Goal: Check status: Check status

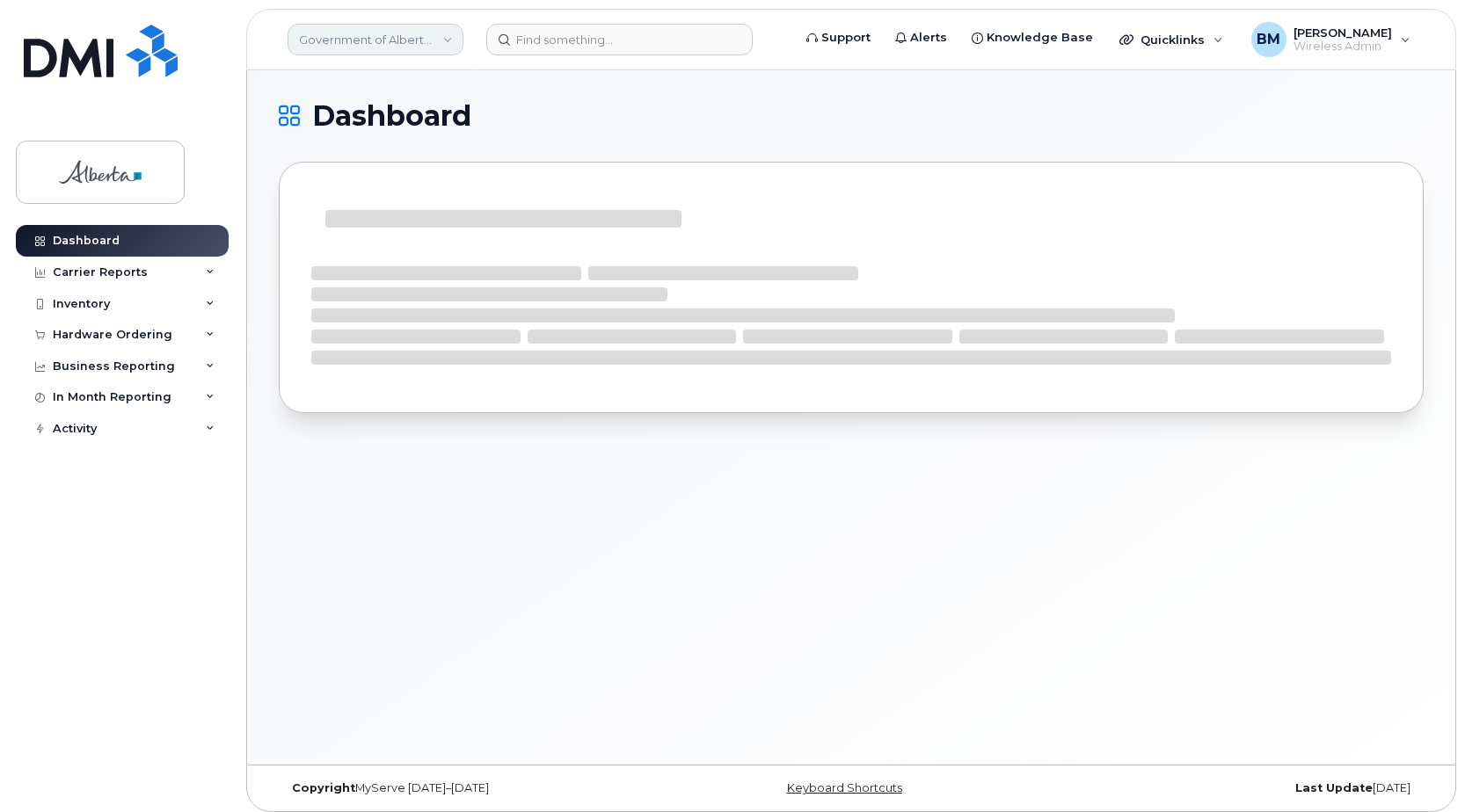
click at [327, 36] on link "Government of Alberta ([GEOGRAPHIC_DATA])" at bounding box center [376, 39] width 176 height 32
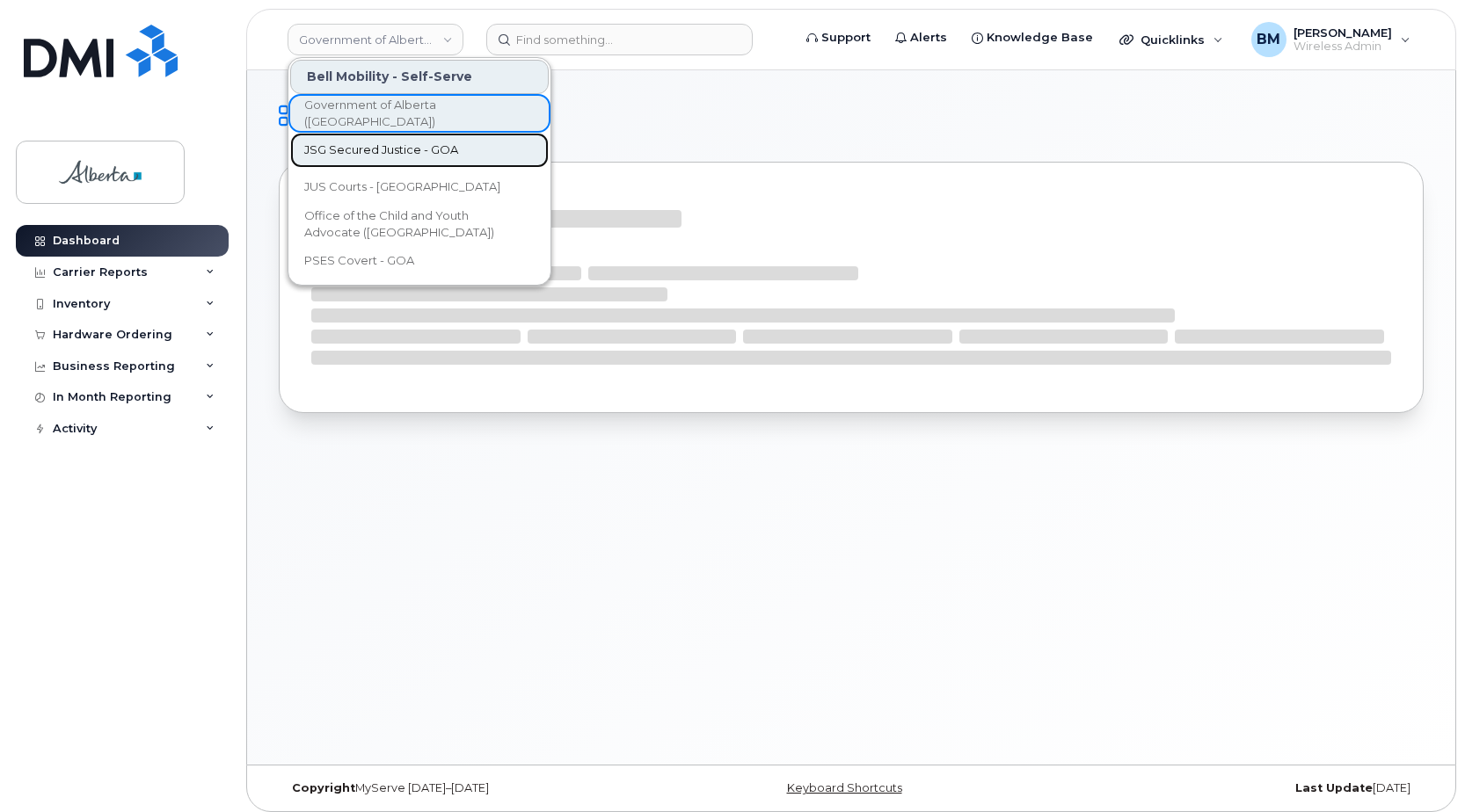
click at [381, 150] on span "JSG Secured Justice - GOA" at bounding box center [381, 150] width 154 height 18
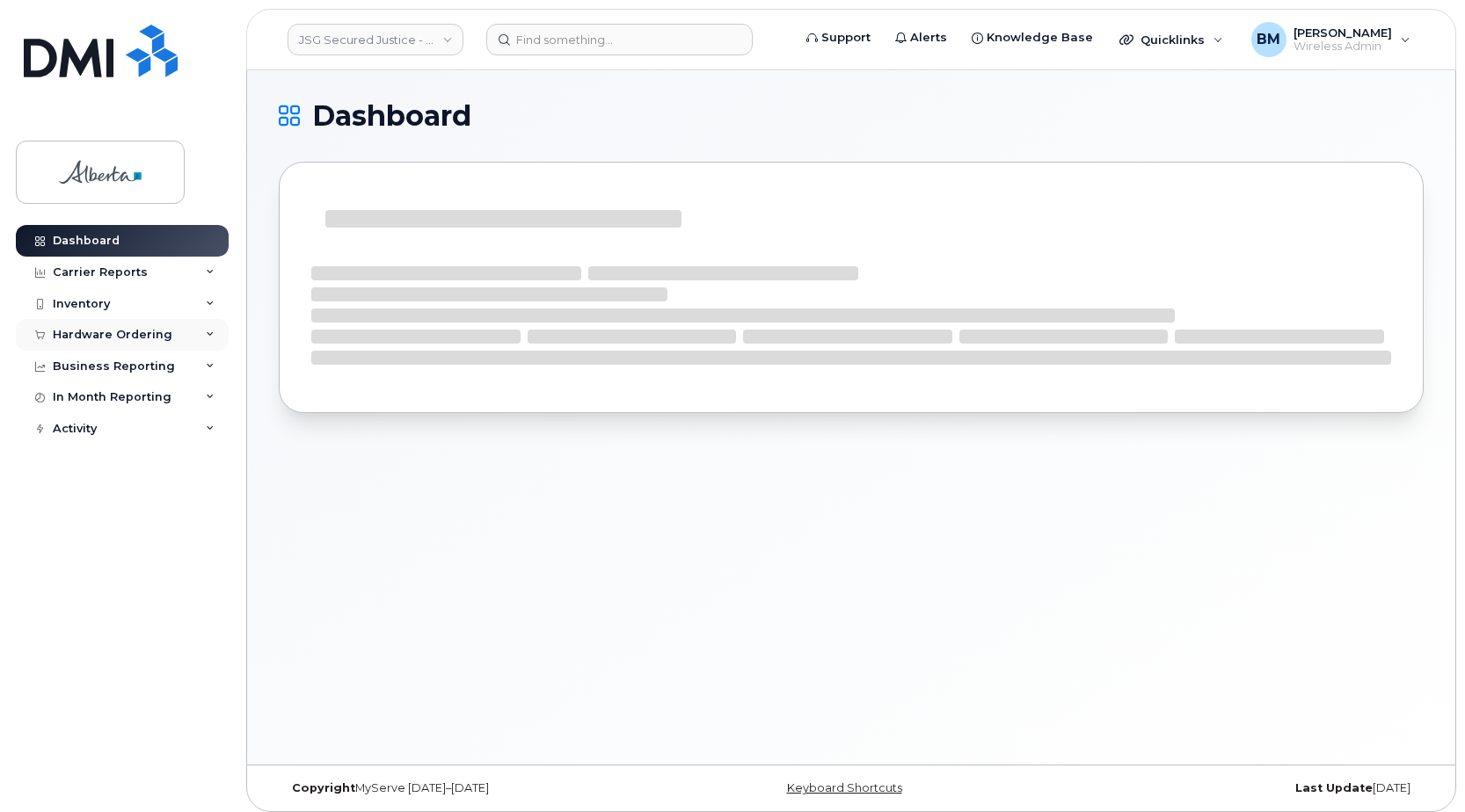
click at [156, 335] on div "Hardware Ordering" at bounding box center [112, 335] width 120 height 14
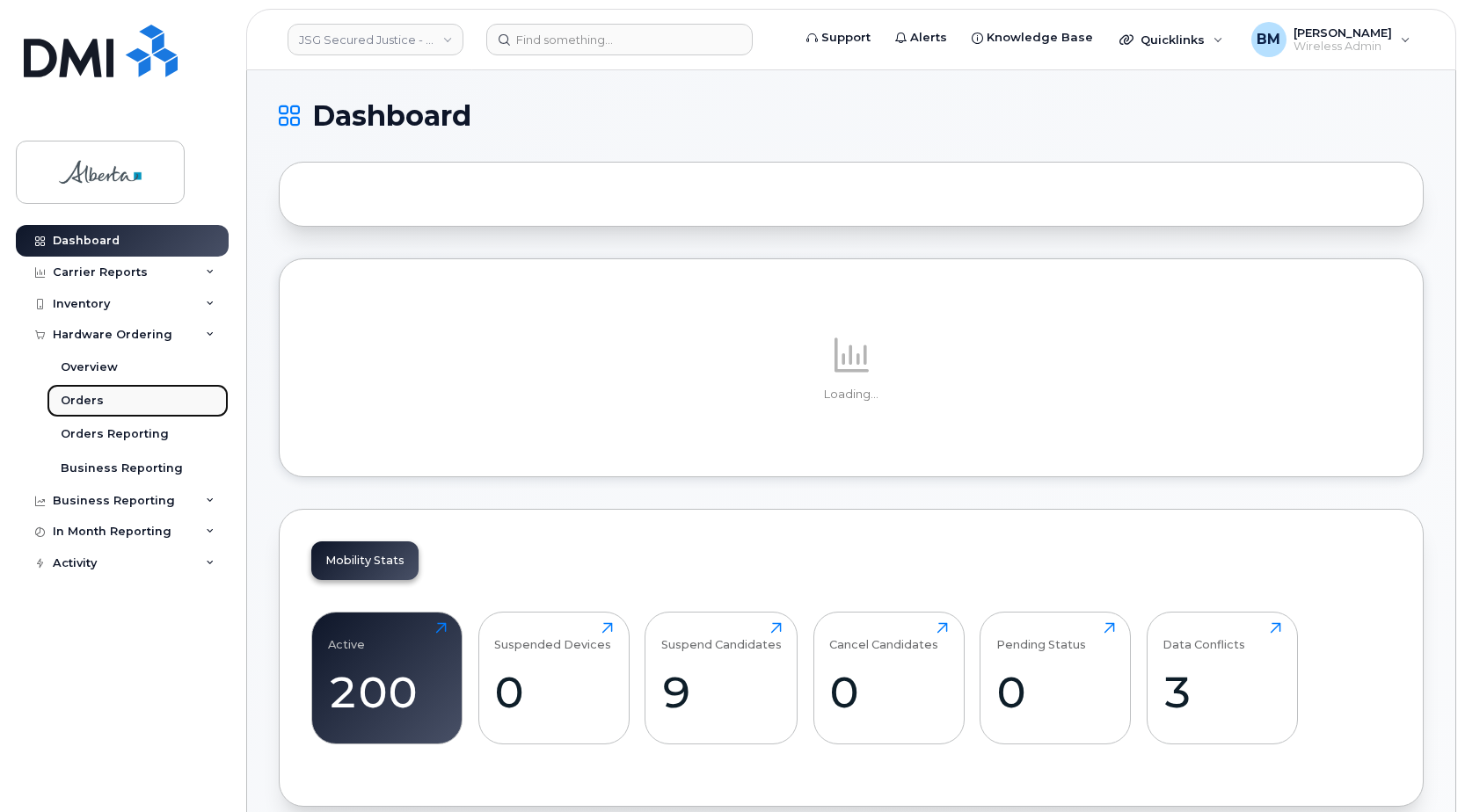
click at [87, 392] on link "Orders" at bounding box center [137, 401] width 182 height 34
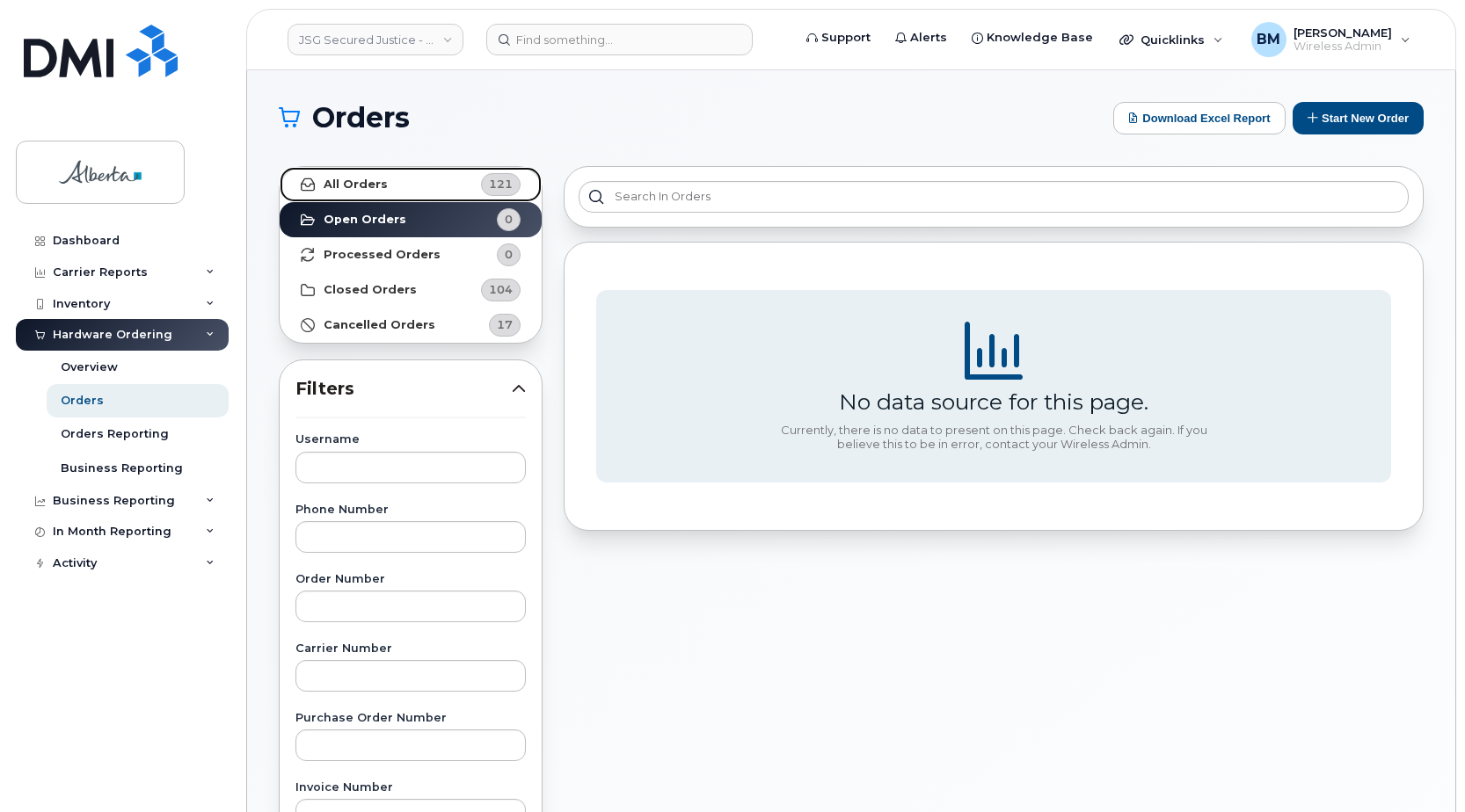
click at [418, 181] on link "All Orders 121" at bounding box center [410, 185] width 262 height 36
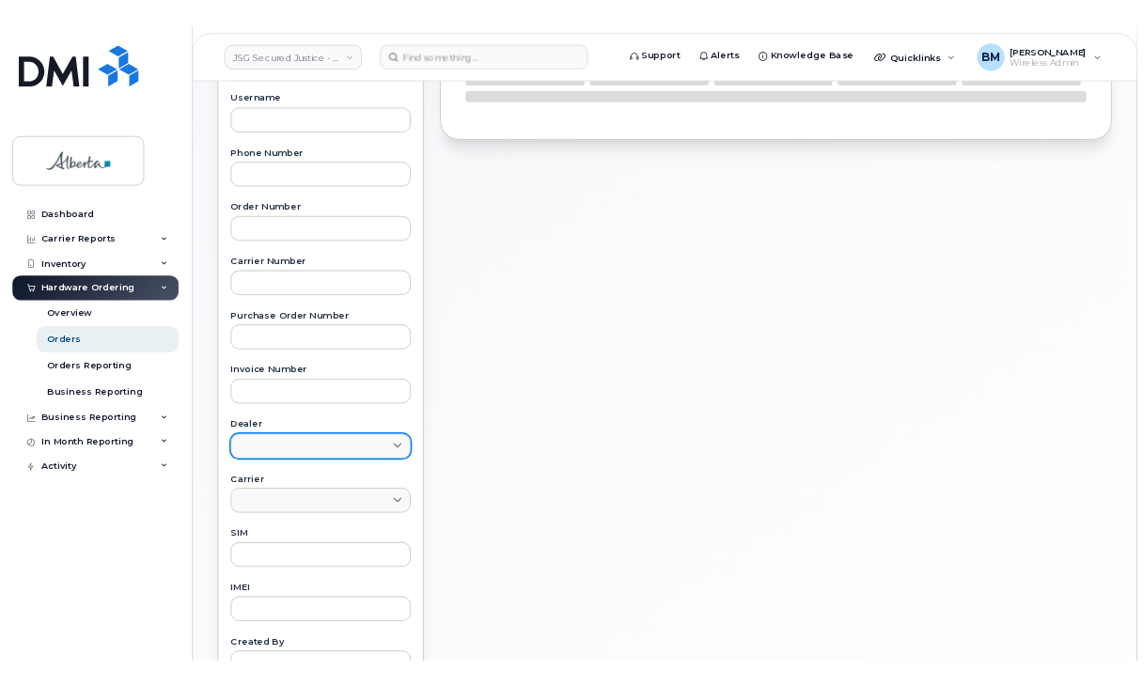
scroll to position [376, 0]
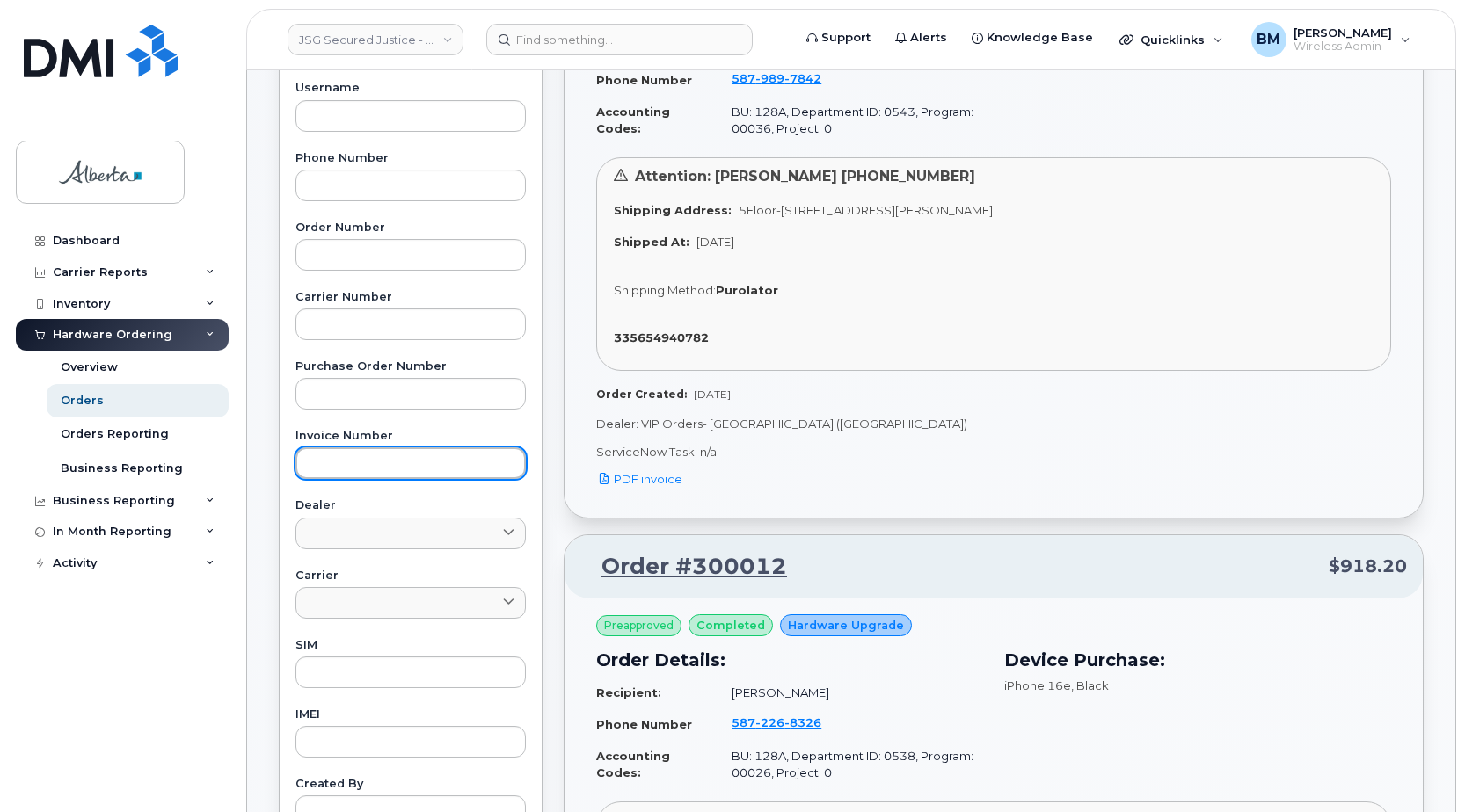
click at [337, 462] on input "text" at bounding box center [410, 463] width 230 height 32
paste input "1302859664"
type input "1302859664"
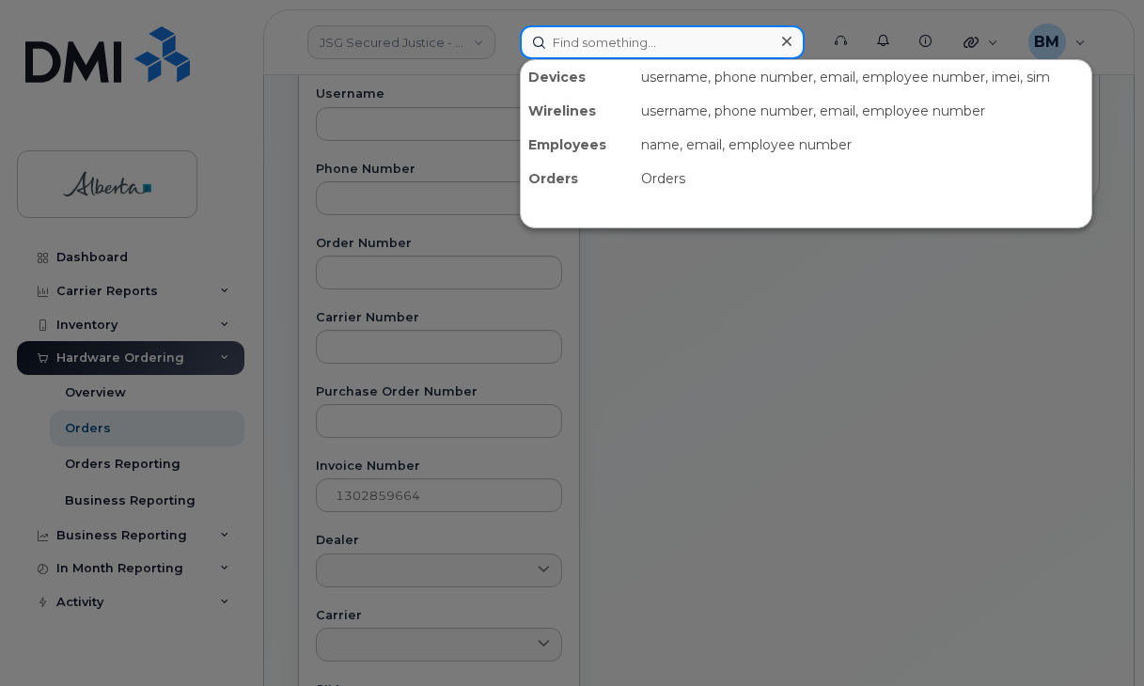
click at [632, 41] on input at bounding box center [662, 42] width 285 height 34
type input "spare"
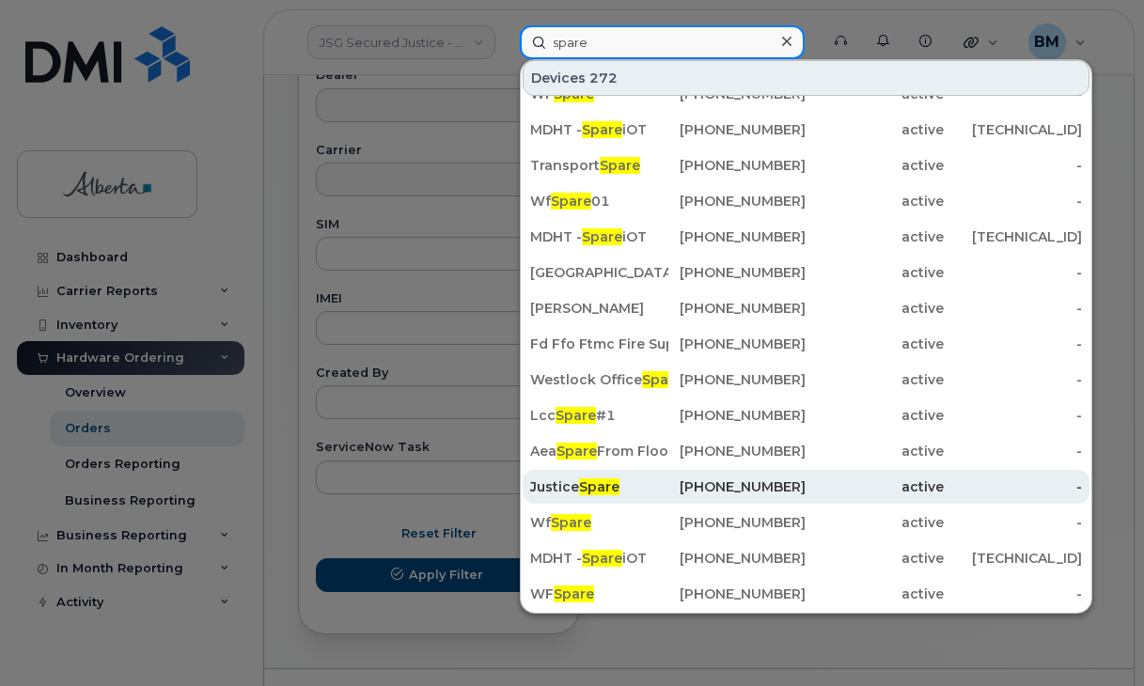
scroll to position [884, 0]
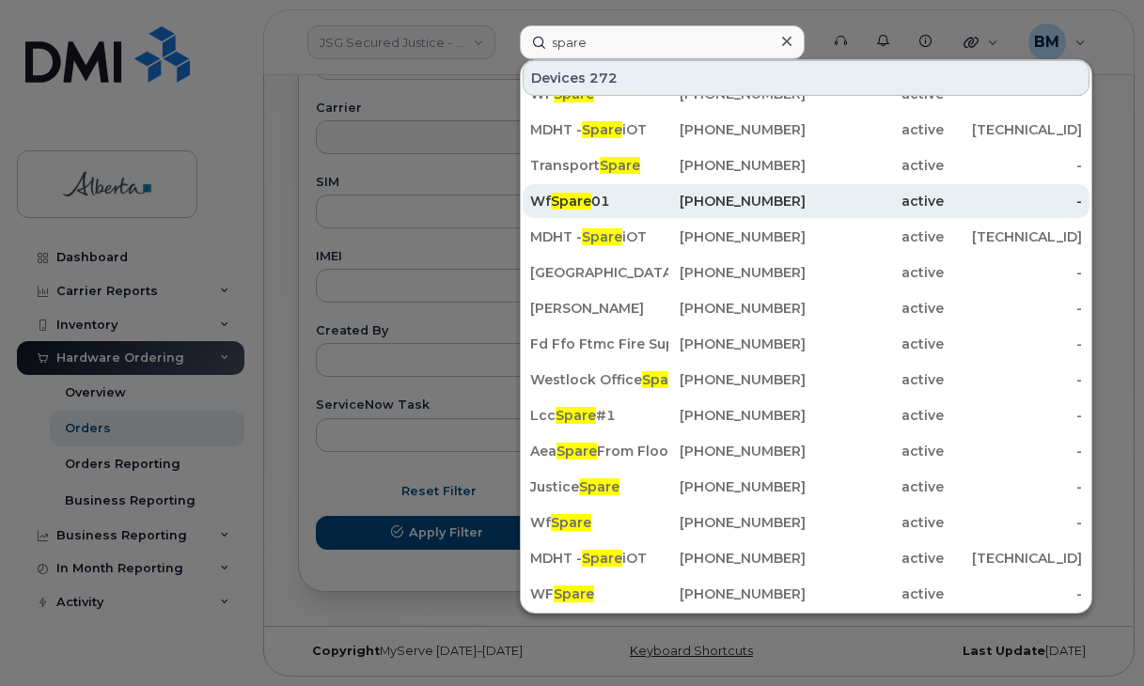
click at [592, 197] on div "Wf Spare 01" at bounding box center [599, 201] width 138 height 19
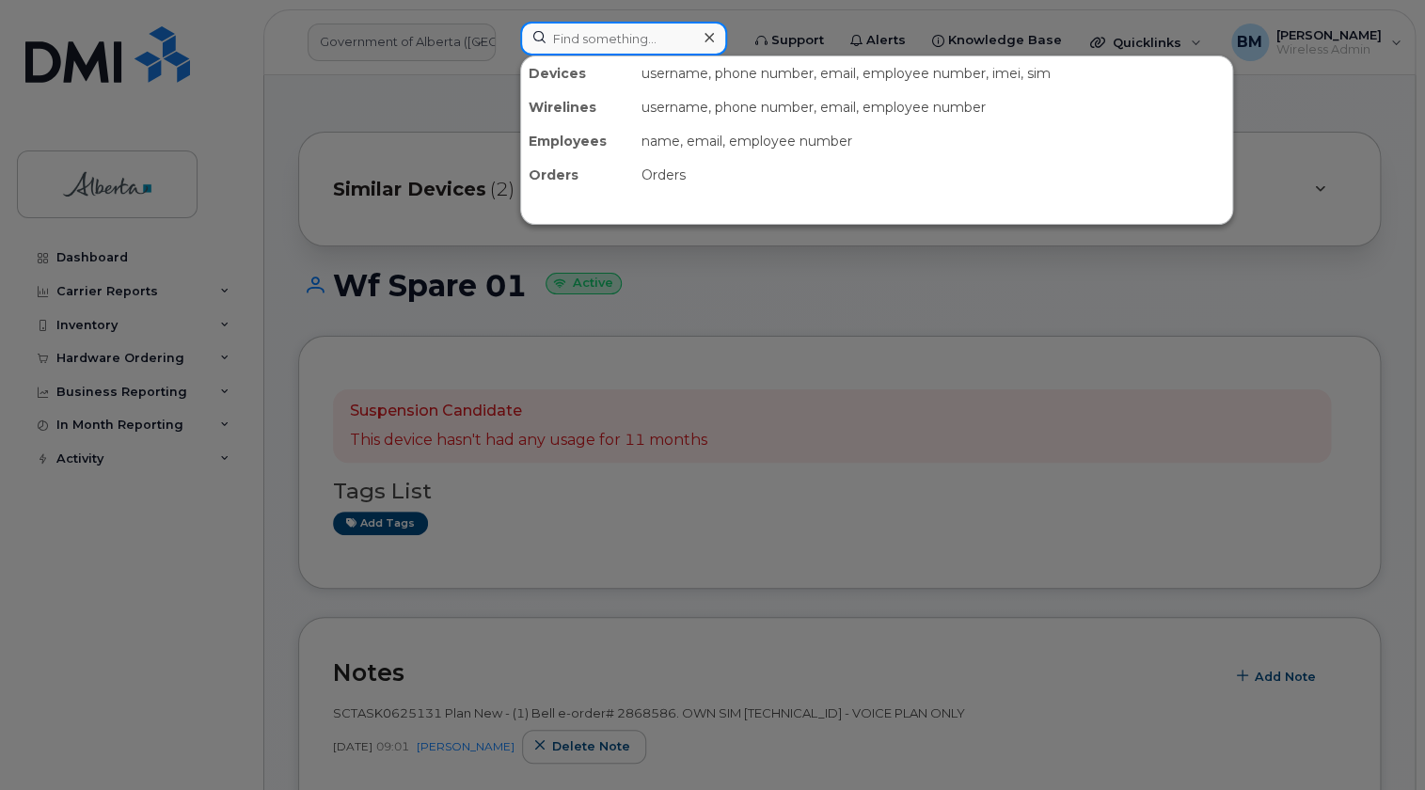
drag, startPoint x: 582, startPoint y: 44, endPoint x: 507, endPoint y: 35, distance: 75.8
click at [583, 44] on input at bounding box center [623, 39] width 207 height 34
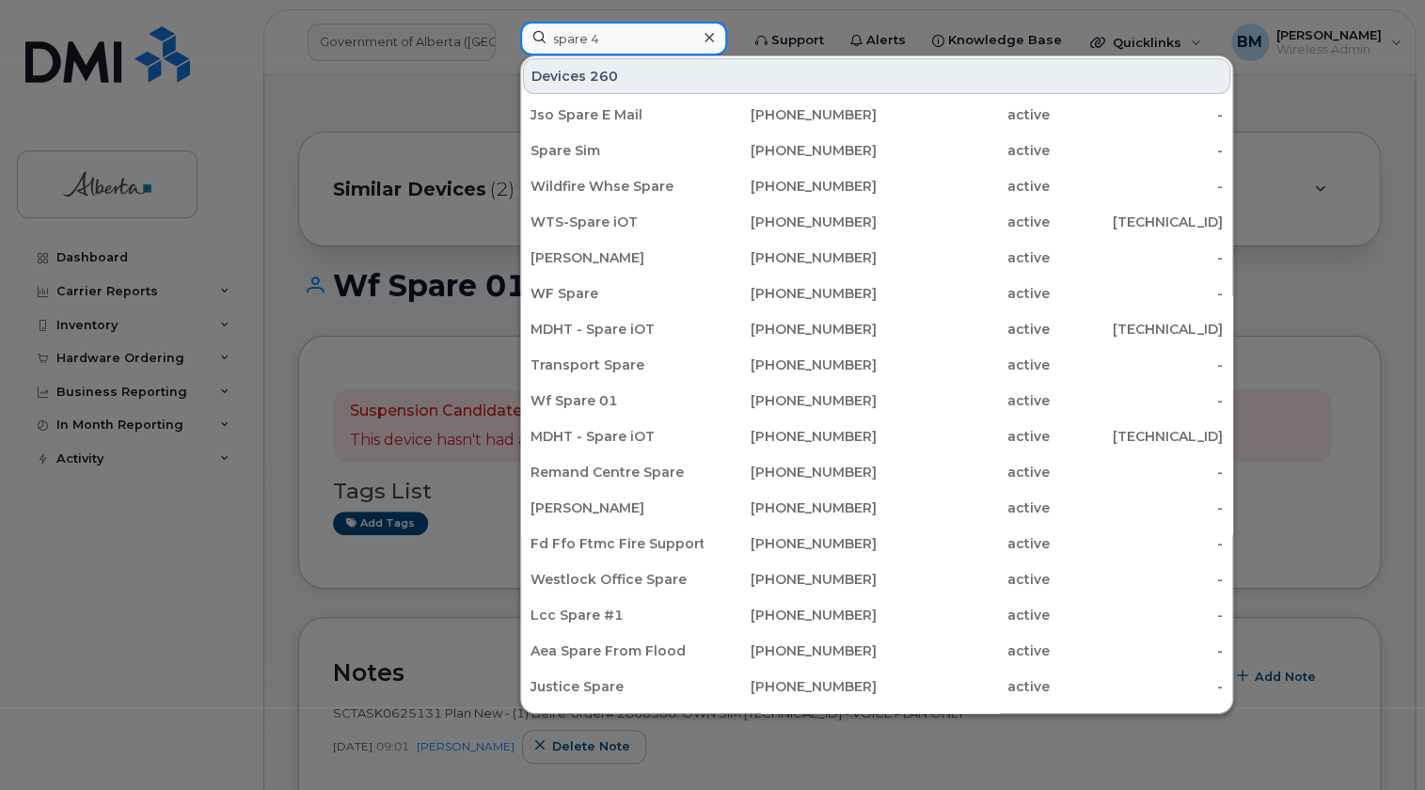
type input "spare 4"
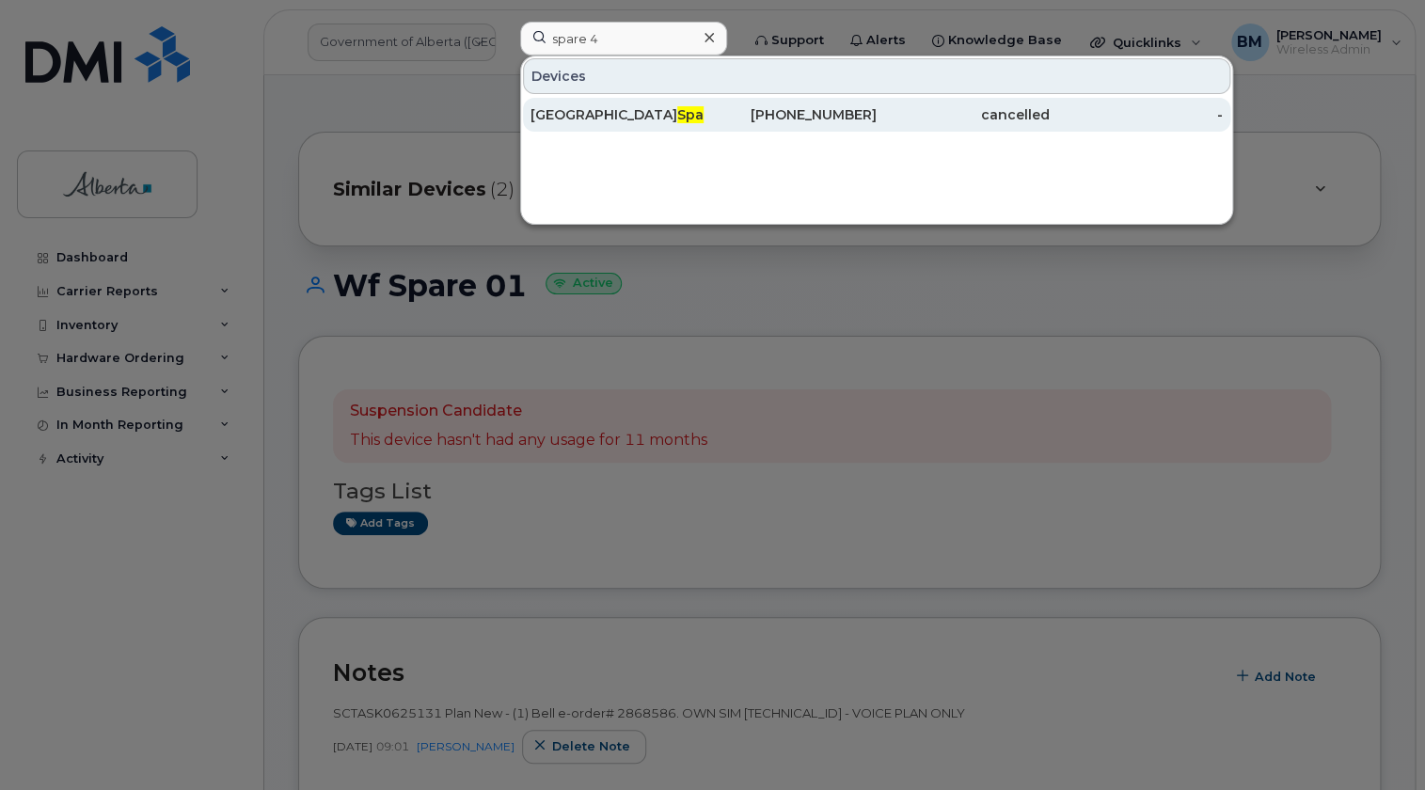
click at [677, 112] on span "Spare 4" at bounding box center [704, 114] width 54 height 17
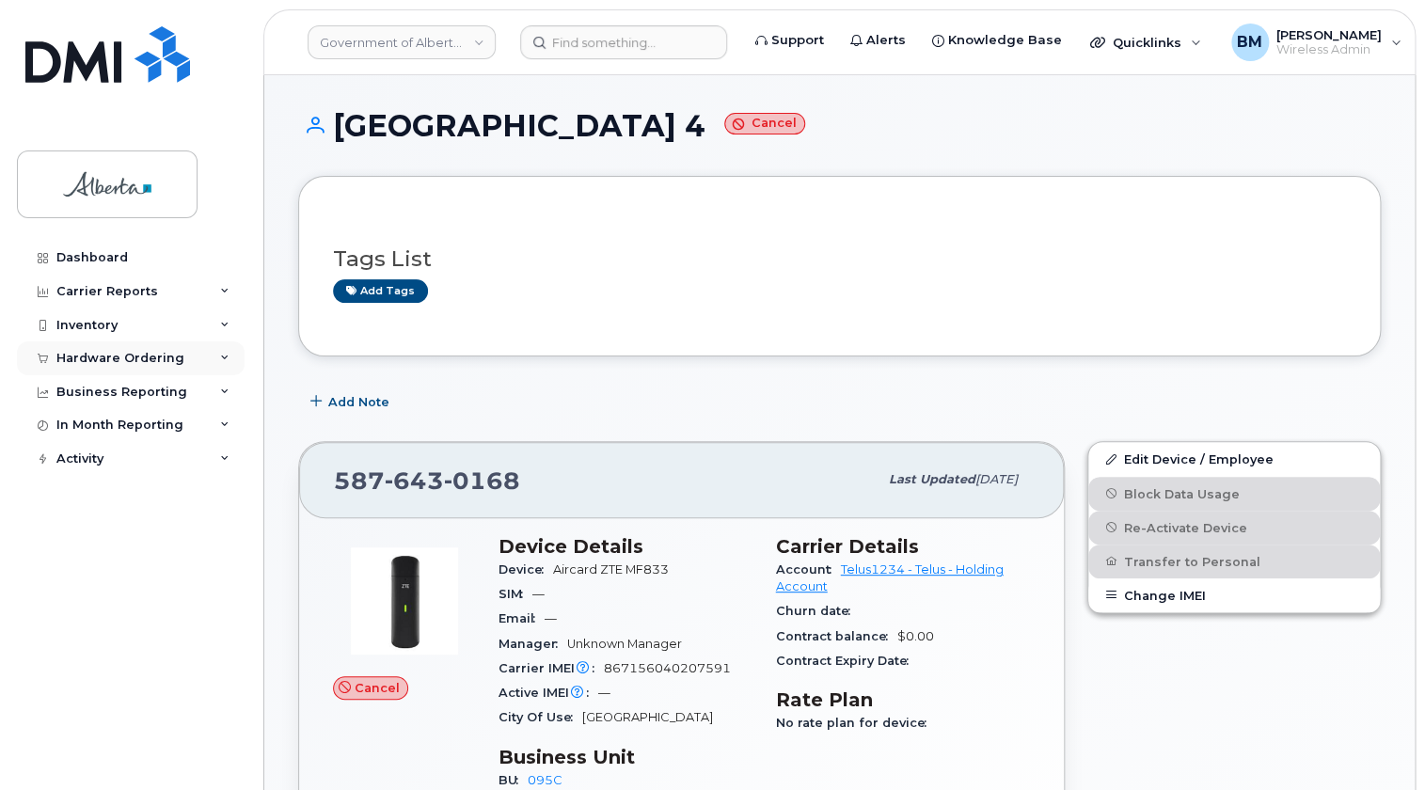
click at [107, 356] on div "Hardware Ordering" at bounding box center [120, 358] width 128 height 15
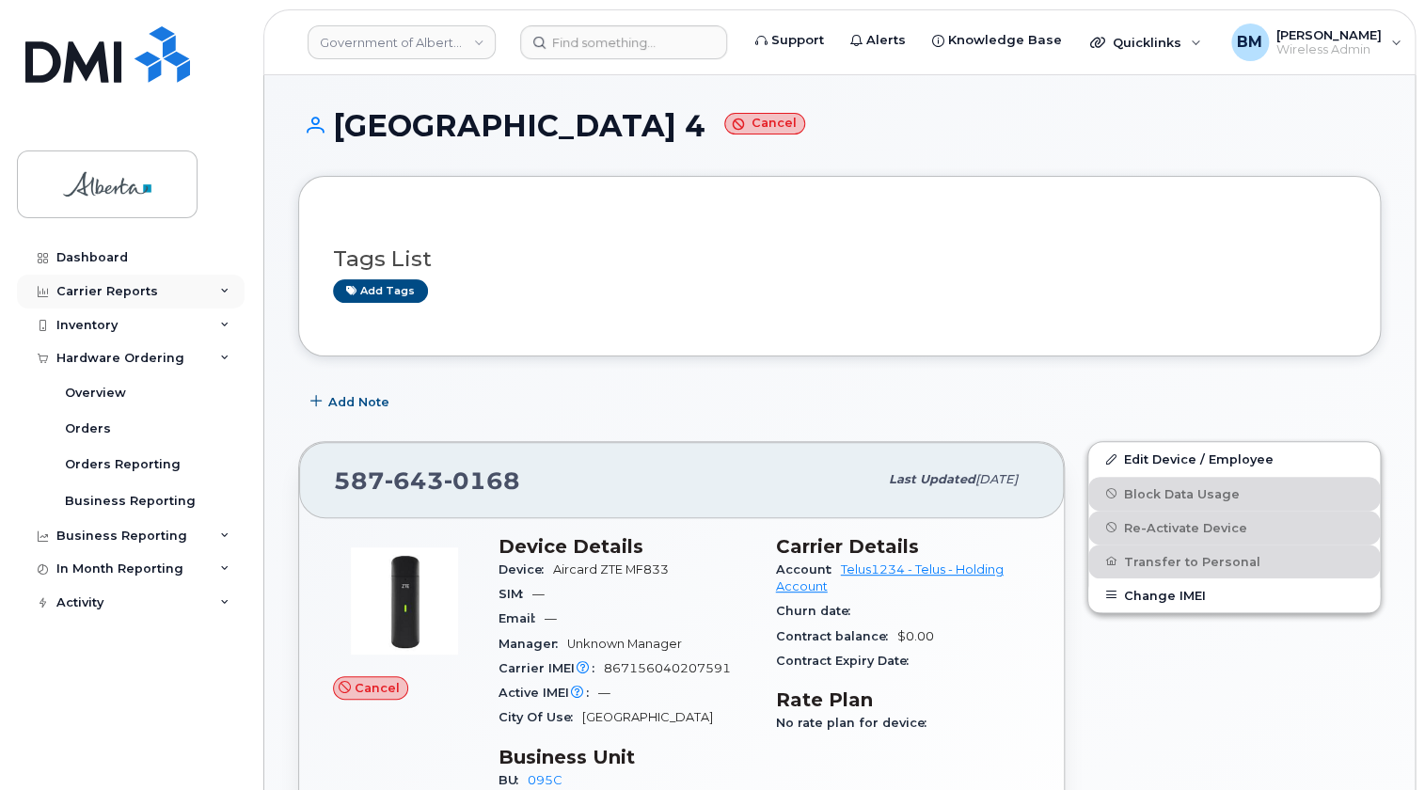
click at [111, 292] on div "Carrier Reports" at bounding box center [107, 291] width 102 height 15
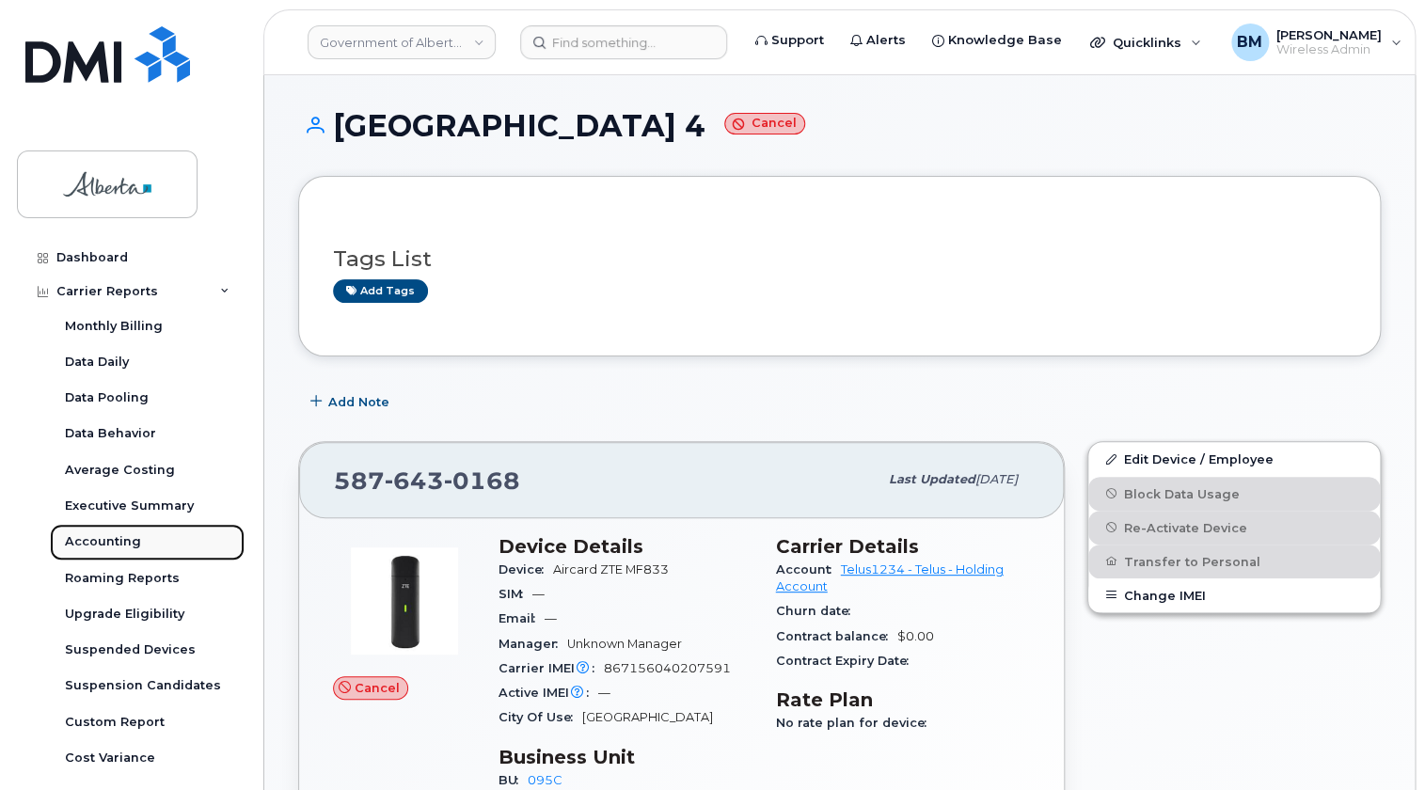
click at [112, 544] on div "Accounting" at bounding box center [103, 541] width 76 height 17
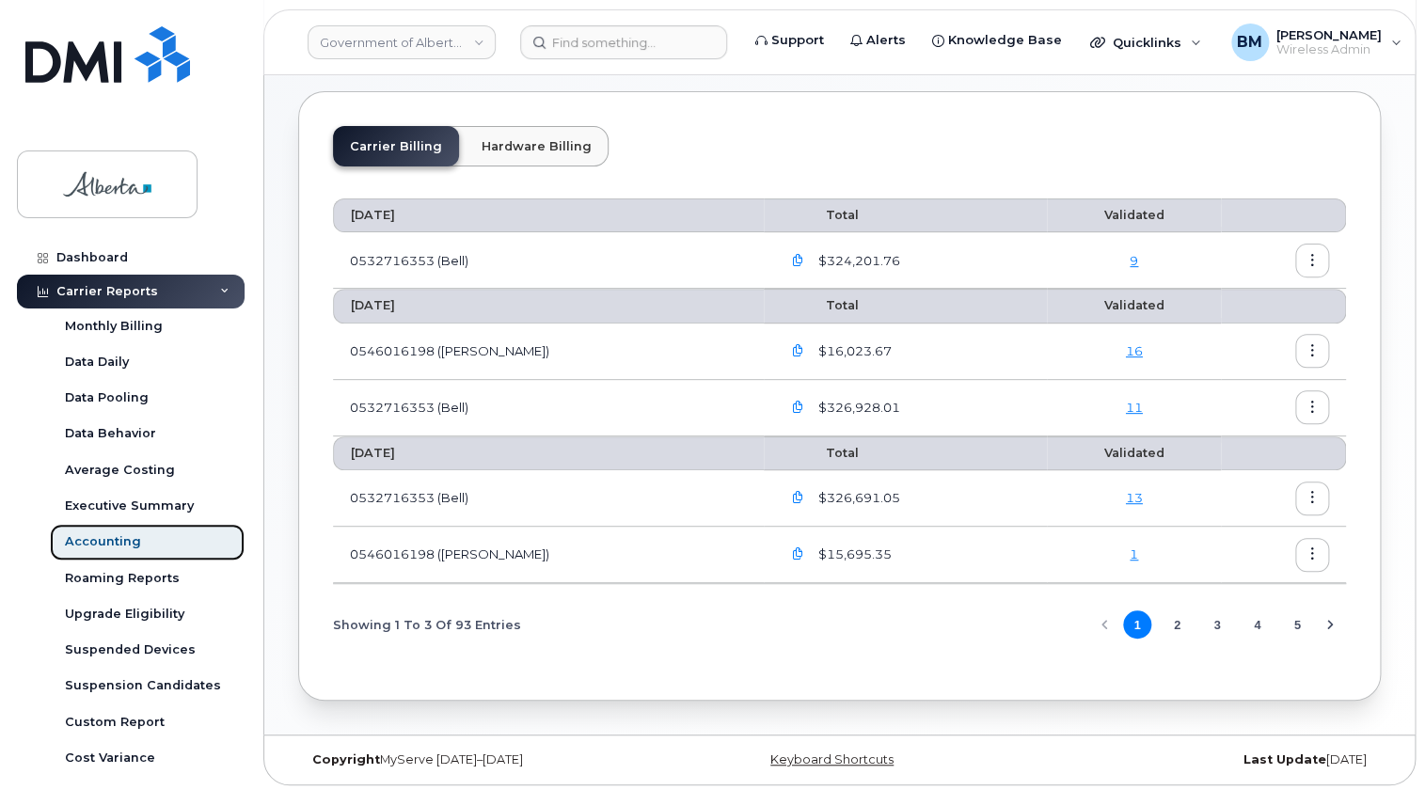
scroll to position [121, 0]
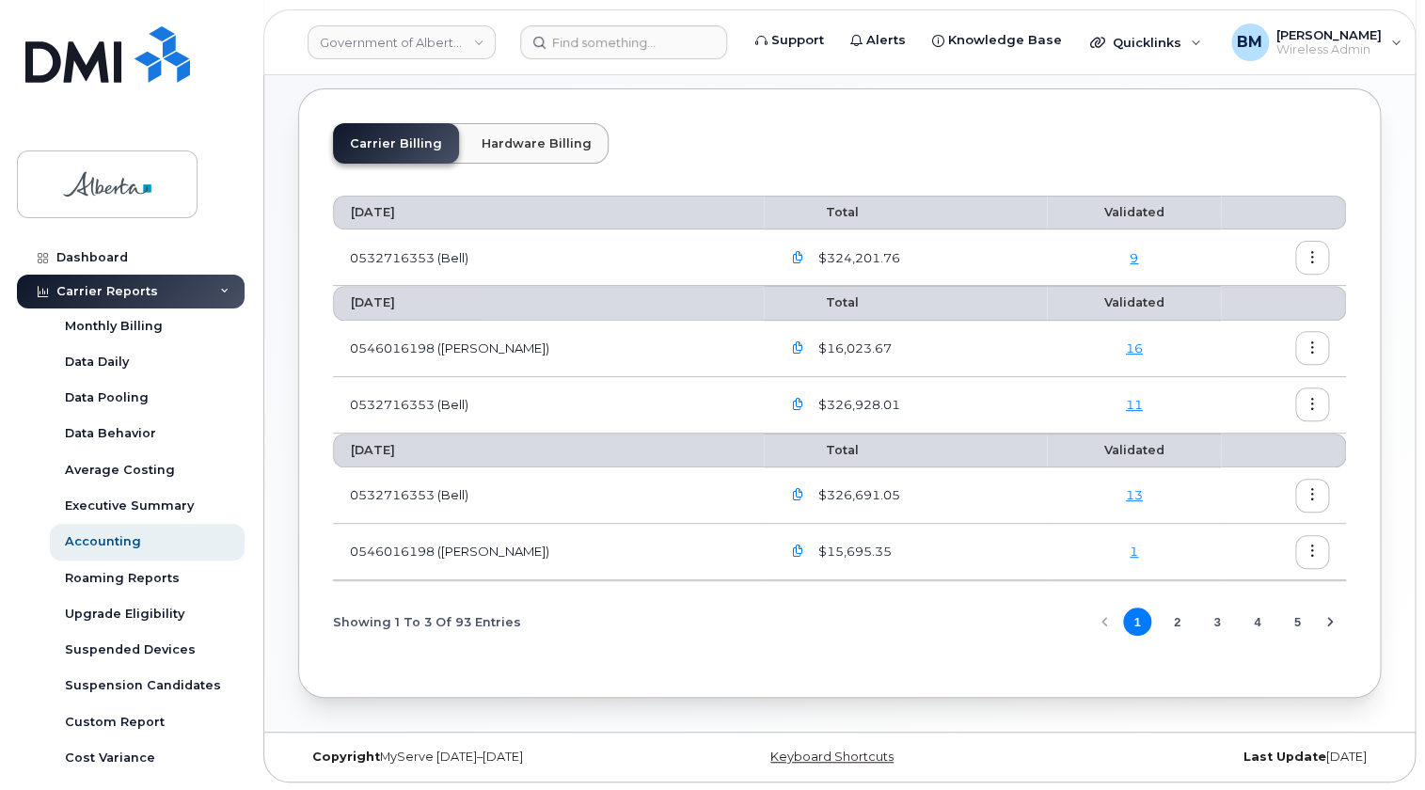
click at [1330, 618] on icon "Next Page" at bounding box center [1329, 621] width 15 height 15
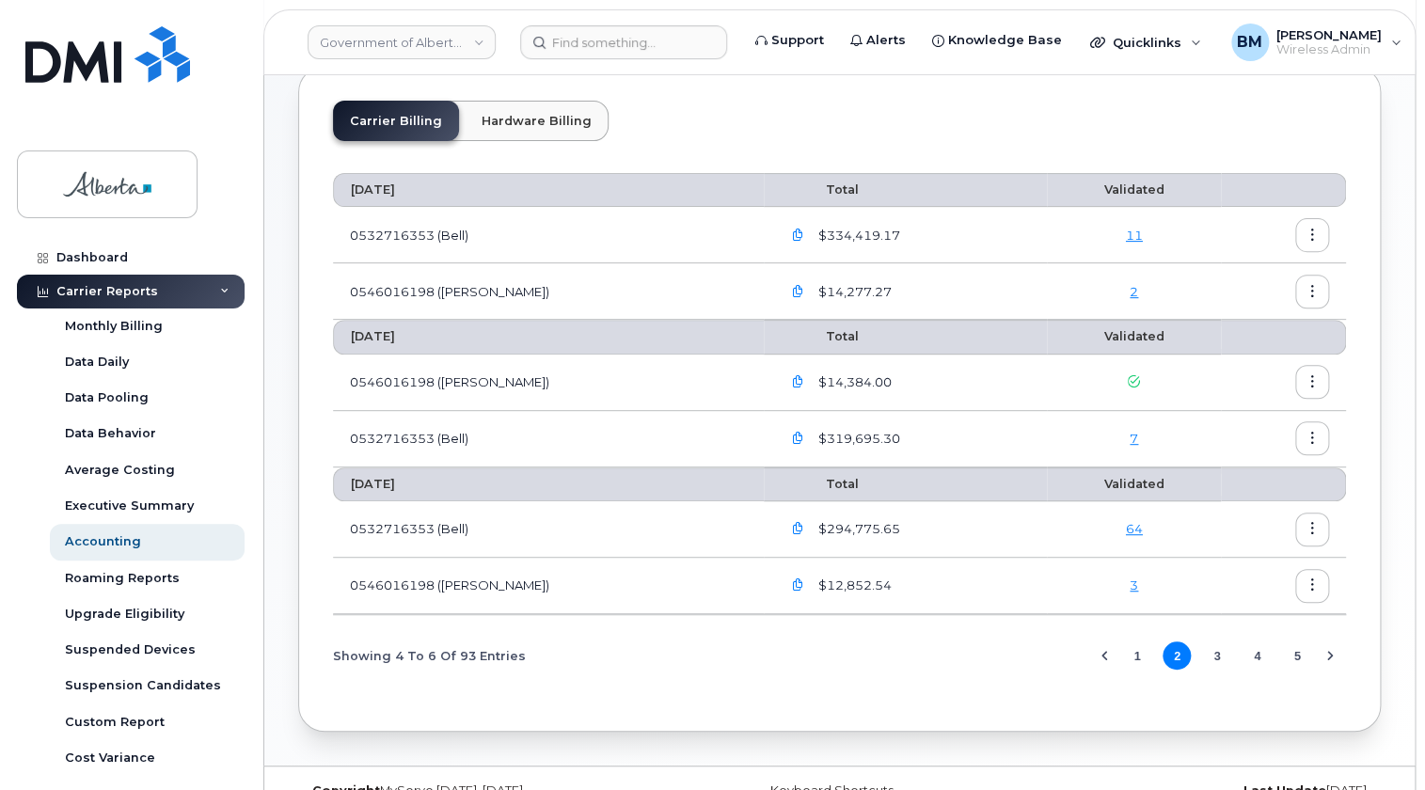
scroll to position [178, 0]
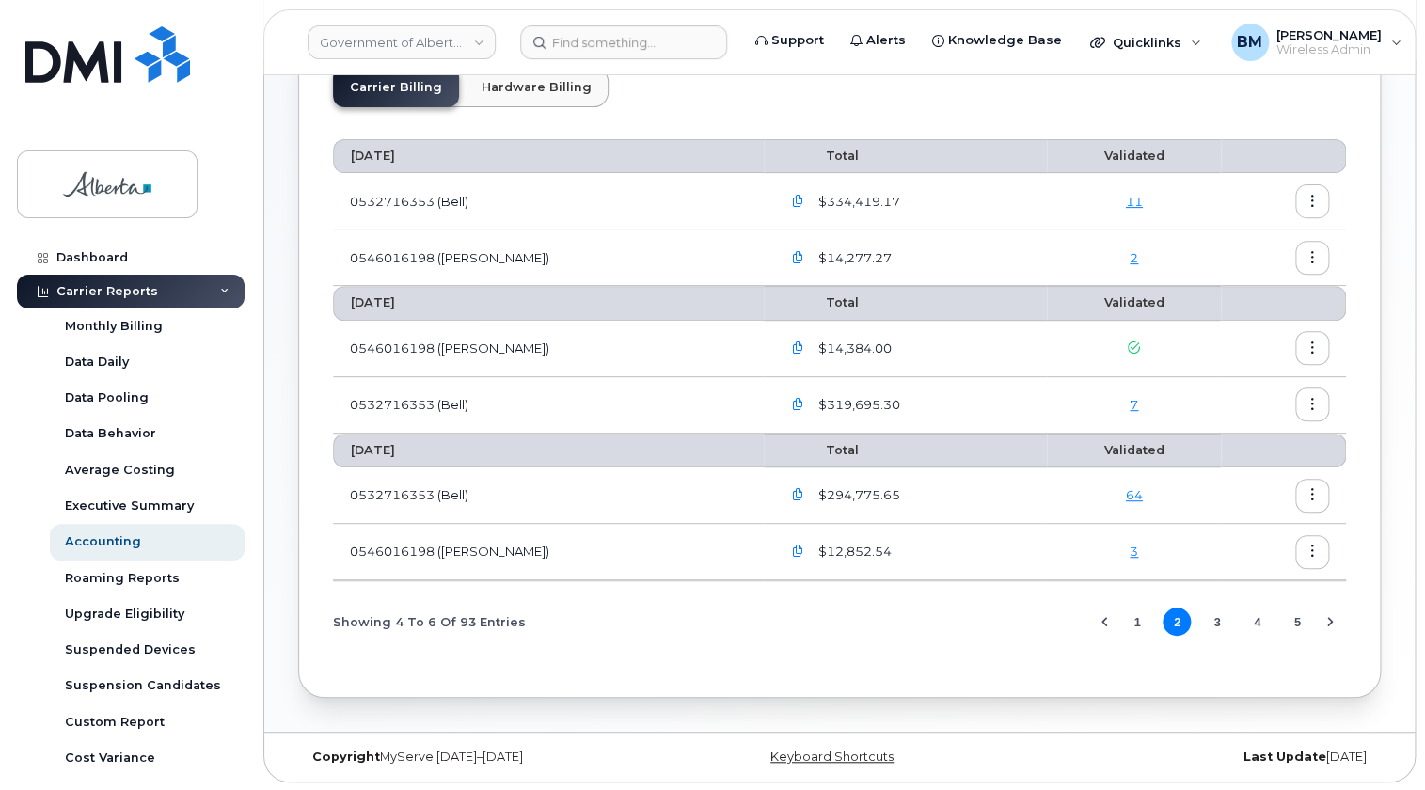
click at [1298, 621] on button "5" at bounding box center [1297, 622] width 28 height 28
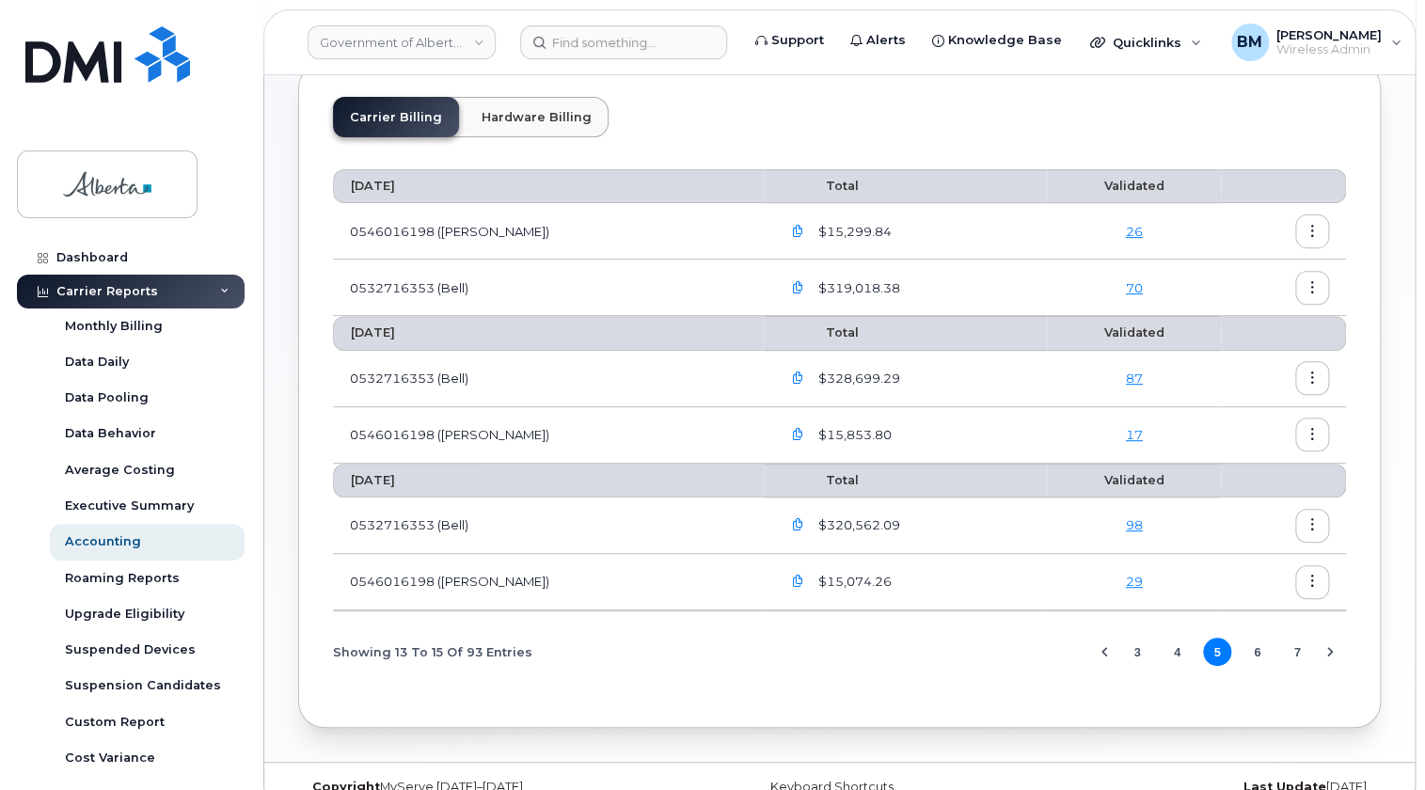
scroll to position [178, 0]
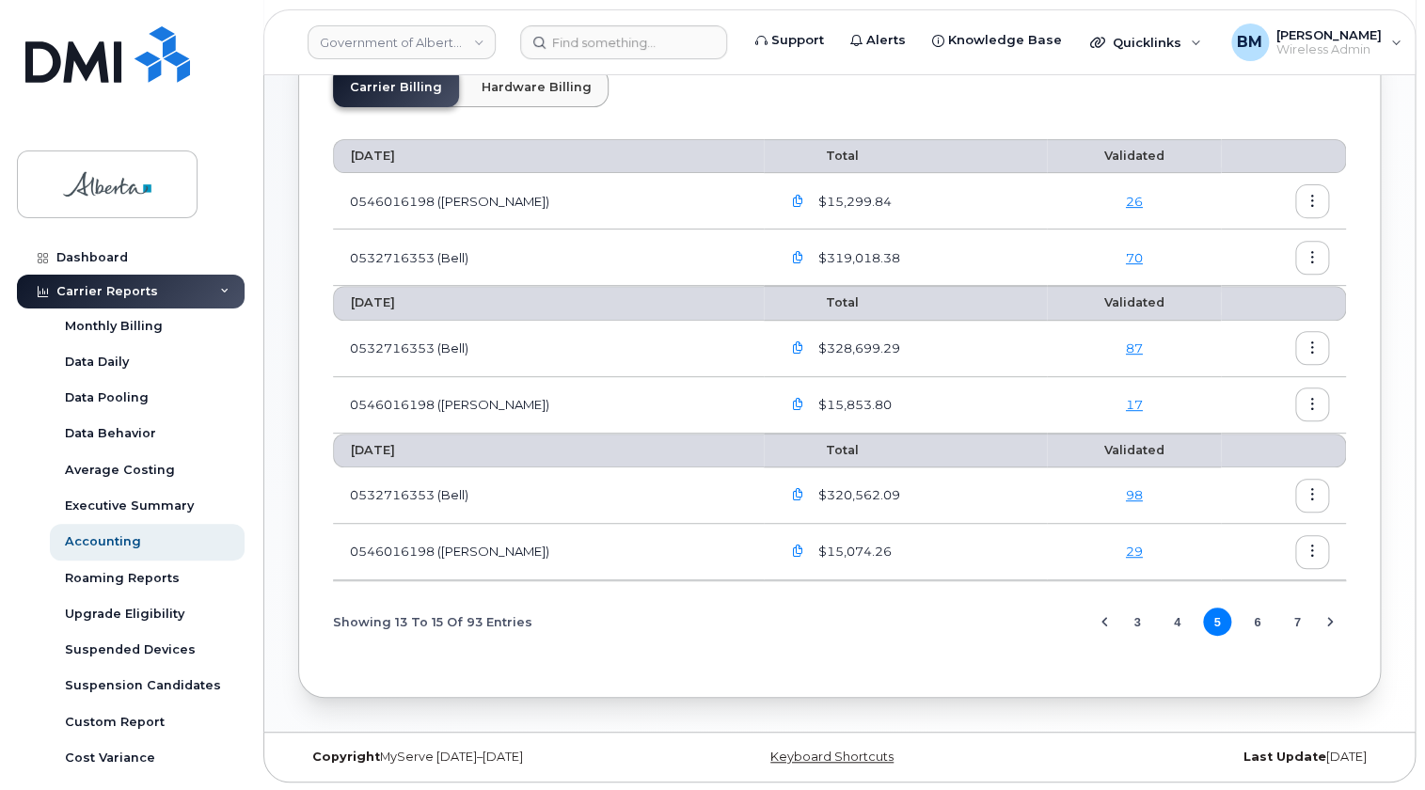
click at [1295, 621] on button "7" at bounding box center [1297, 622] width 28 height 28
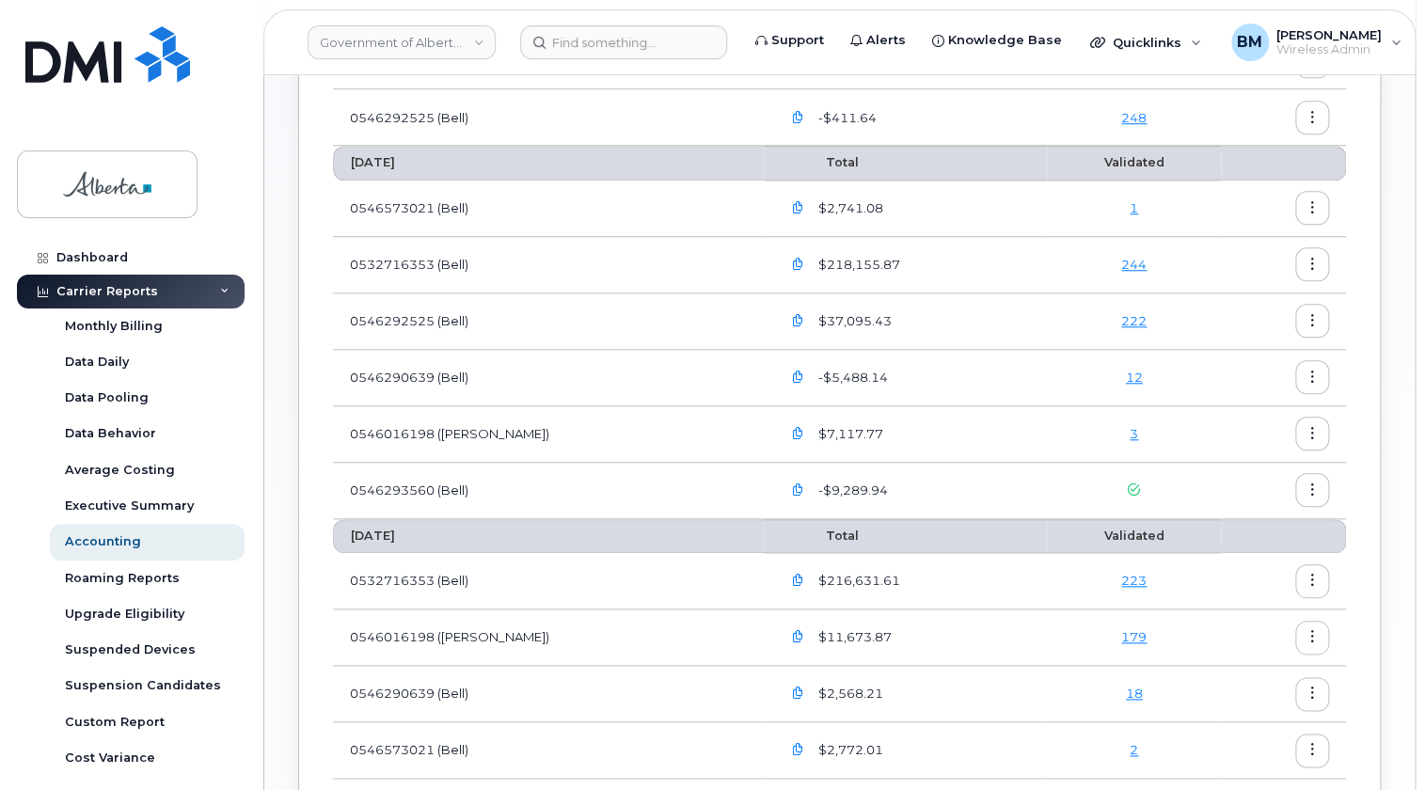
scroll to position [855, 0]
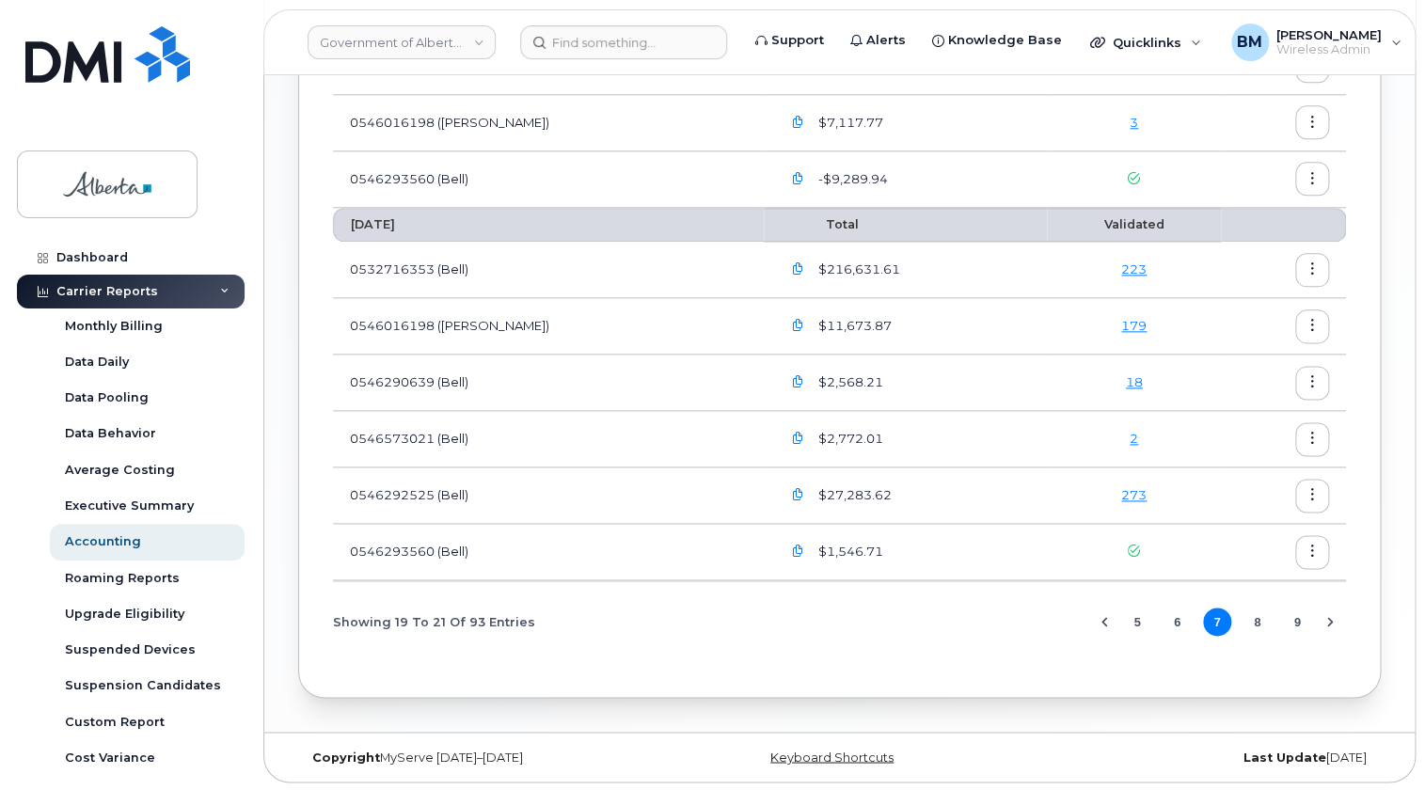
click at [1298, 622] on button "9" at bounding box center [1297, 622] width 28 height 28
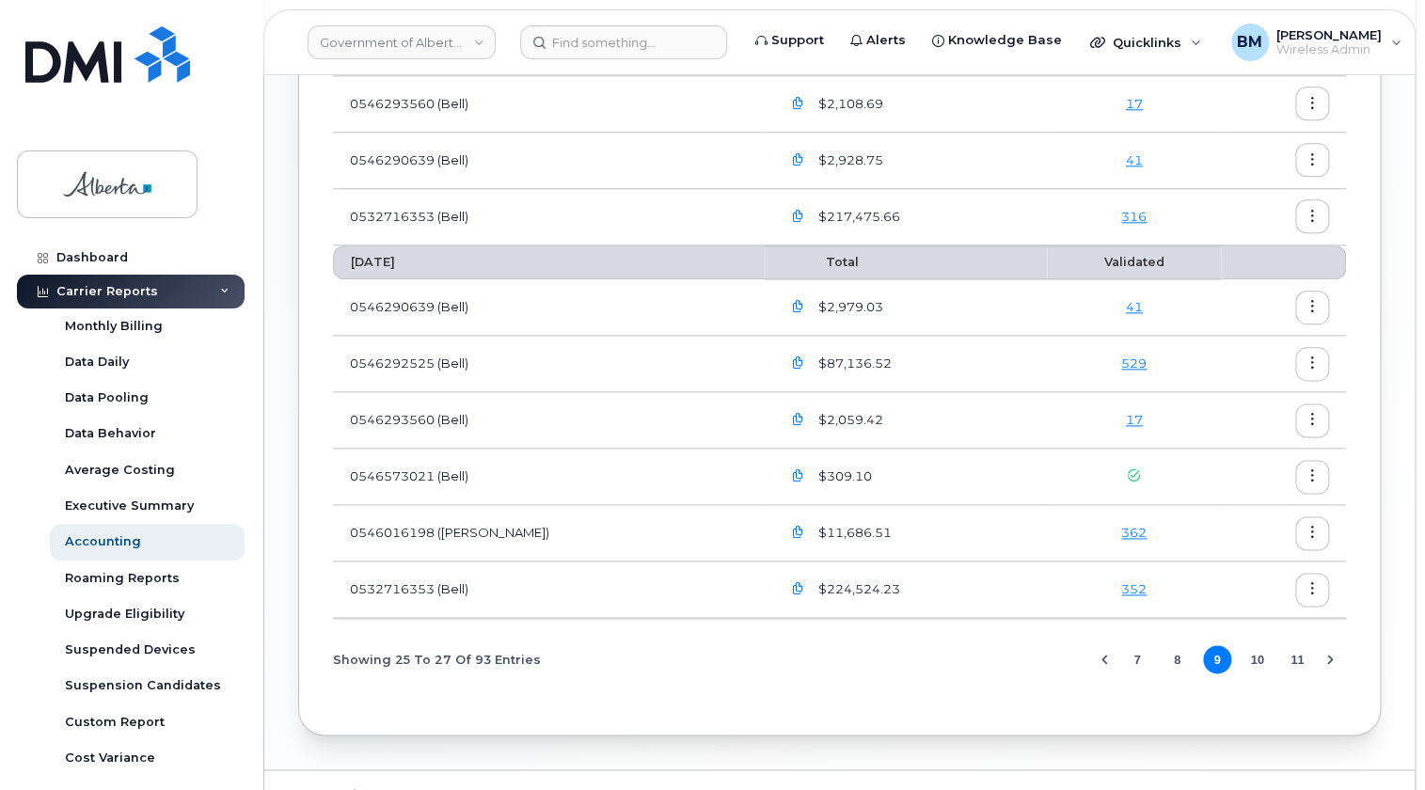
scroll to position [855, 0]
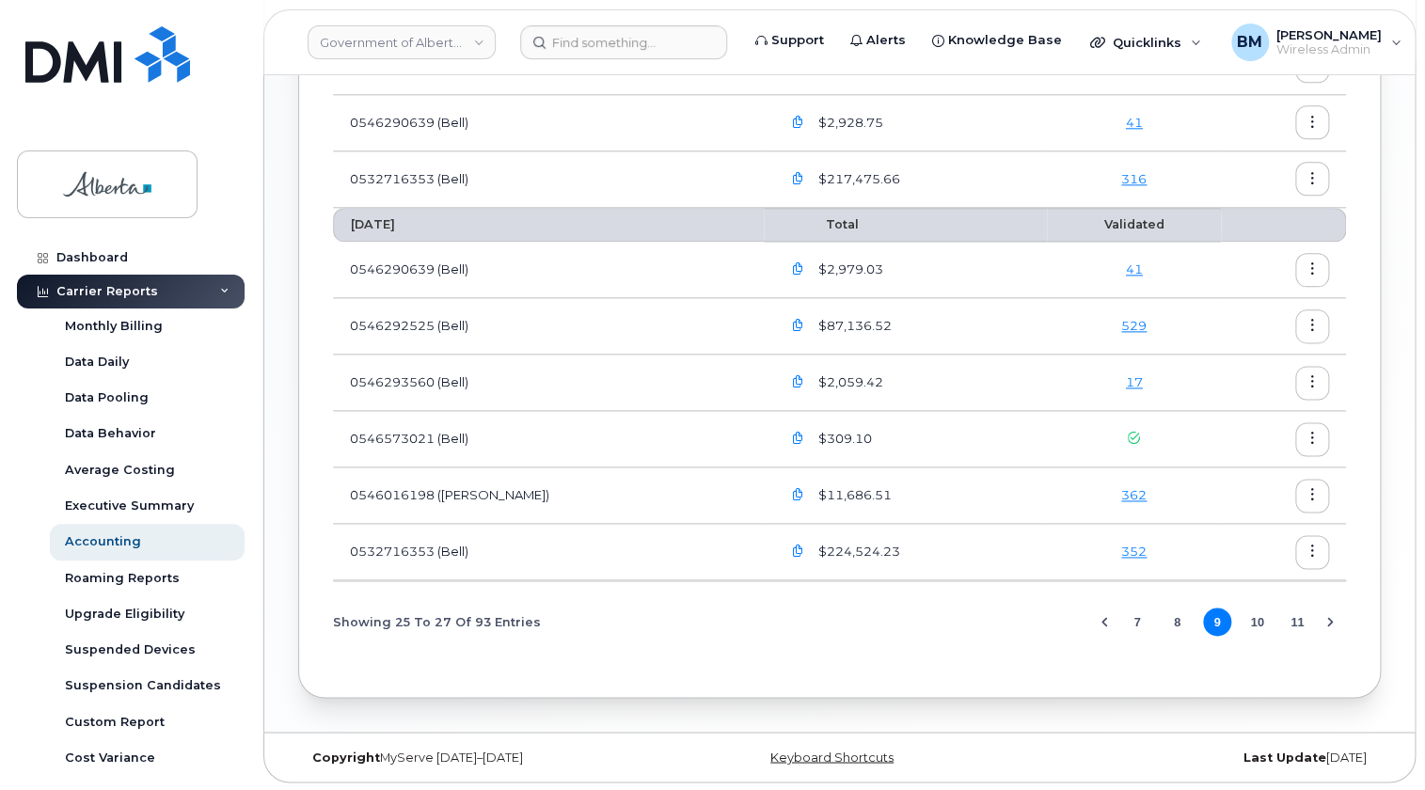
click at [1295, 619] on button "11" at bounding box center [1297, 622] width 28 height 28
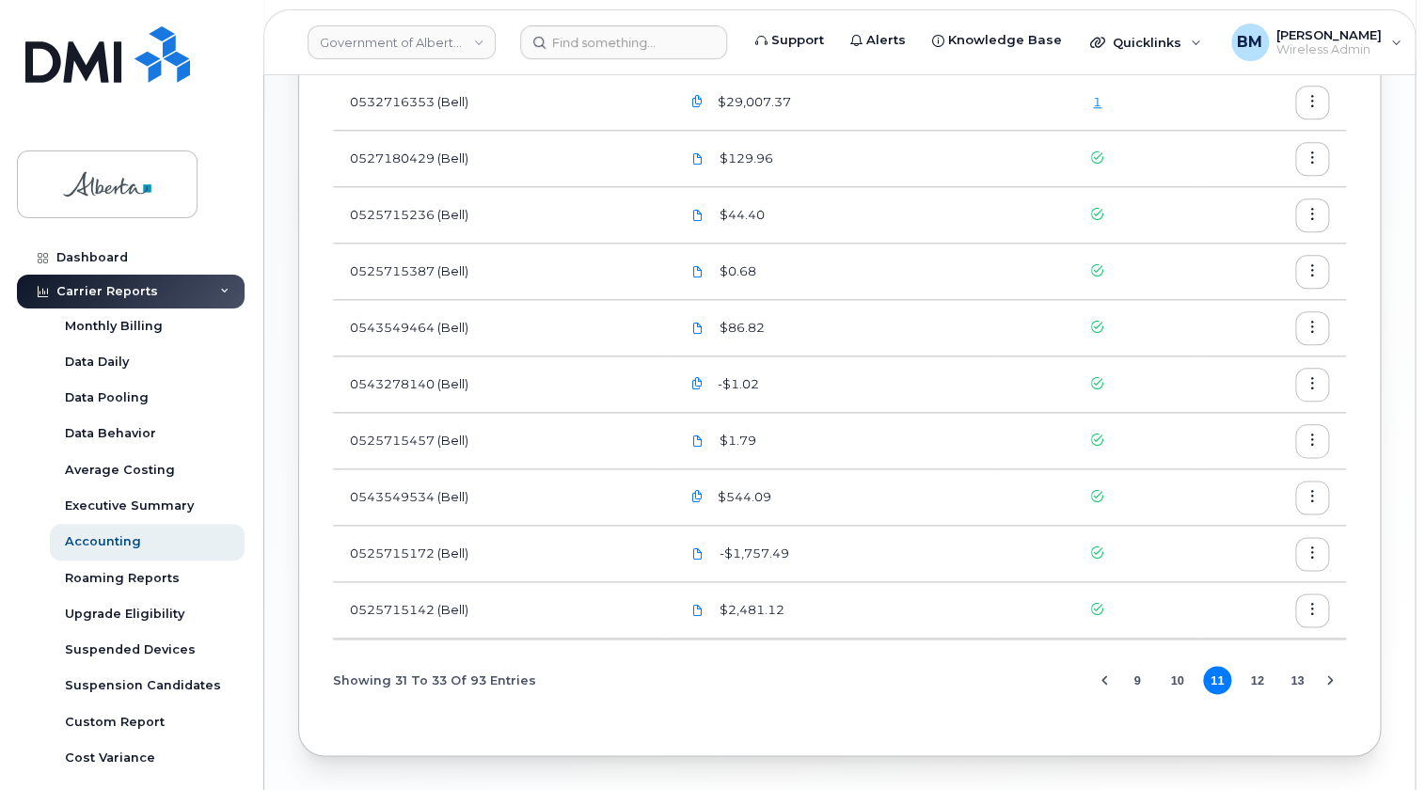
scroll to position [798, 0]
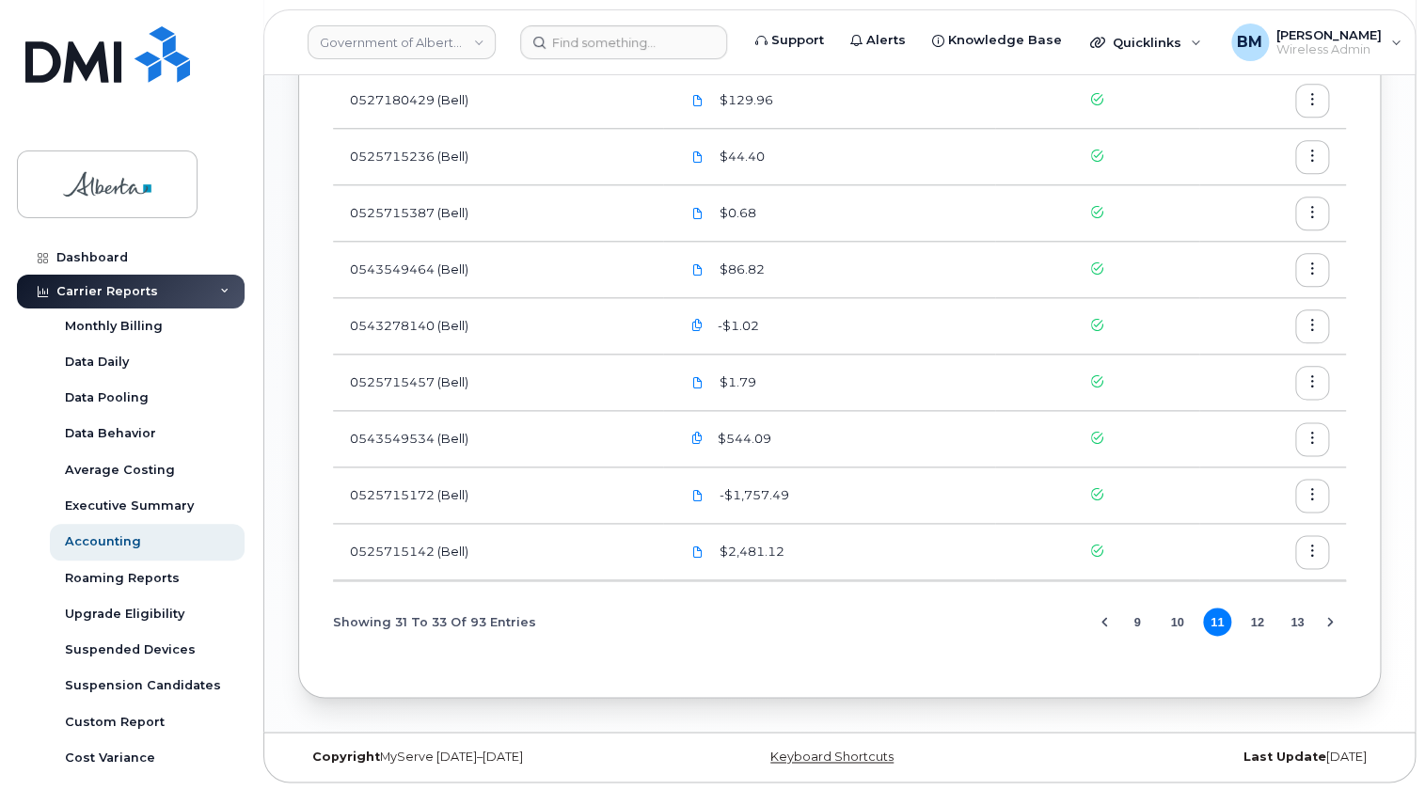
click at [1295, 619] on button "13" at bounding box center [1297, 622] width 28 height 28
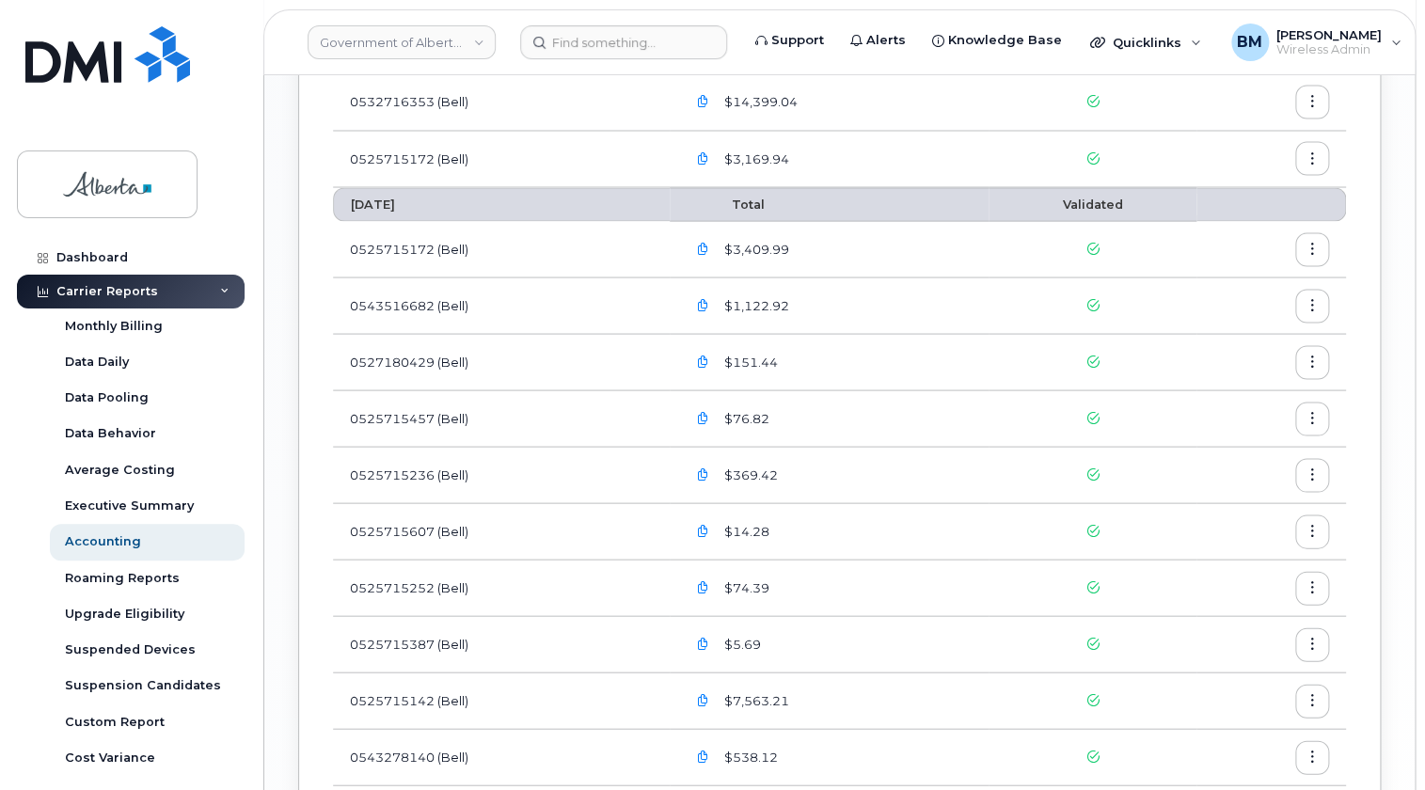
scroll to position [1624, 0]
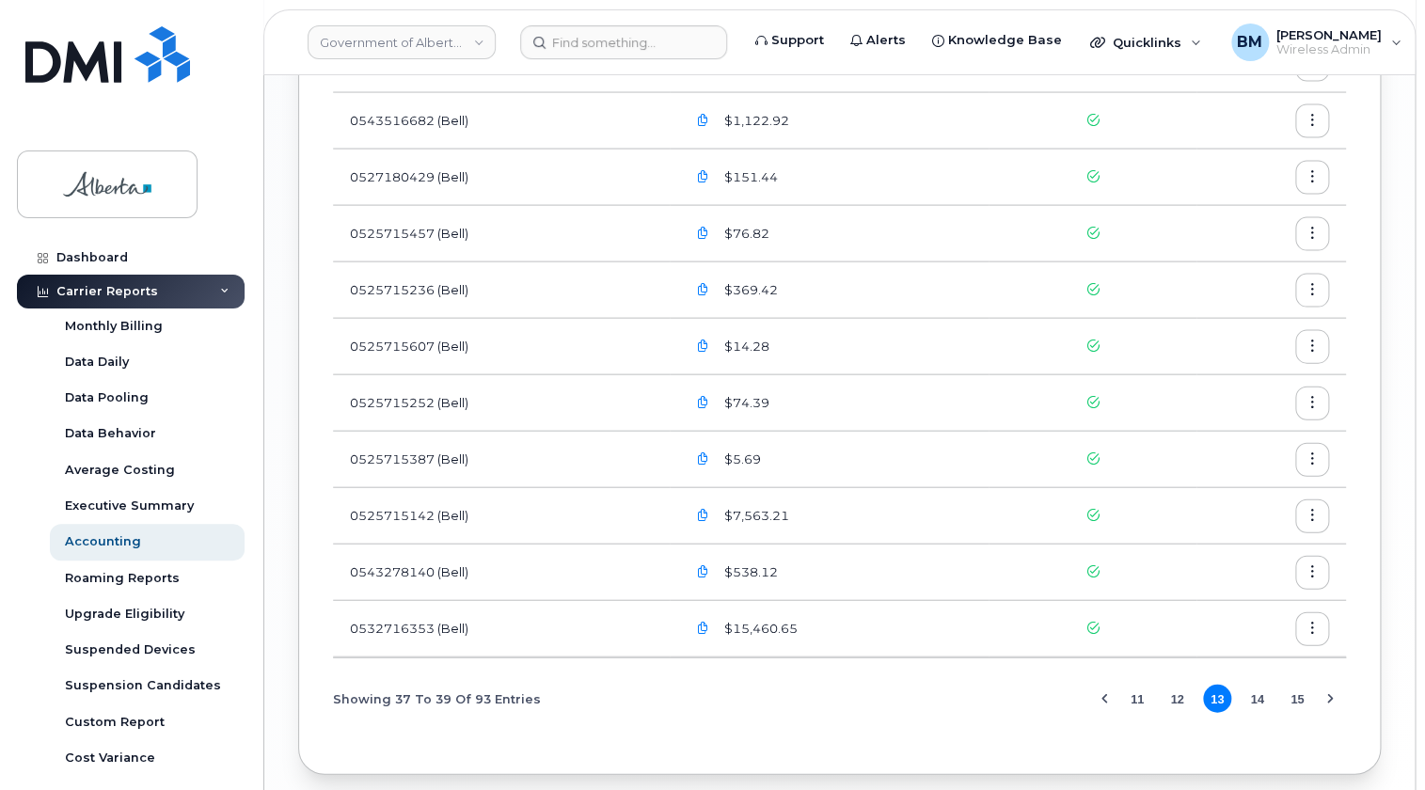
click at [1140, 700] on button "11" at bounding box center [1137, 699] width 28 height 28
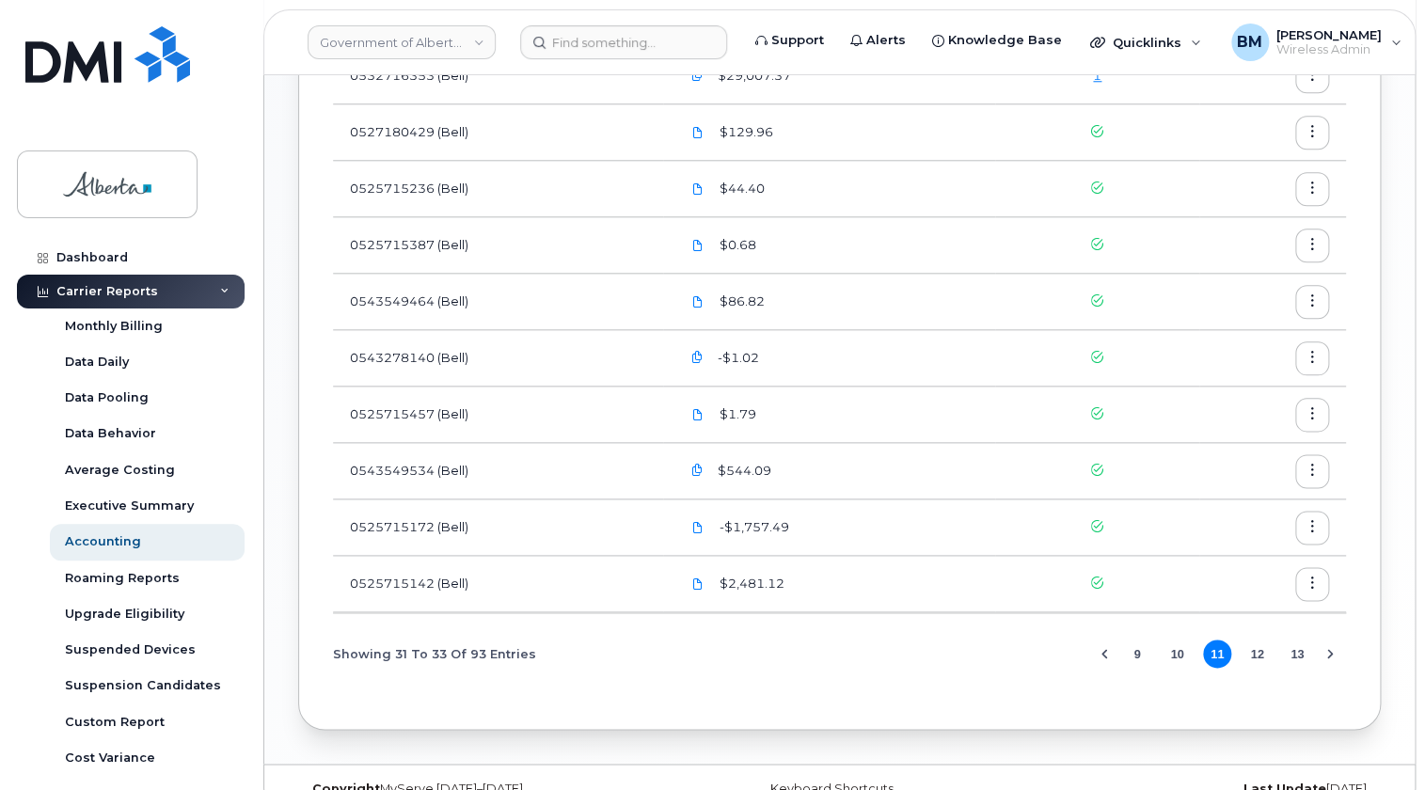
scroll to position [769, 0]
click at [1179, 652] on button "10" at bounding box center [1176, 651] width 28 height 28
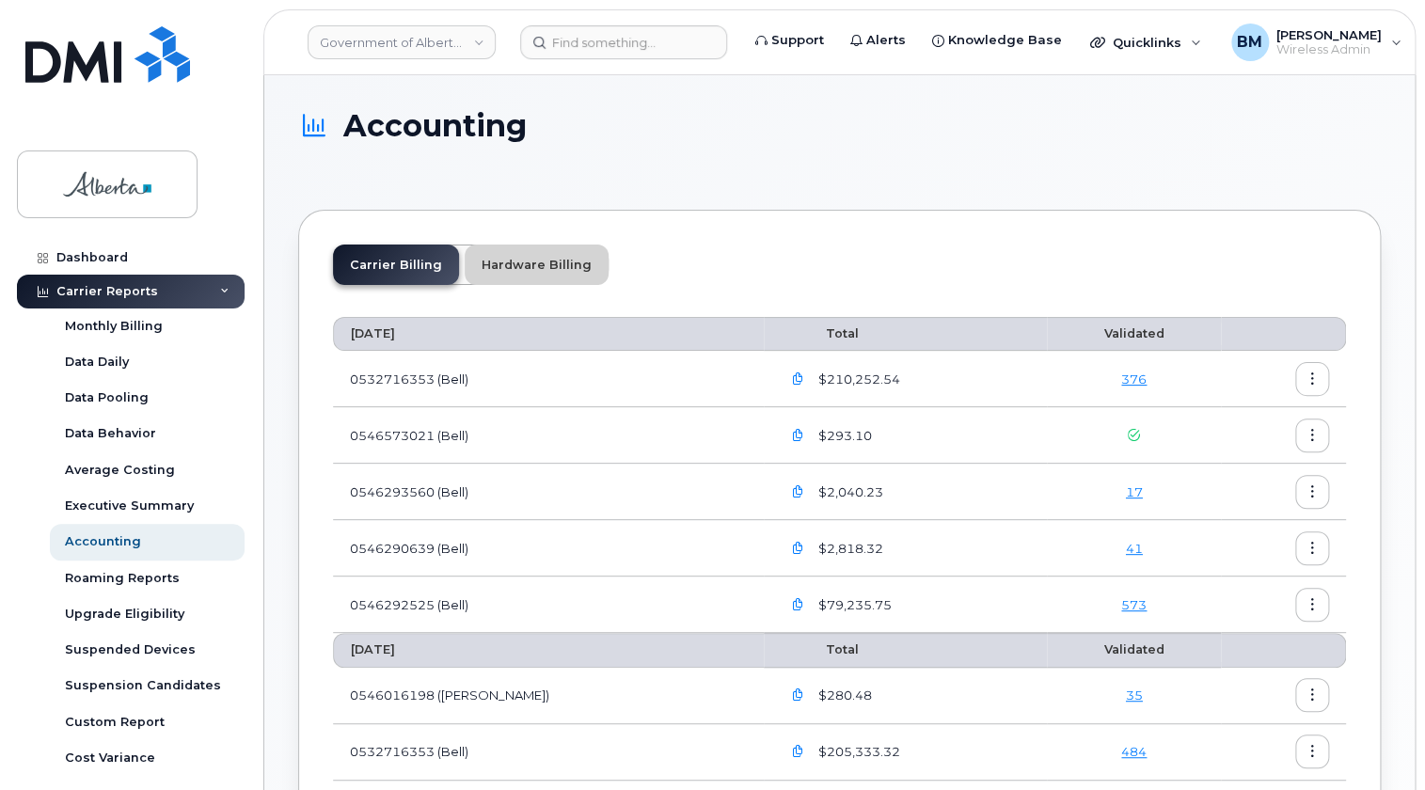
drag, startPoint x: 502, startPoint y: 266, endPoint x: 535, endPoint y: 299, distance: 46.5
click at [502, 266] on link "Hardware Billing" at bounding box center [537, 265] width 144 height 40
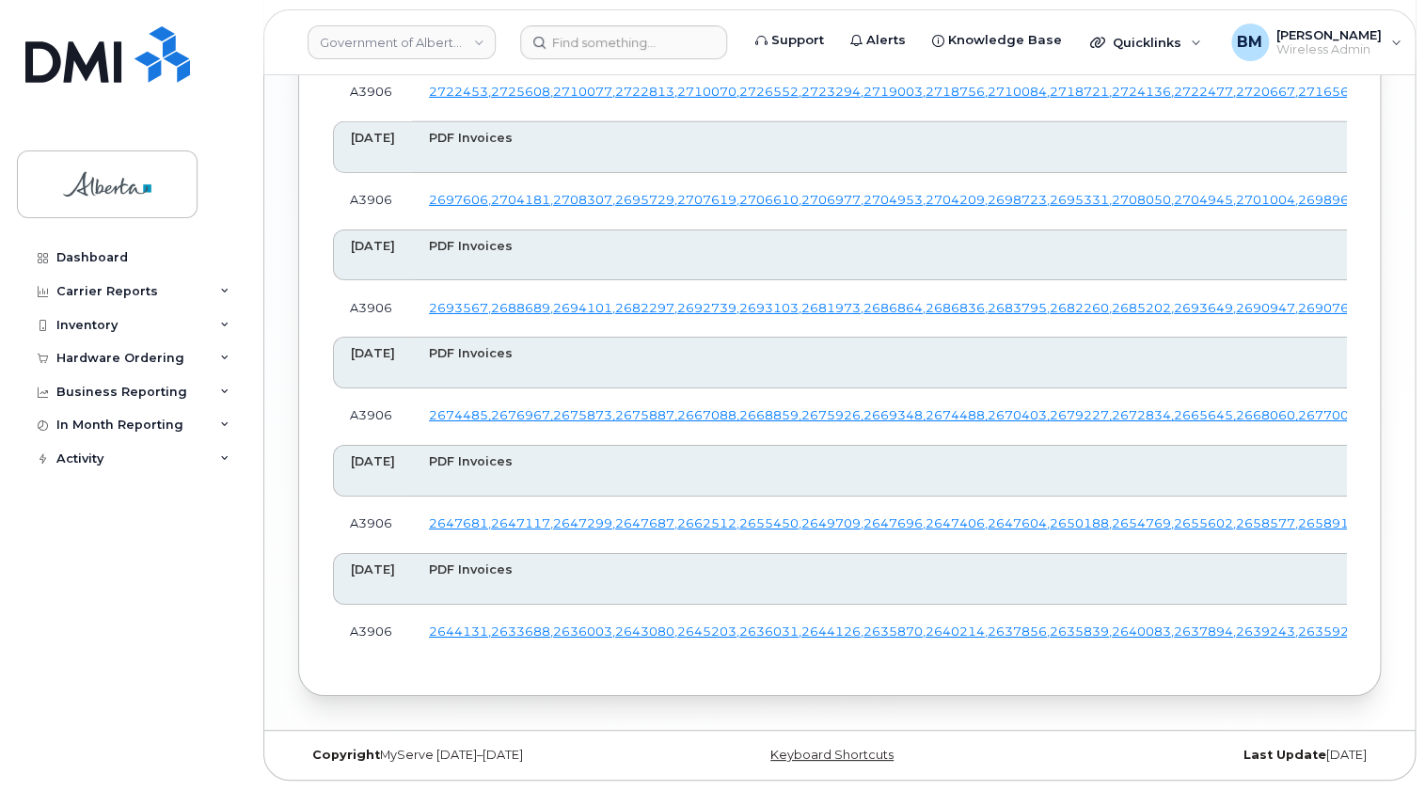
scroll to position [16688, 0]
click at [427, 47] on link "Government of Alberta (GOA)" at bounding box center [402, 42] width 188 height 34
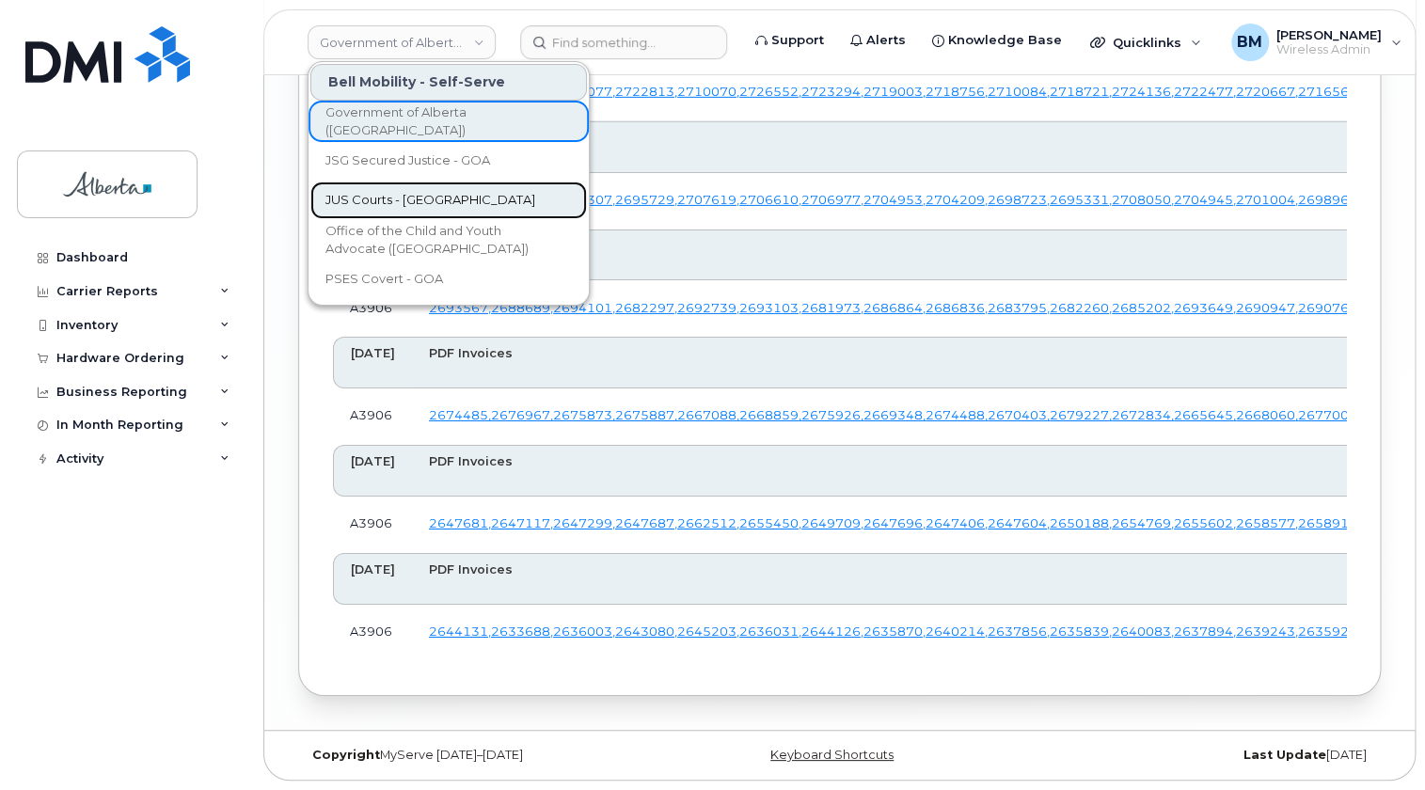
click at [424, 196] on span "JUS Courts - [GEOGRAPHIC_DATA]" at bounding box center [430, 200] width 210 height 19
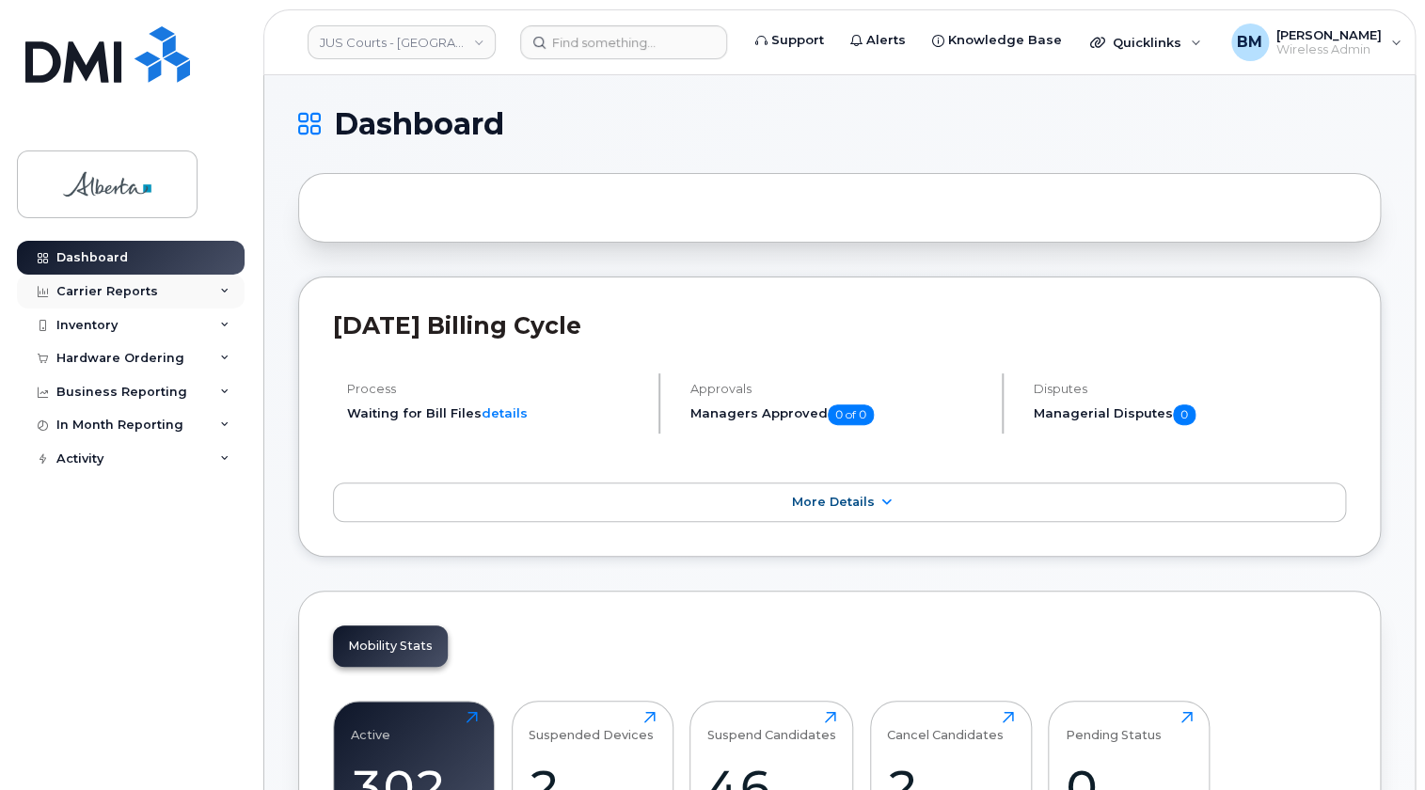
click at [115, 289] on div "Carrier Reports" at bounding box center [107, 291] width 102 height 15
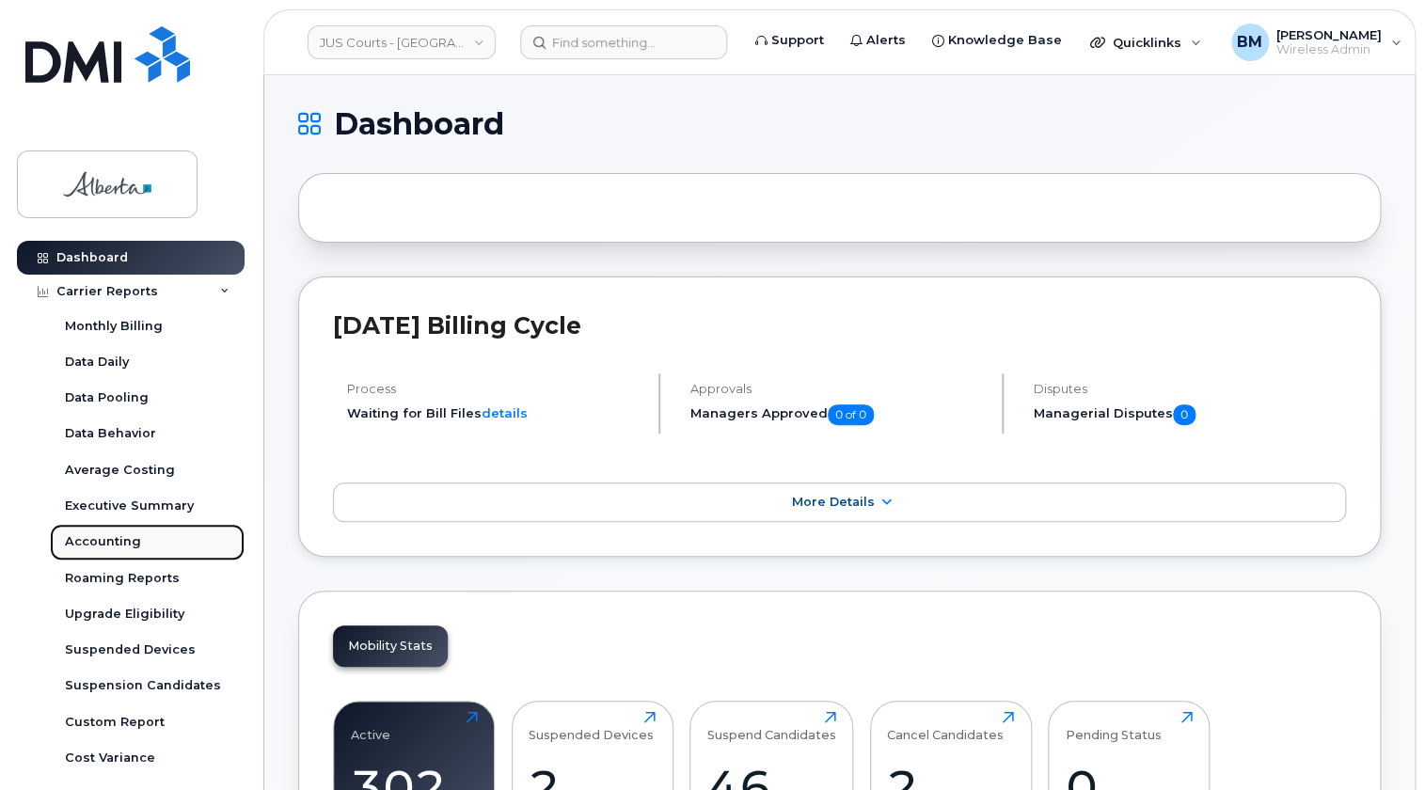
click at [99, 543] on div "Accounting" at bounding box center [103, 541] width 76 height 17
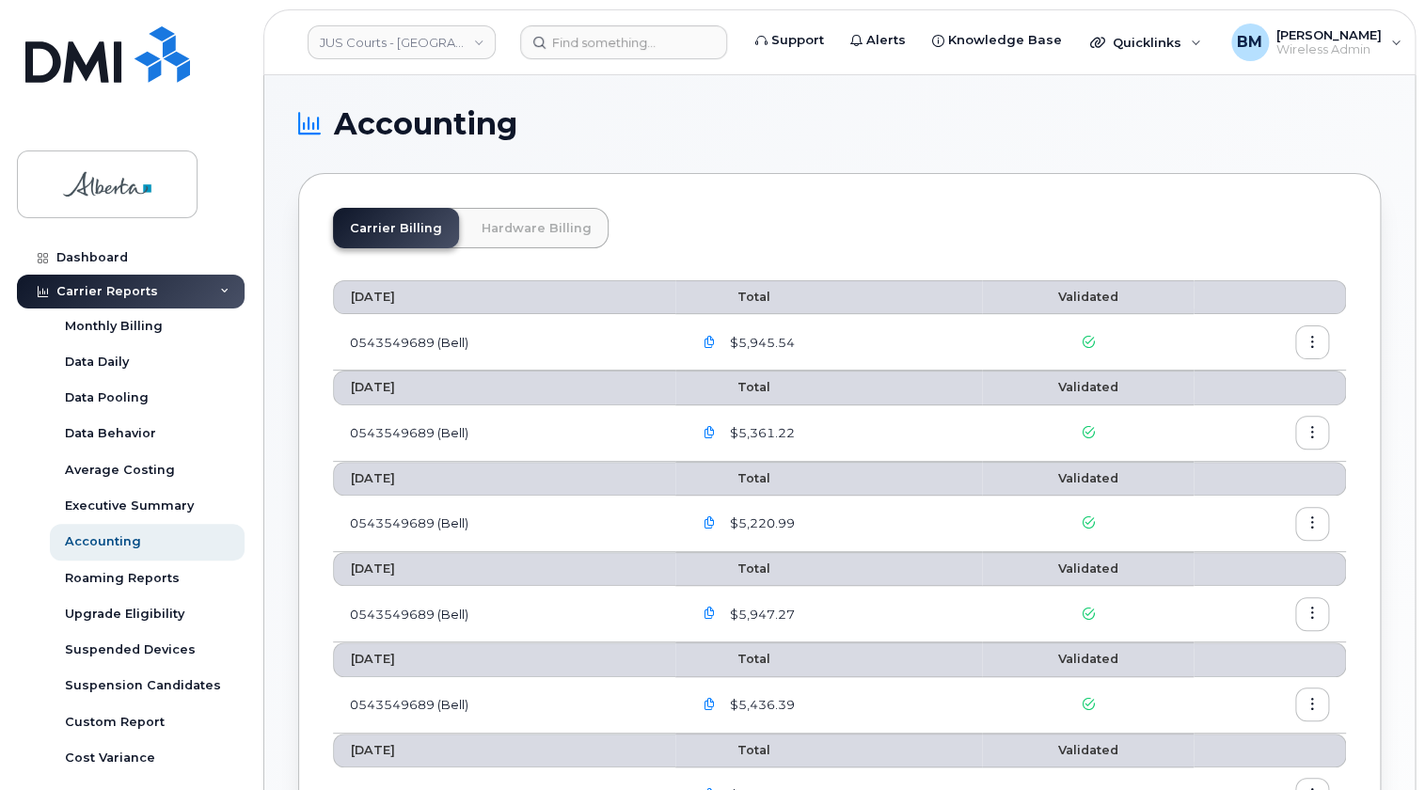
click at [510, 230] on link "Hardware Billing" at bounding box center [537, 228] width 144 height 40
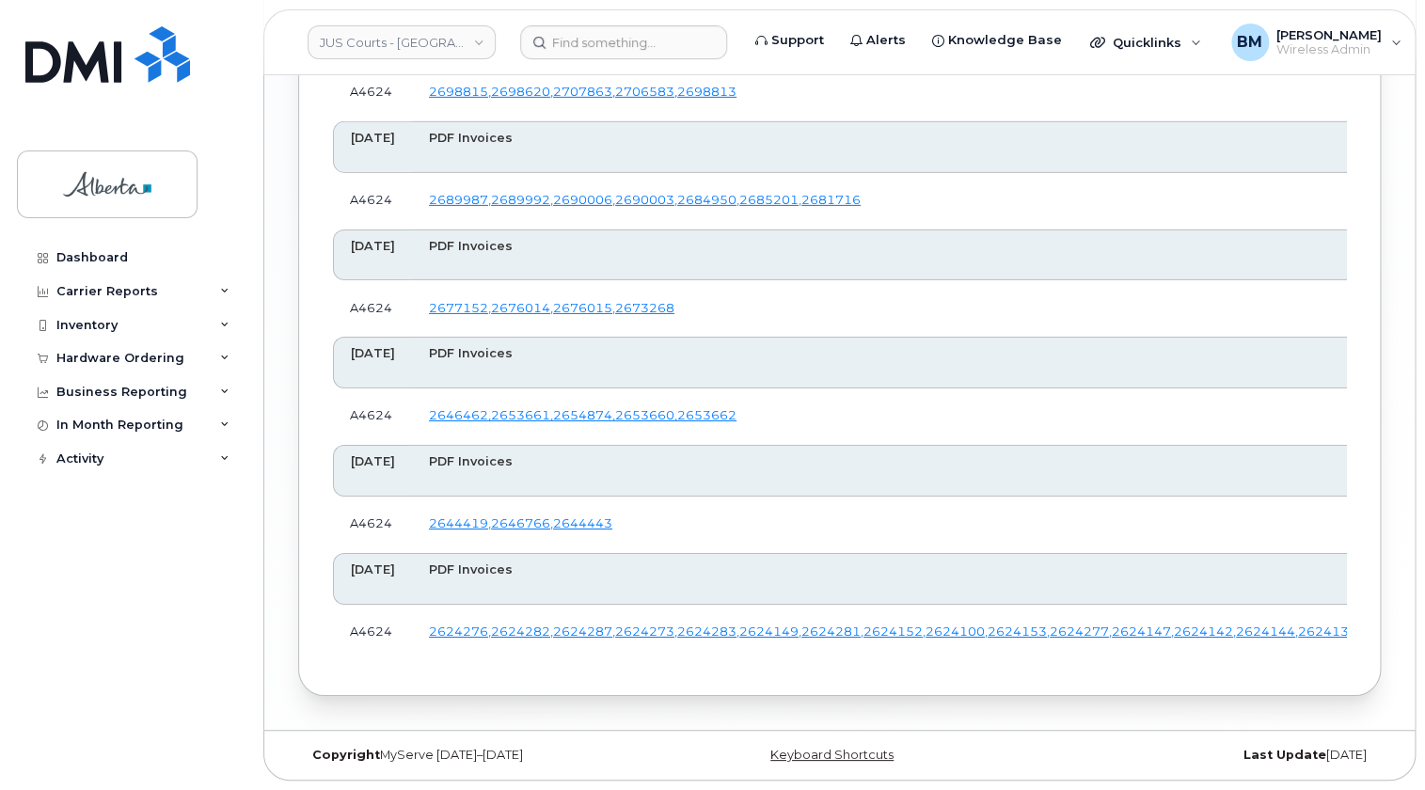
scroll to position [2848, 0]
click at [987, 624] on link "2624100 ," at bounding box center [956, 631] width 62 height 14
click at [88, 327] on div "Inventory" at bounding box center [86, 325] width 61 height 15
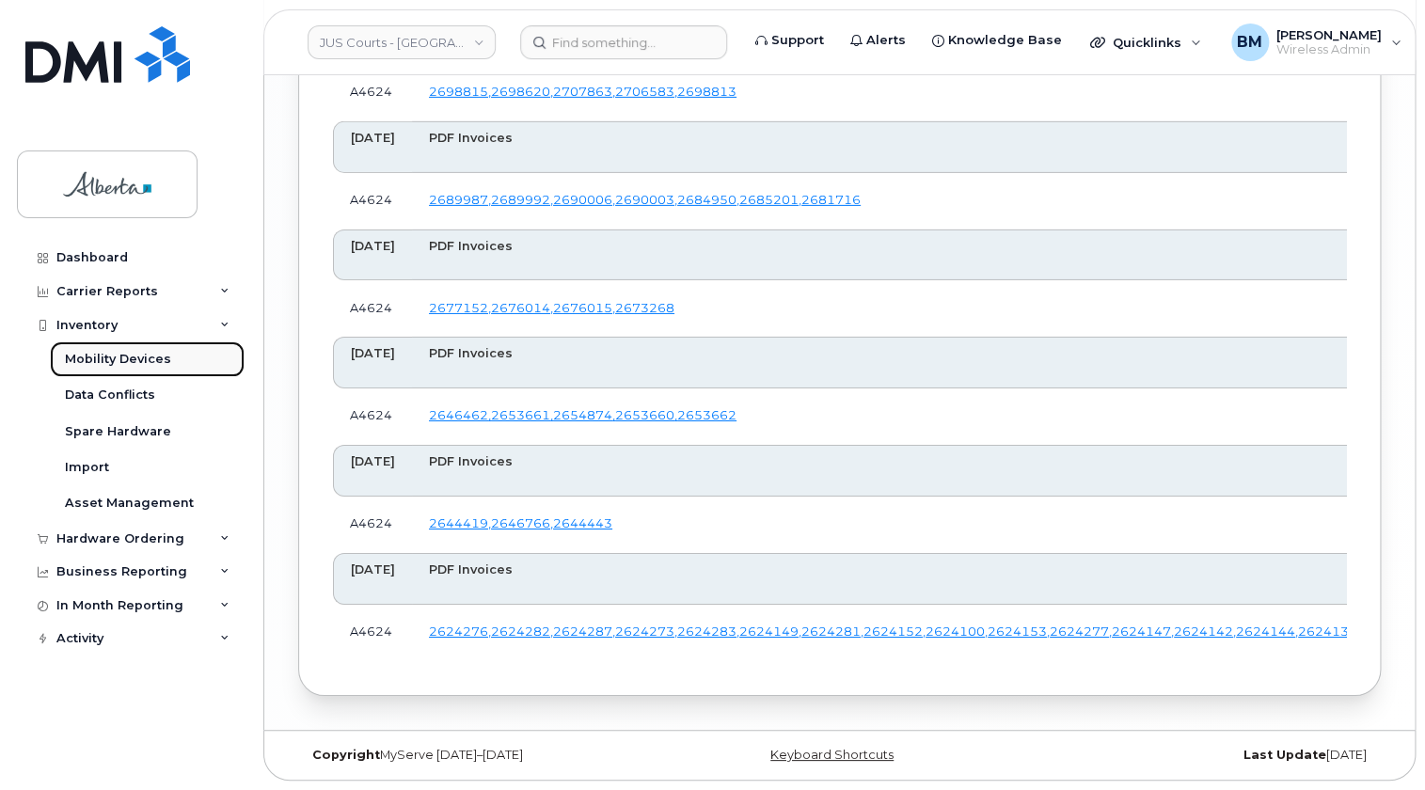
click at [106, 360] on div "Mobility Devices" at bounding box center [118, 359] width 106 height 17
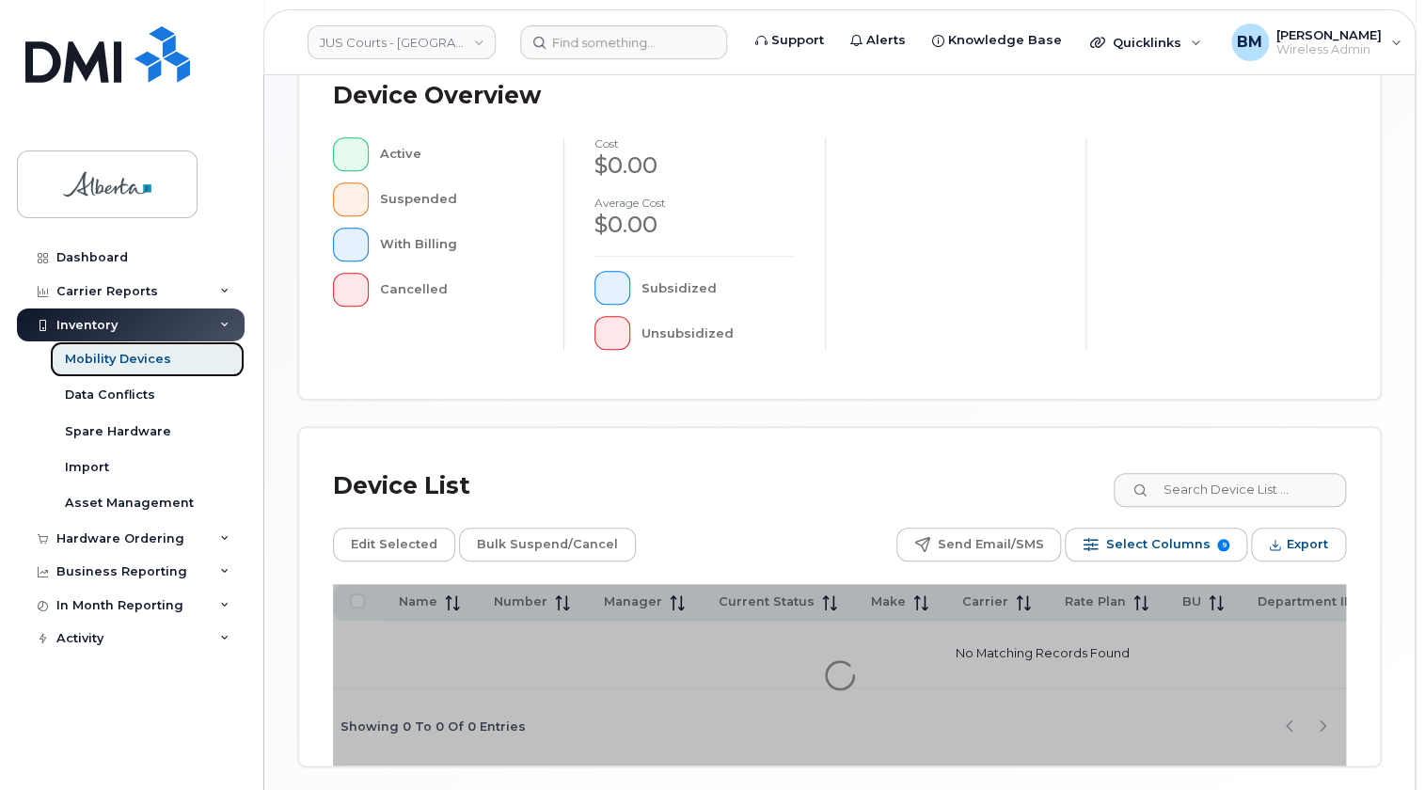
scroll to position [513, 0]
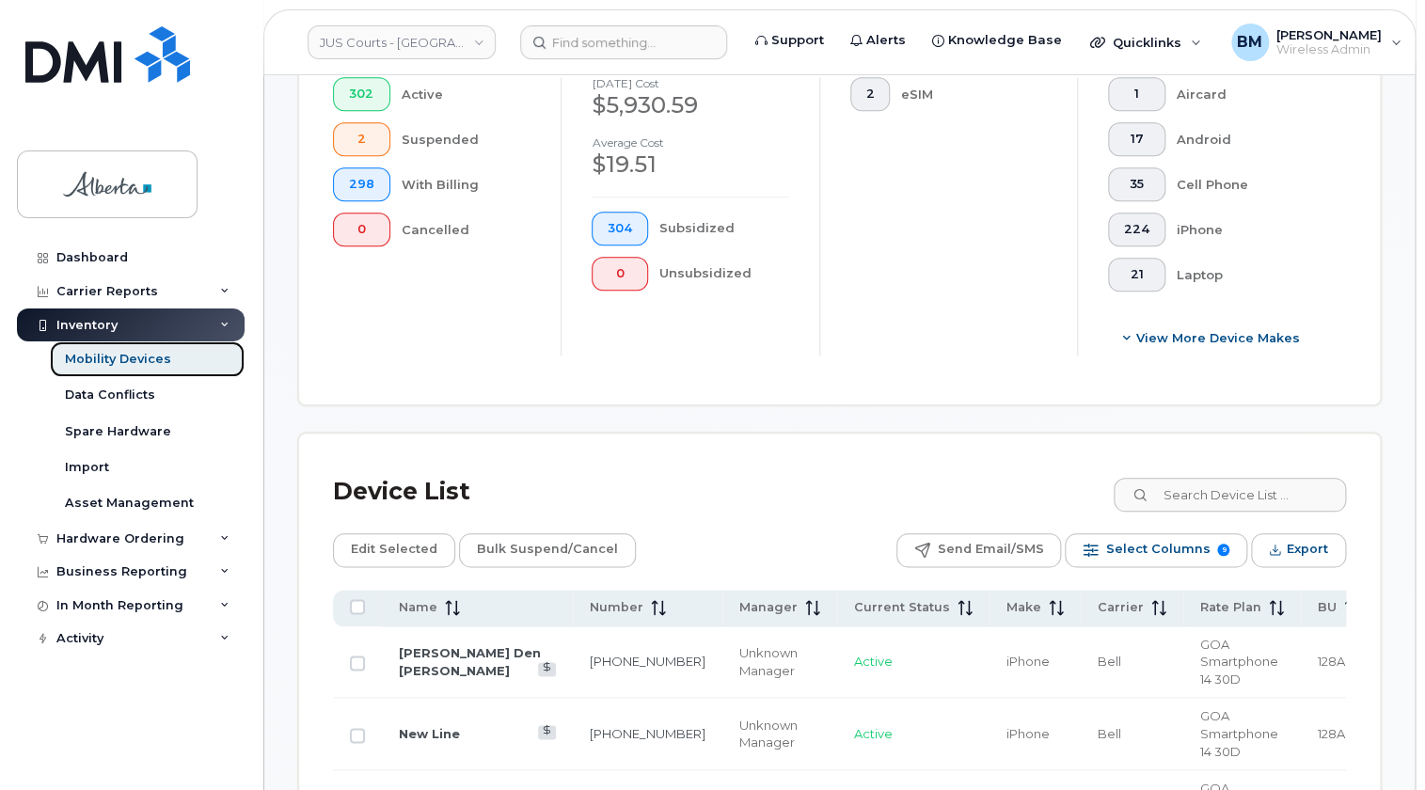
scroll to position [599, 0]
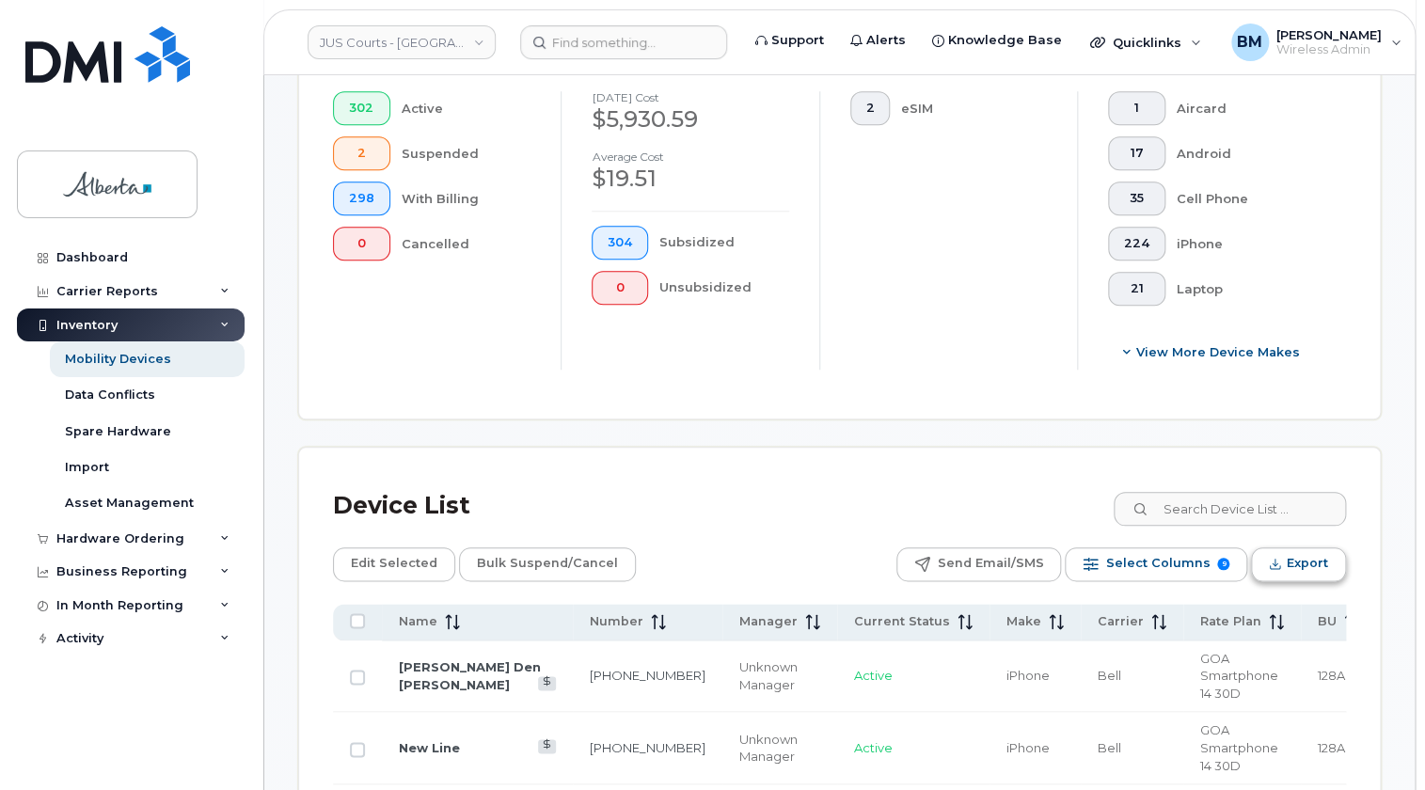
click at [1306, 565] on span "Export" at bounding box center [1306, 563] width 41 height 28
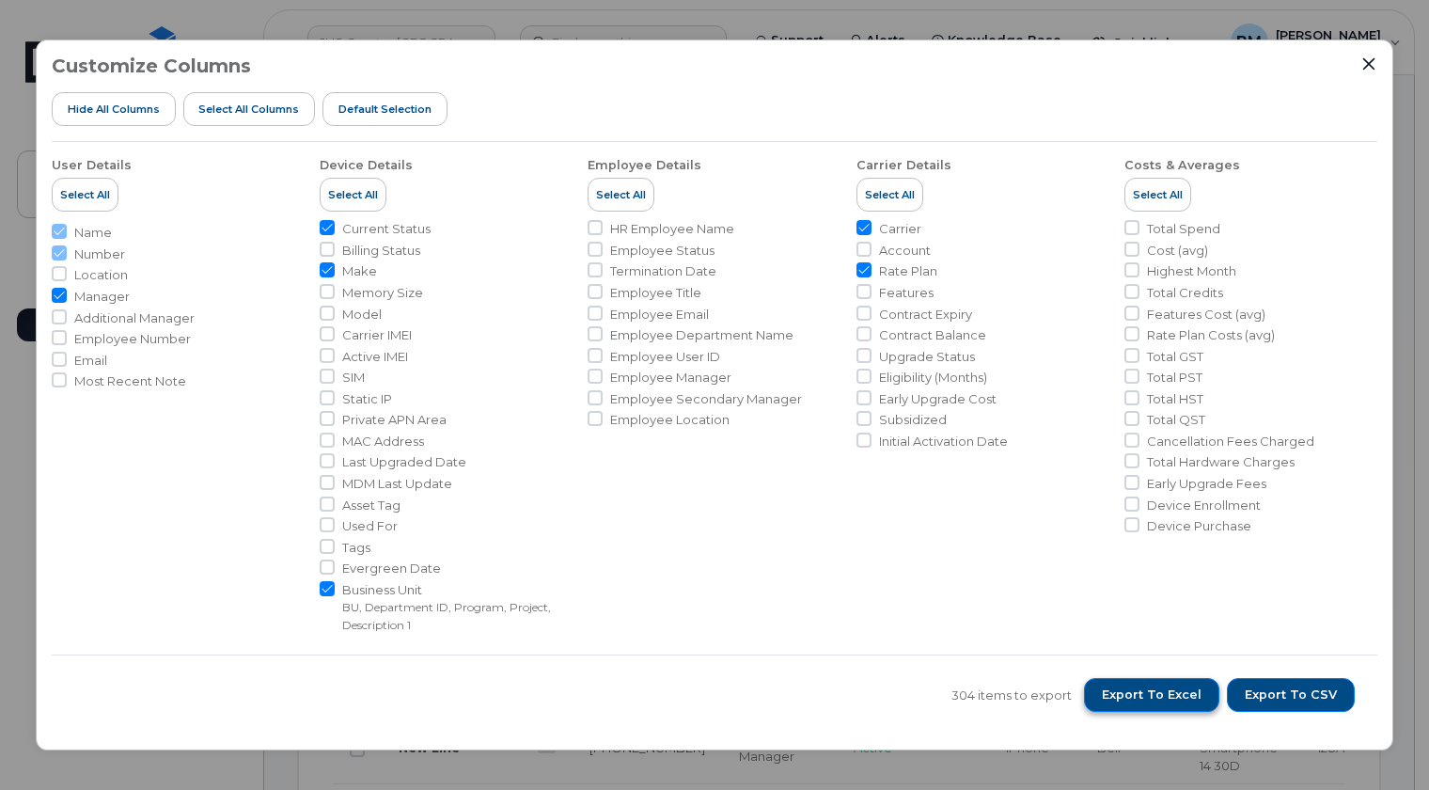
click at [1141, 691] on span "Export to Excel" at bounding box center [1152, 694] width 100 height 17
drag, startPoint x: 584, startPoint y: 82, endPoint x: 646, endPoint y: 83, distance: 62.1
click at [590, 80] on div "Customize Columns Hide All Columns Select all Columns Default Selection" at bounding box center [715, 98] width 1326 height 87
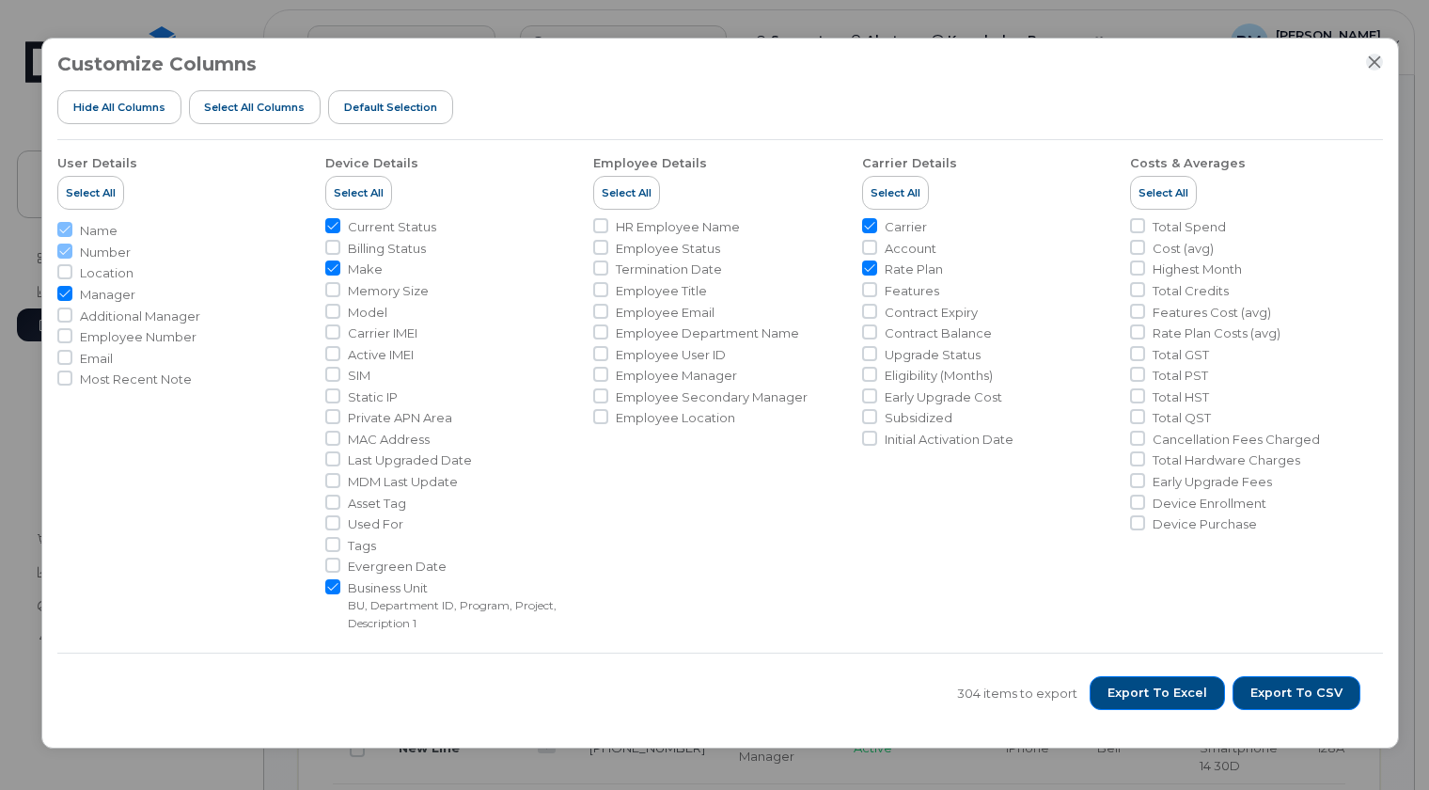
click at [1381, 59] on icon "Close" at bounding box center [1374, 62] width 15 height 15
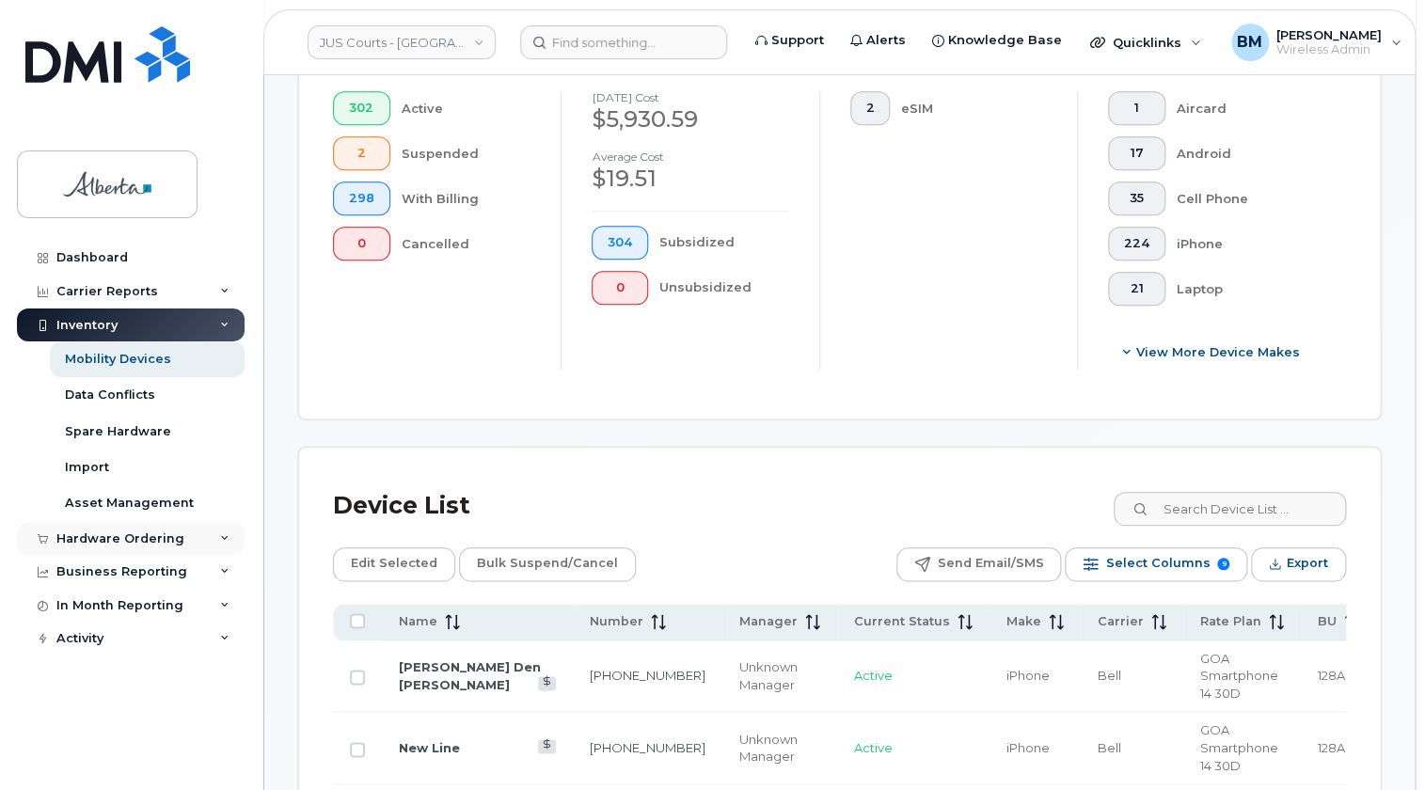
click at [94, 532] on div "Hardware Ordering" at bounding box center [120, 538] width 128 height 15
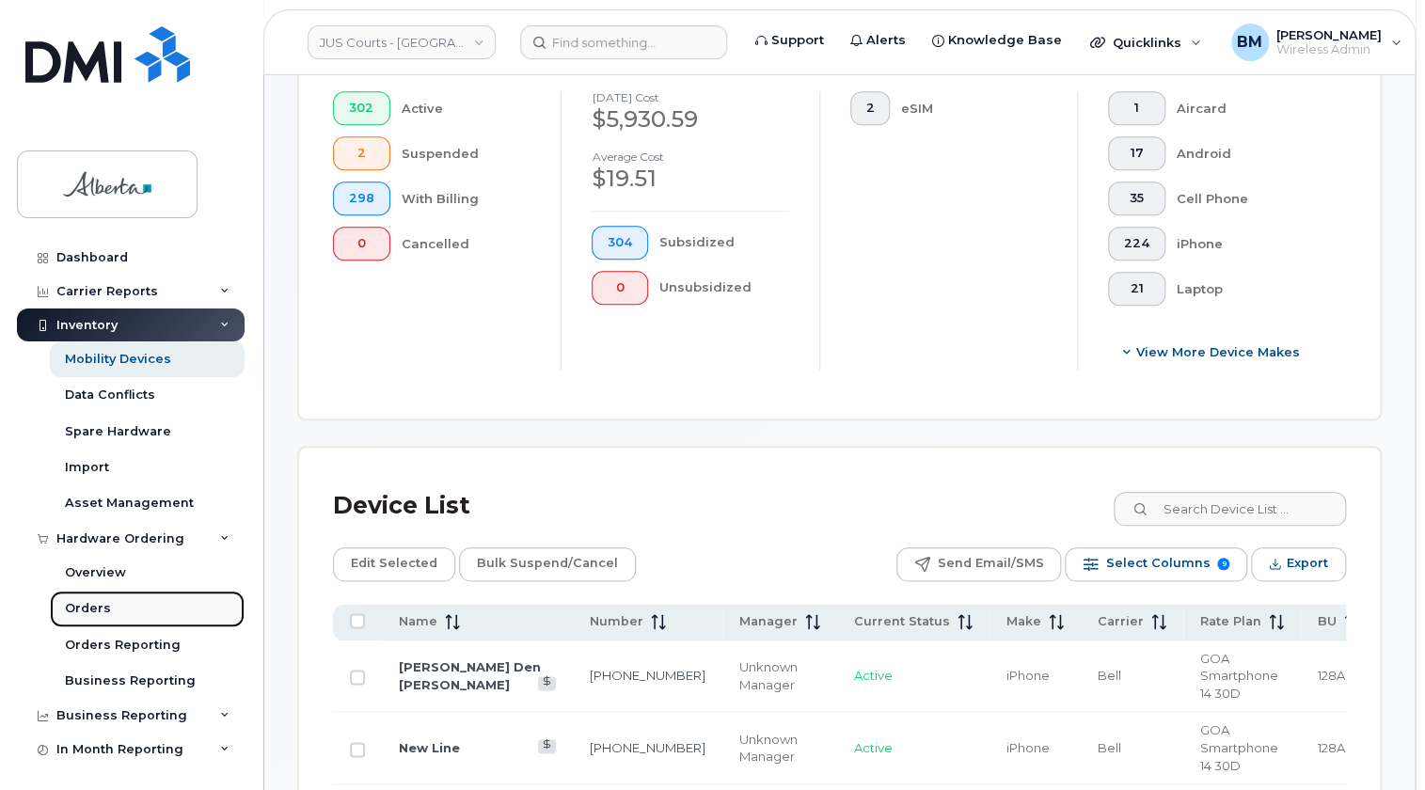
click at [86, 602] on div "Orders" at bounding box center [88, 608] width 46 height 17
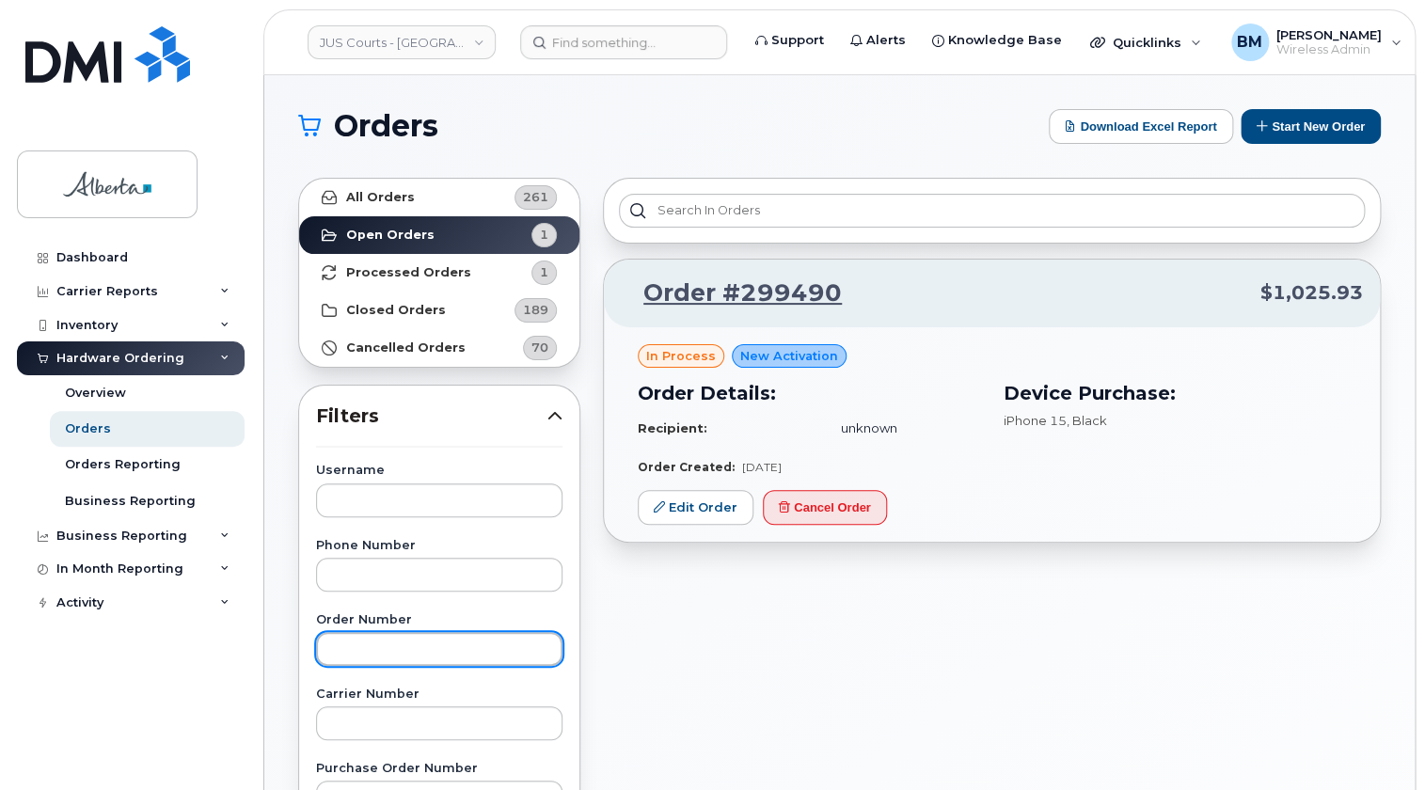
click at [351, 646] on input "text" at bounding box center [439, 649] width 246 height 34
paste input "2624100"
type input "2624100"
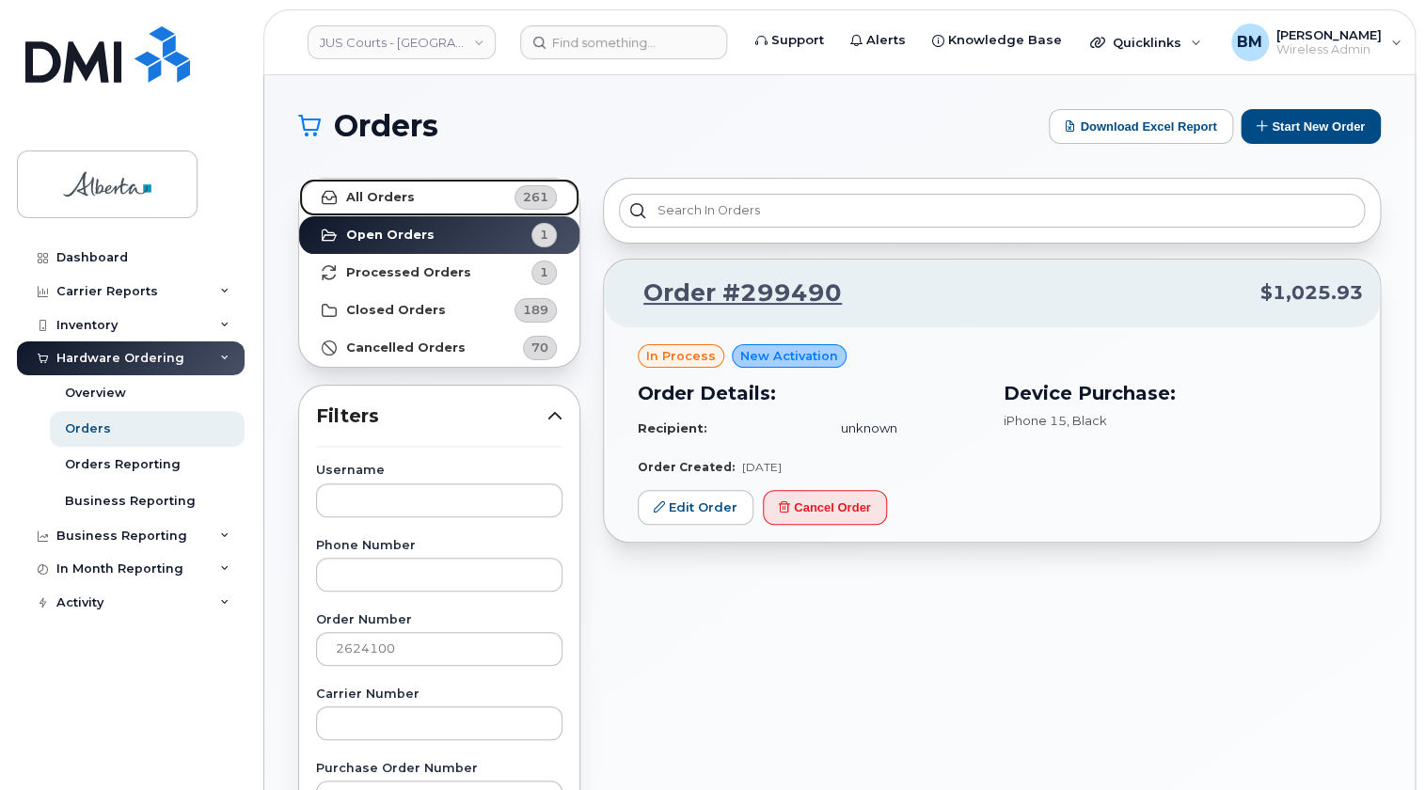
click at [403, 197] on strong "All Orders" at bounding box center [380, 197] width 69 height 15
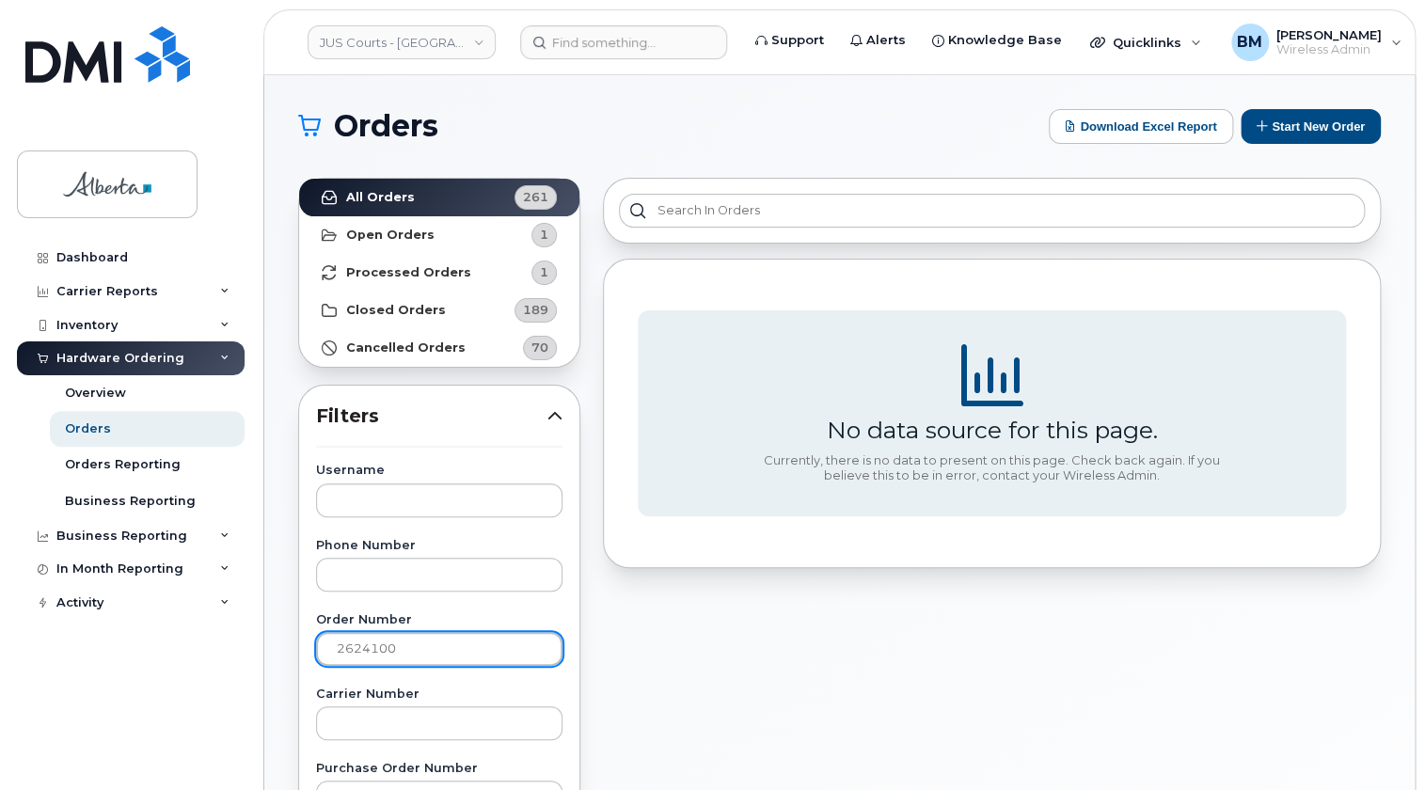
drag, startPoint x: 407, startPoint y: 646, endPoint x: 394, endPoint y: 650, distance: 13.7
click at [406, 646] on input "2624100" at bounding box center [439, 649] width 246 height 34
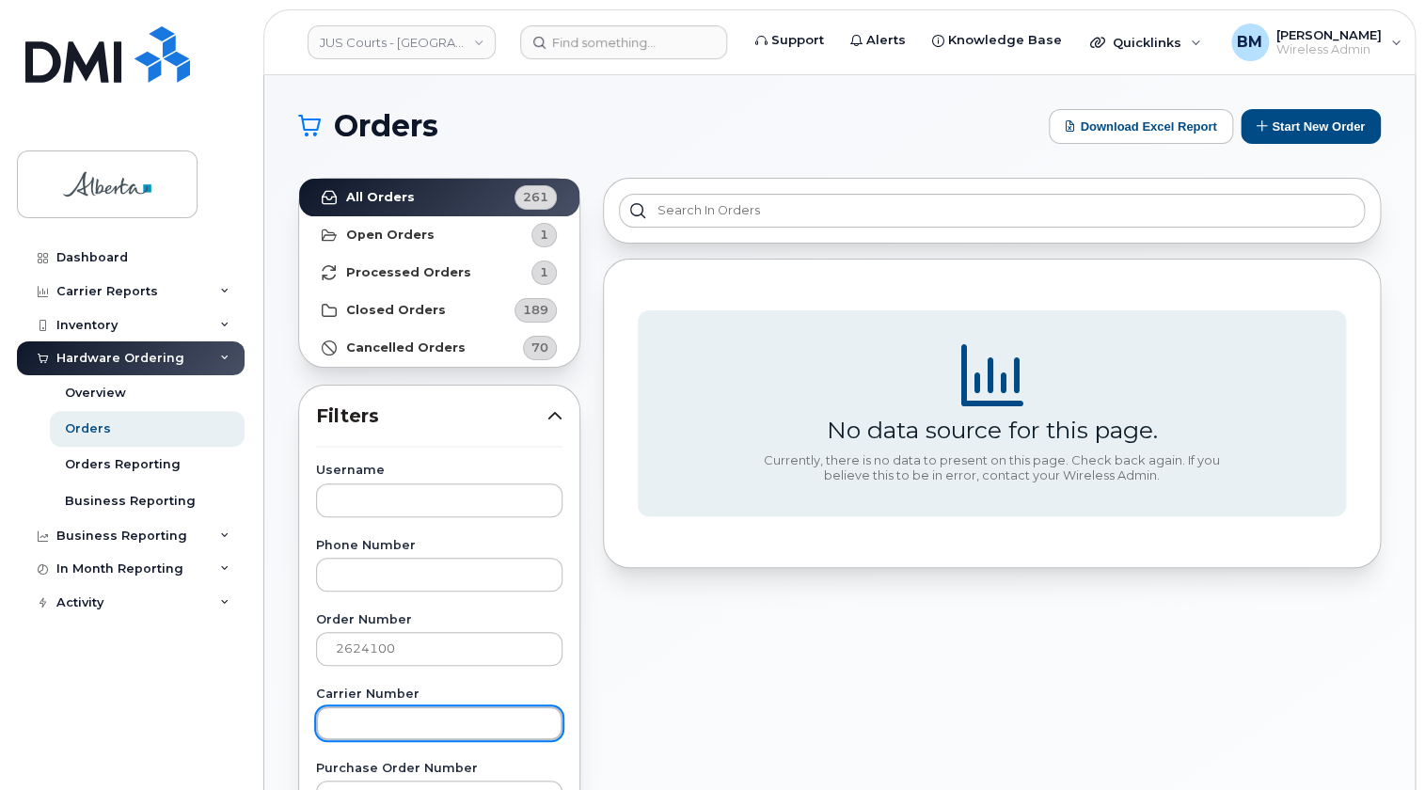
click at [359, 708] on input "text" at bounding box center [439, 723] width 246 height 34
paste input "2624100"
type input "2624100"
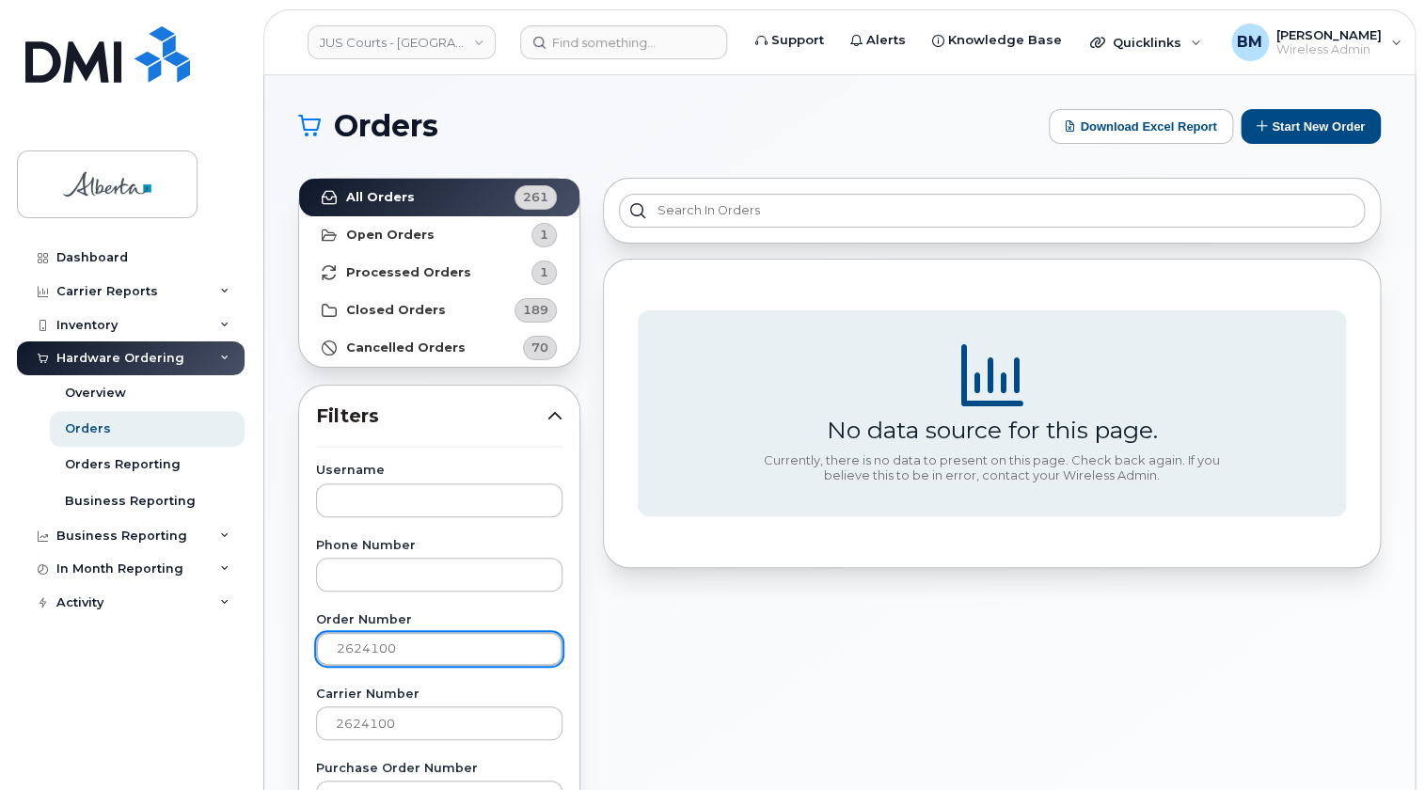
drag, startPoint x: 419, startPoint y: 650, endPoint x: 226, endPoint y: 640, distance: 194.0
click at [264, 640] on div "JUS Courts - GOA Support Alerts Knowledge Base Quicklinks Suspend / Cancel Devi…" at bounding box center [839, 792] width 1150 height 1435
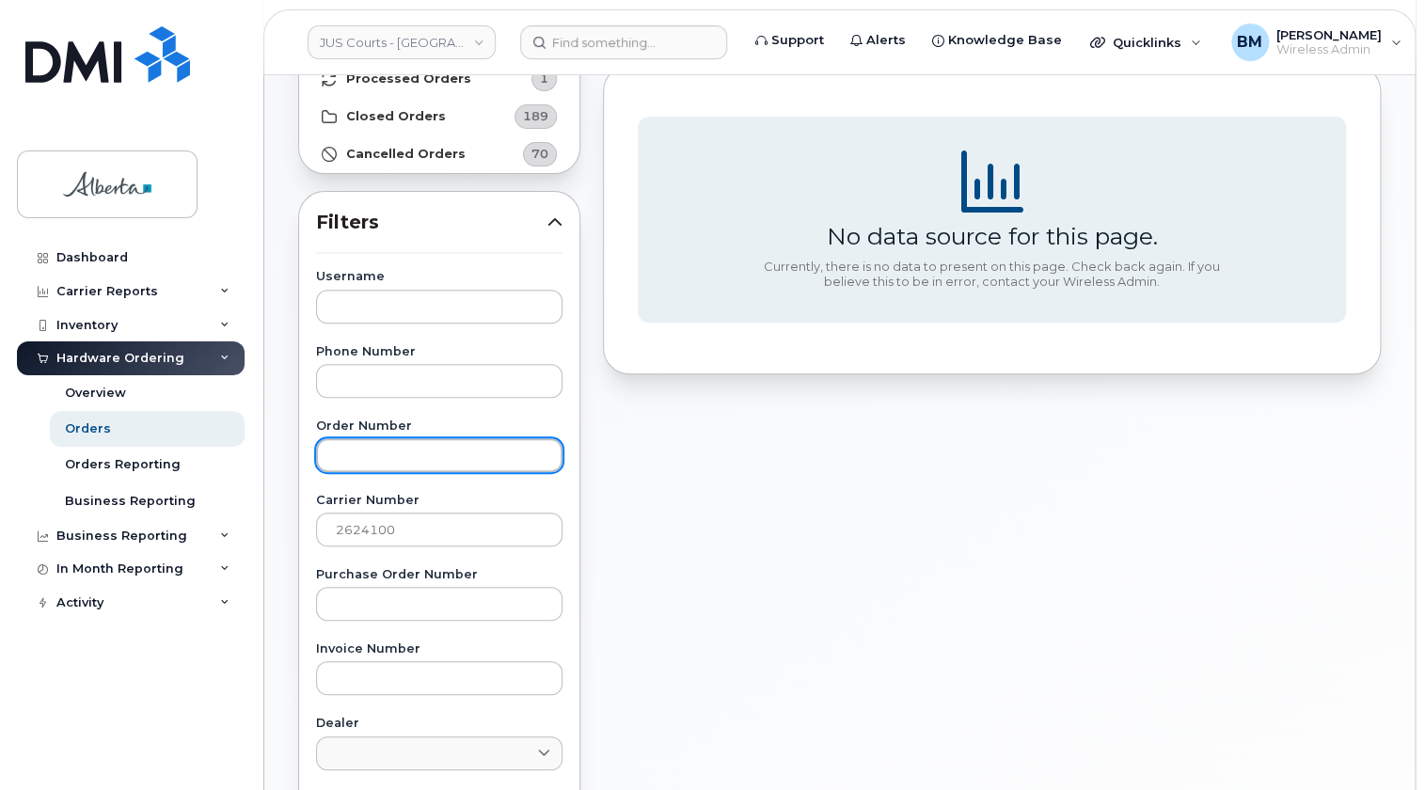
scroll to position [170, 0]
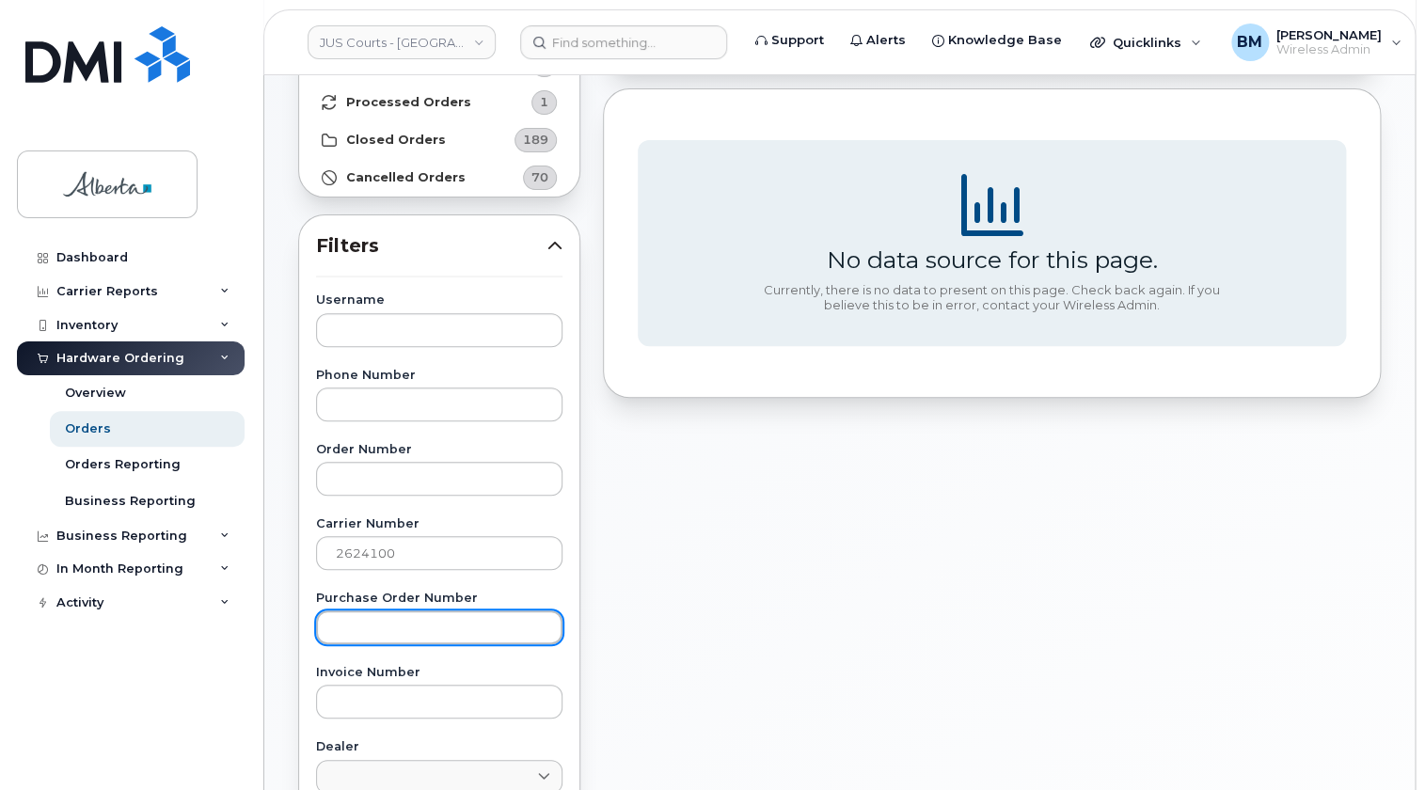
click at [351, 623] on input "text" at bounding box center [439, 627] width 246 height 34
paste input "2624100"
type input "2624100"
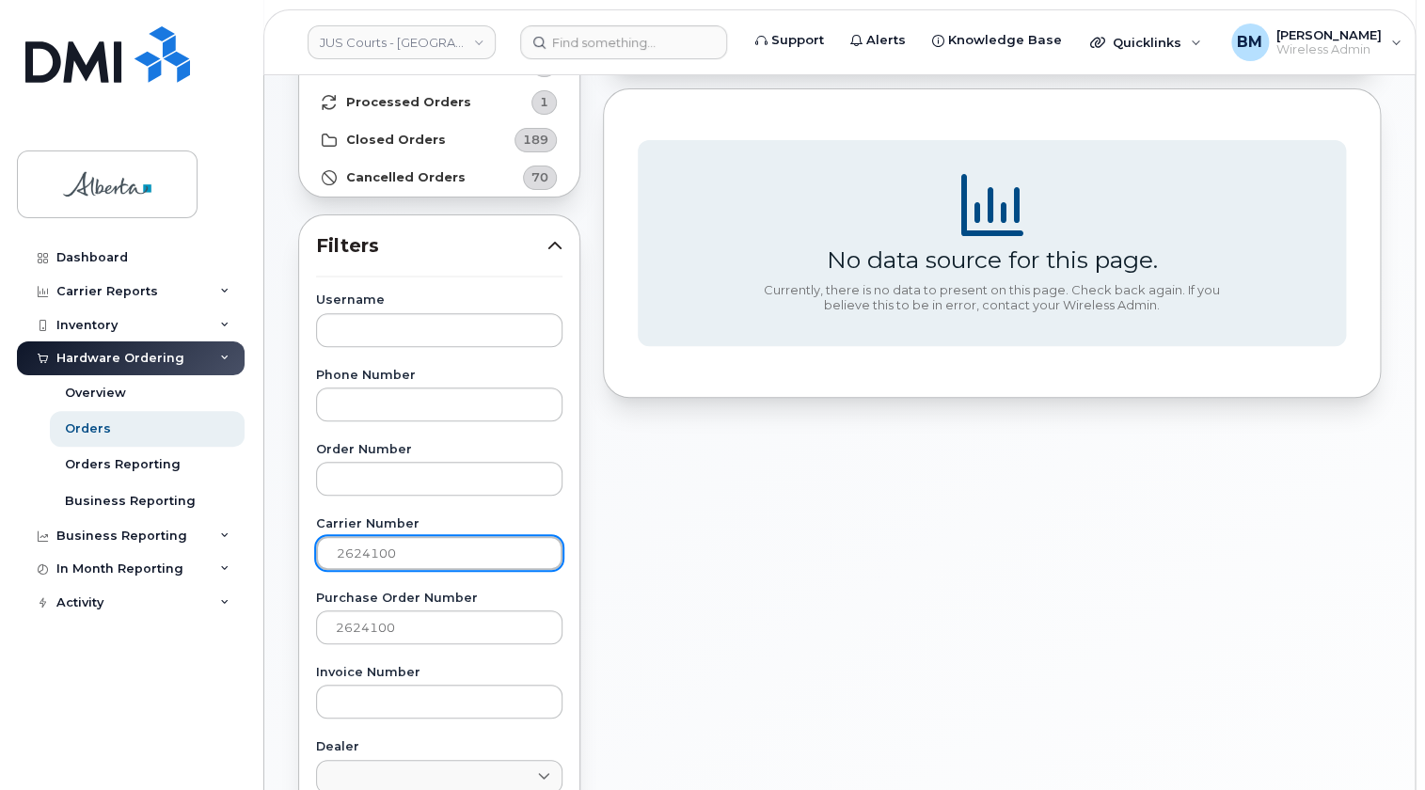
drag, startPoint x: 420, startPoint y: 545, endPoint x: 271, endPoint y: 493, distance: 158.5
click at [264, 498] on div "JUS Courts - GOA Support Alerts Knowledge Base Quicklinks Suspend / Cancel Devi…" at bounding box center [839, 622] width 1150 height 1435
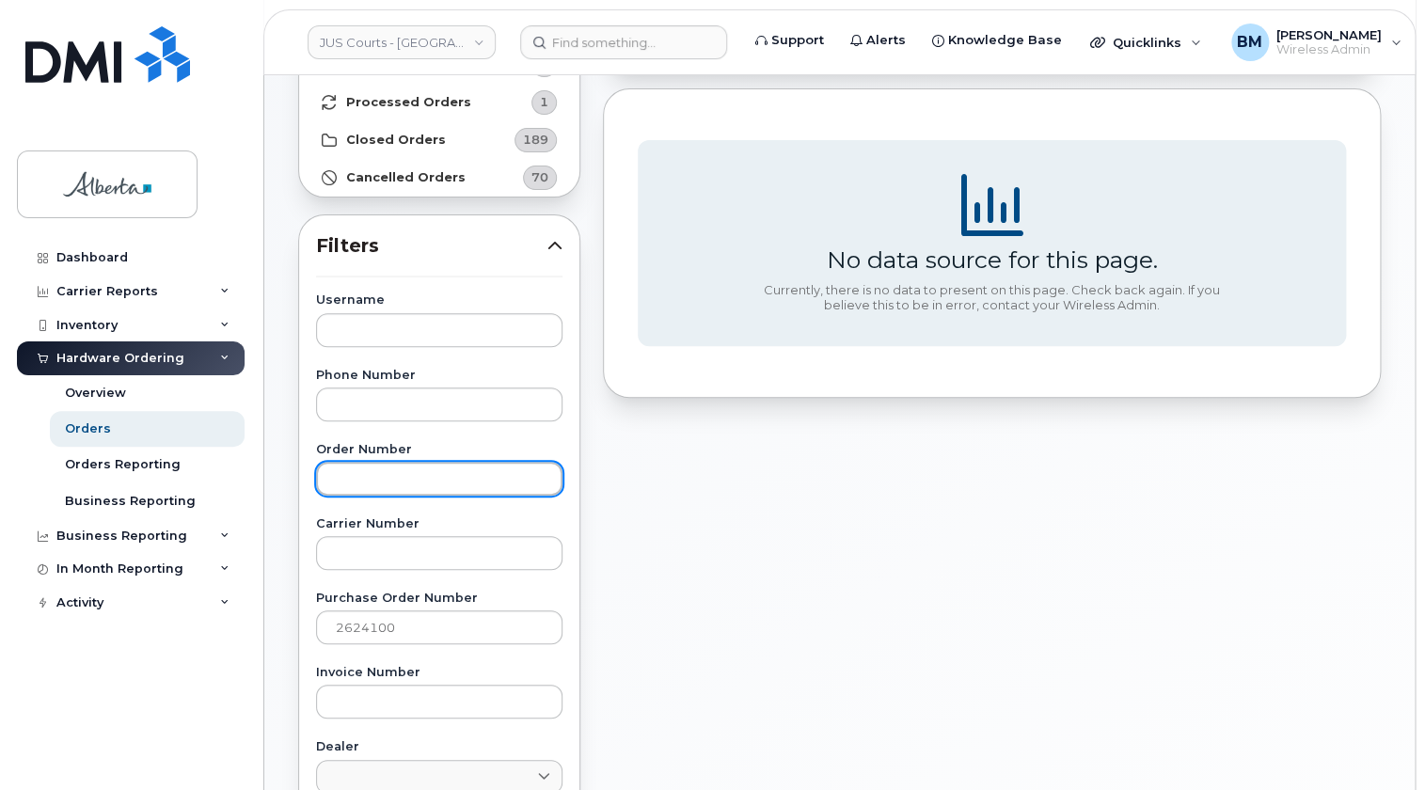
click at [397, 471] on input "text" at bounding box center [439, 479] width 246 height 34
paste input "2624100"
type input "2624100"
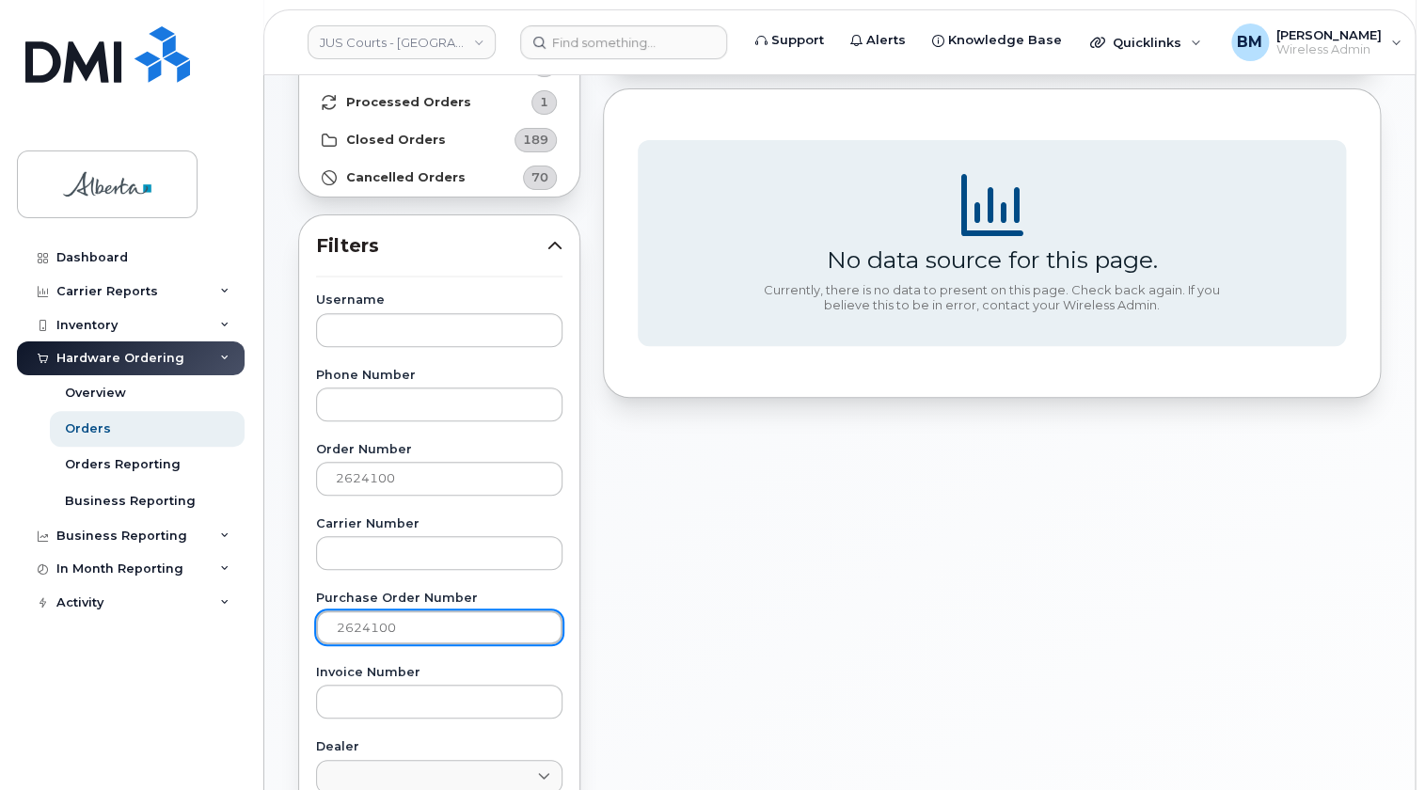
drag, startPoint x: 422, startPoint y: 624, endPoint x: 250, endPoint y: 583, distance: 177.0
click at [264, 583] on div "JUS Courts - GOA Support Alerts Knowledge Base Quicklinks Suspend / Cancel Devi…" at bounding box center [839, 622] width 1150 height 1435
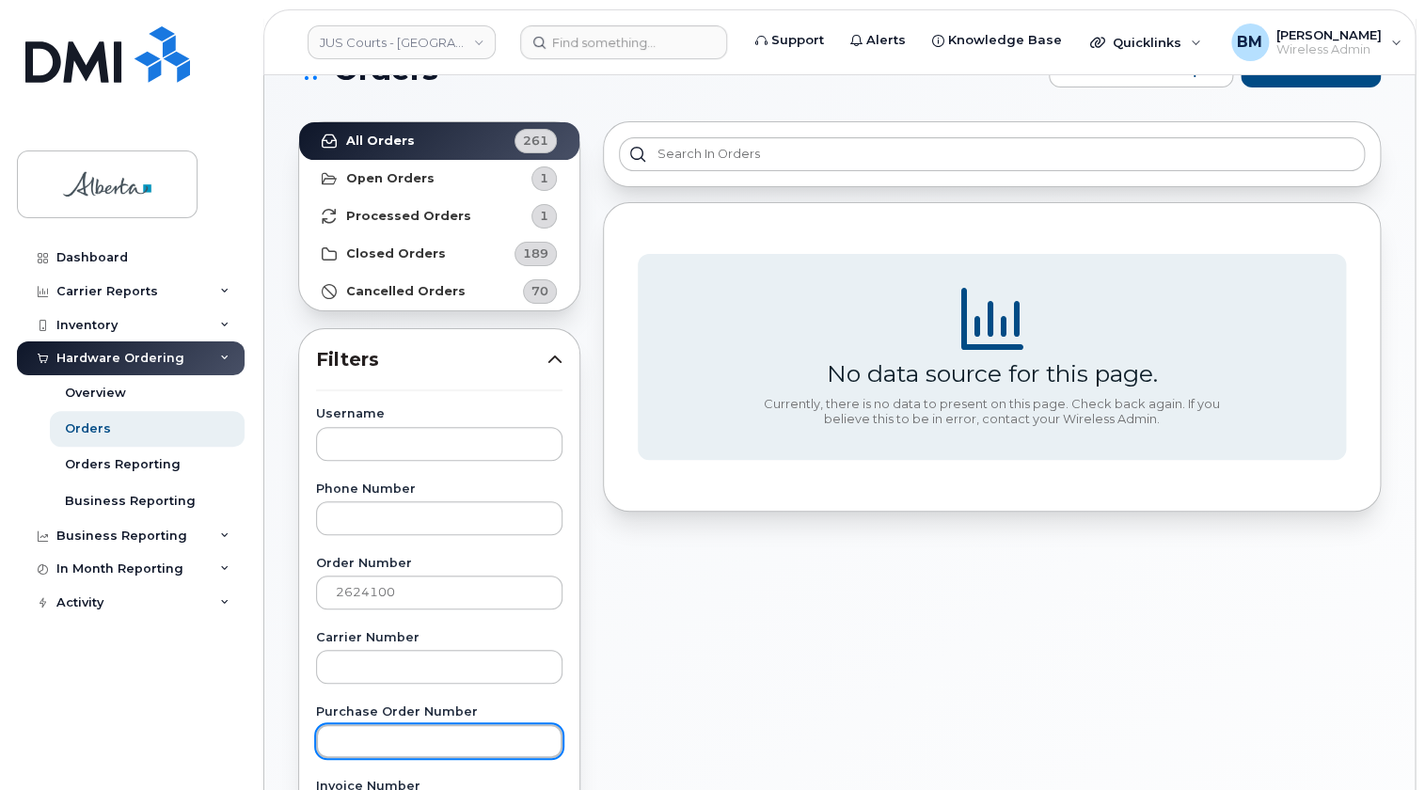
scroll to position [0, 0]
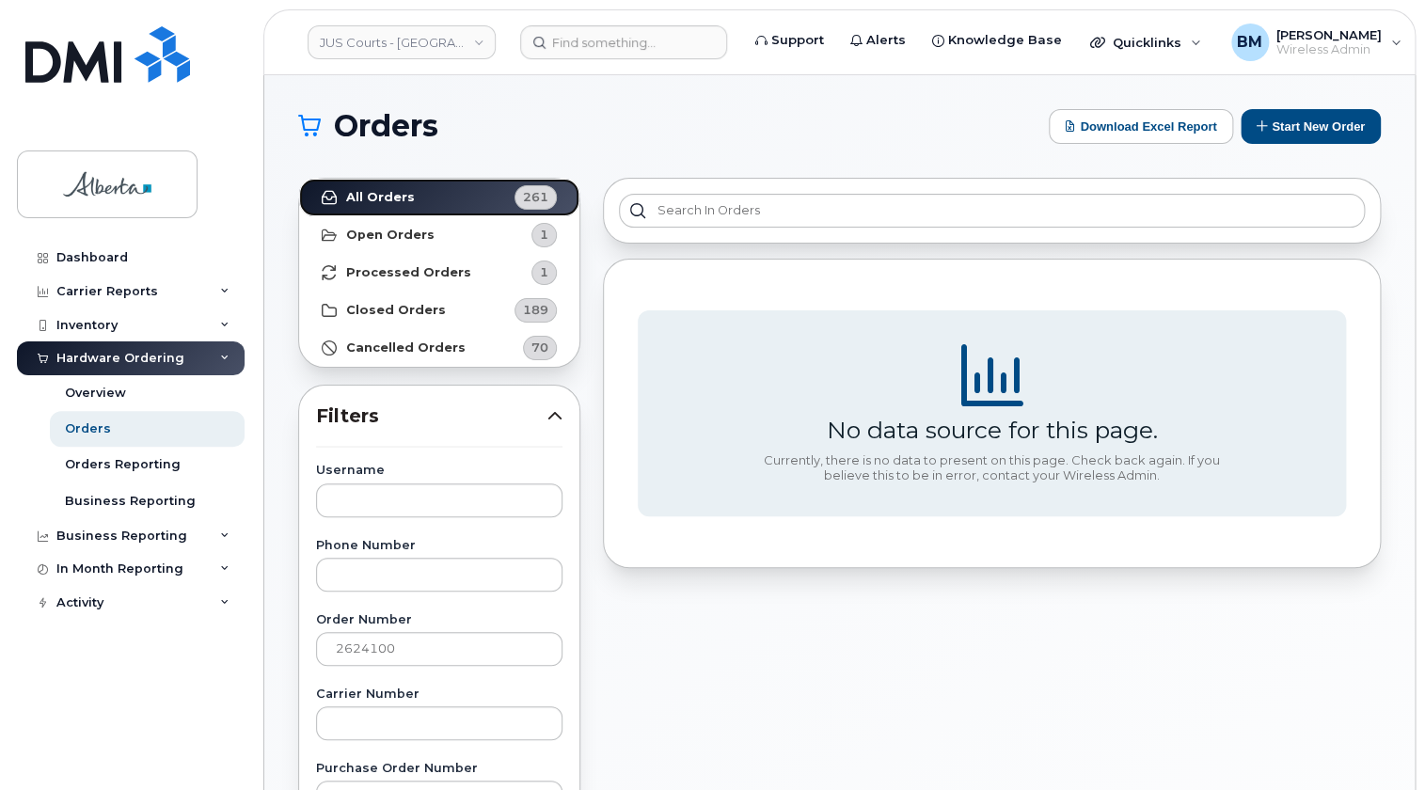
click at [368, 192] on strong "All Orders" at bounding box center [380, 197] width 69 height 15
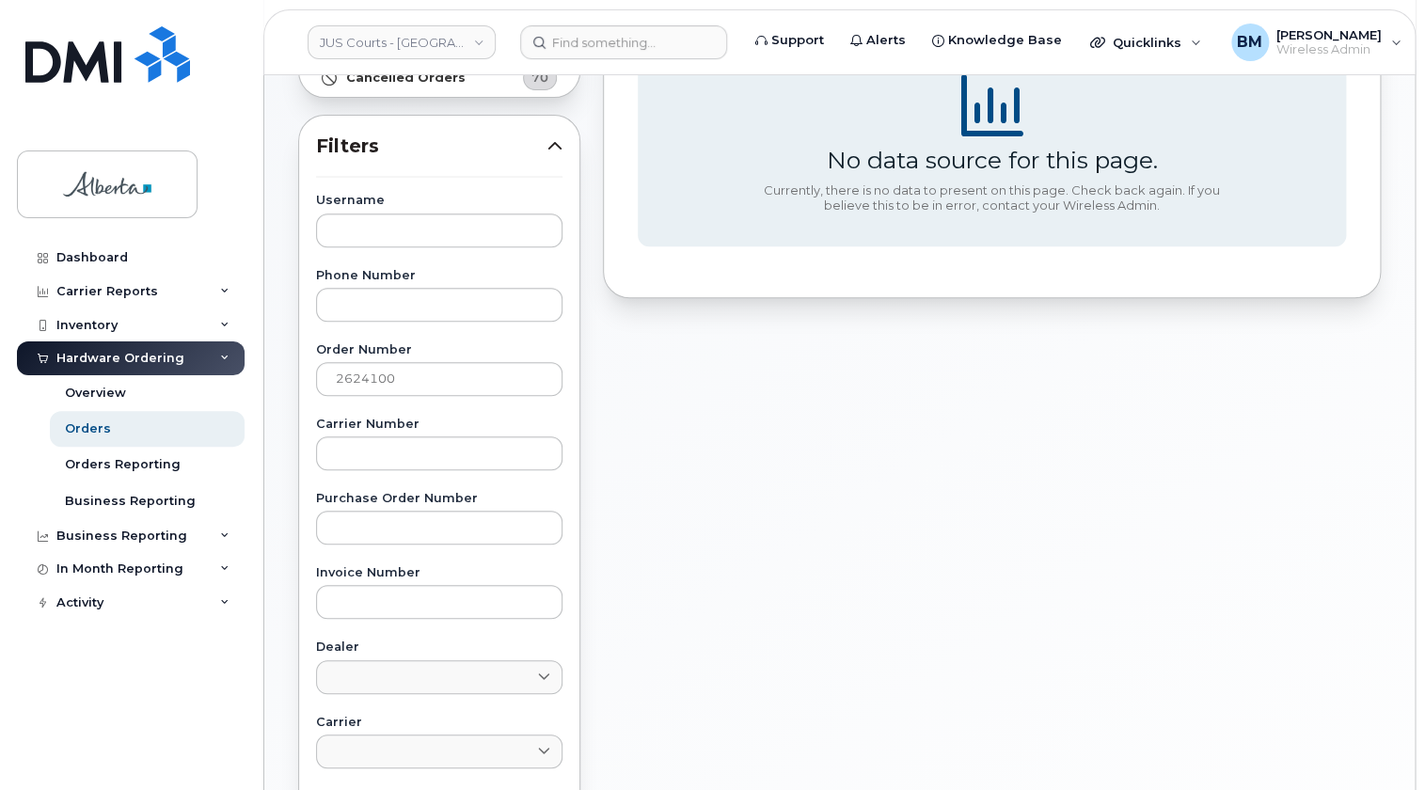
scroll to position [341, 0]
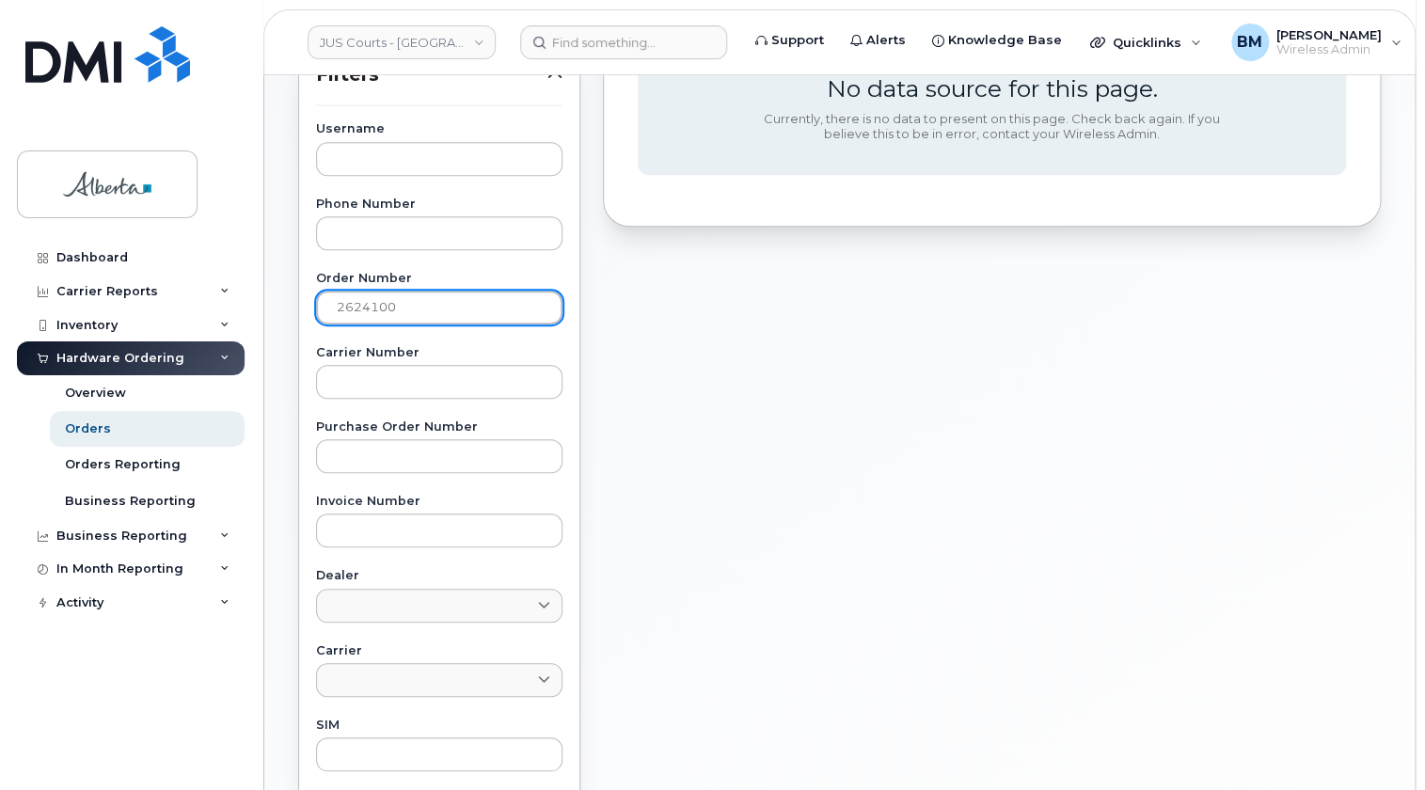
drag, startPoint x: 438, startPoint y: 322, endPoint x: 258, endPoint y: 266, distance: 188.9
click at [264, 267] on div "JUS Courts - GOA Support Alerts Knowledge Base Quicklinks Suspend / Cancel Devi…" at bounding box center [839, 451] width 1150 height 1435
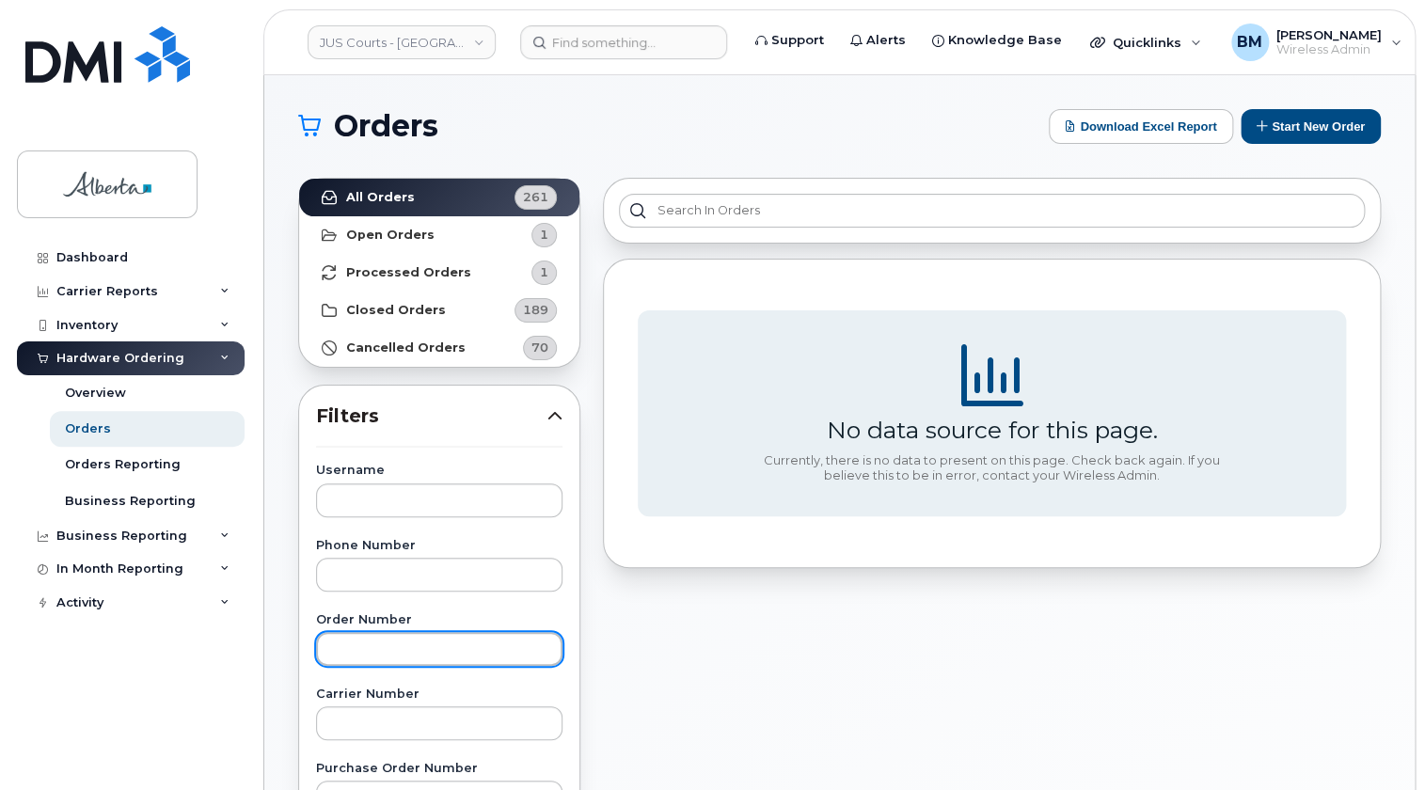
scroll to position [0, 0]
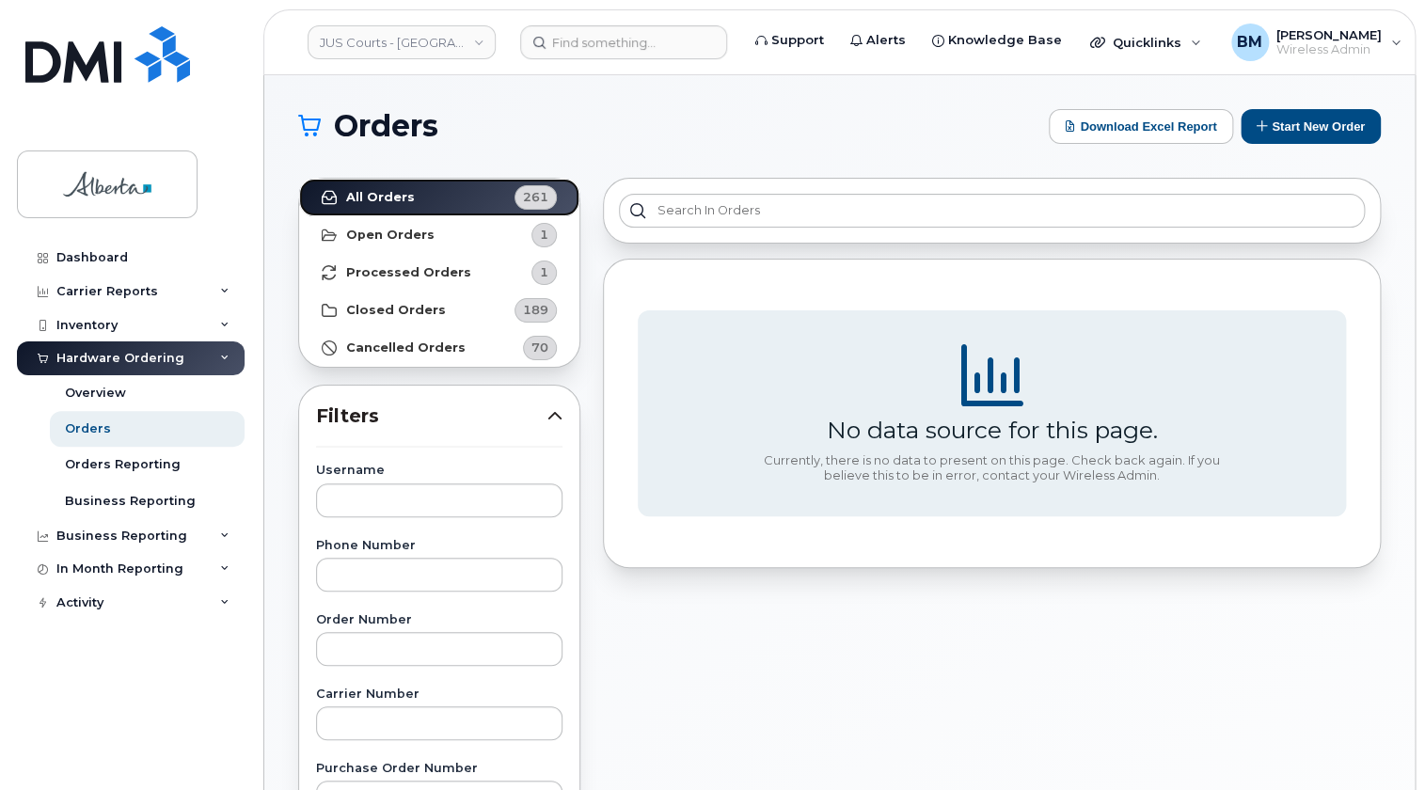
click at [389, 192] on strong "All Orders" at bounding box center [380, 197] width 69 height 15
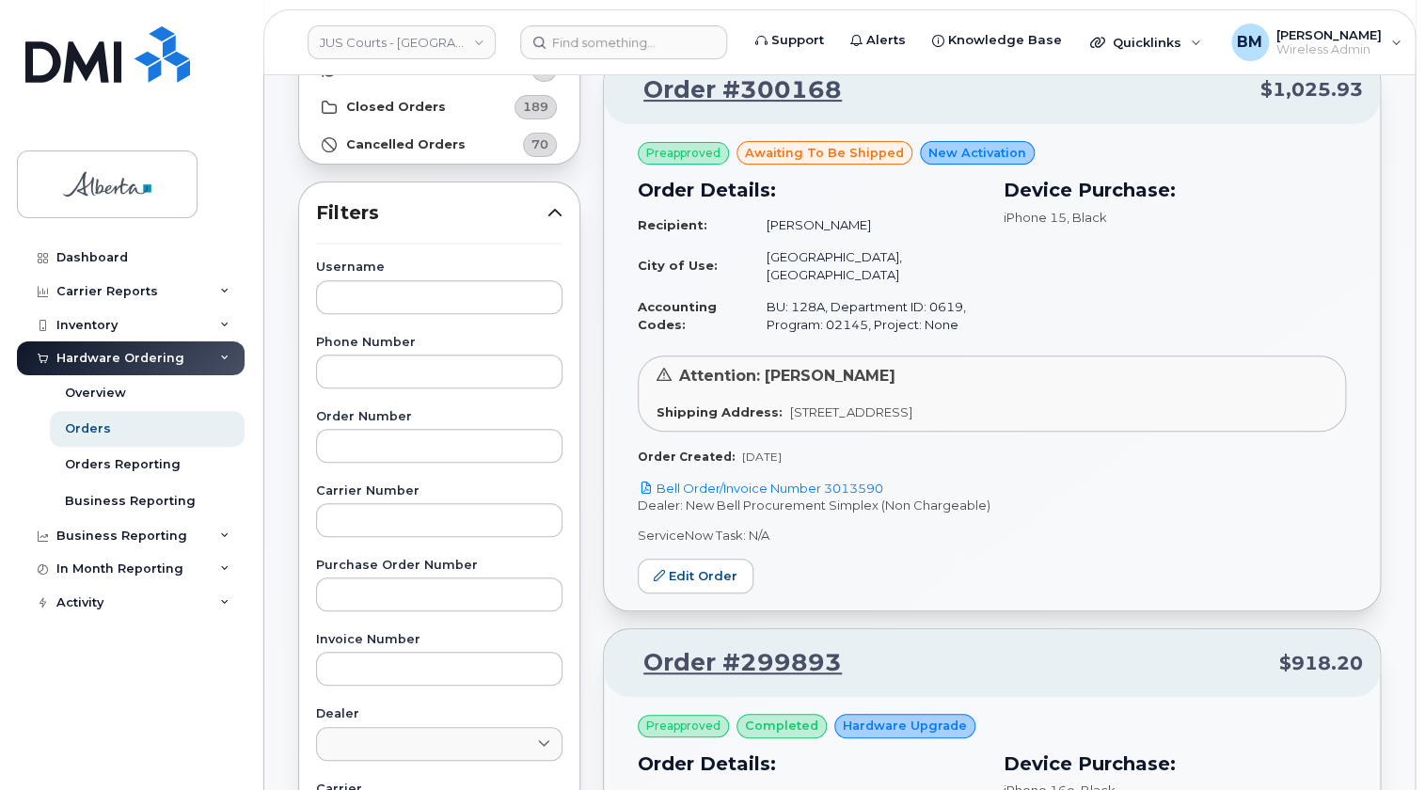
scroll to position [170, 0]
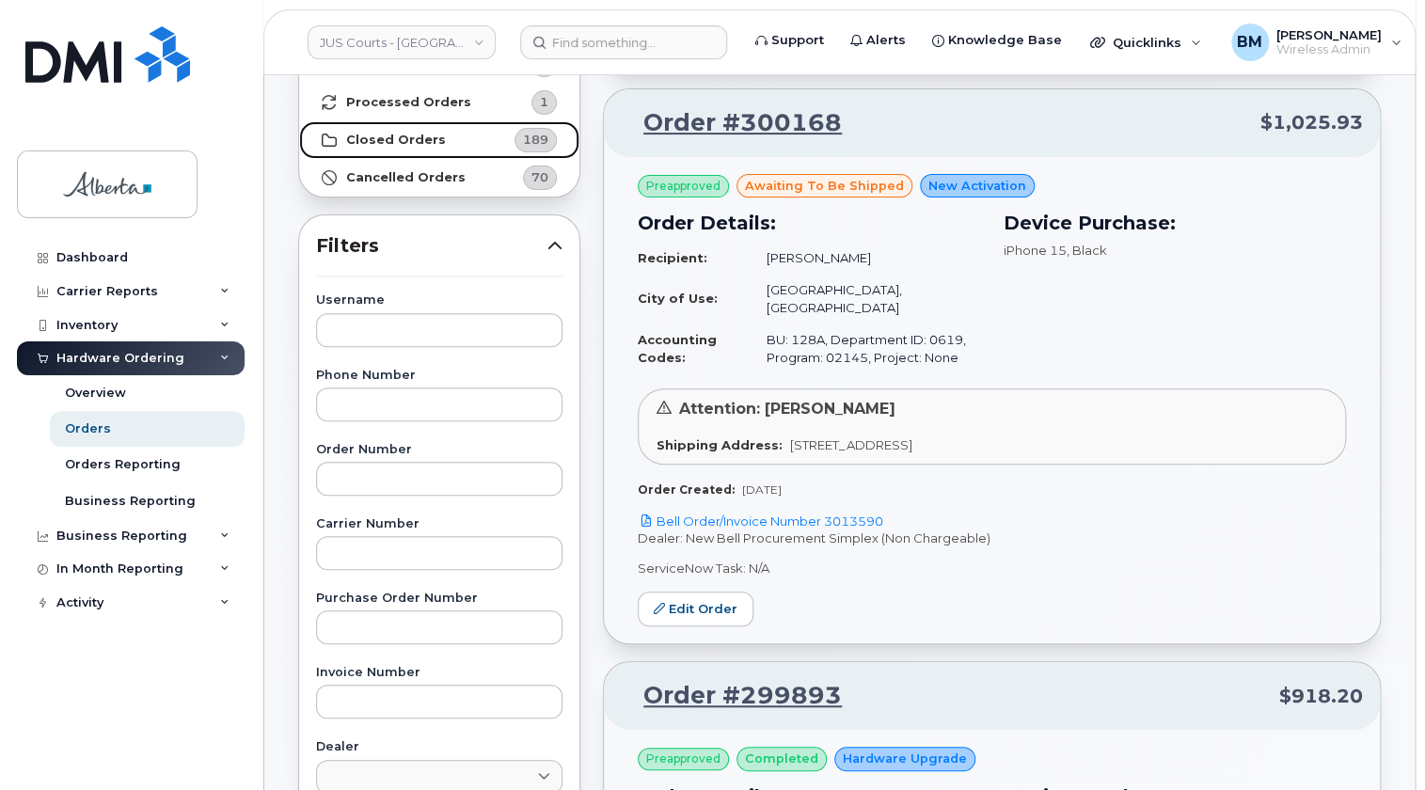
click at [398, 134] on strong "Closed Orders" at bounding box center [396, 140] width 100 height 15
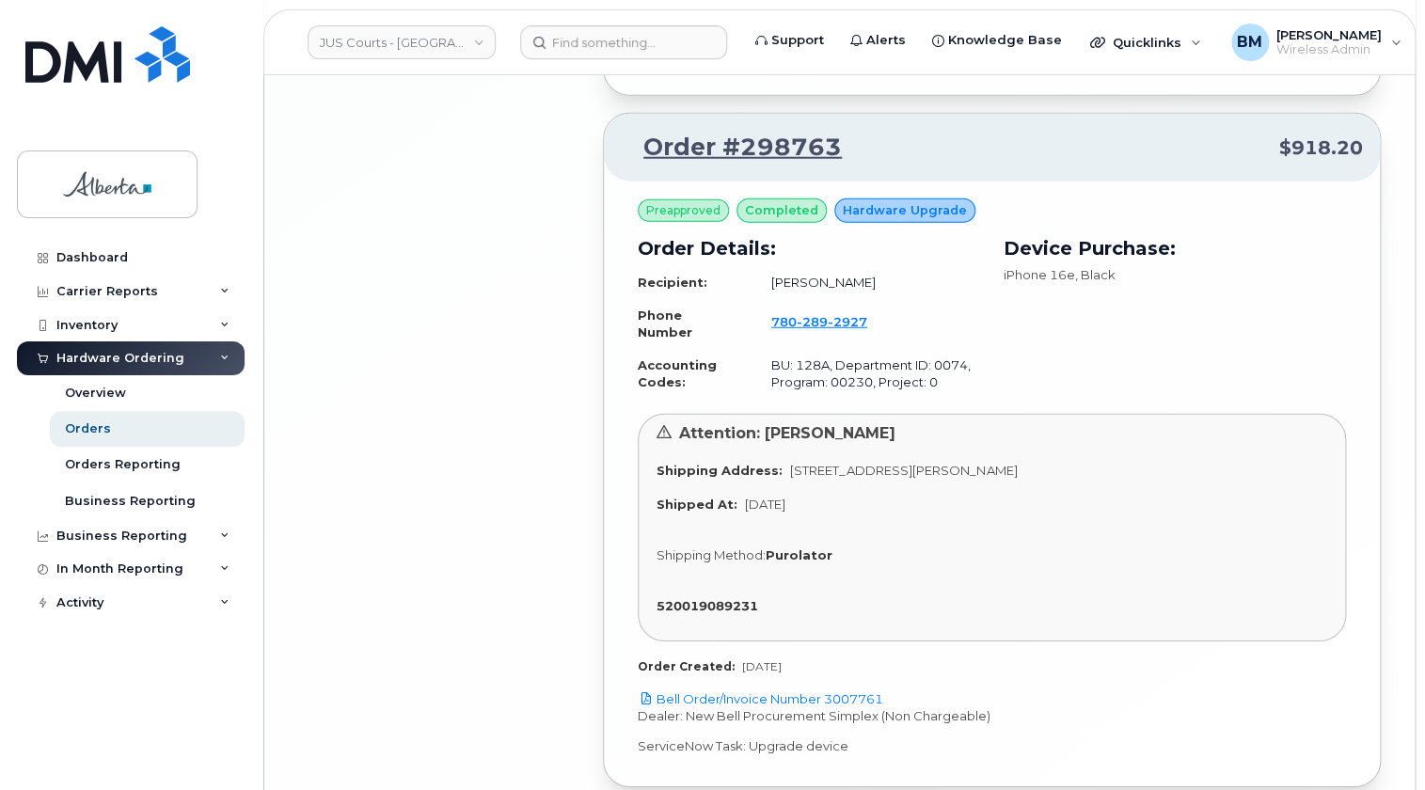
scroll to position [5293, 0]
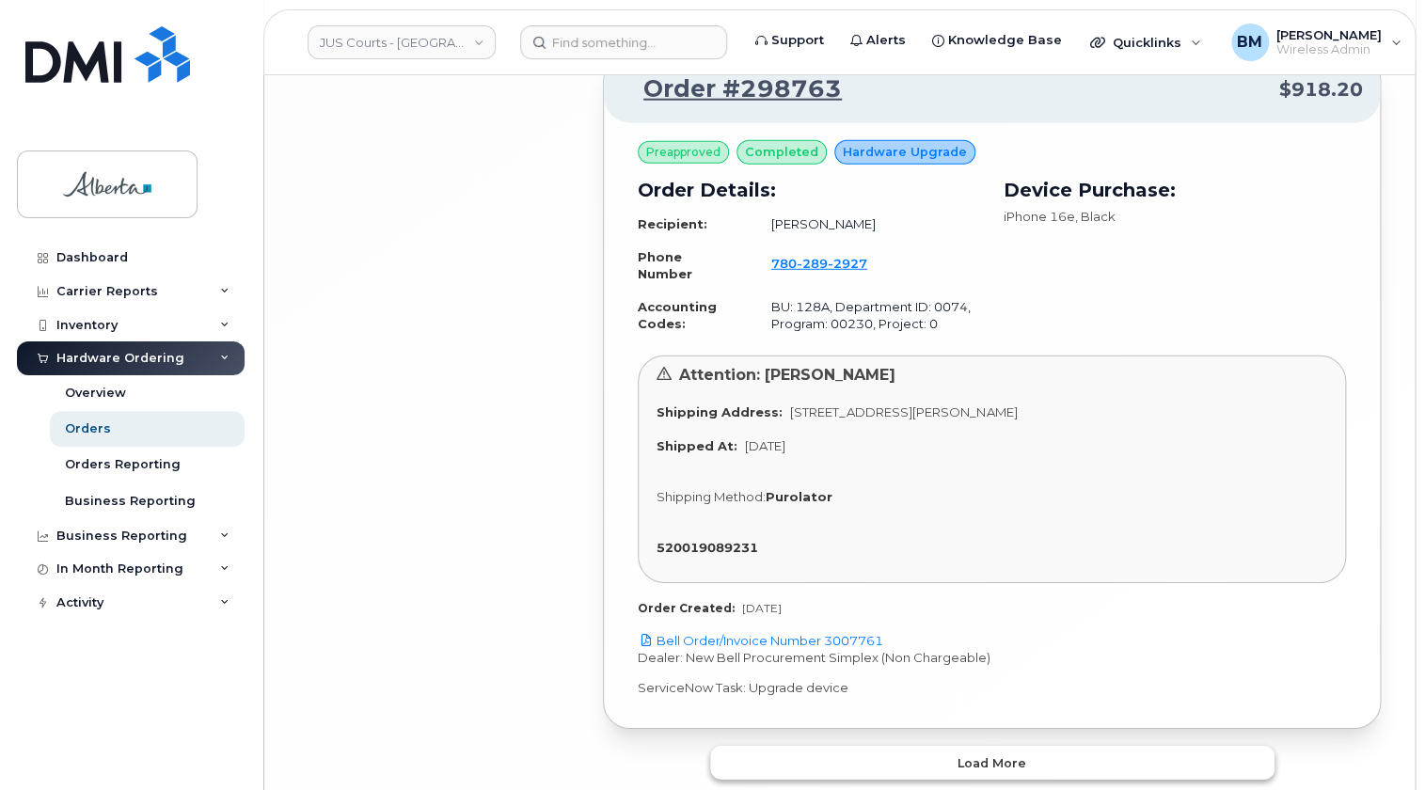
click at [954, 746] on button "Load more" at bounding box center [992, 763] width 564 height 34
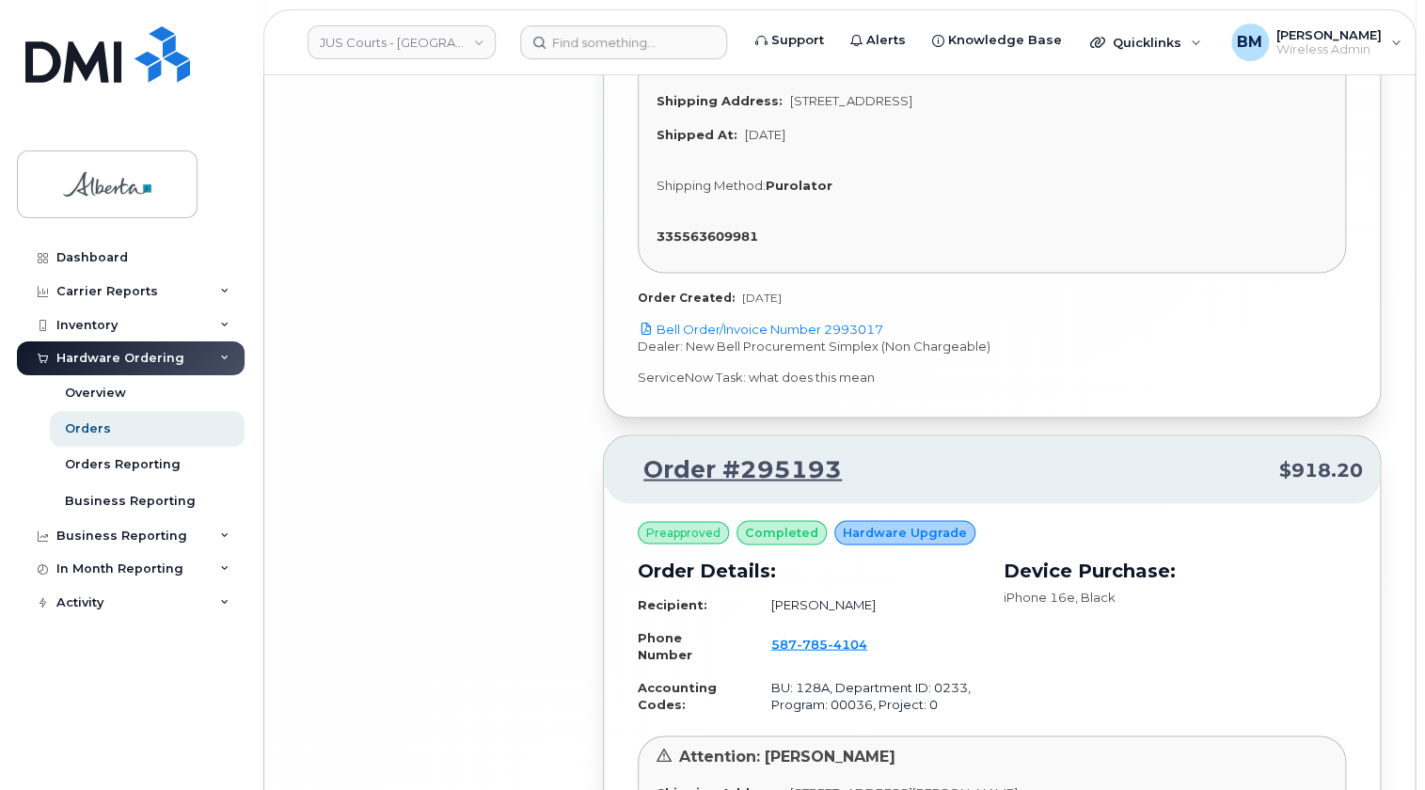
scroll to position [10918, 0]
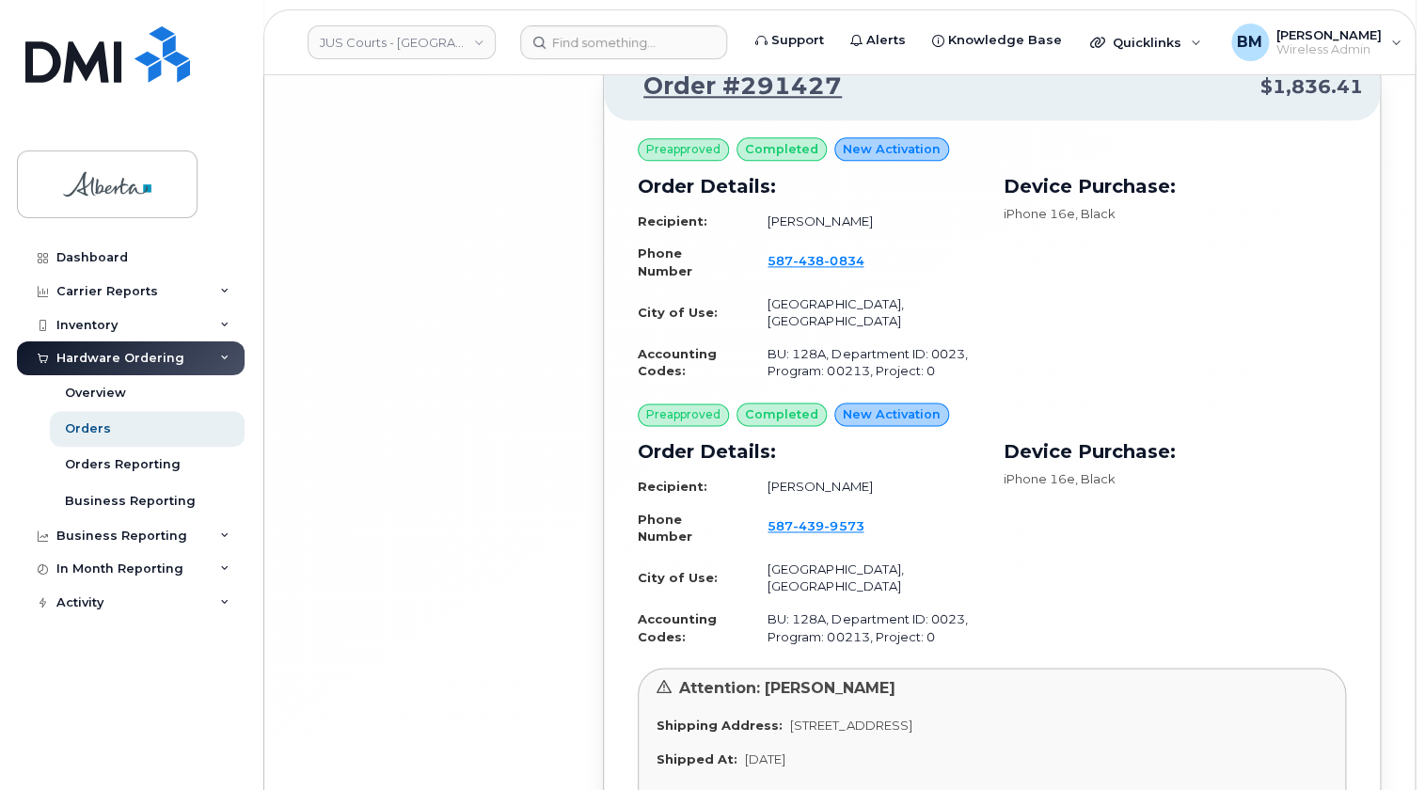
scroll to position [16597, 0]
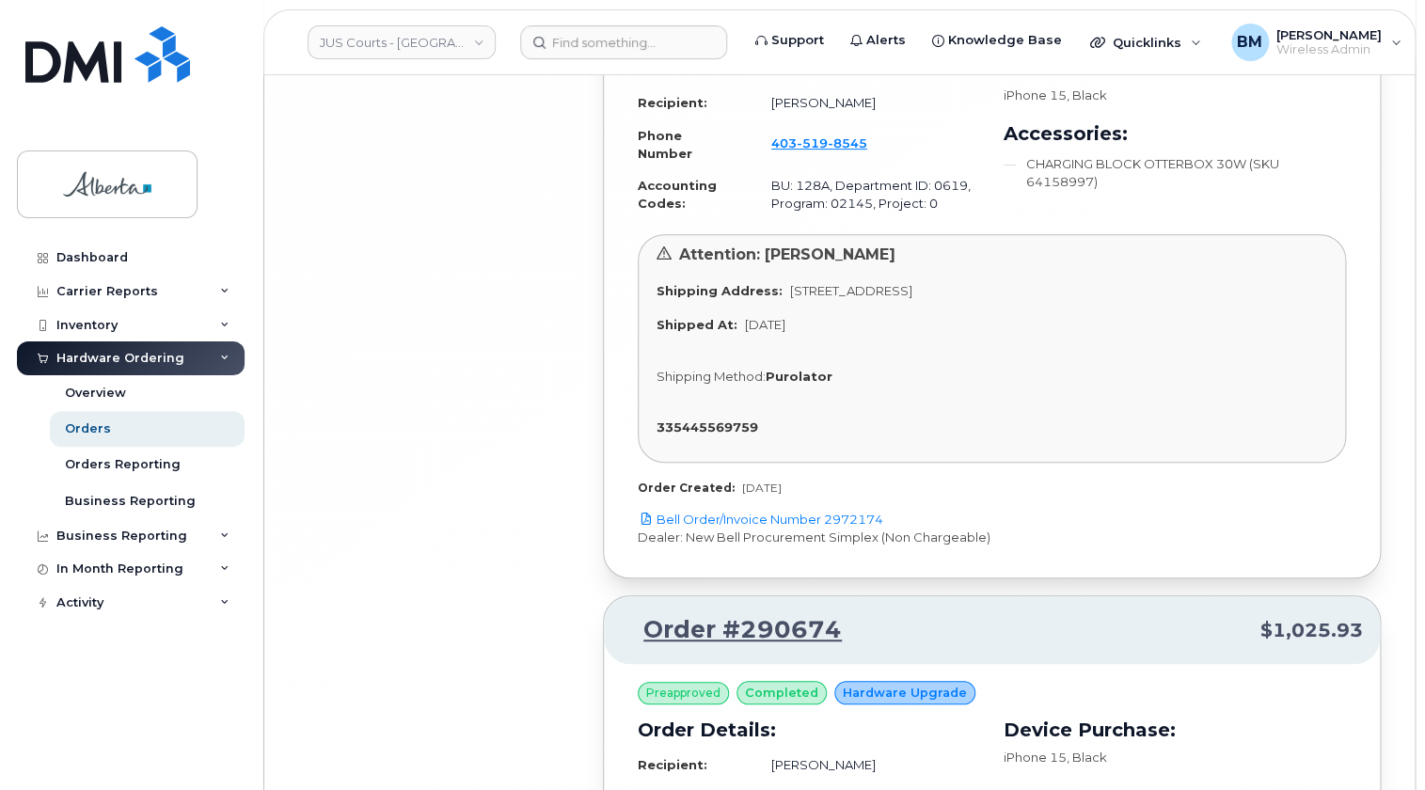
scroll to position [22351, 0]
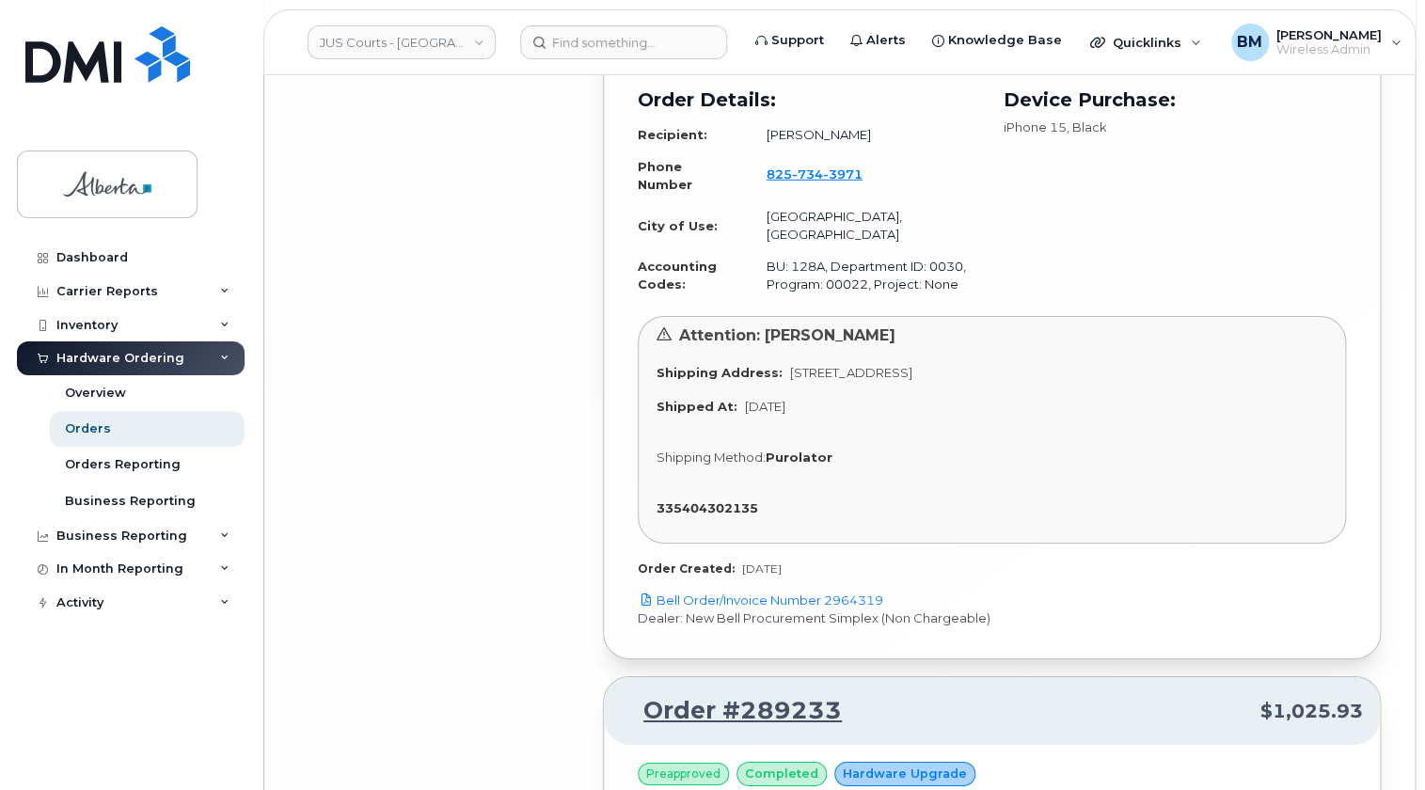
scroll to position [27737, 0]
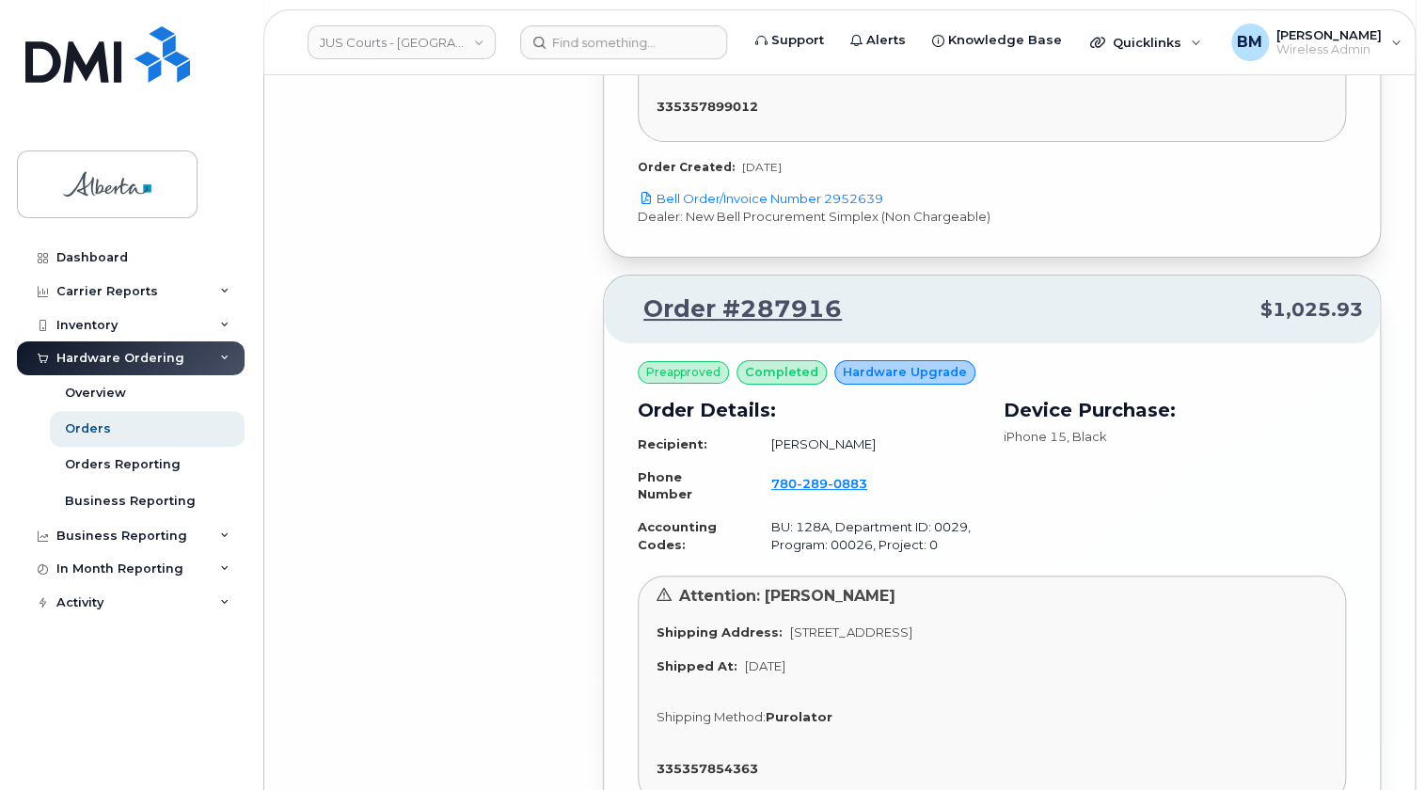
scroll to position [31413, 0]
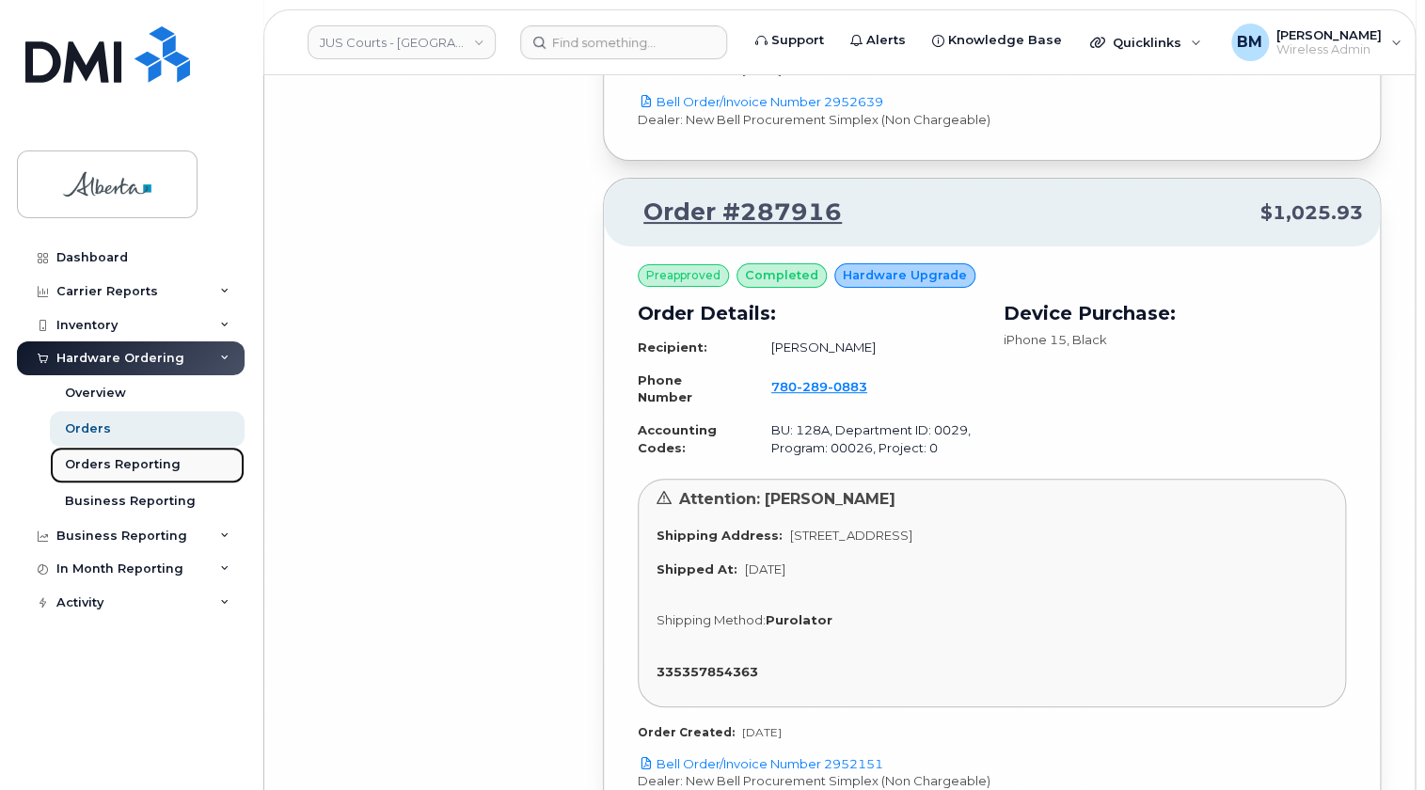
click at [156, 456] on div "Orders Reporting" at bounding box center [123, 464] width 116 height 17
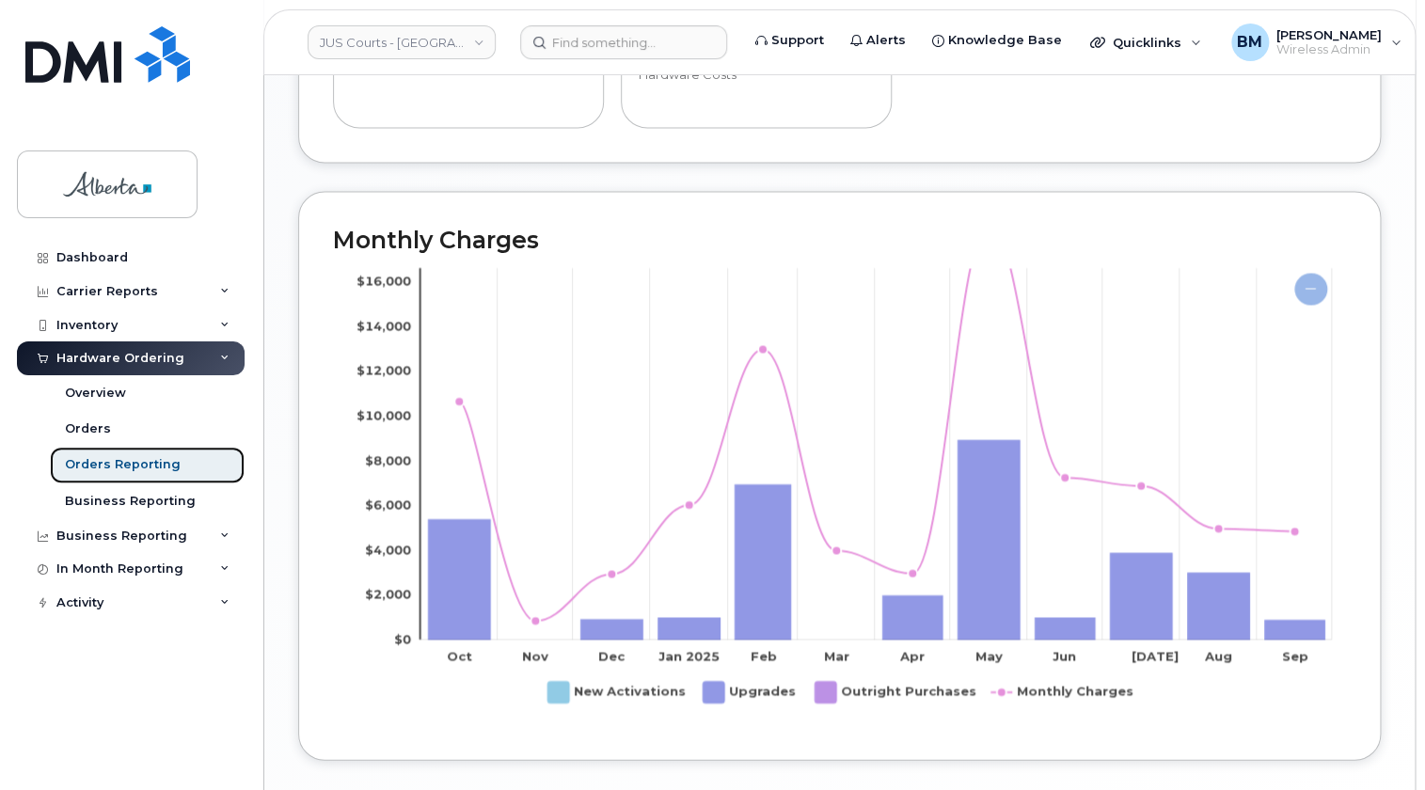
scroll to position [1282, 0]
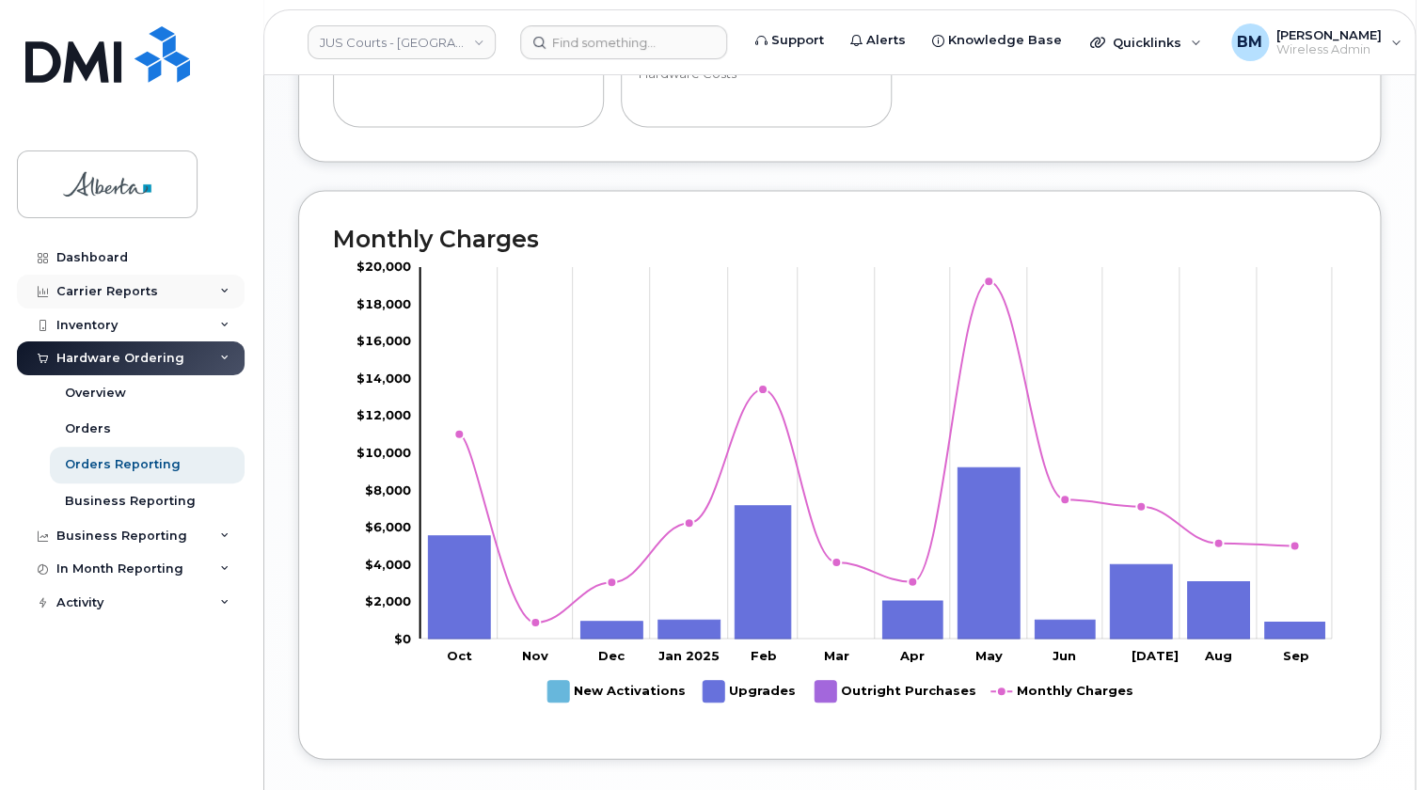
click at [95, 285] on div "Carrier Reports" at bounding box center [107, 291] width 102 height 15
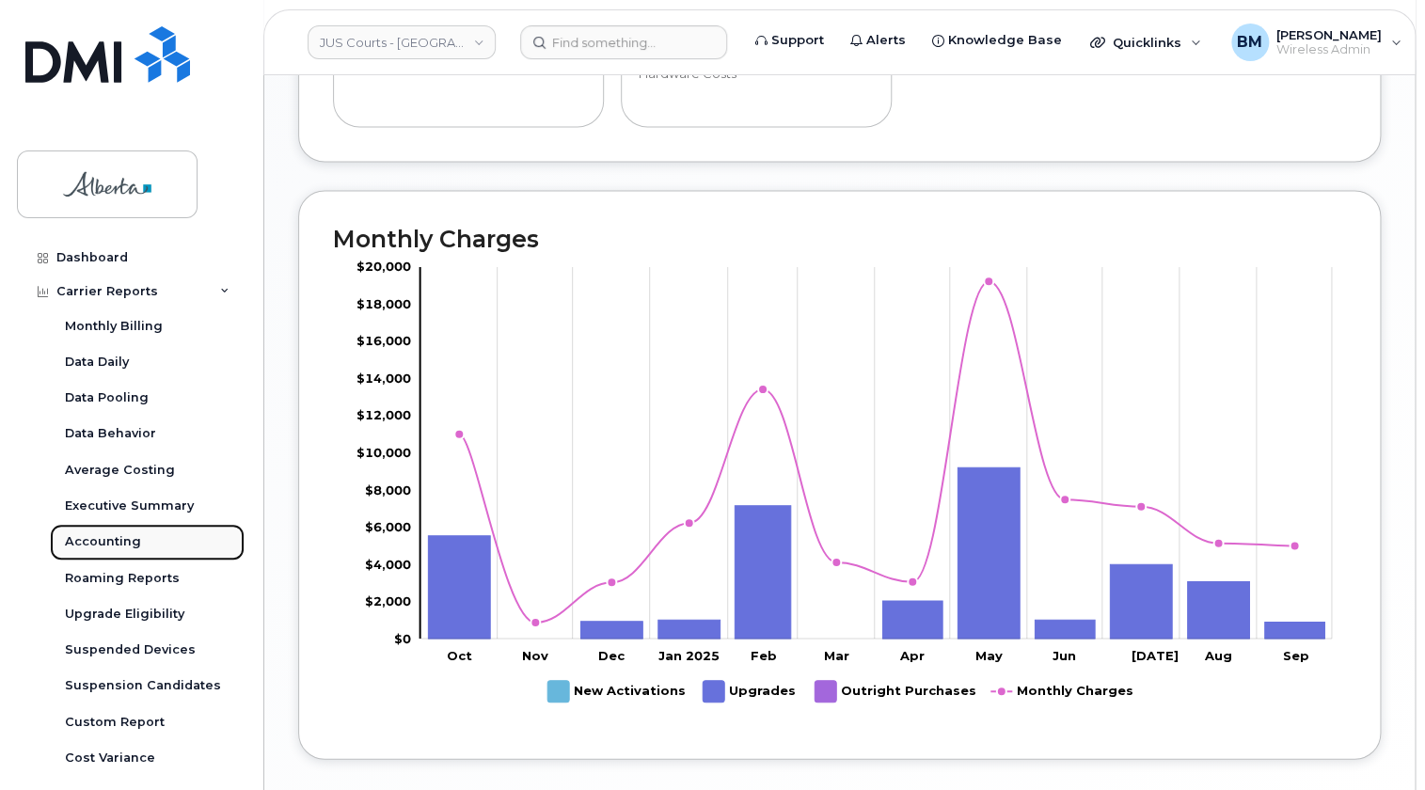
click at [118, 533] on div "Accounting" at bounding box center [103, 541] width 76 height 17
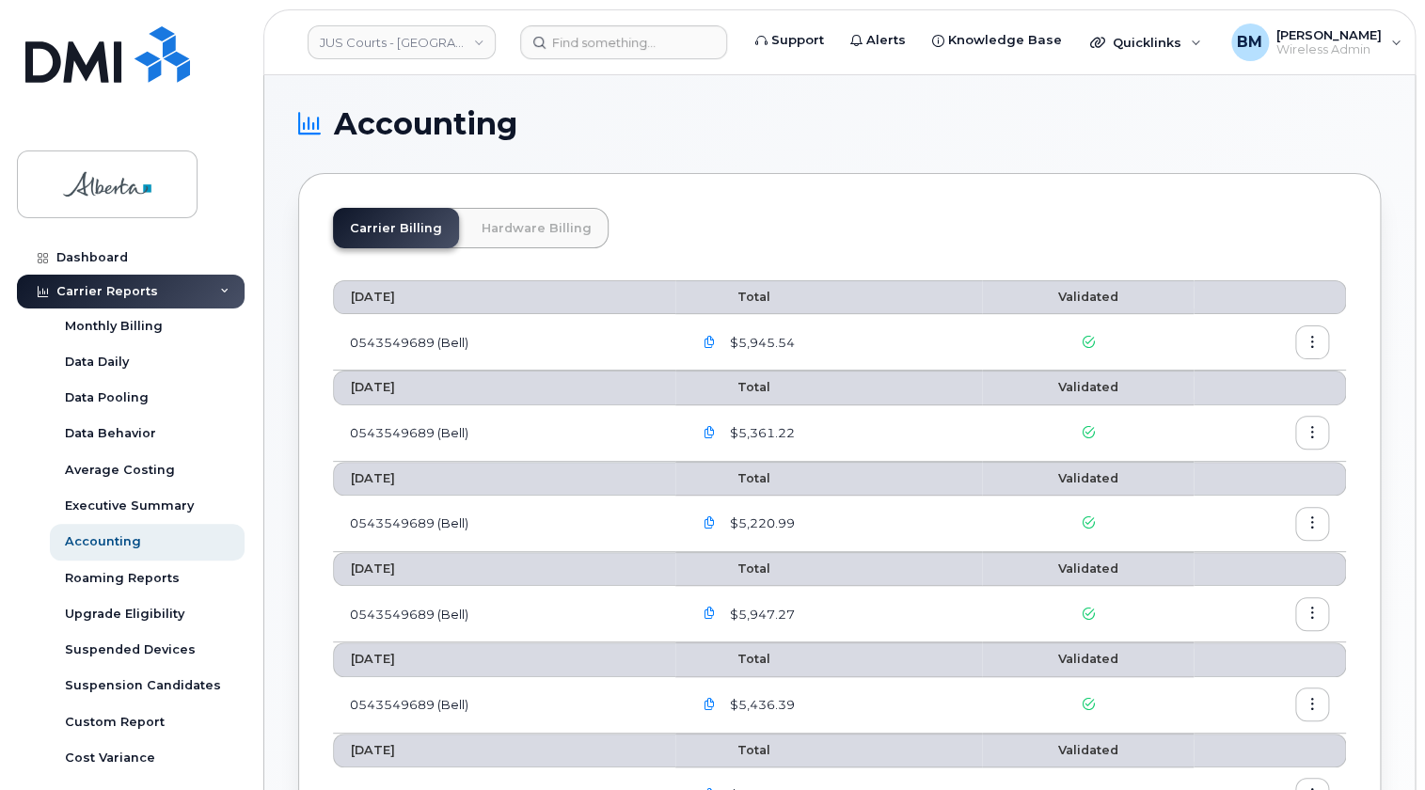
click at [514, 221] on link "Hardware Billing" at bounding box center [537, 228] width 144 height 40
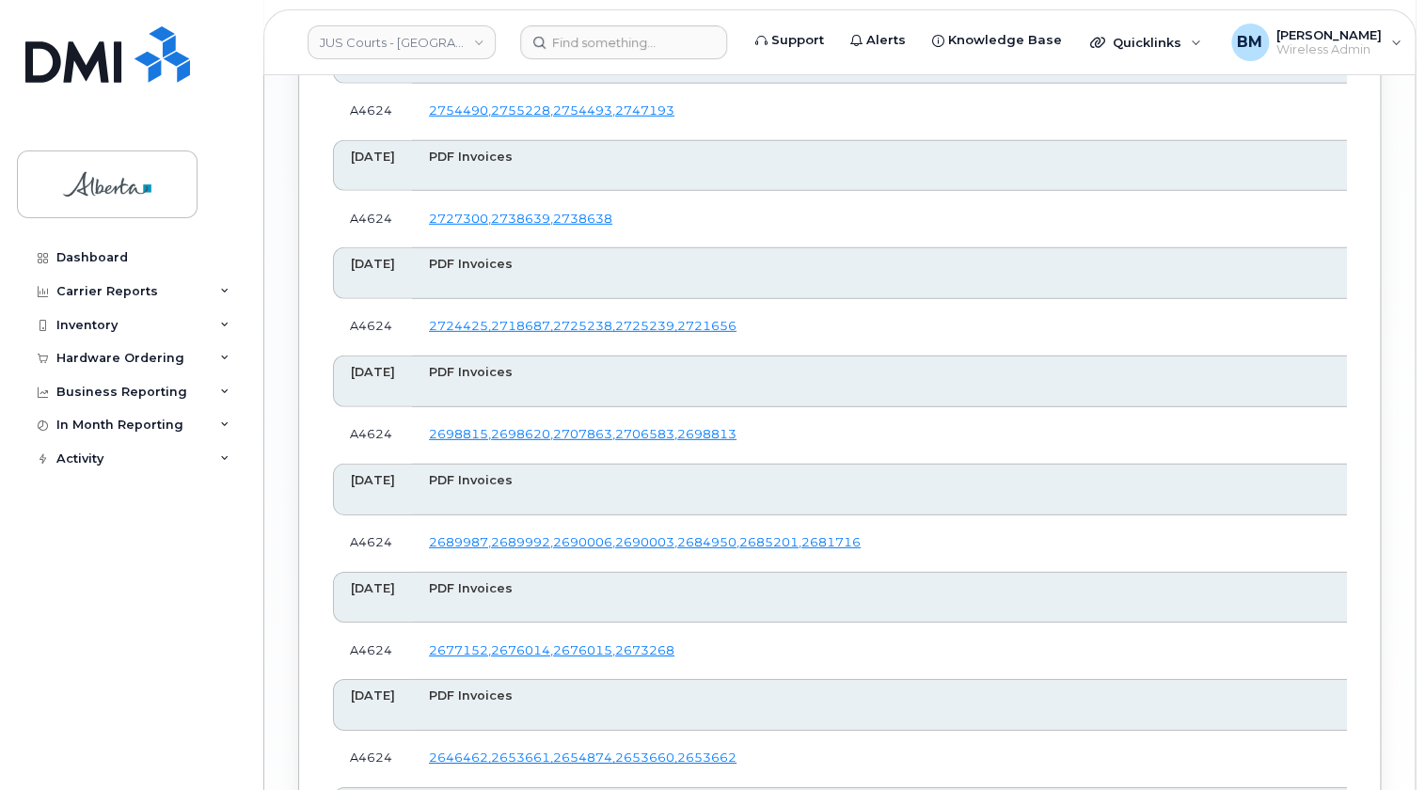
scroll to position [2848, 0]
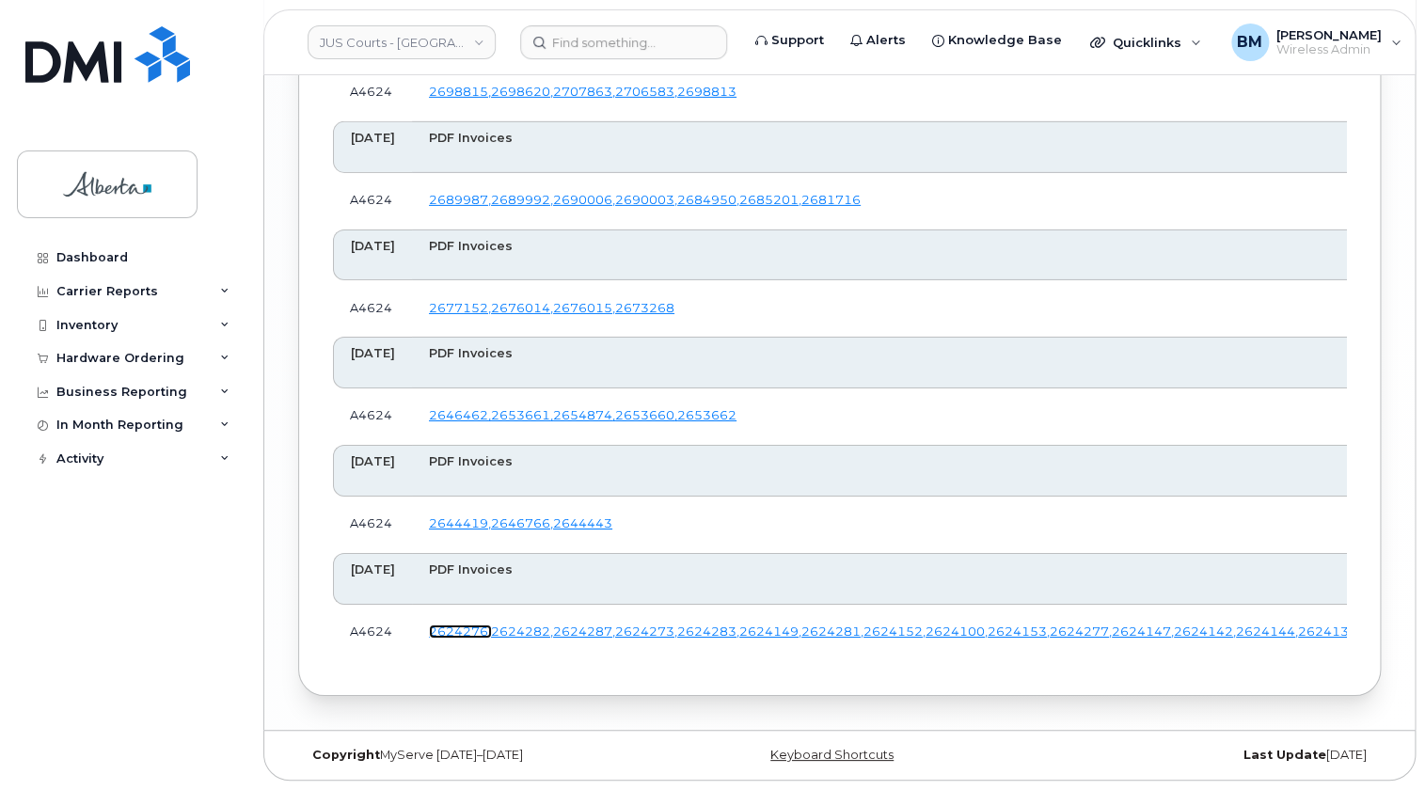
click at [473, 624] on link "2624276 ," at bounding box center [460, 631] width 62 height 14
click at [577, 47] on input at bounding box center [623, 42] width 207 height 34
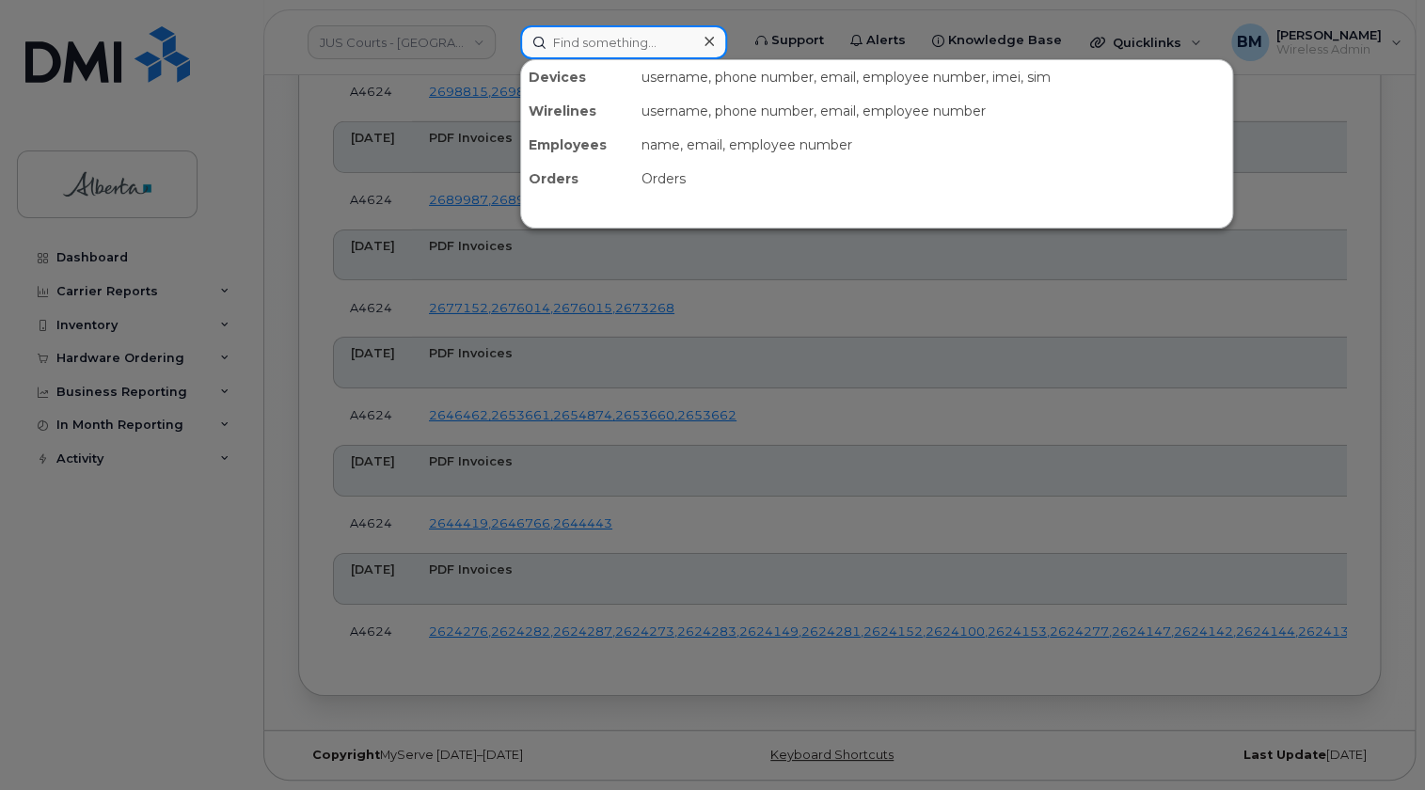
paste input "2959630"
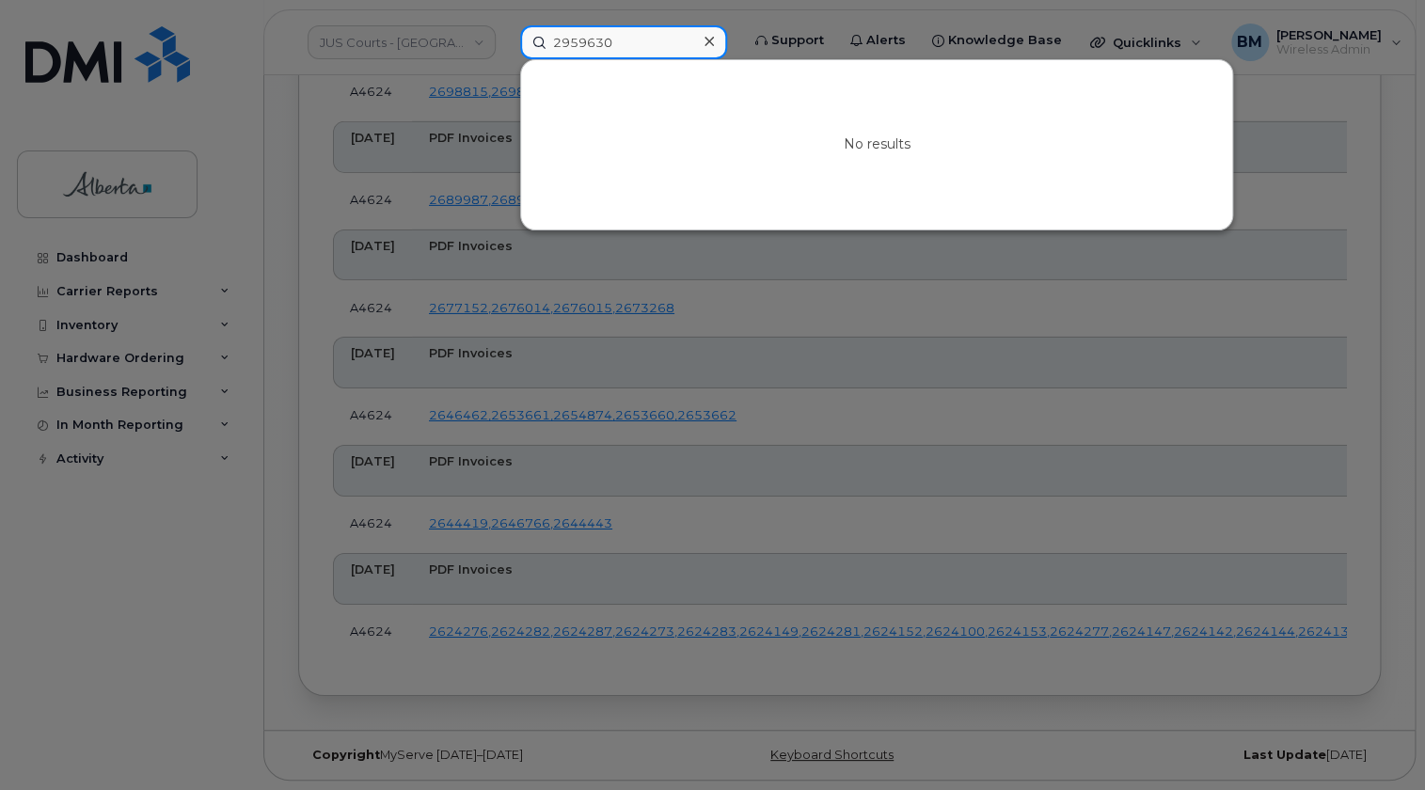
type input "2959630"
click at [165, 358] on div at bounding box center [712, 395] width 1425 height 790
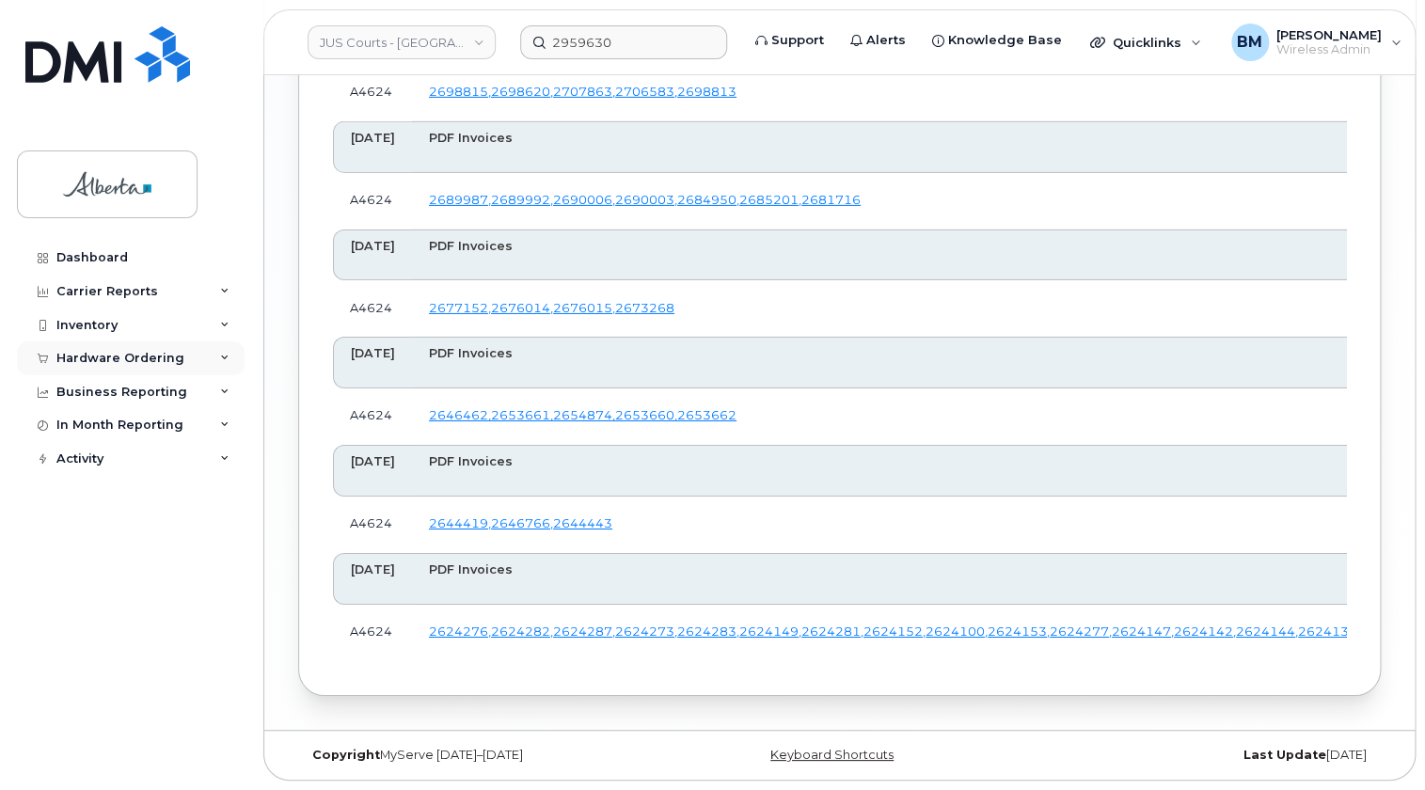
click at [152, 355] on div "Hardware Ordering" at bounding box center [120, 358] width 128 height 15
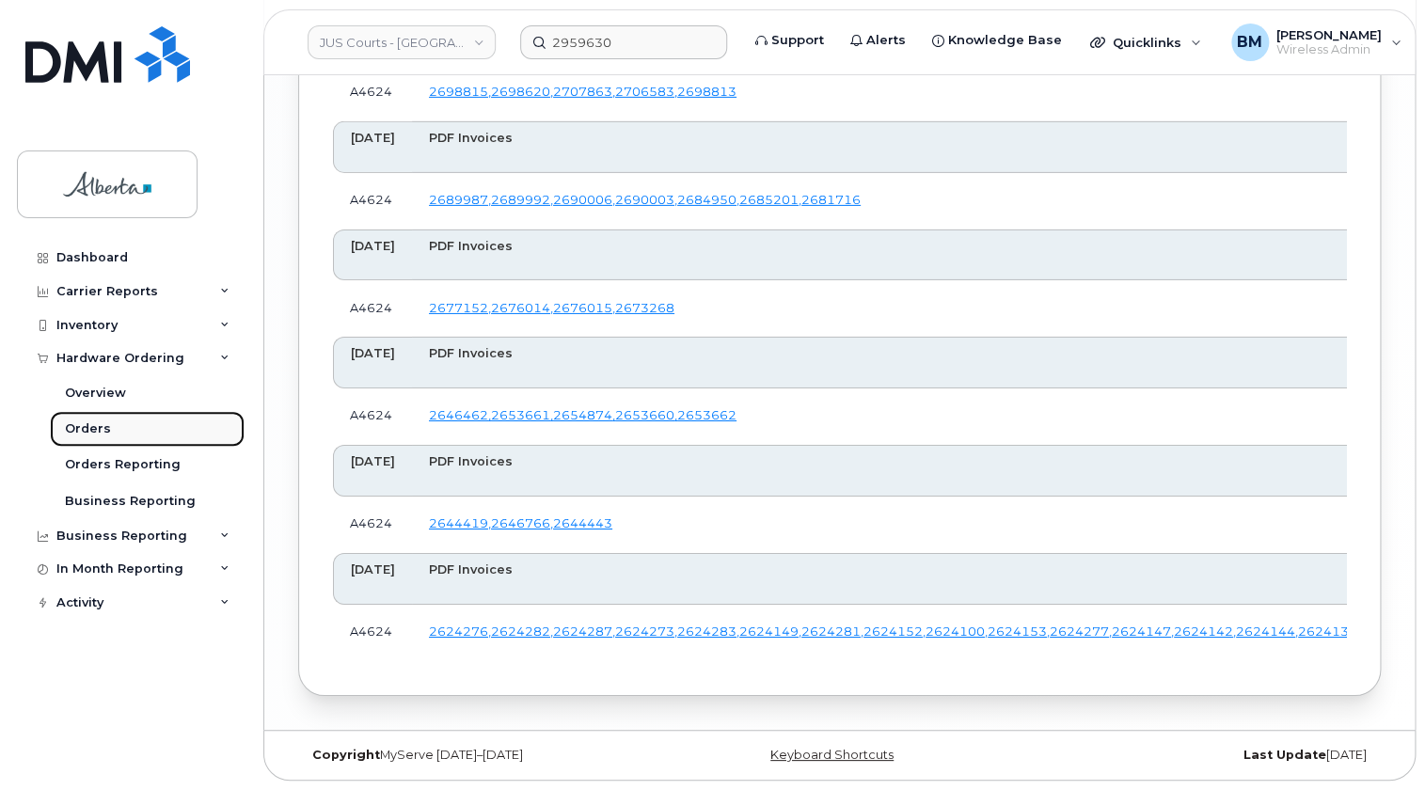
click at [84, 421] on div "Orders" at bounding box center [88, 428] width 46 height 17
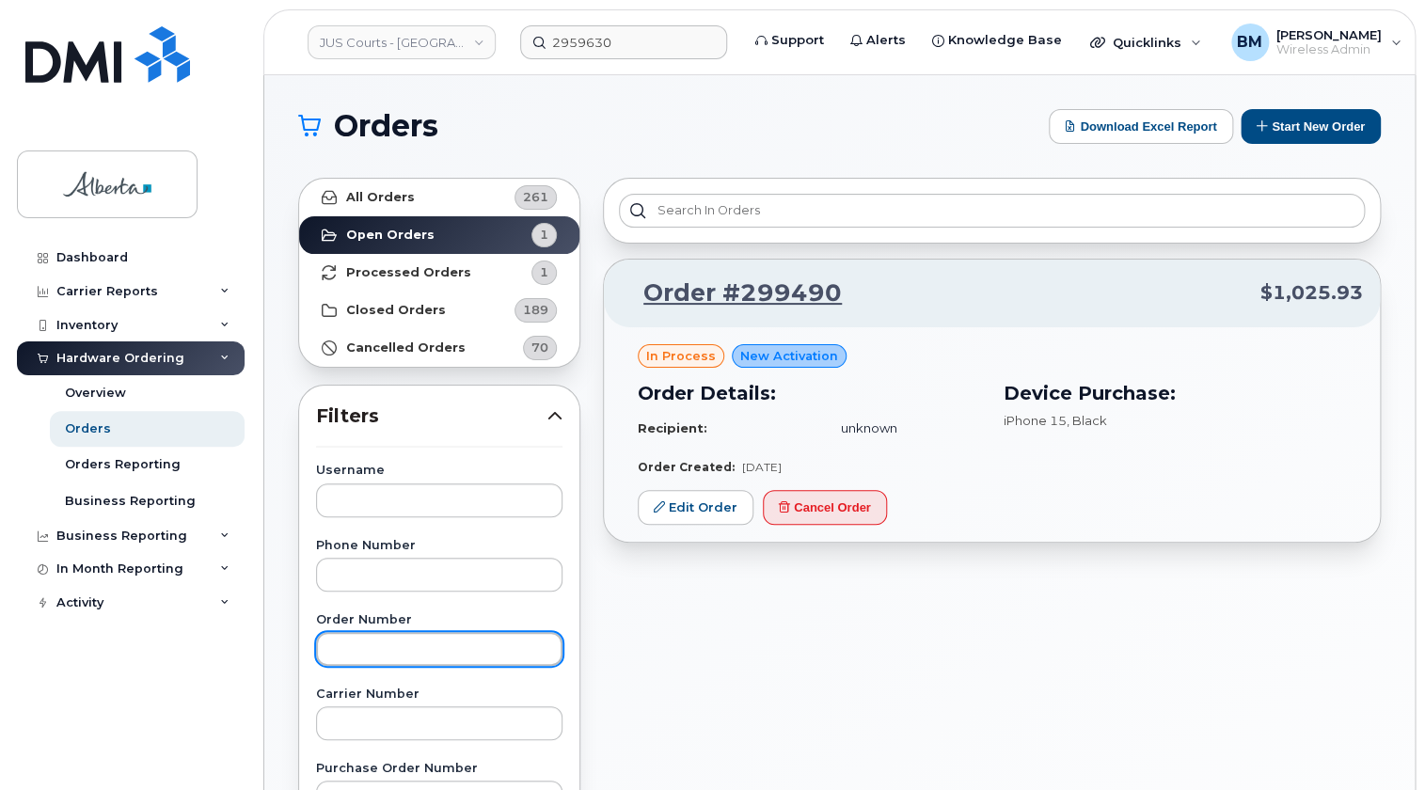
click at [373, 649] on input "text" at bounding box center [439, 649] width 246 height 34
paste input "2959630"
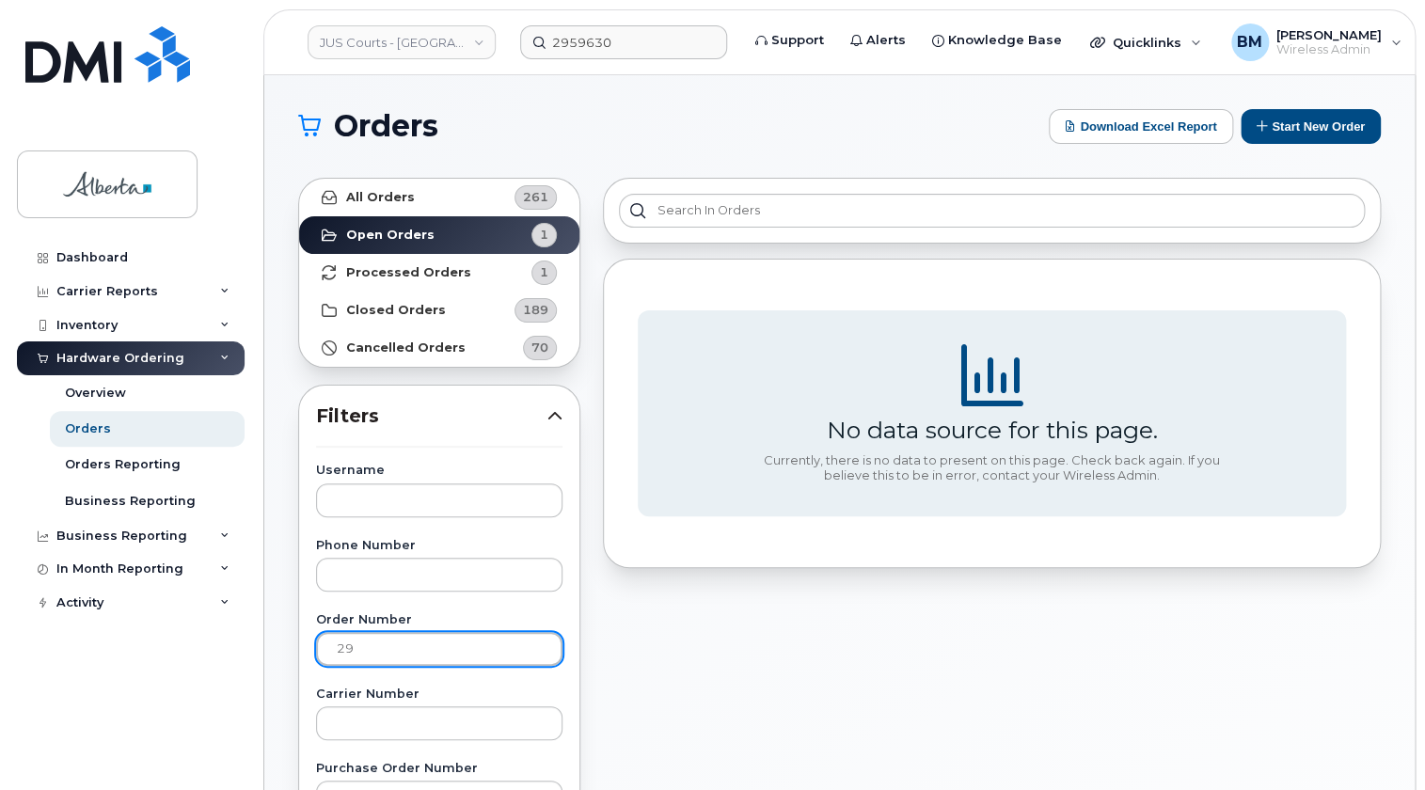
type input "2"
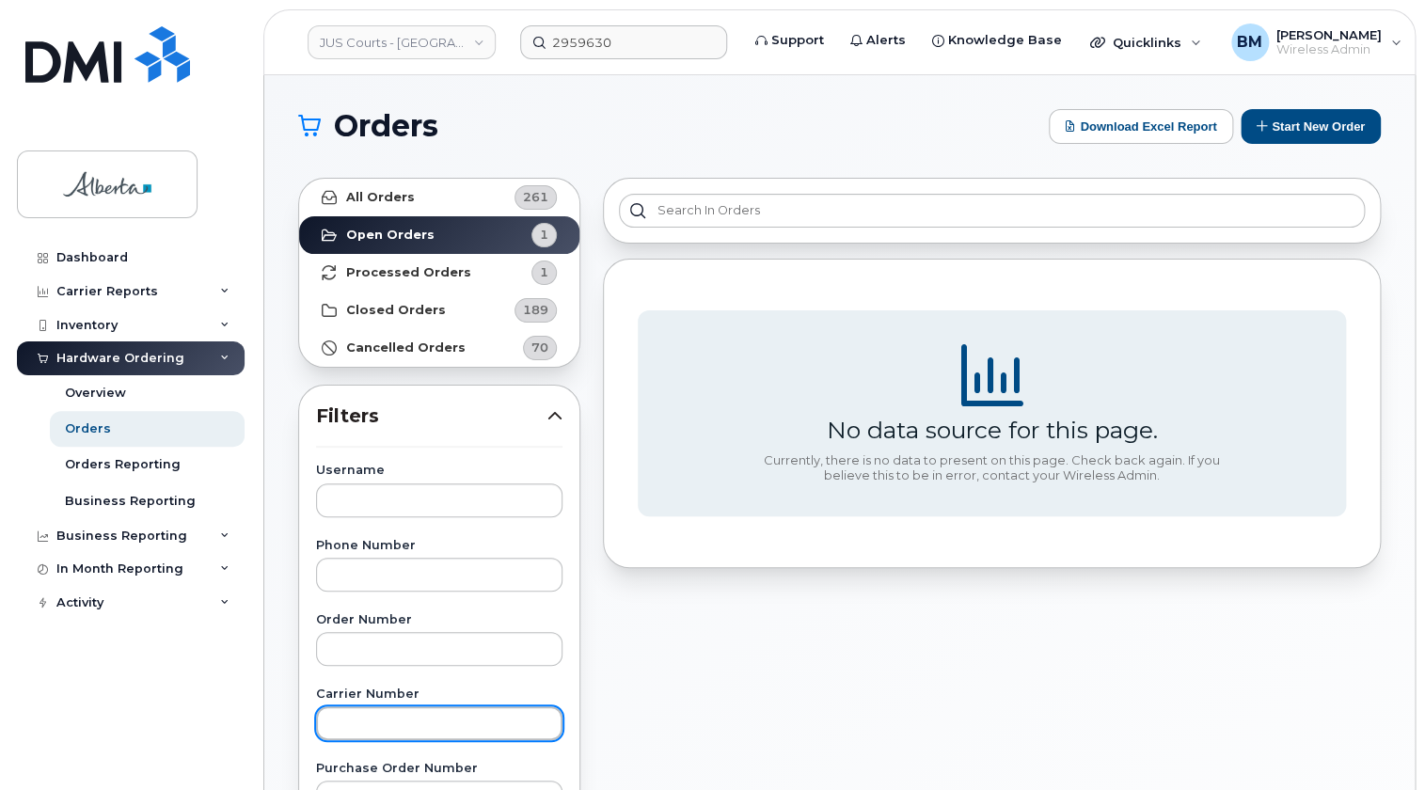
click at [352, 729] on input "text" at bounding box center [439, 723] width 246 height 34
paste input "2959630"
type input "2959630"
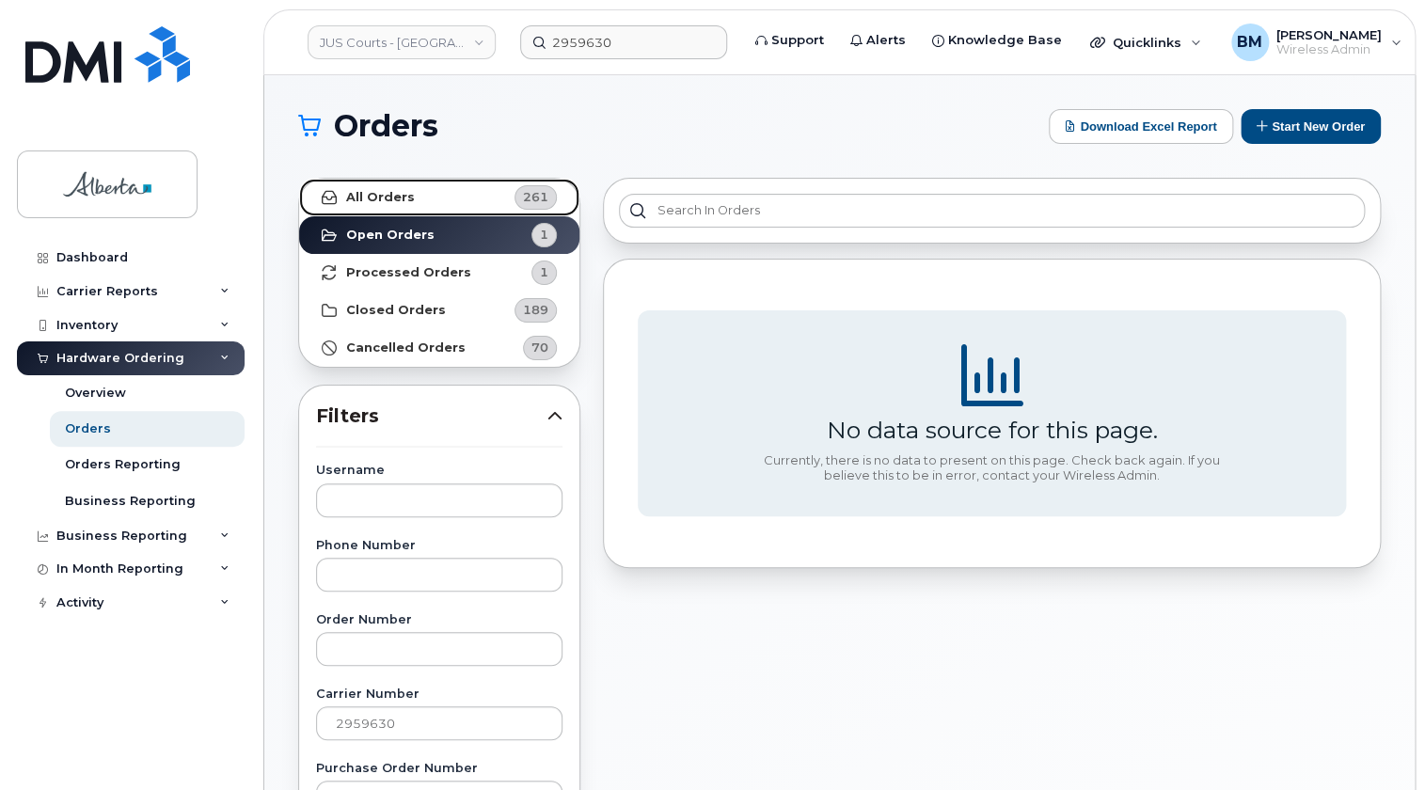
click at [338, 195] on link "All Orders 261" at bounding box center [439, 198] width 280 height 38
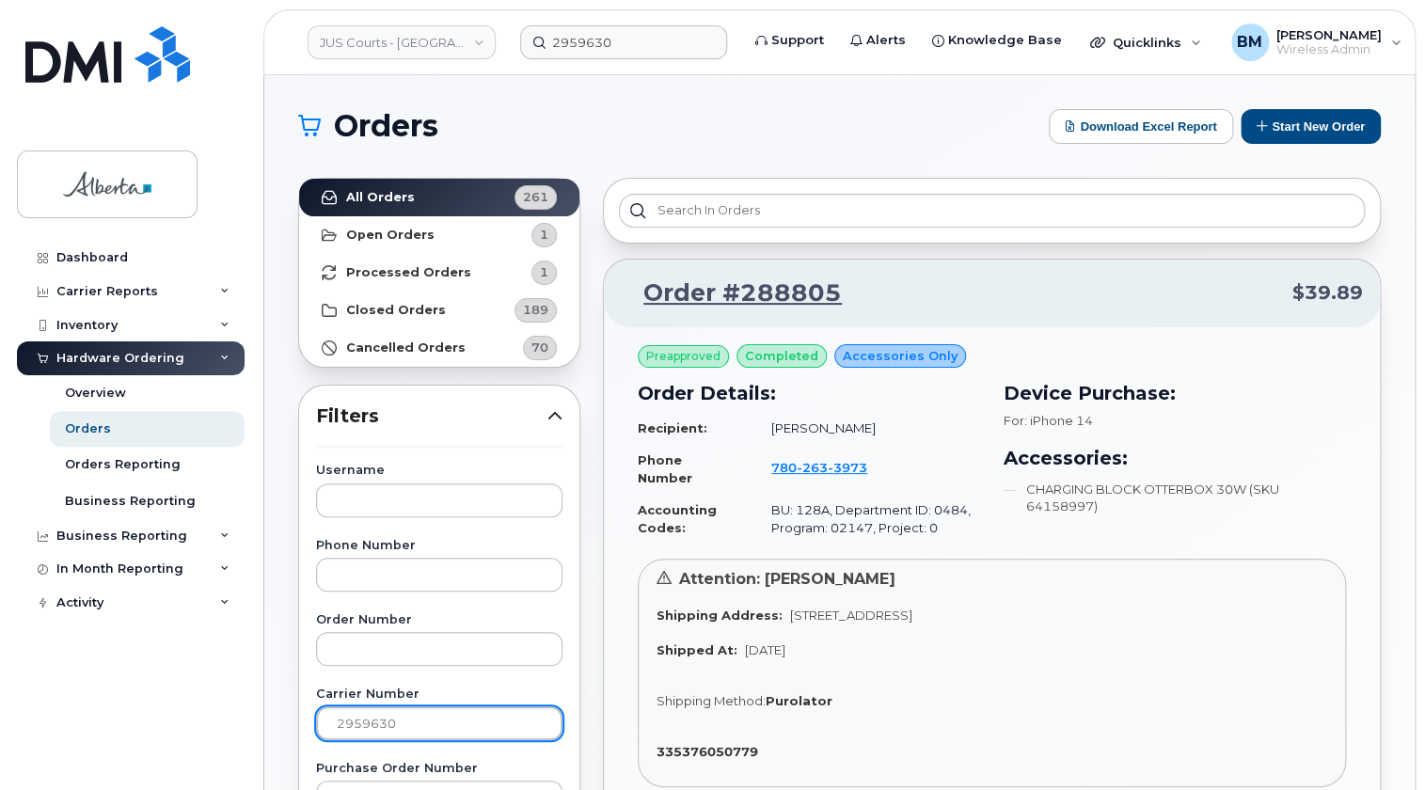
click at [436, 722] on input "2959630" at bounding box center [439, 723] width 246 height 34
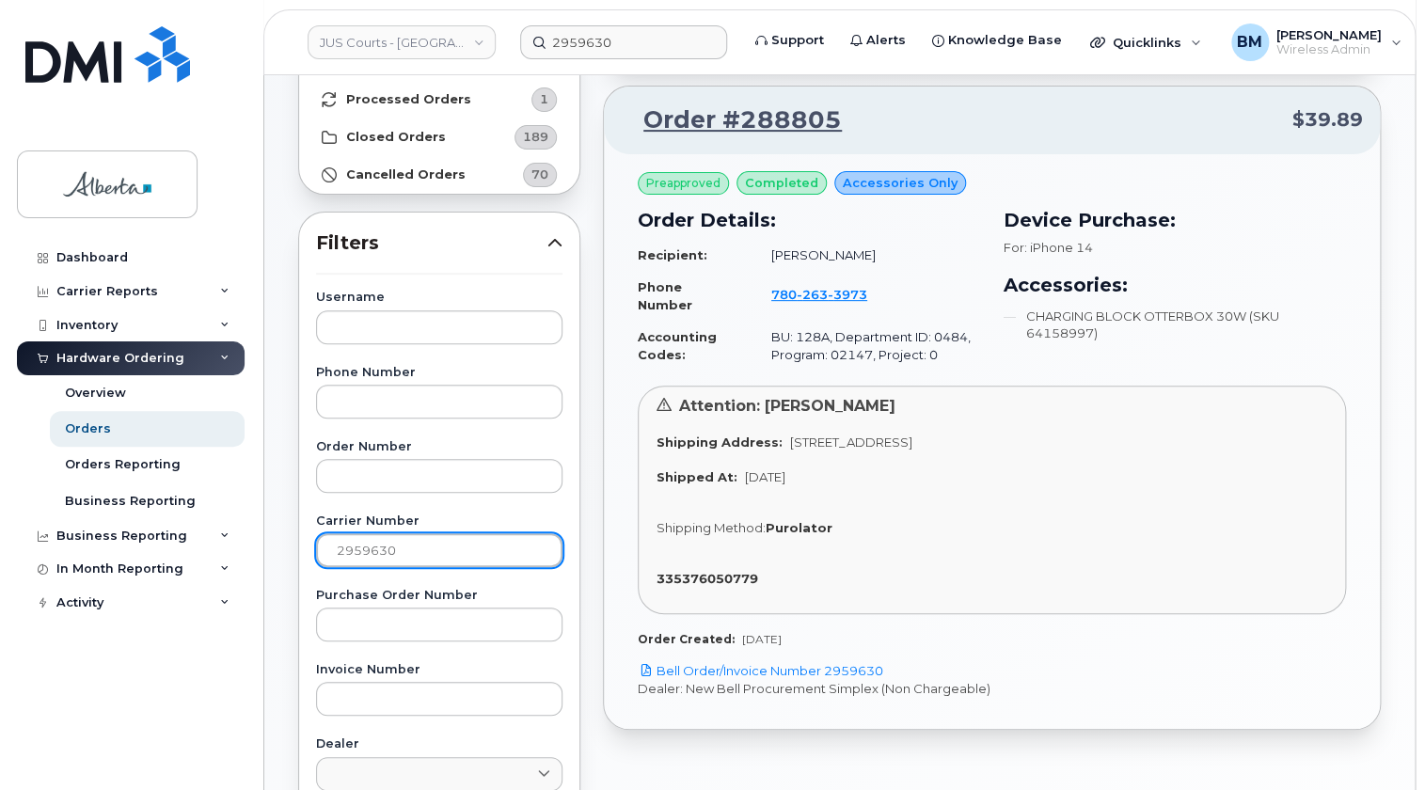
scroll to position [170, 0]
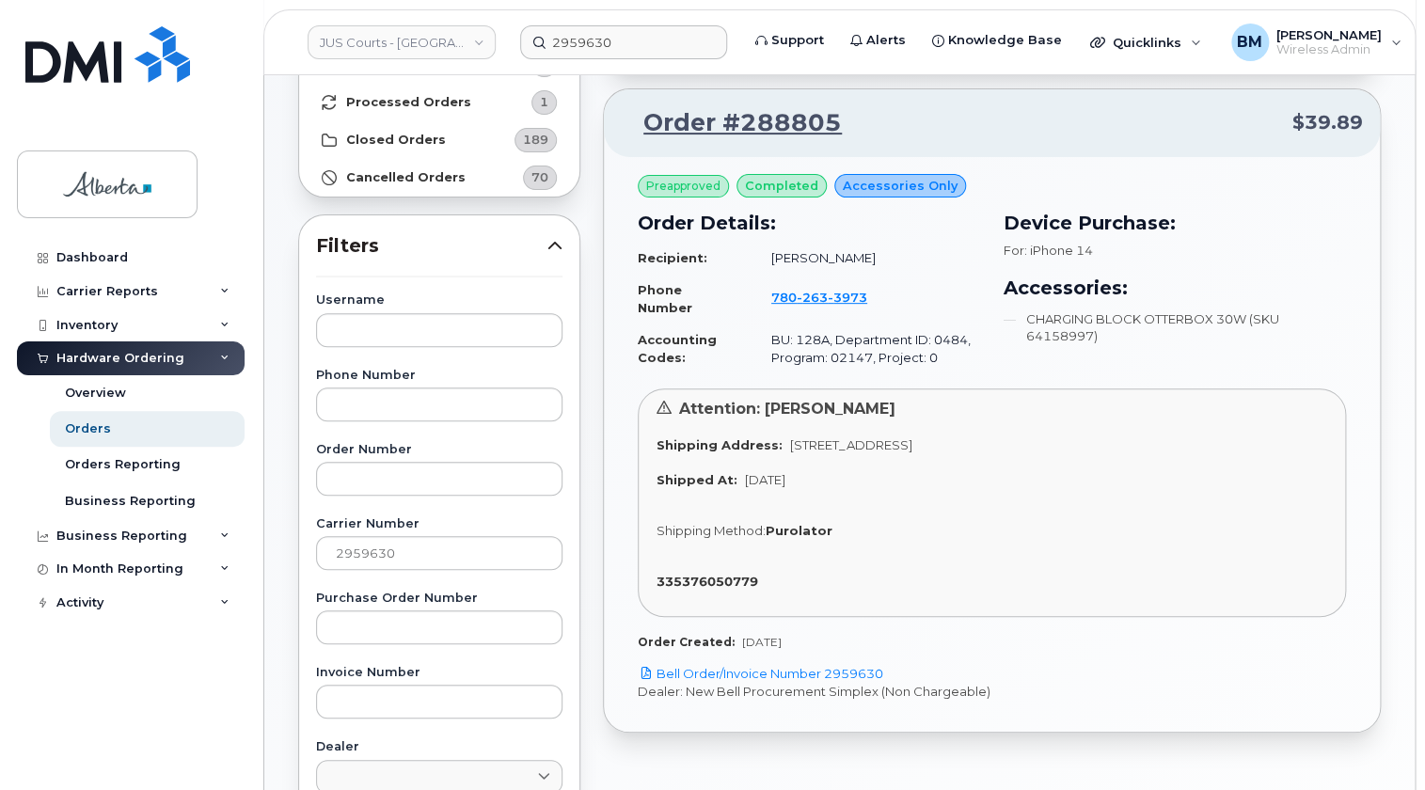
click at [765, 264] on td "[PERSON_NAME]" at bounding box center [867, 258] width 227 height 33
drag, startPoint x: 766, startPoint y: 258, endPoint x: 874, endPoint y: 261, distance: 107.3
click at [874, 261] on td "[PERSON_NAME]" at bounding box center [867, 258] width 227 height 33
copy td "[PERSON_NAME]"
click at [344, 329] on input "text" at bounding box center [439, 330] width 246 height 34
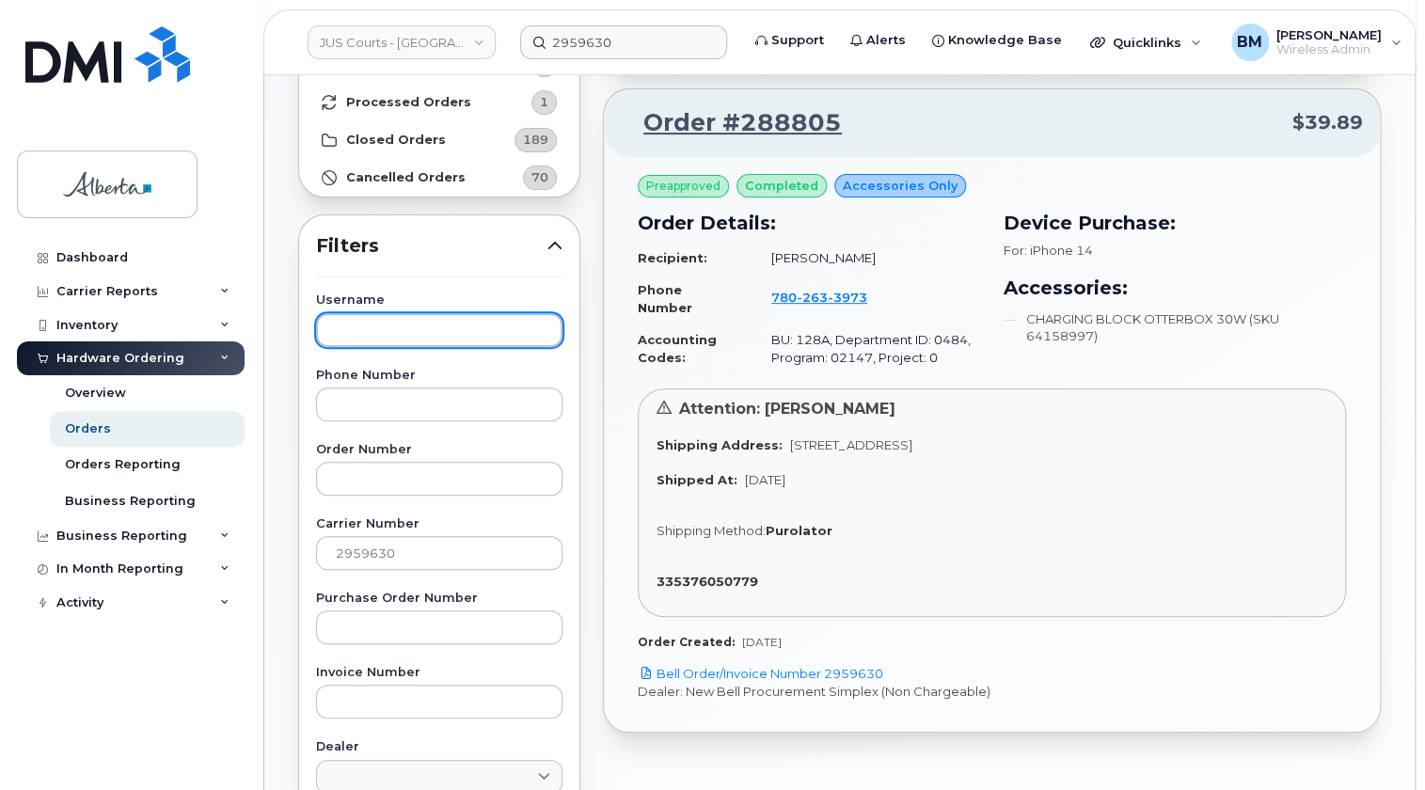
paste input "[PERSON_NAME]"
type input "[PERSON_NAME]"
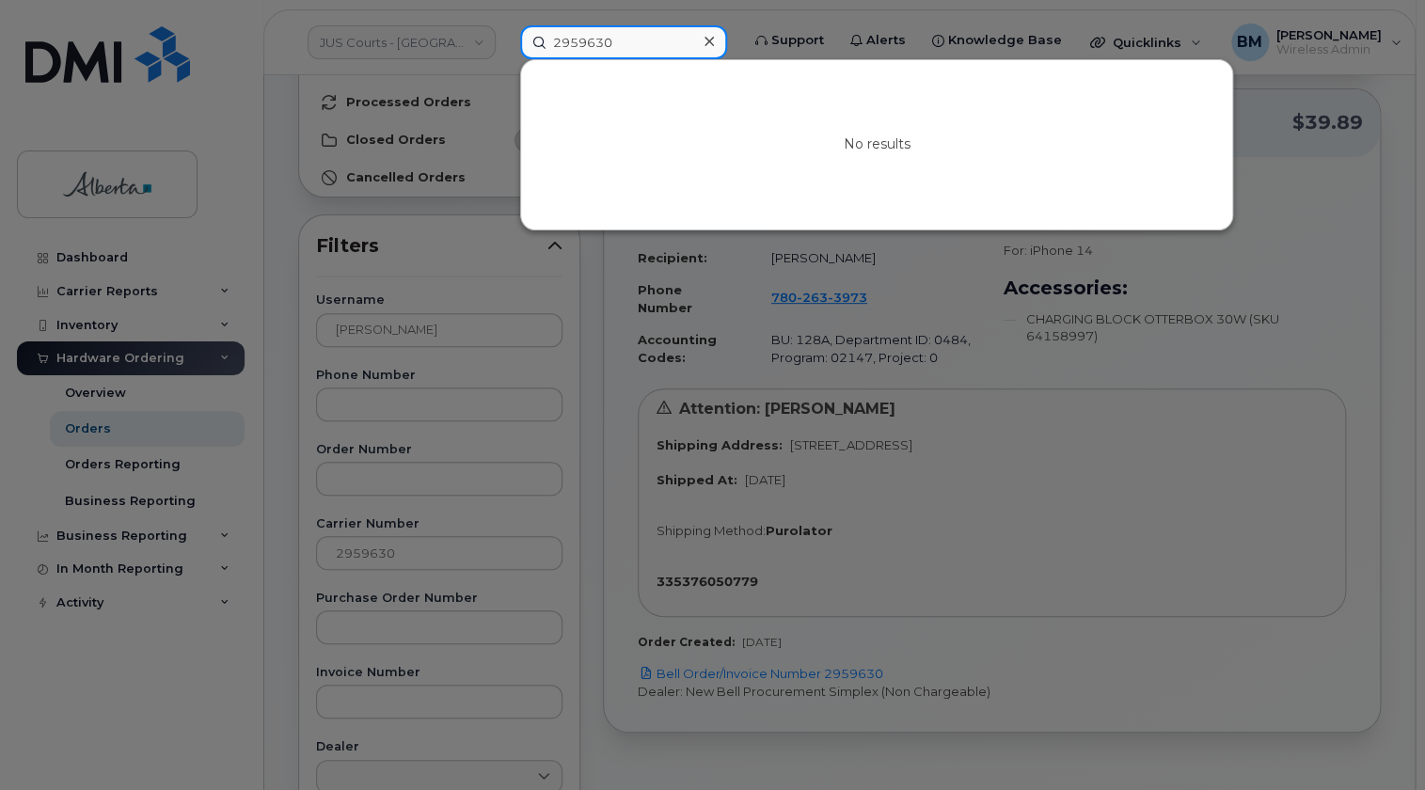
drag, startPoint x: 624, startPoint y: 43, endPoint x: 475, endPoint y: 38, distance: 149.6
click at [505, 38] on div "2959630 No results" at bounding box center [623, 42] width 237 height 34
paste input "[PERSON_NAME]"
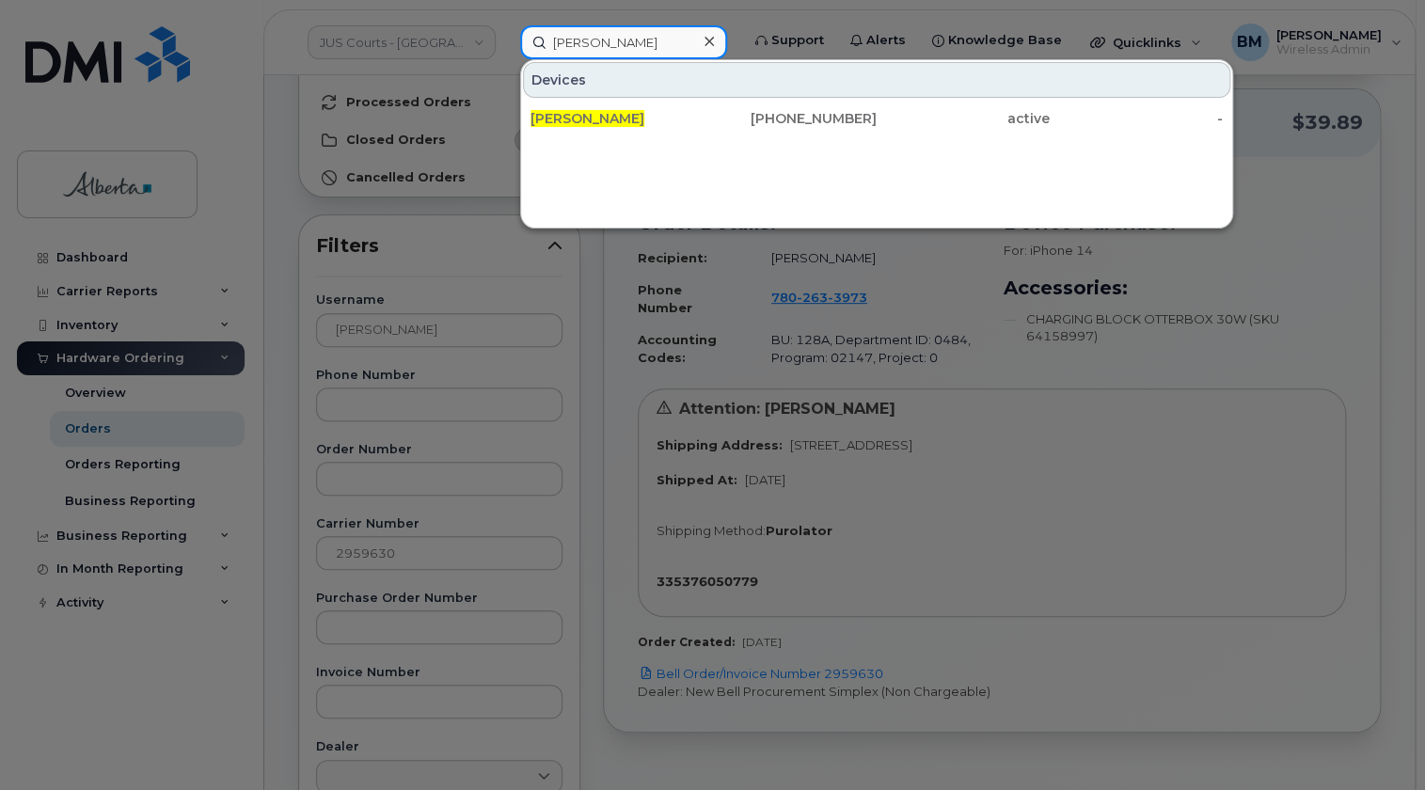
type input "[PERSON_NAME]"
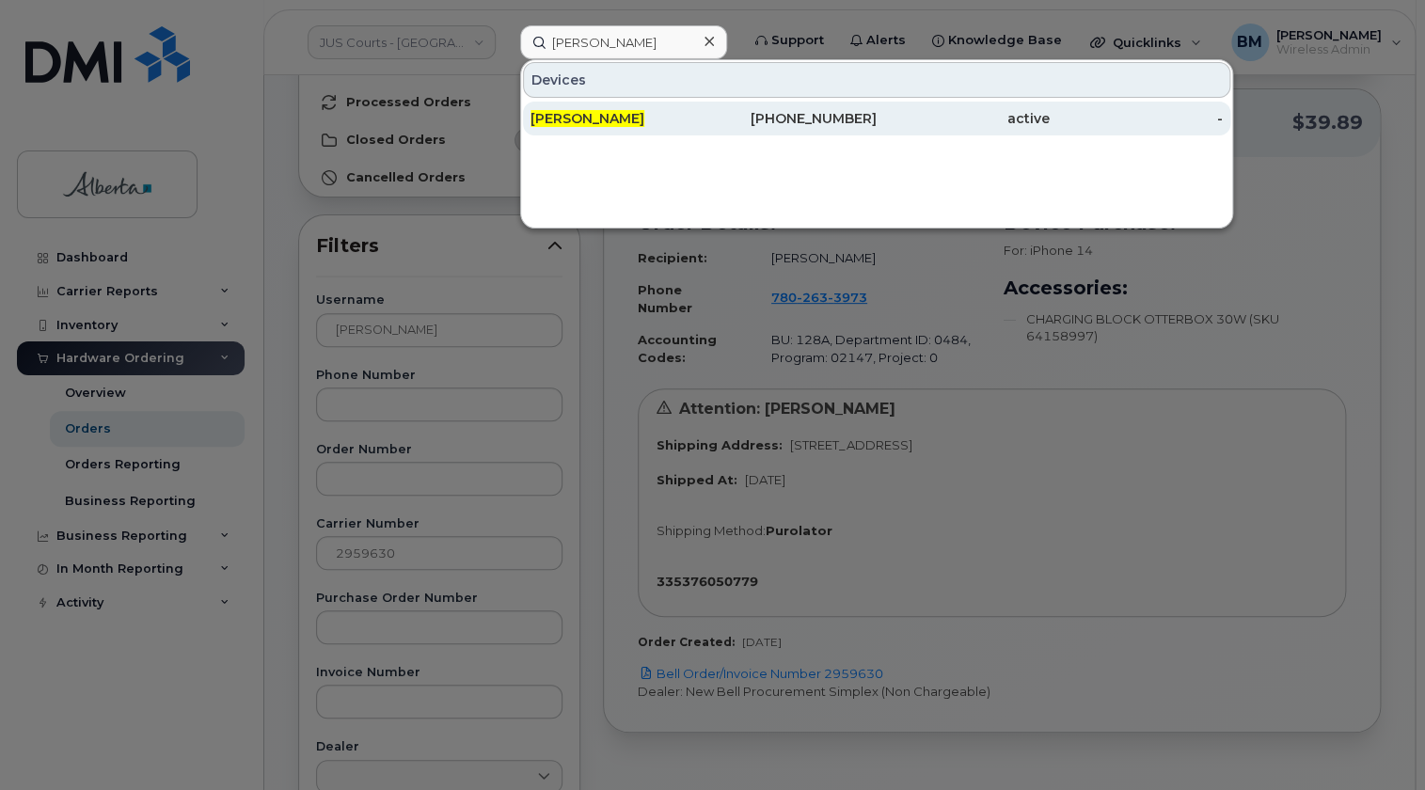
click at [609, 112] on span "[PERSON_NAME]" at bounding box center [587, 118] width 114 height 17
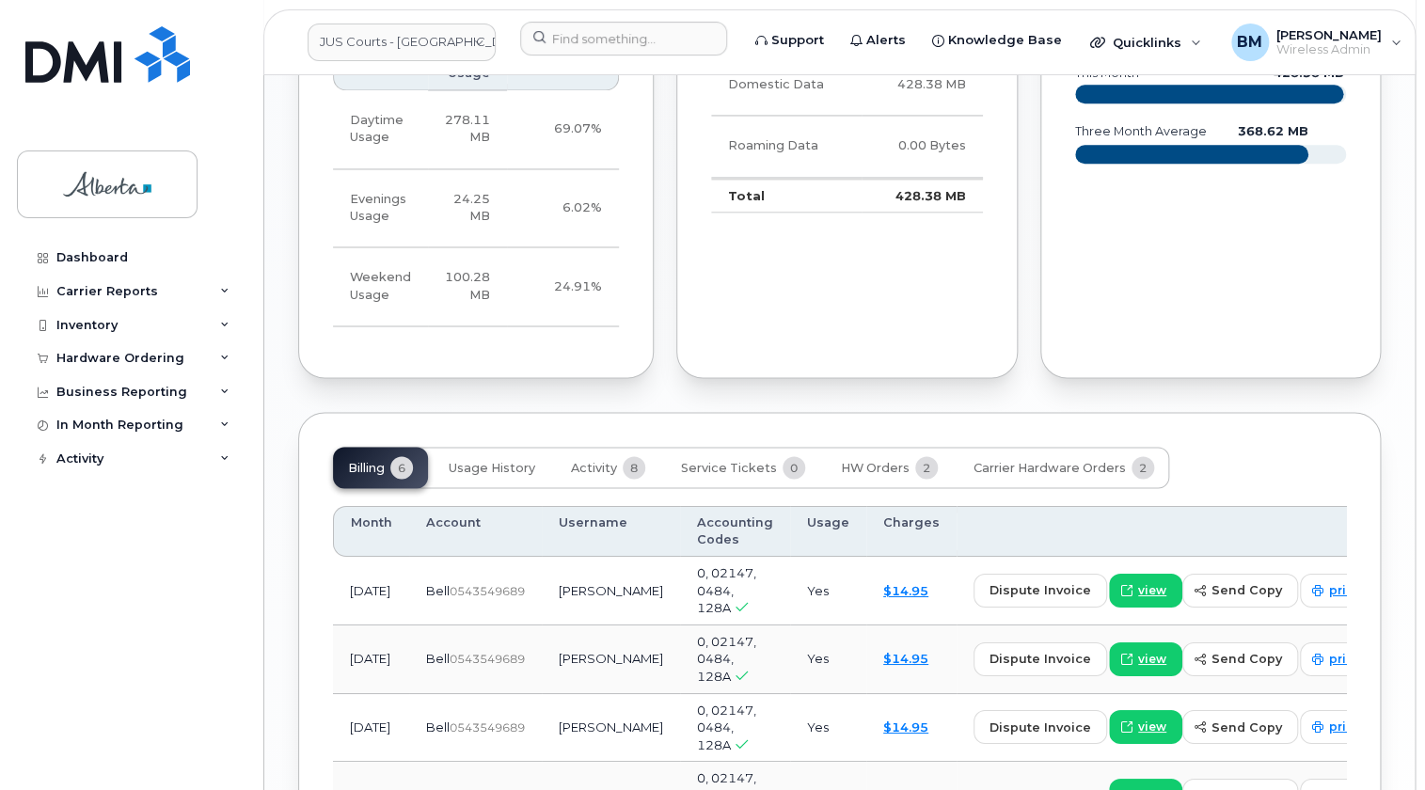
scroll to position [1367, 0]
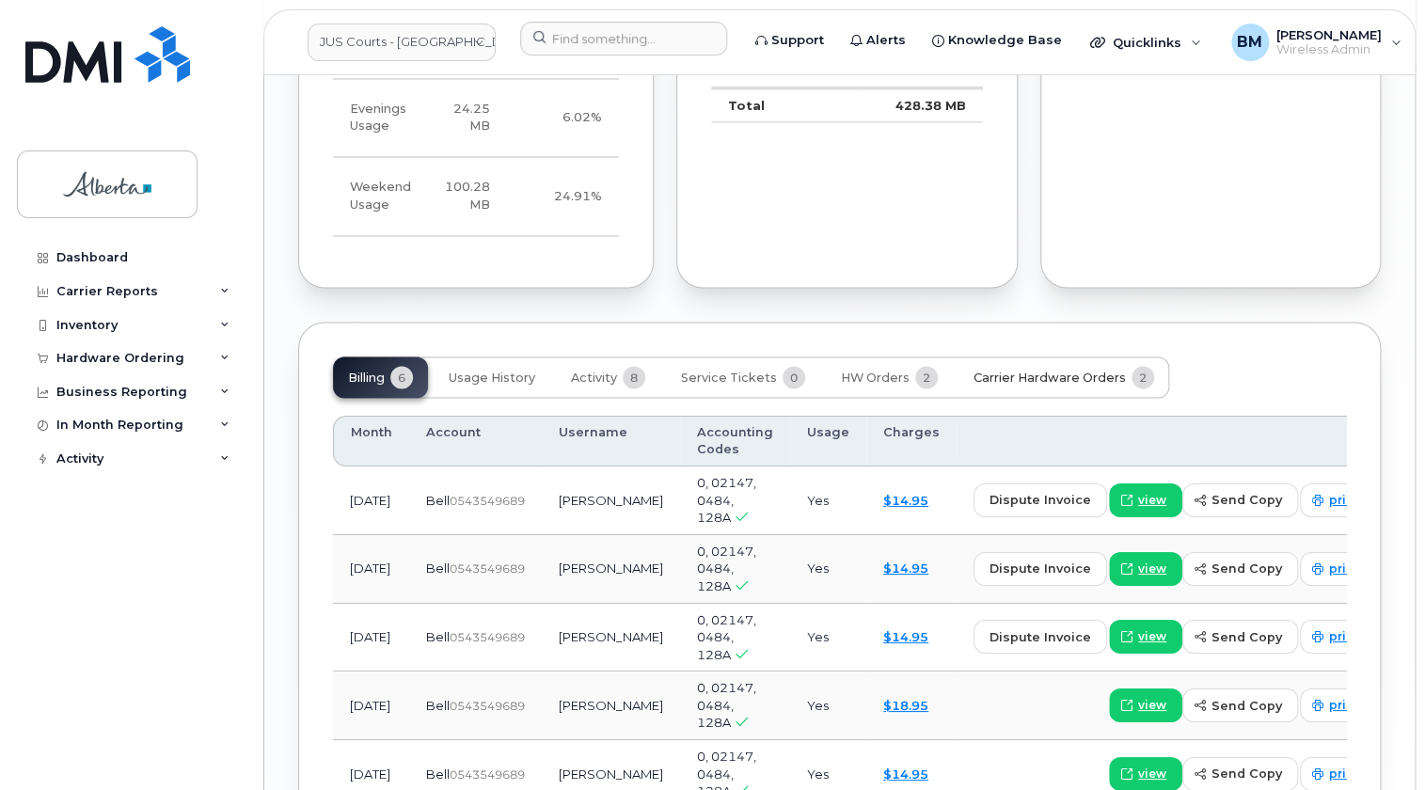
click at [1034, 370] on span "Carrier Hardware Orders" at bounding box center [1049, 377] width 152 height 15
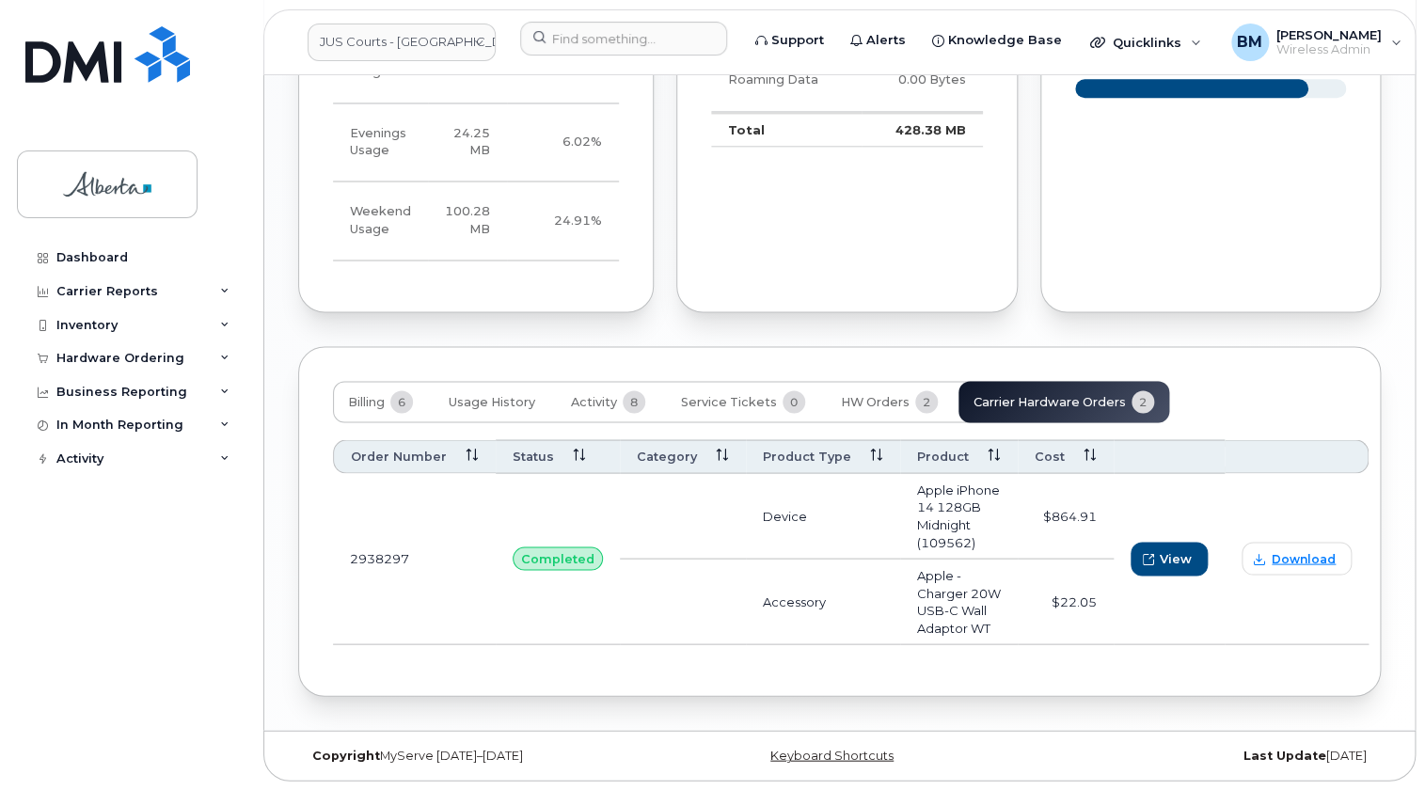
scroll to position [1323, 0]
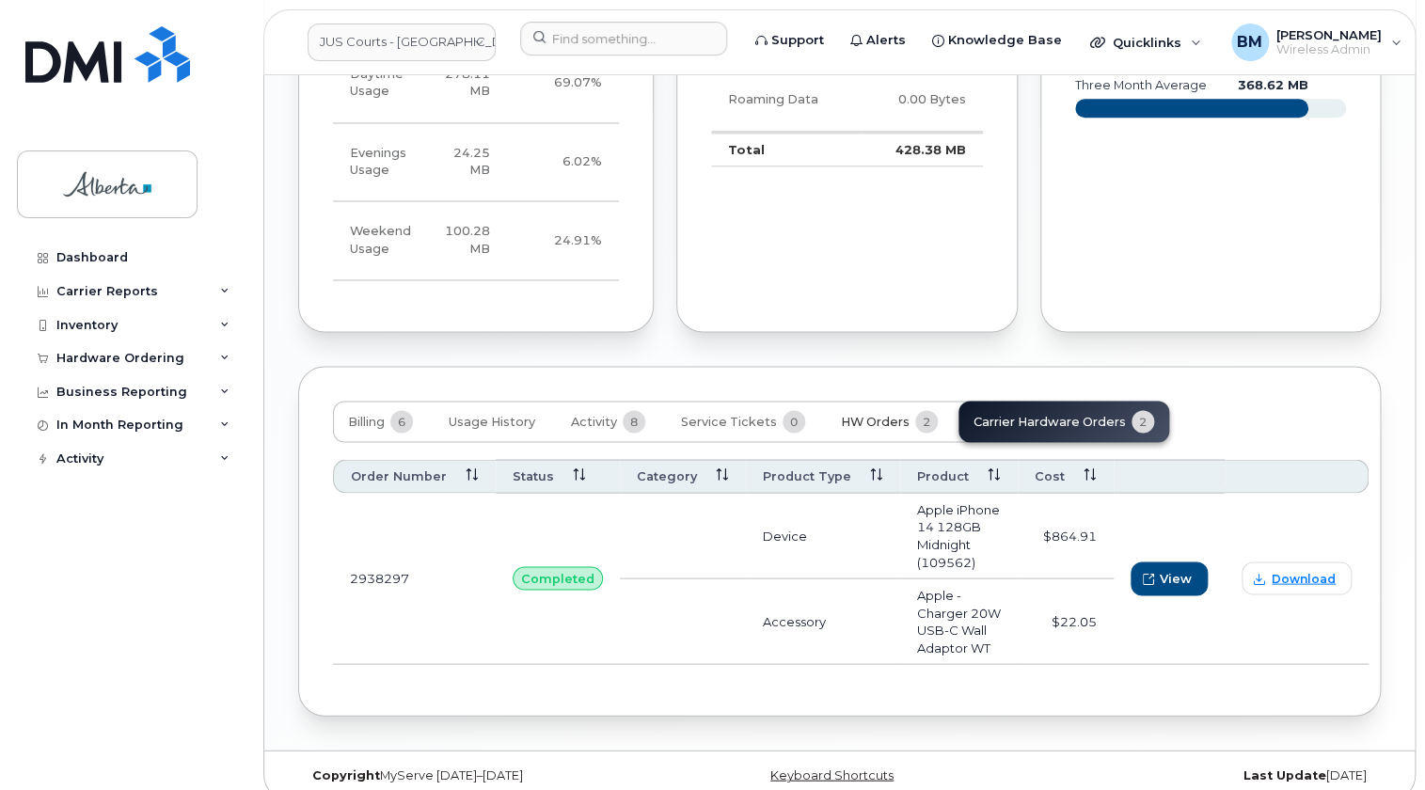
click at [873, 414] on span "HW Orders" at bounding box center [875, 421] width 69 height 15
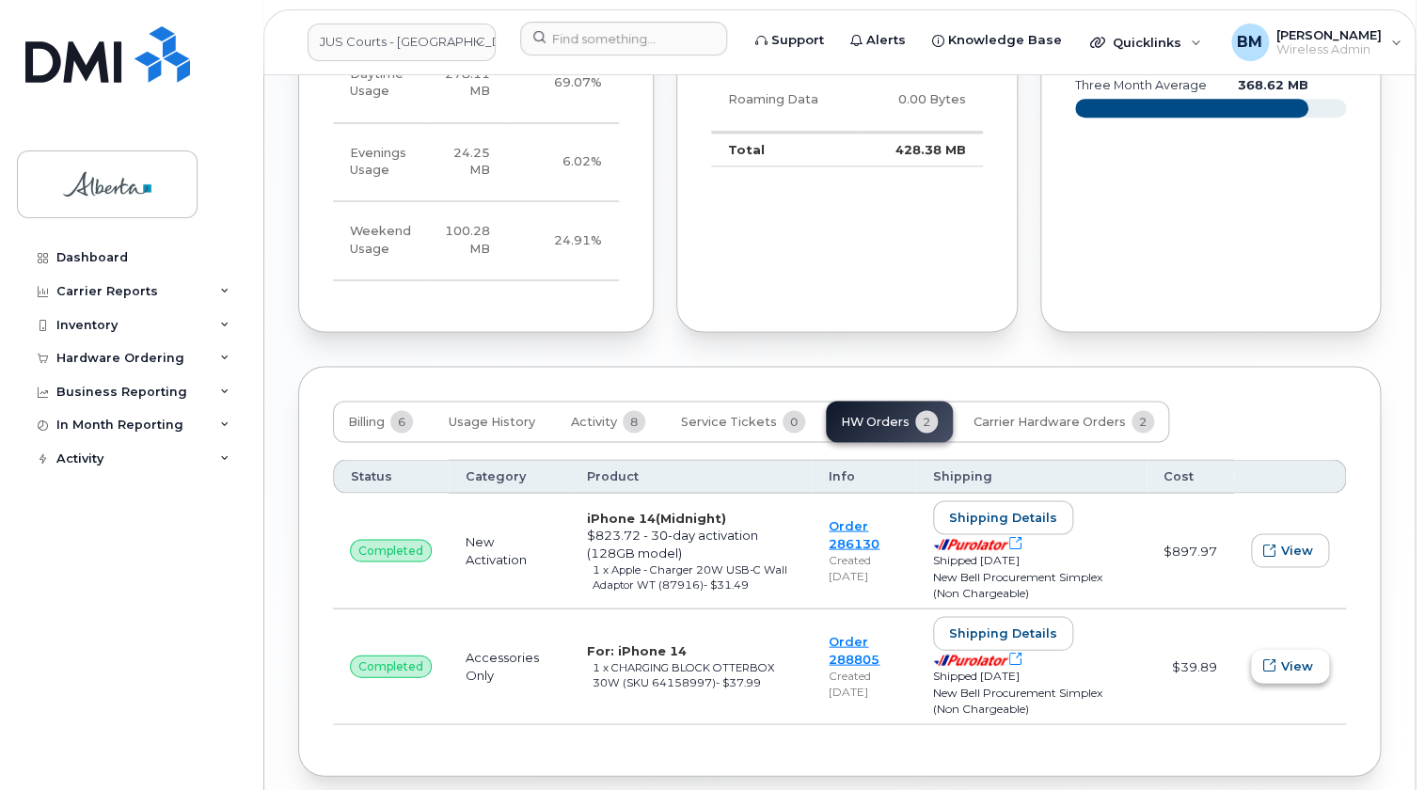
click at [1293, 656] on span "View" at bounding box center [1297, 665] width 32 height 18
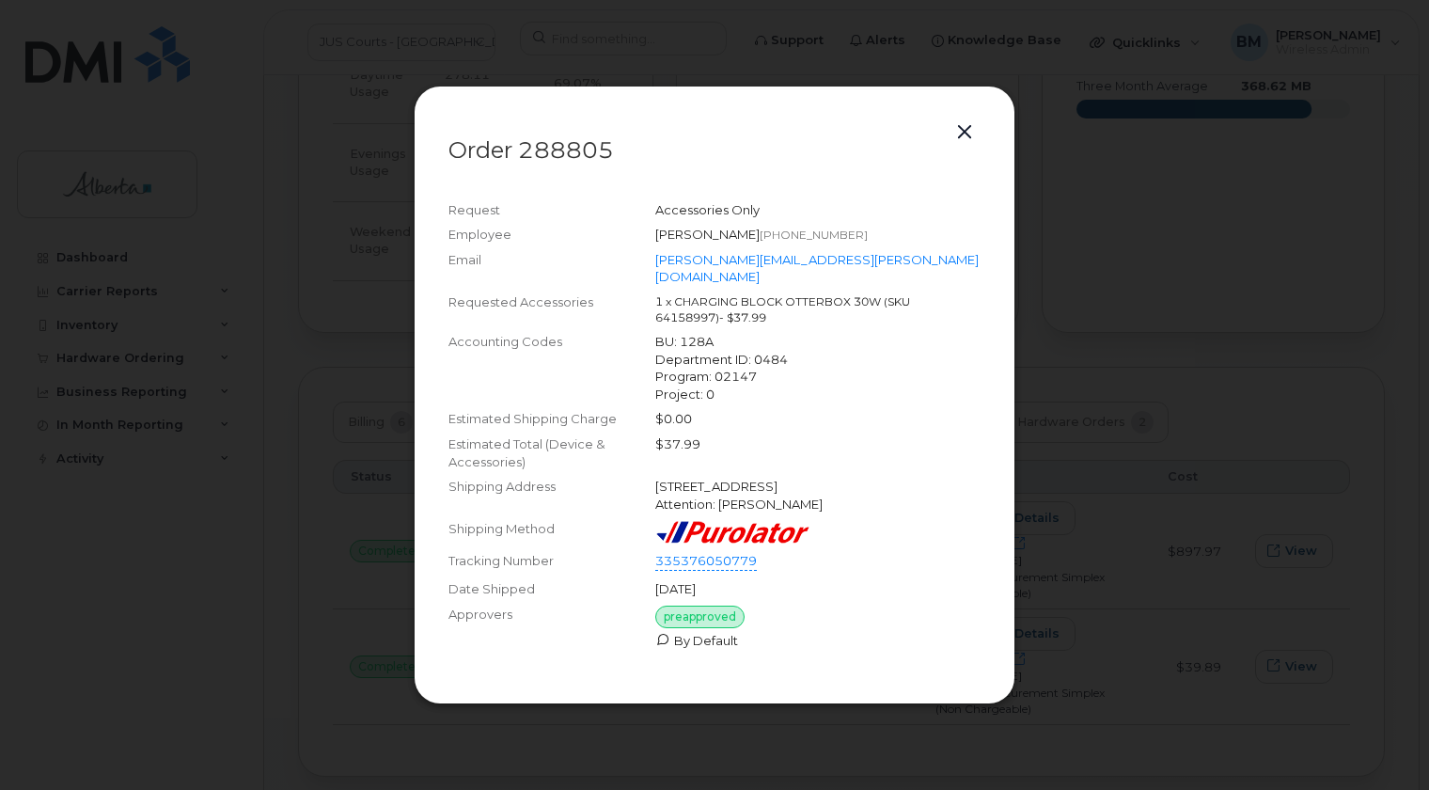
click at [960, 137] on button "button" at bounding box center [965, 132] width 28 height 26
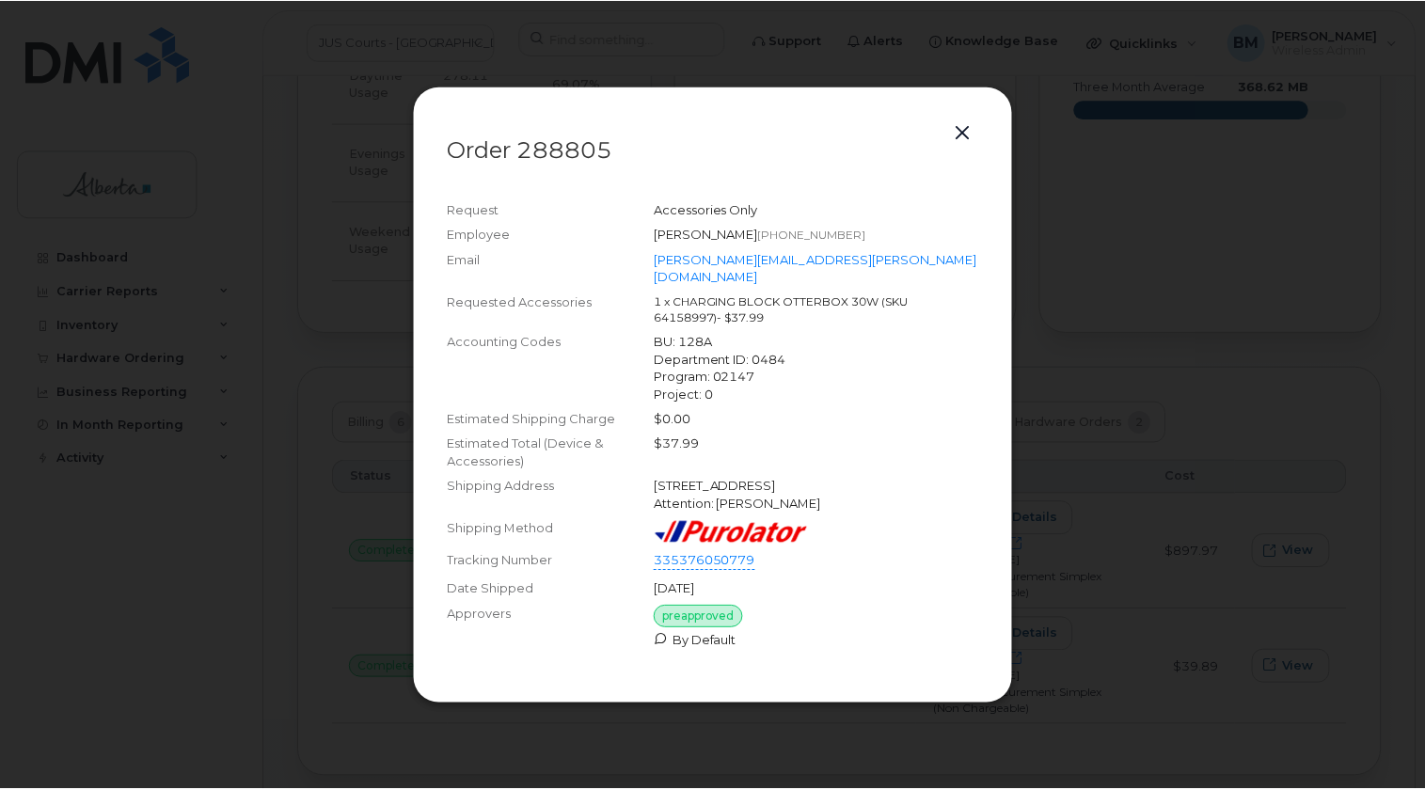
scroll to position [1323, 0]
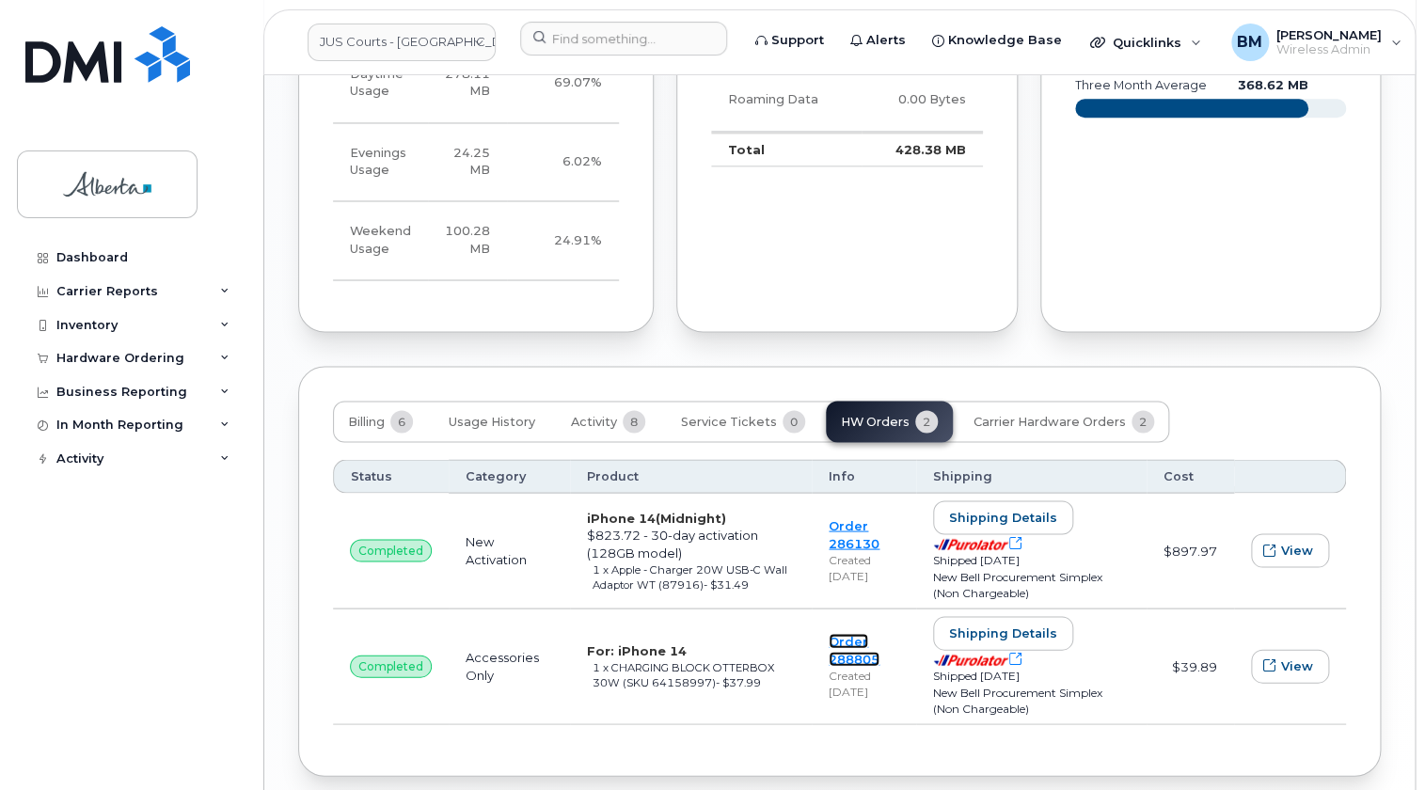
click at [831, 633] on link "Order 288805" at bounding box center [853, 649] width 51 height 33
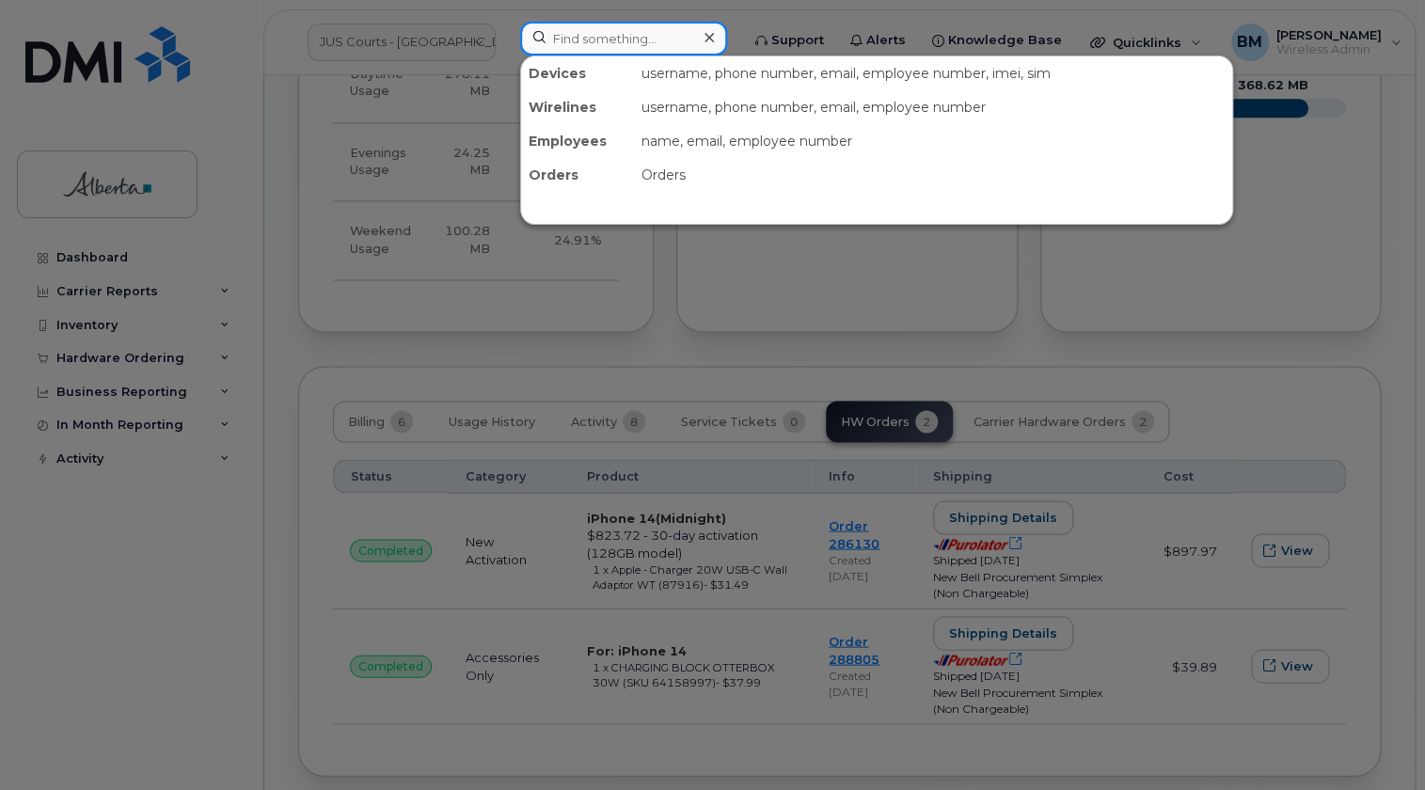
click at [550, 37] on input at bounding box center [623, 39] width 207 height 34
paste input "5873341843"
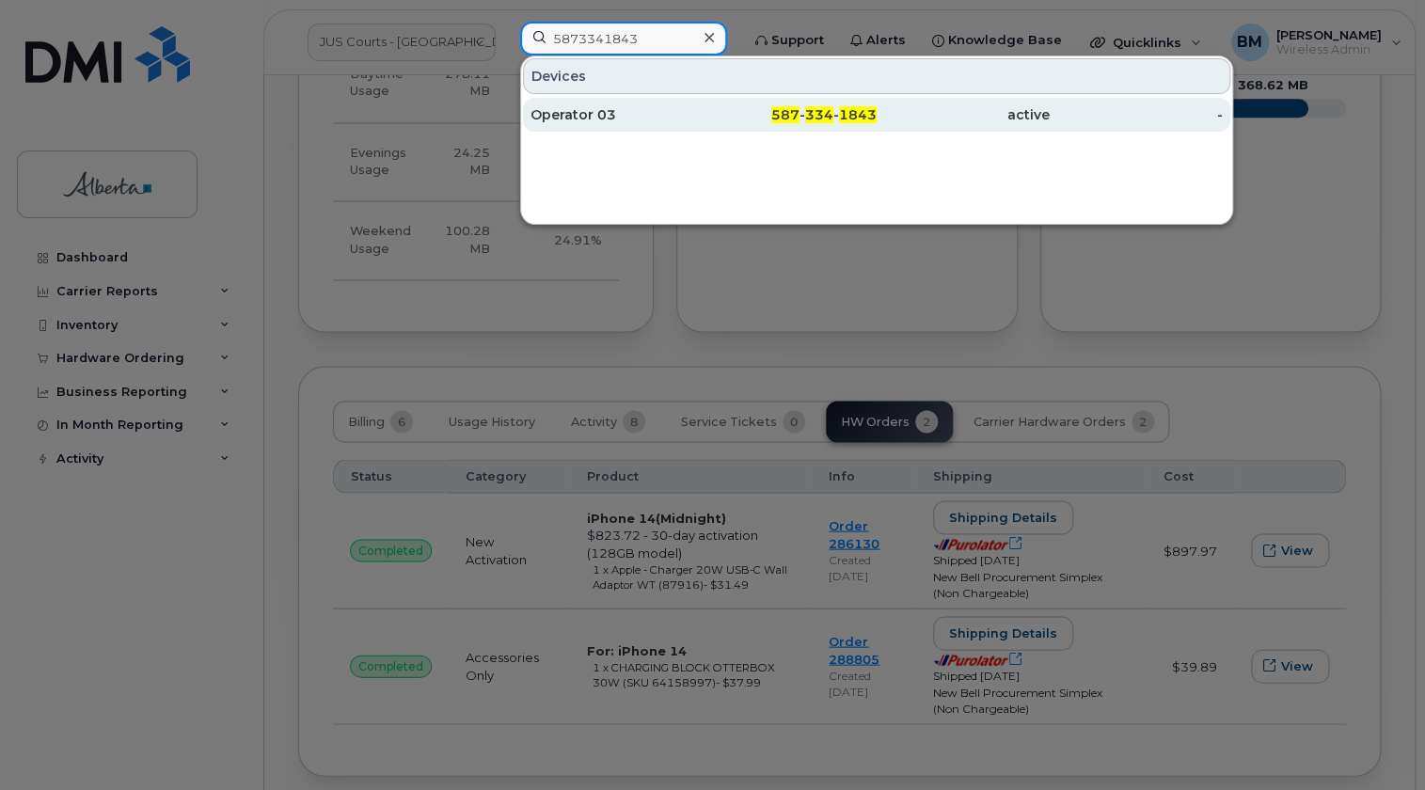
type input "5873341843"
click at [596, 110] on div "Operator 03" at bounding box center [616, 114] width 173 height 19
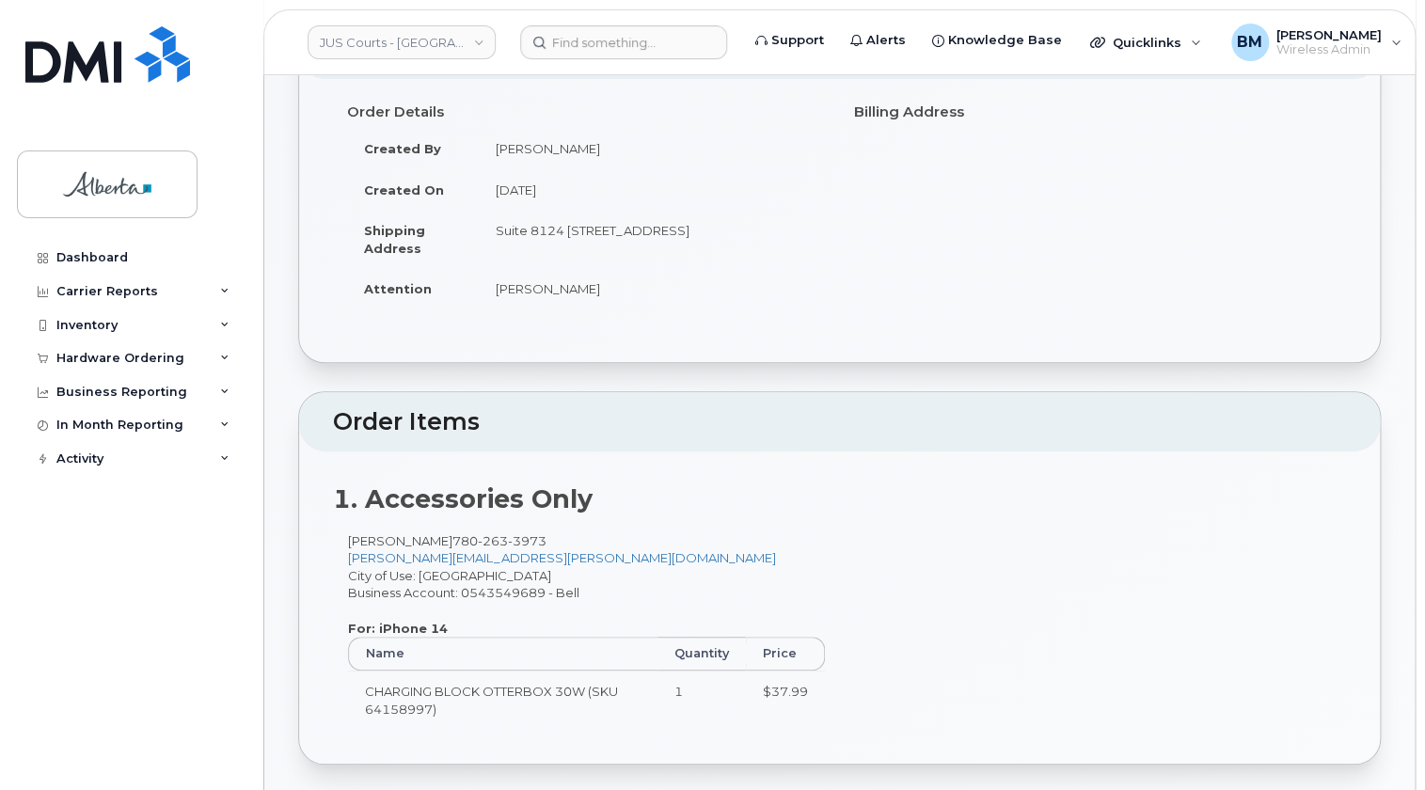
scroll to position [170, 0]
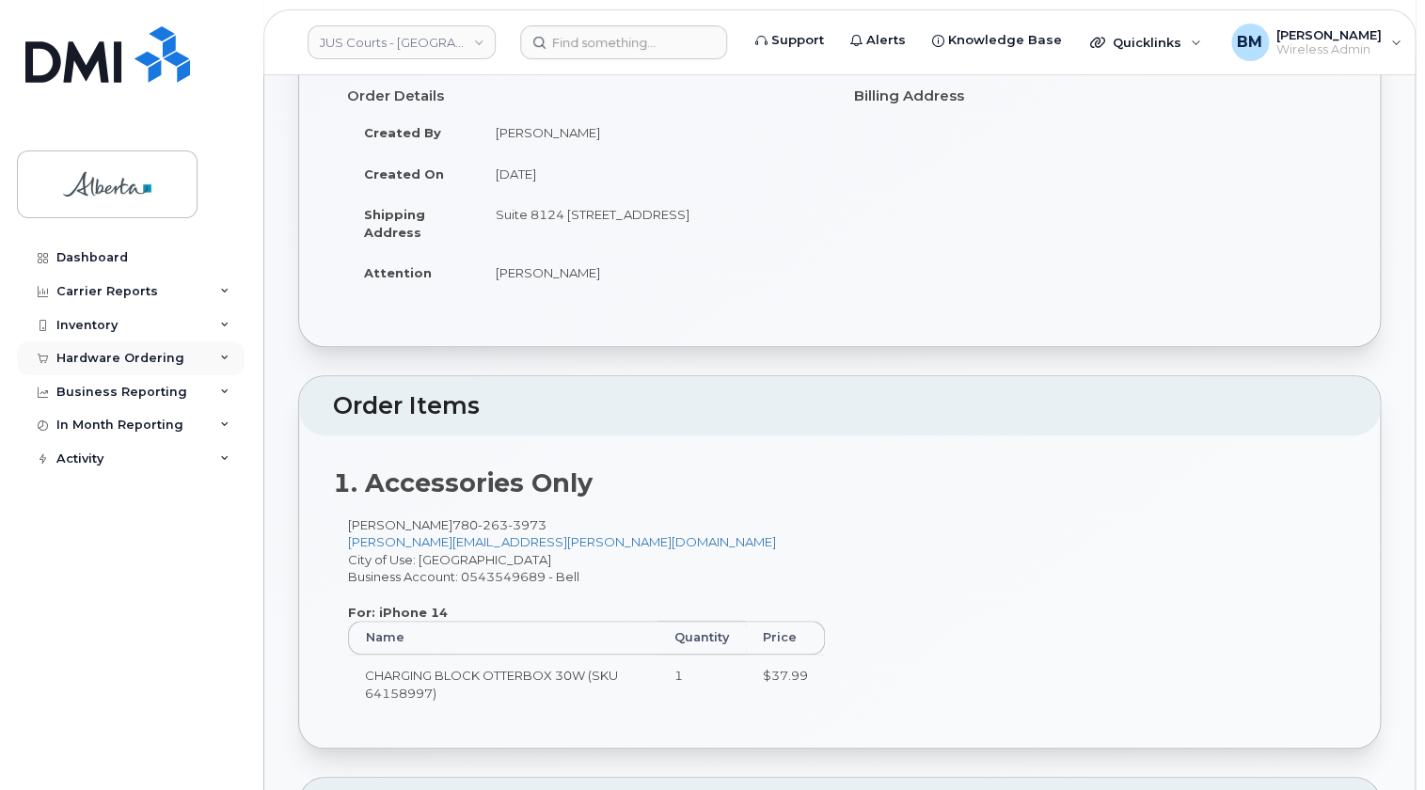
click at [141, 361] on div "Hardware Ordering" at bounding box center [120, 358] width 128 height 15
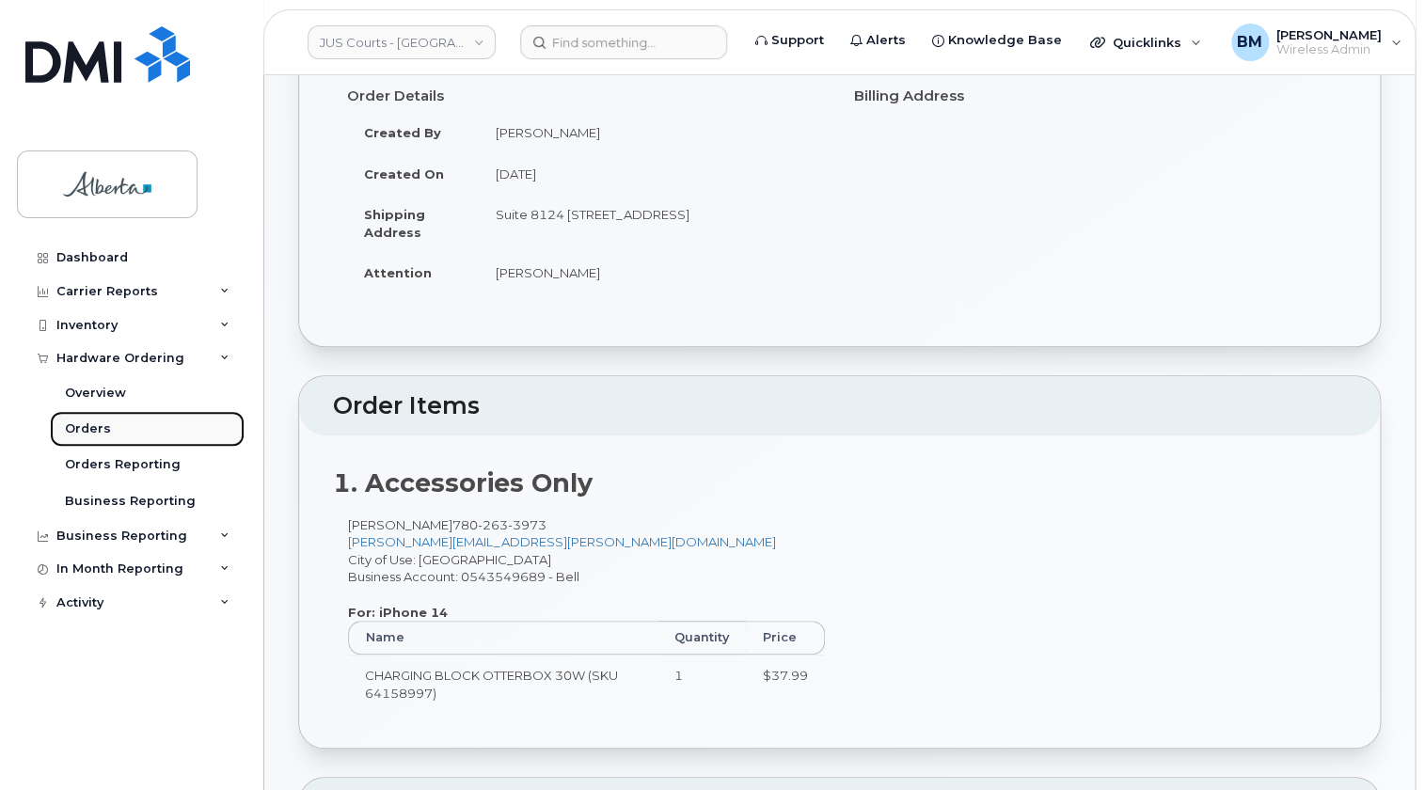
click at [101, 430] on div "Orders" at bounding box center [88, 428] width 46 height 17
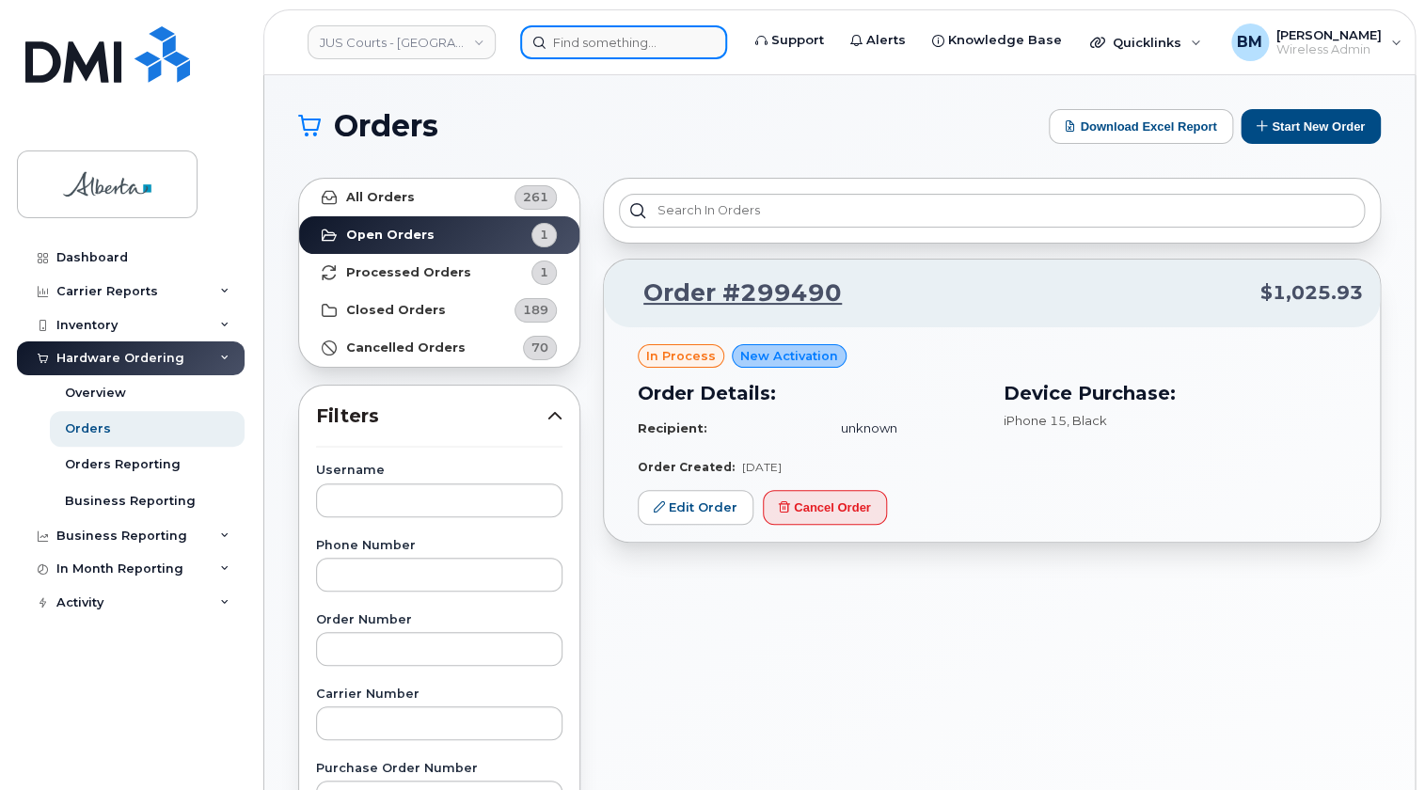
click at [566, 41] on input at bounding box center [623, 42] width 207 height 34
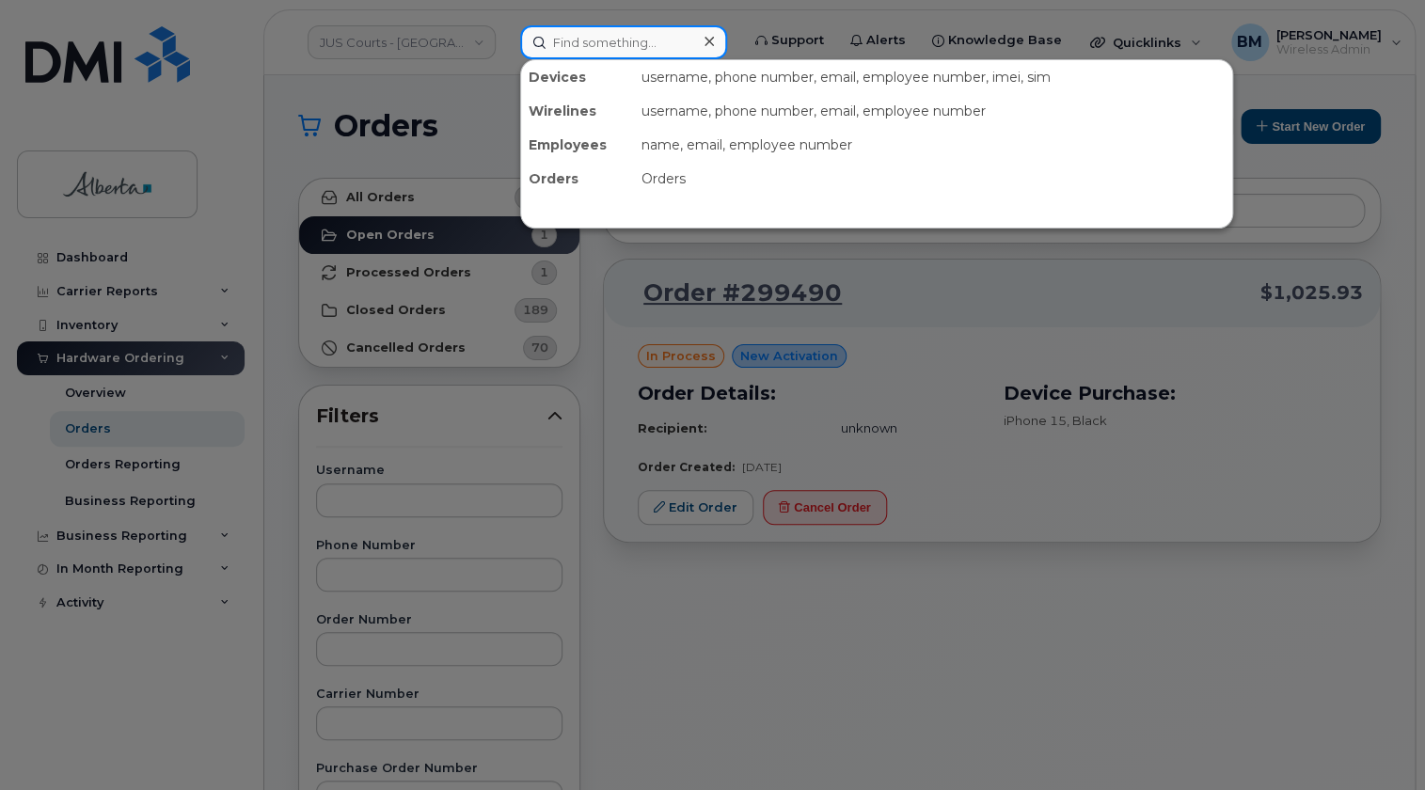
paste input "2959630"
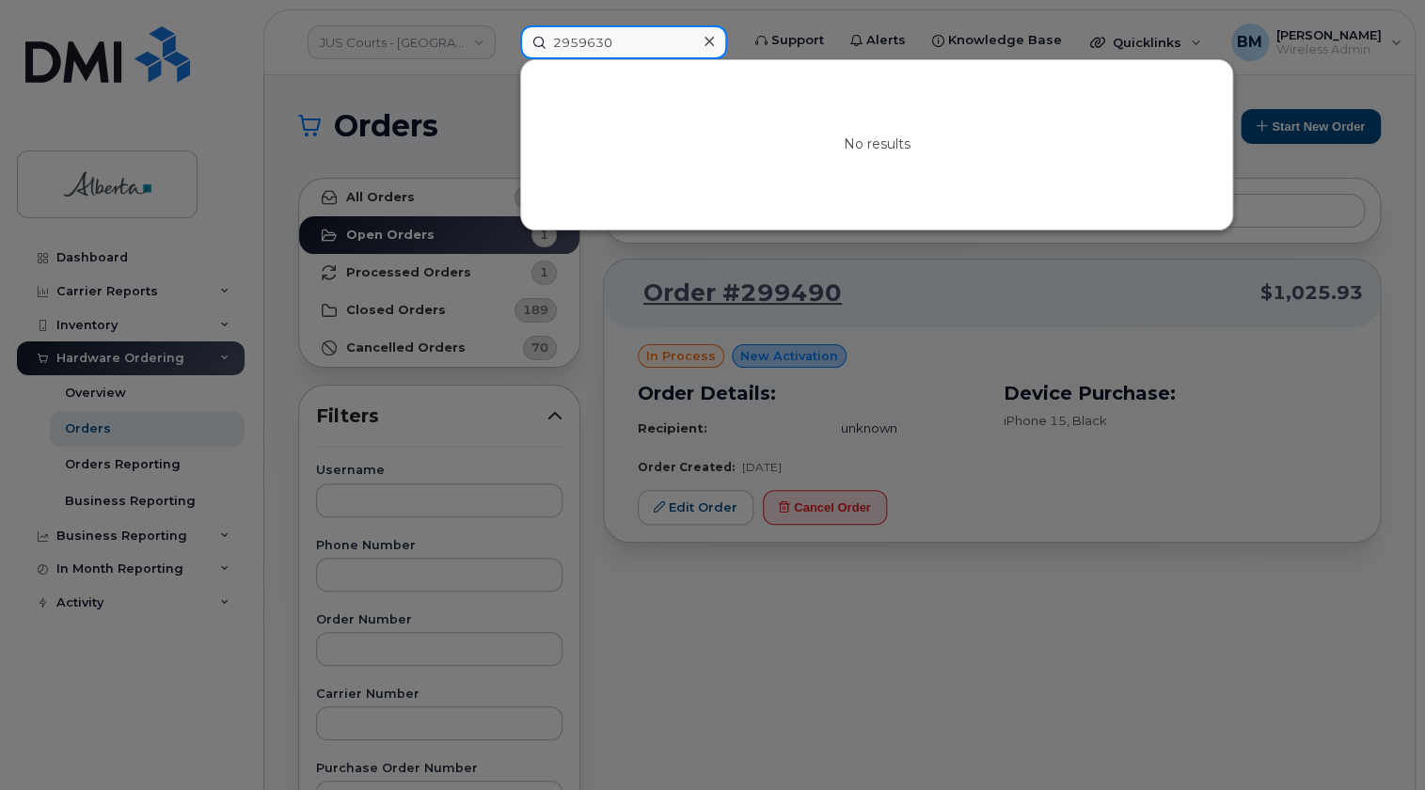
type input "2959630"
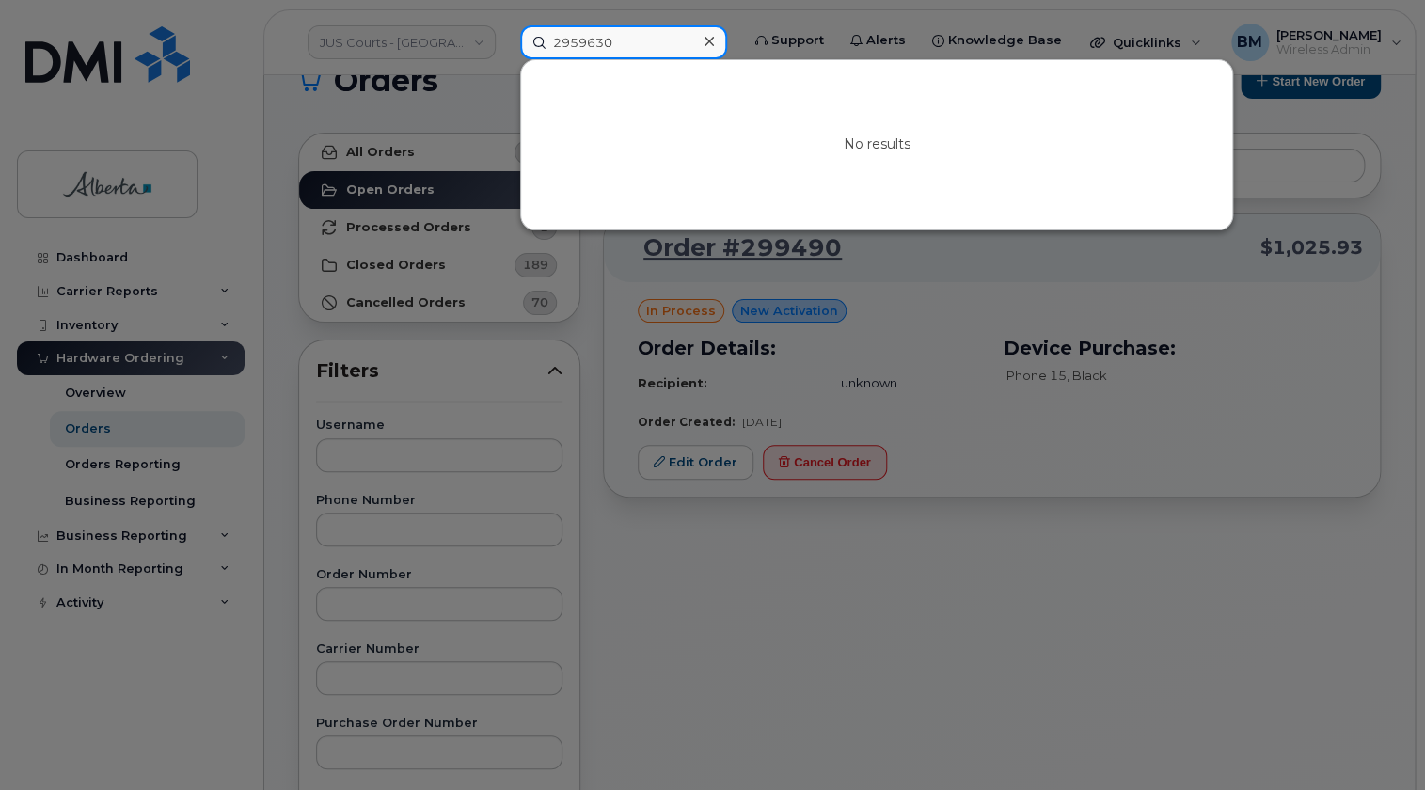
scroll to position [85, 0]
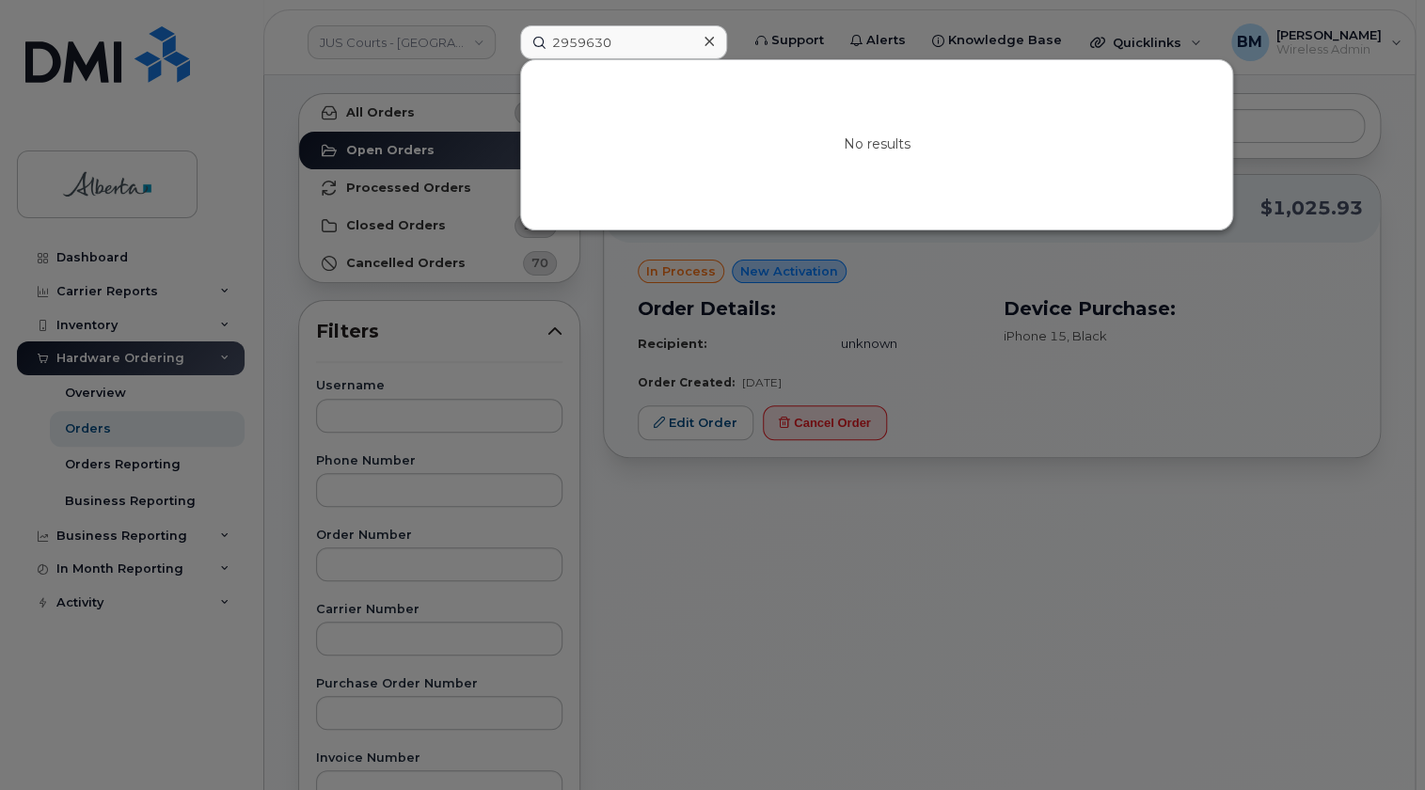
click at [329, 625] on div at bounding box center [712, 395] width 1425 height 790
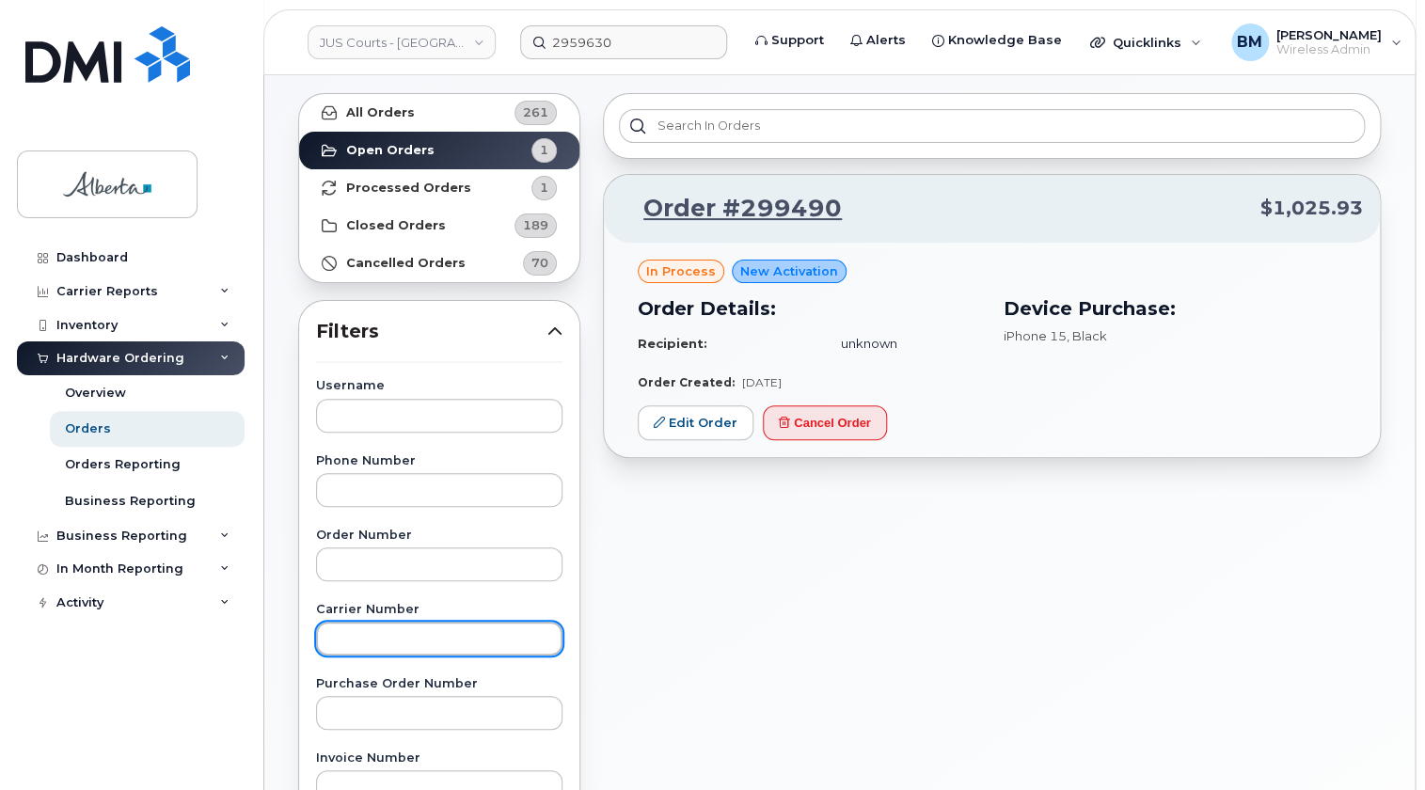
click at [329, 627] on input "text" at bounding box center [439, 639] width 246 height 34
paste input "2959630"
type input "2959630"
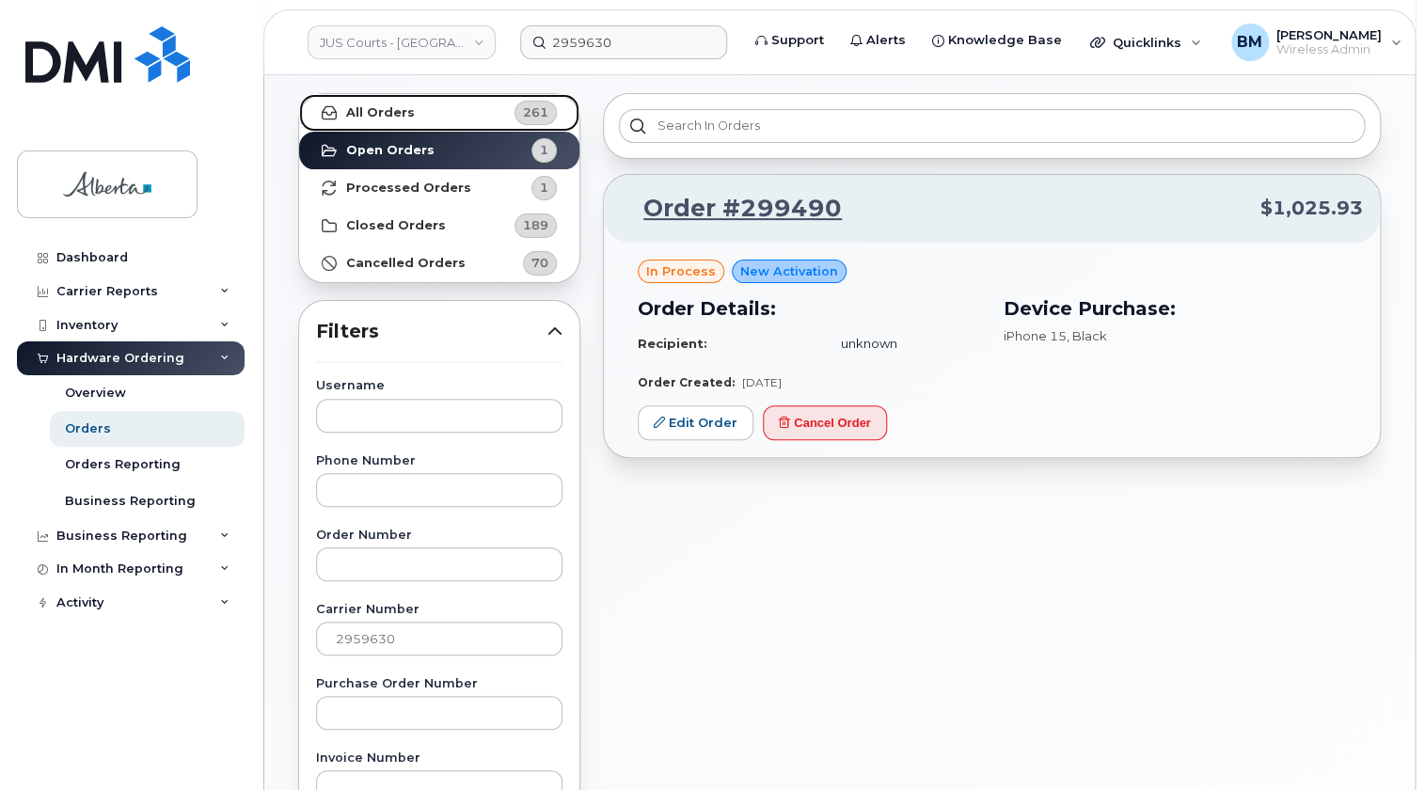
click at [396, 112] on strong "All Orders" at bounding box center [380, 112] width 69 height 15
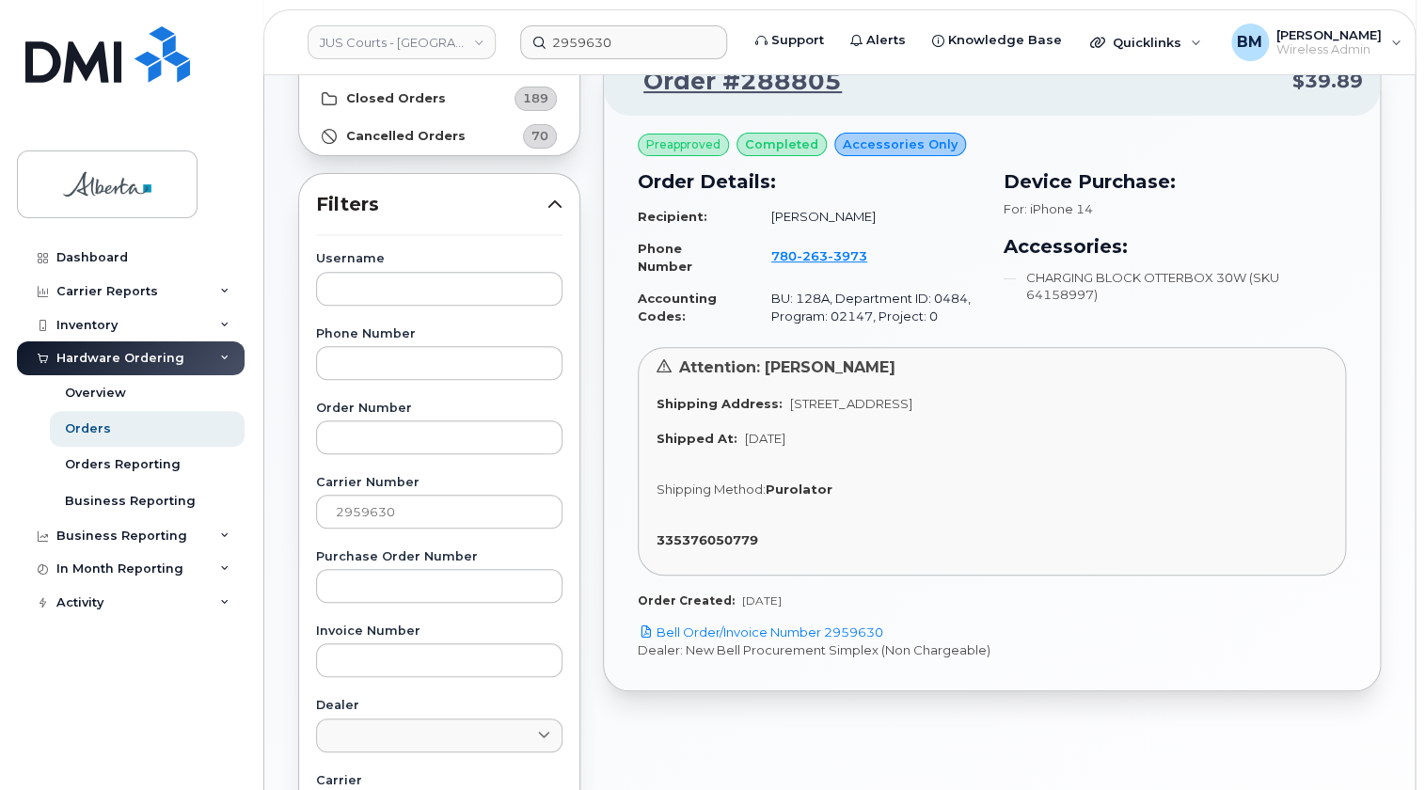
scroll to position [256, 0]
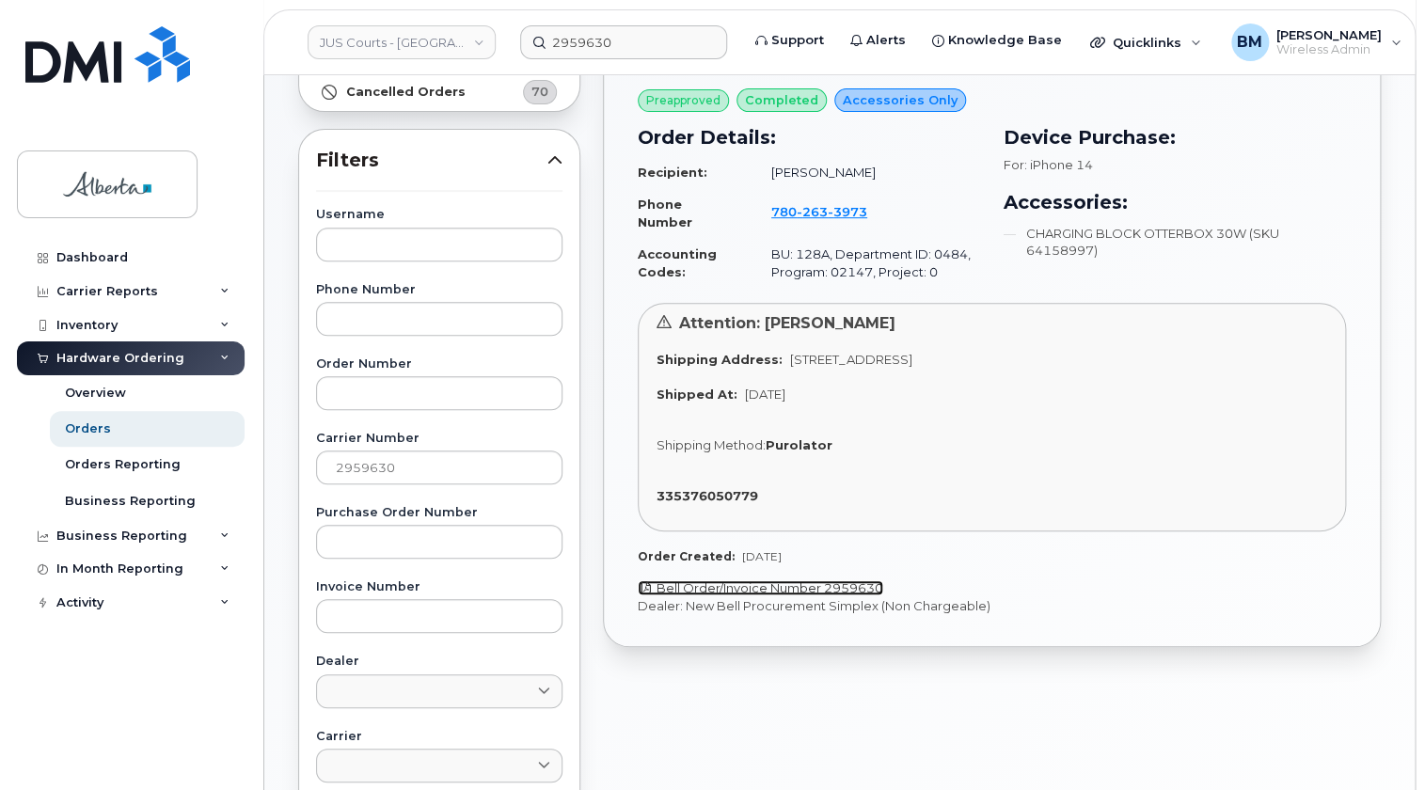
click at [807, 581] on link "Bell Order/Invoice Number 2959630" at bounding box center [760, 587] width 245 height 15
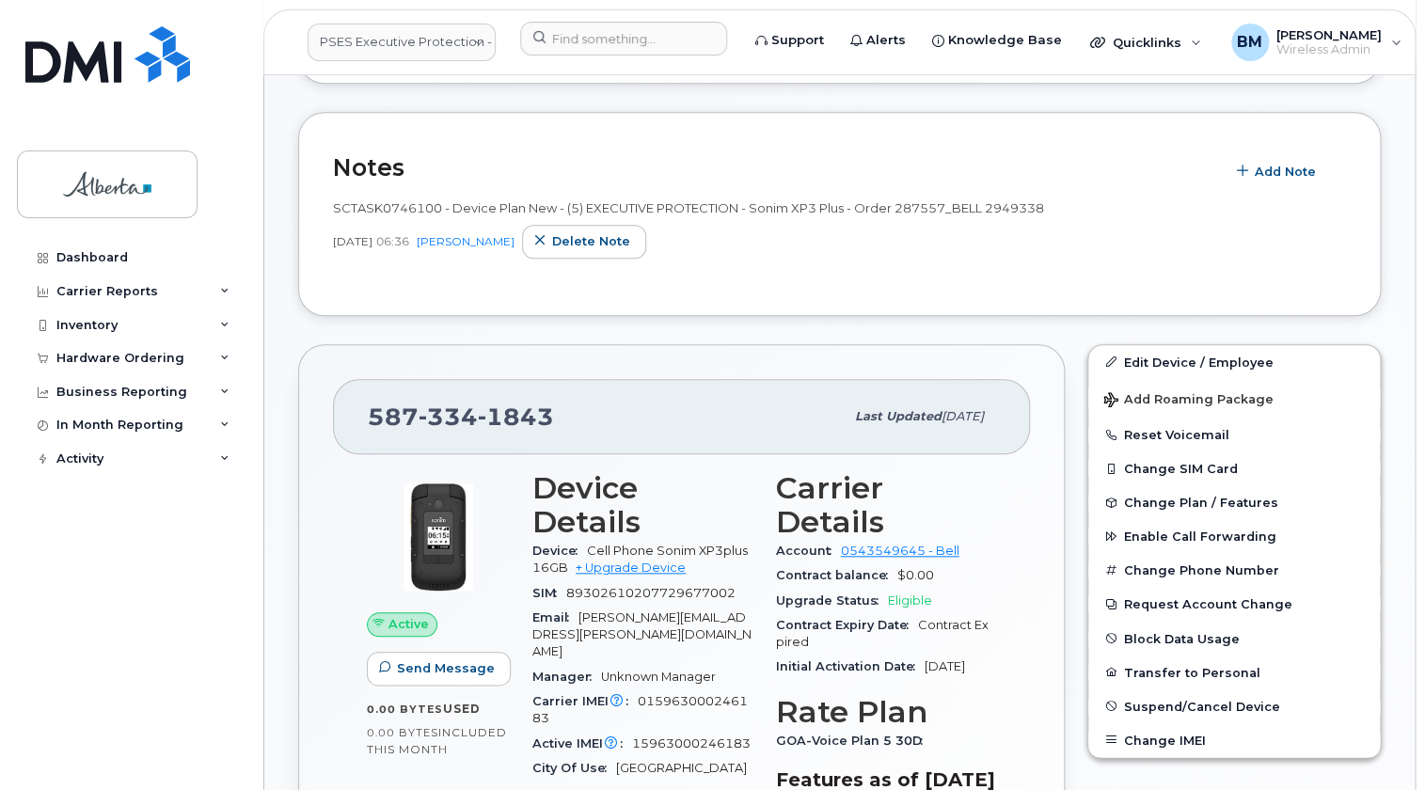
scroll to position [769, 0]
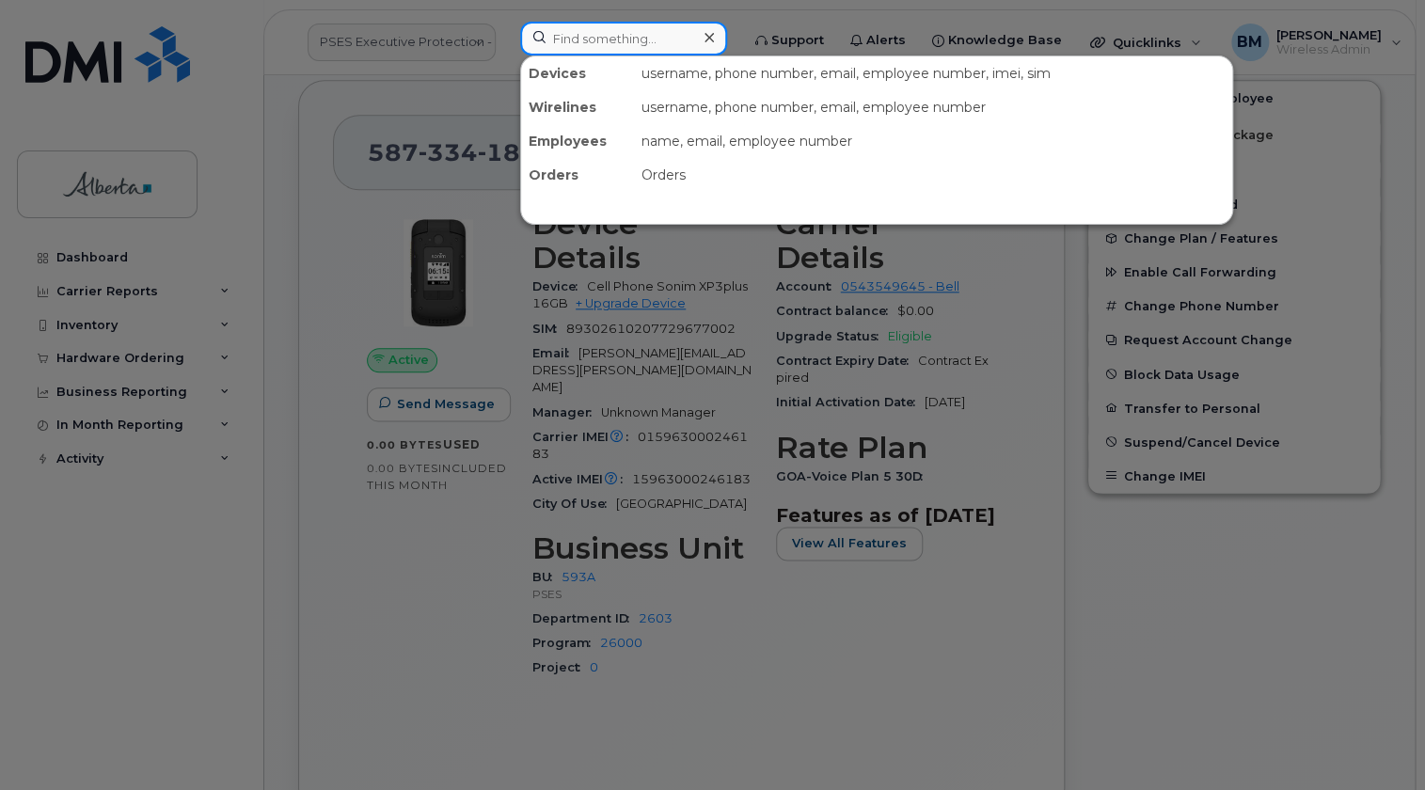
click at [576, 43] on input at bounding box center [623, 39] width 207 height 34
paste input "7807770343"
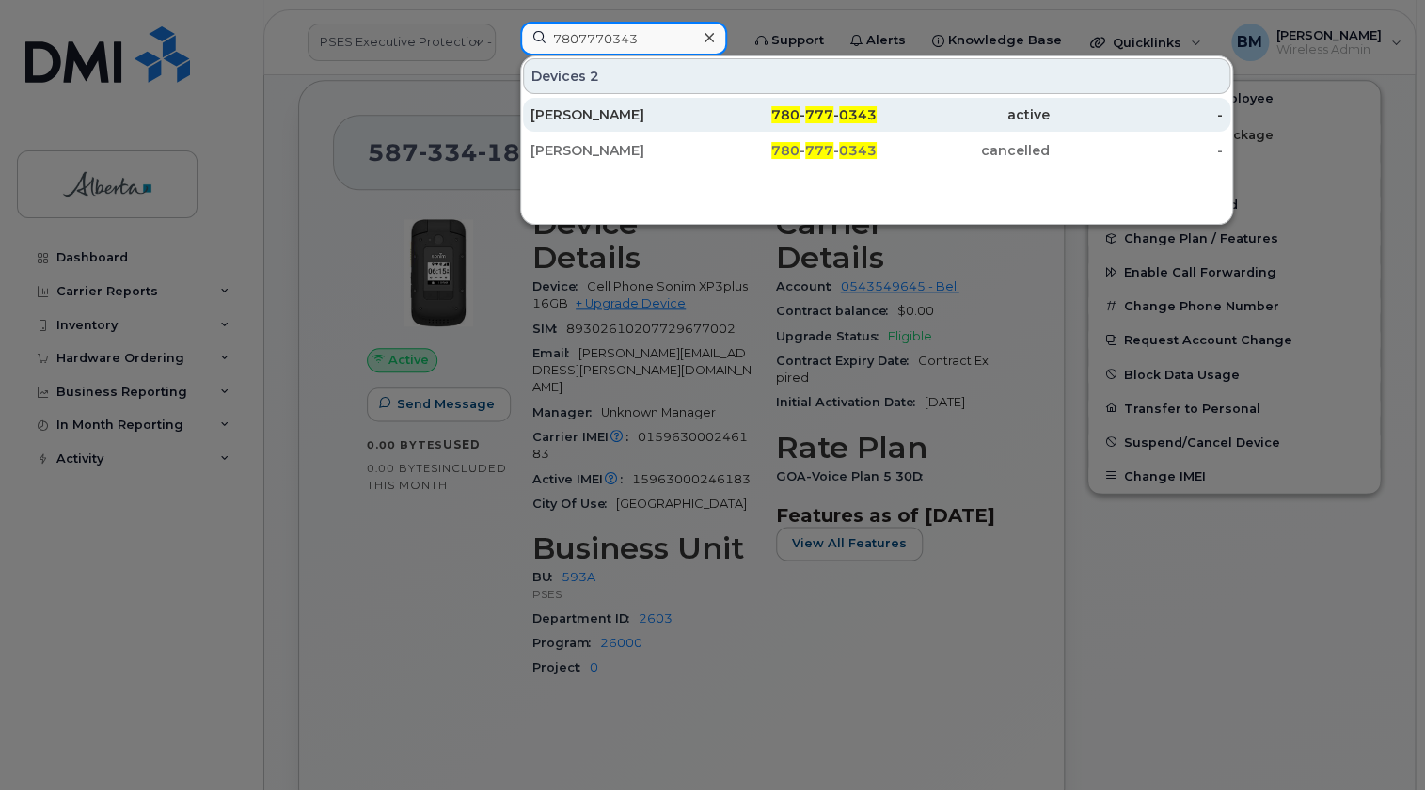
type input "7807770343"
click at [574, 103] on div "[PERSON_NAME]" at bounding box center [616, 115] width 173 height 34
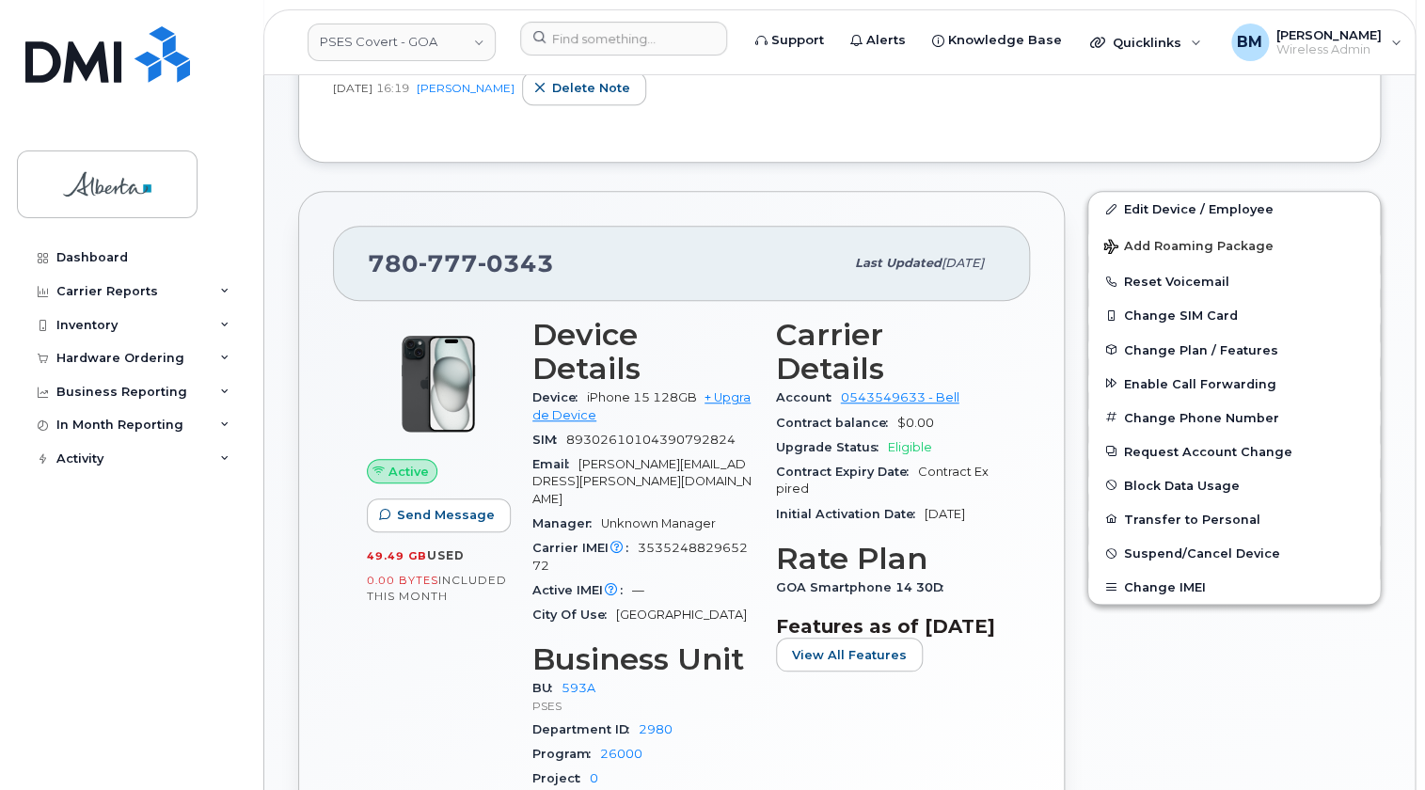
scroll to position [427, 0]
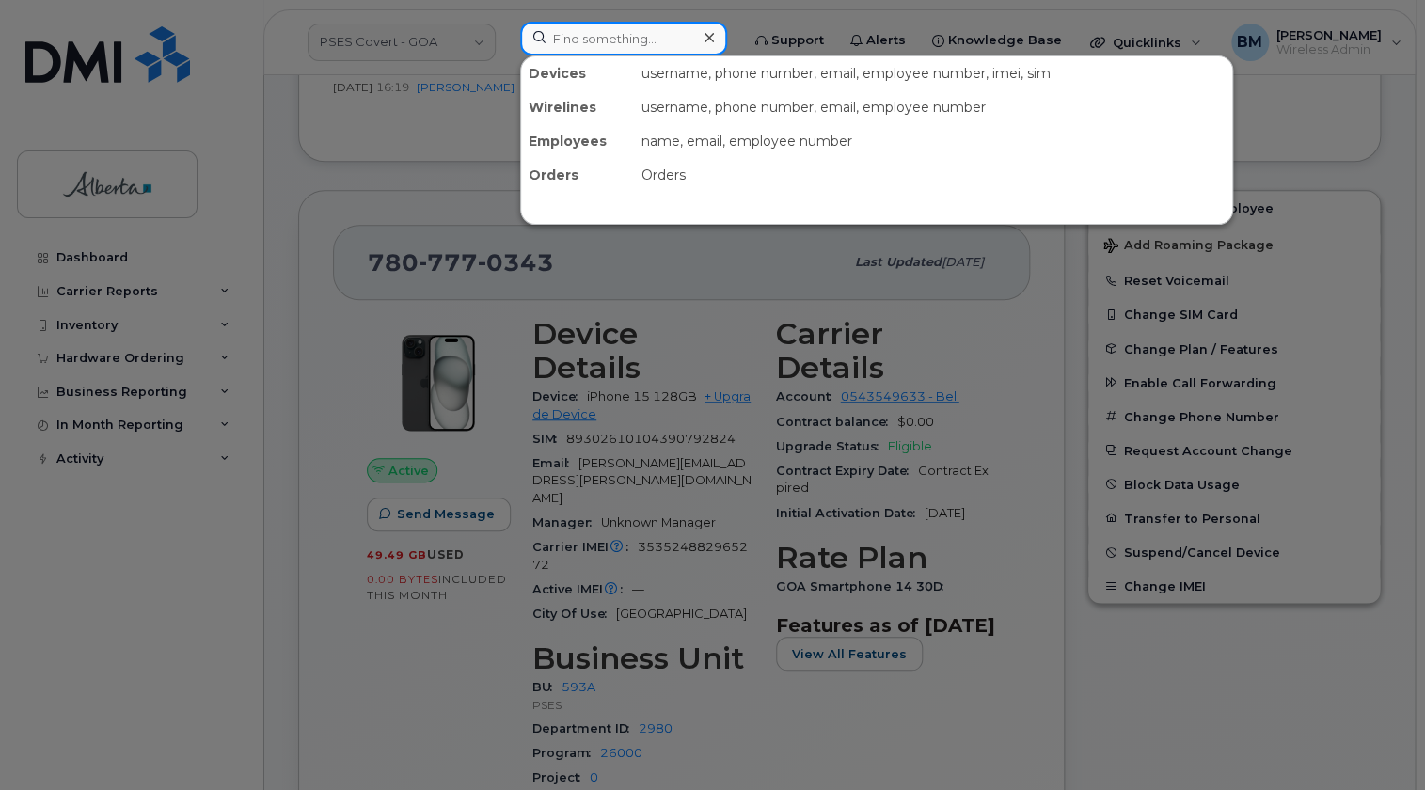
click at [557, 29] on input at bounding box center [623, 39] width 207 height 34
paste input "[PERSON_NAME]"
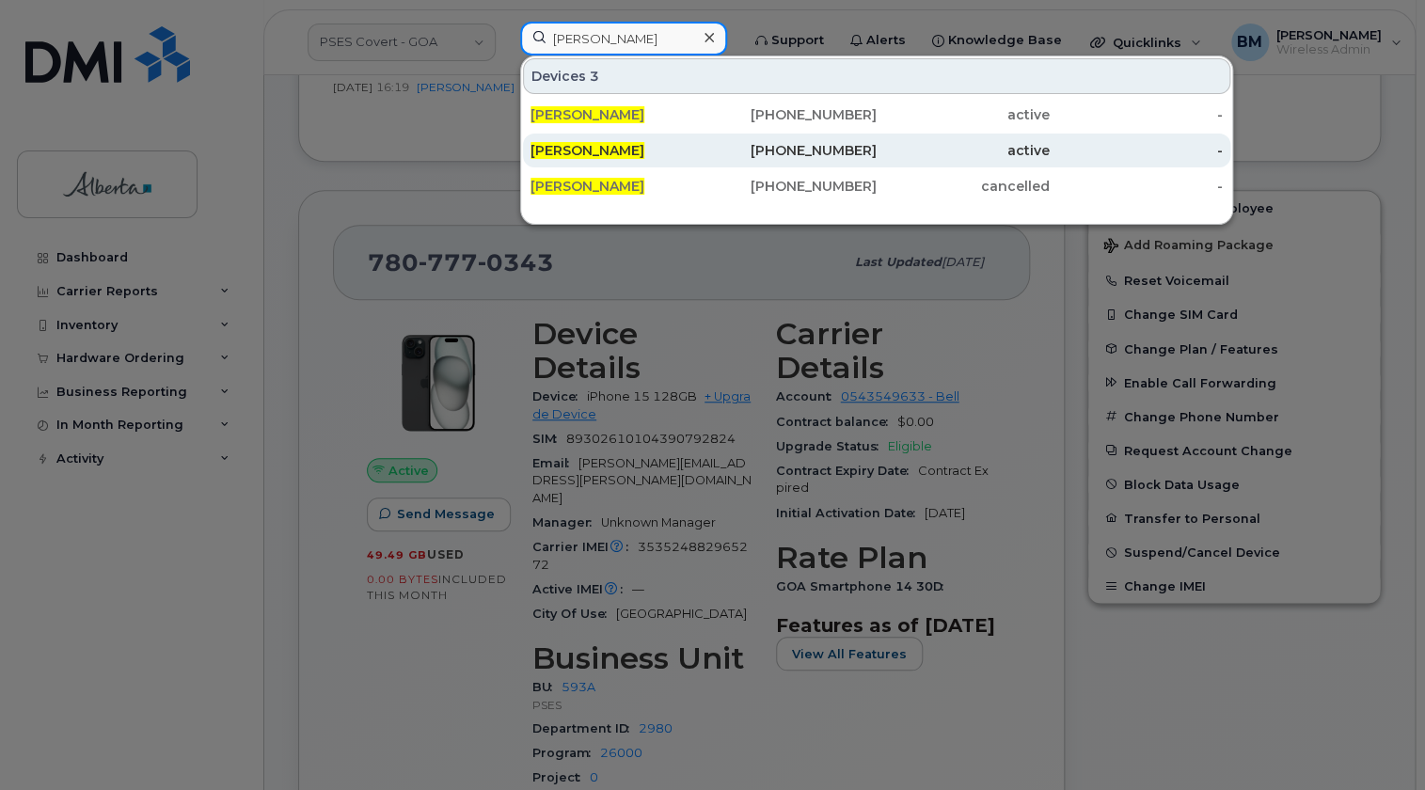
type input "[PERSON_NAME]"
click at [559, 149] on span "[PERSON_NAME]" at bounding box center [587, 150] width 114 height 17
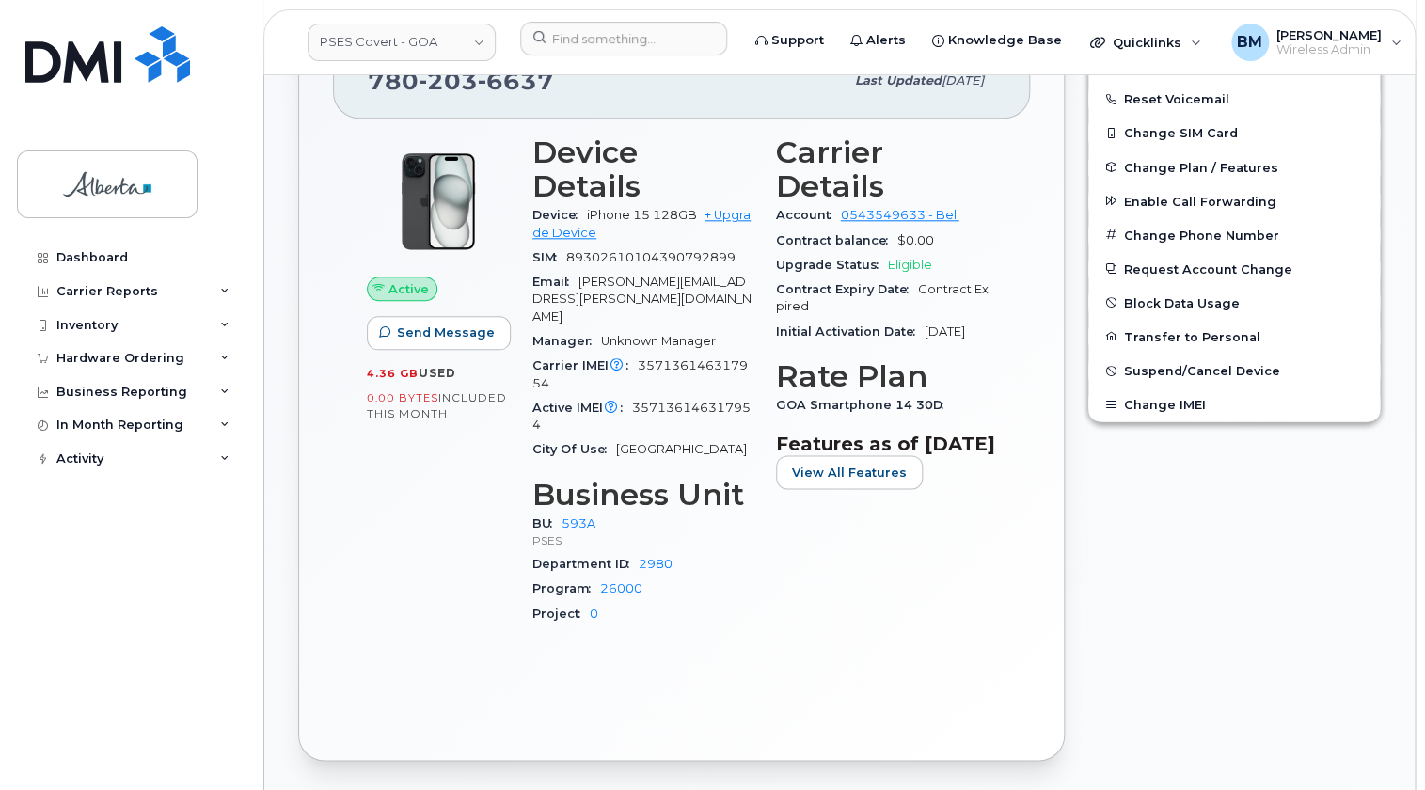
scroll to position [769, 0]
click at [558, 45] on input at bounding box center [623, 39] width 207 height 34
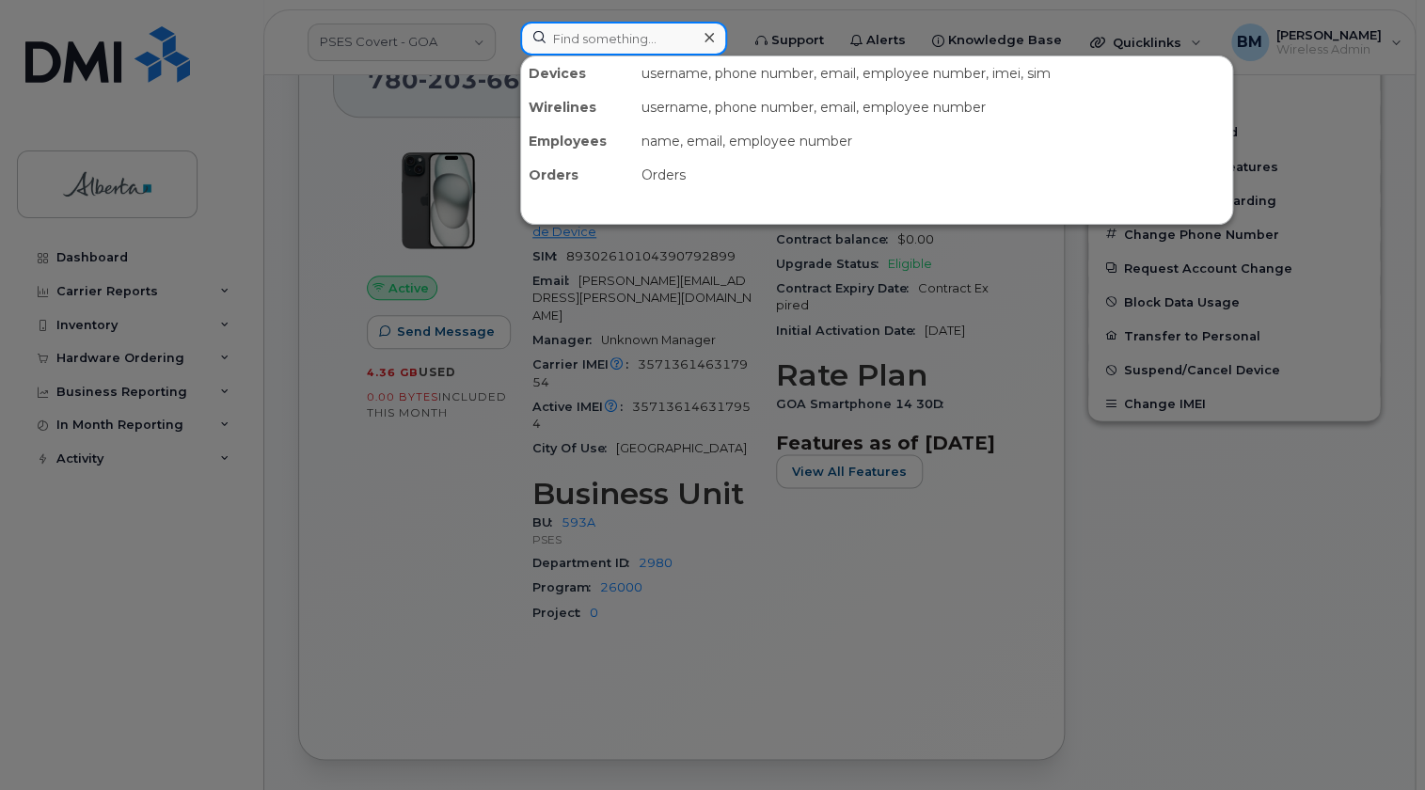
paste input "[PERSON_NAME]"
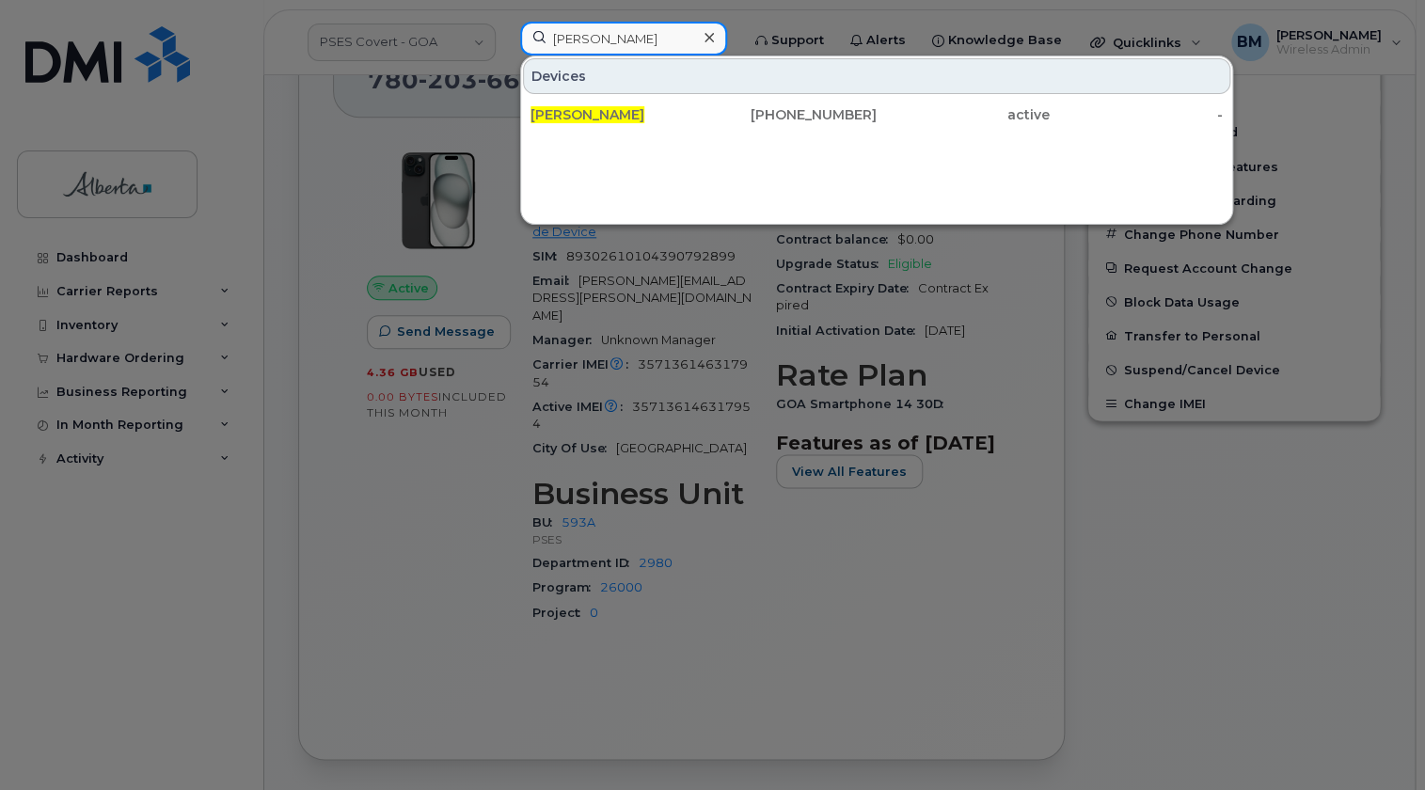
type input "[PERSON_NAME]"
click at [555, 118] on span "[PERSON_NAME]" at bounding box center [587, 114] width 114 height 17
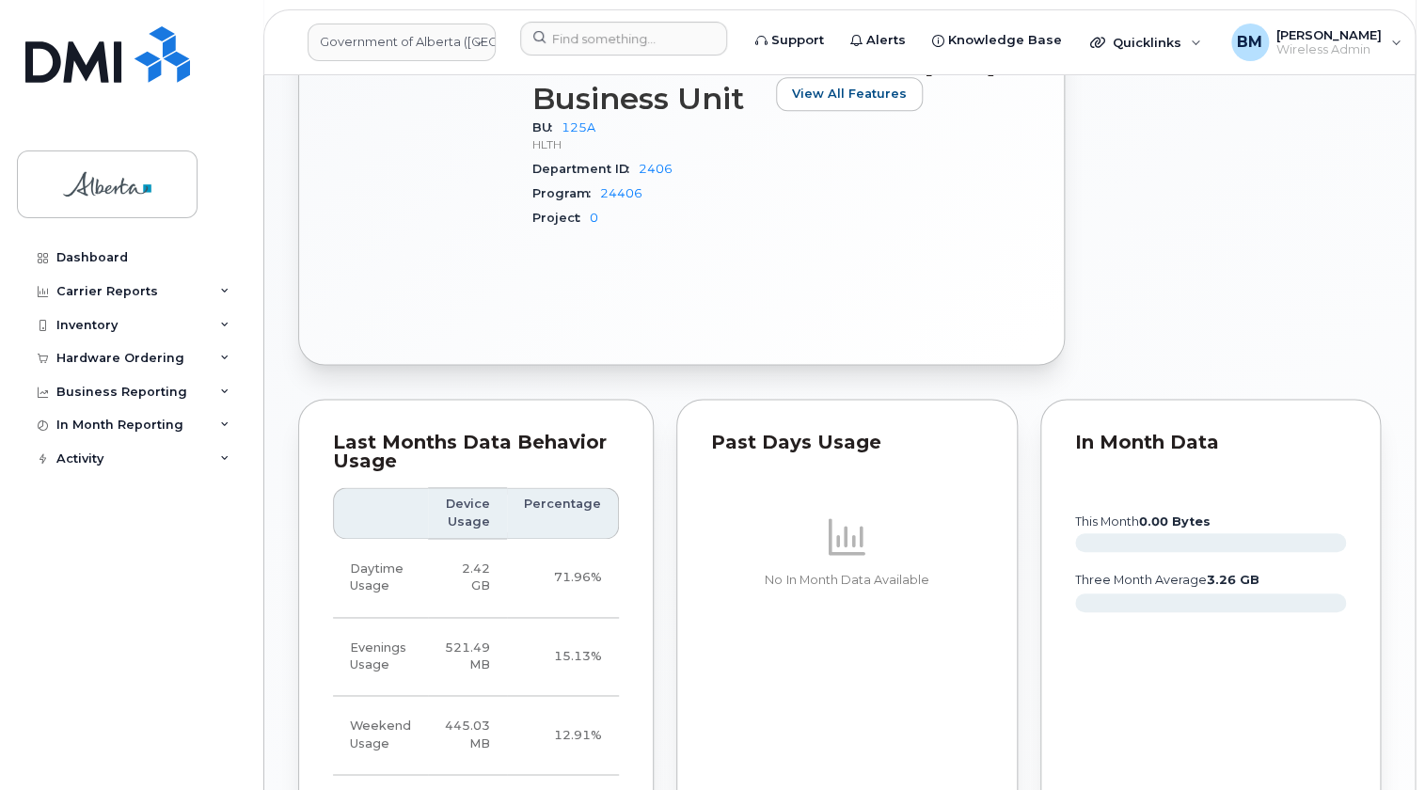
scroll to position [1196, 0]
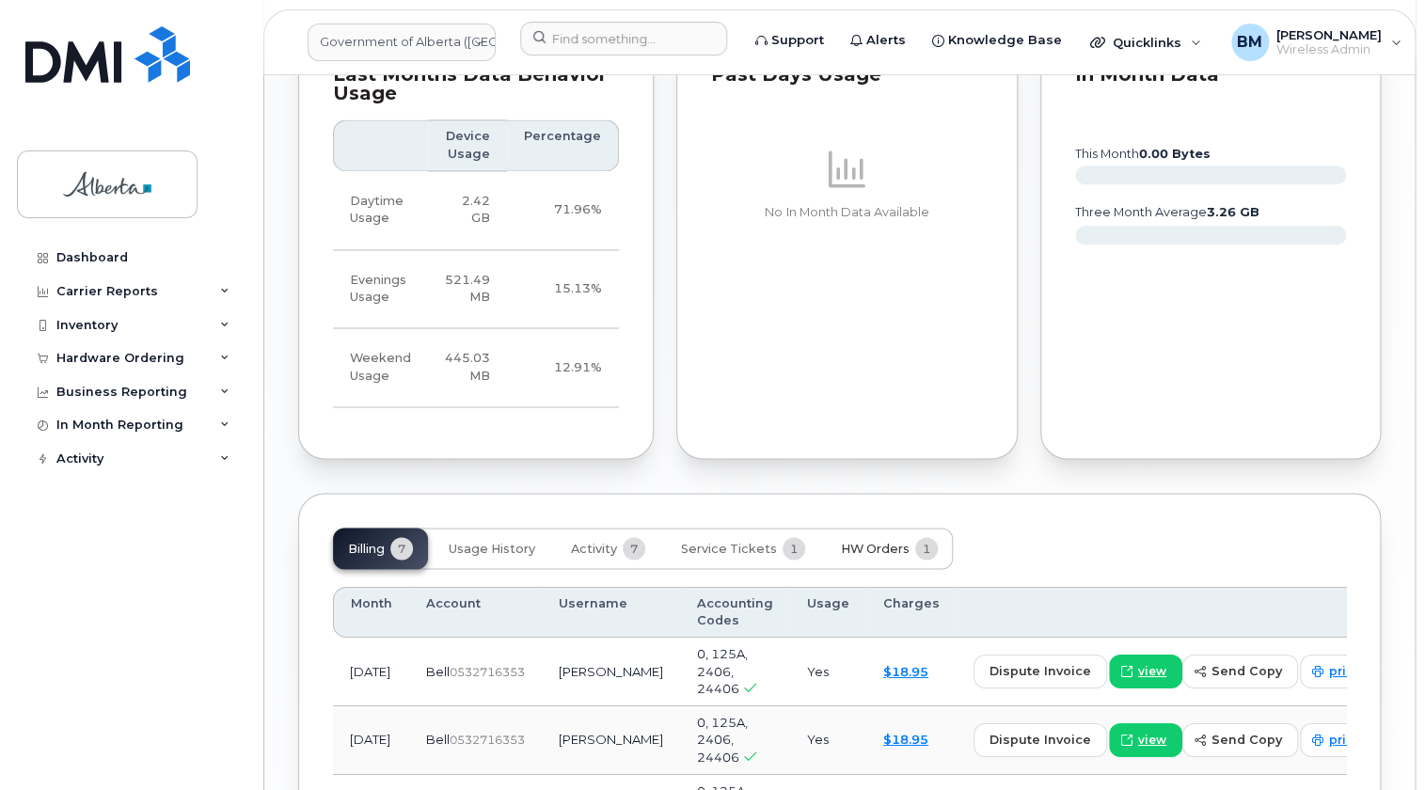
click at [865, 528] on button "HW Orders 1" at bounding box center [889, 548] width 127 height 41
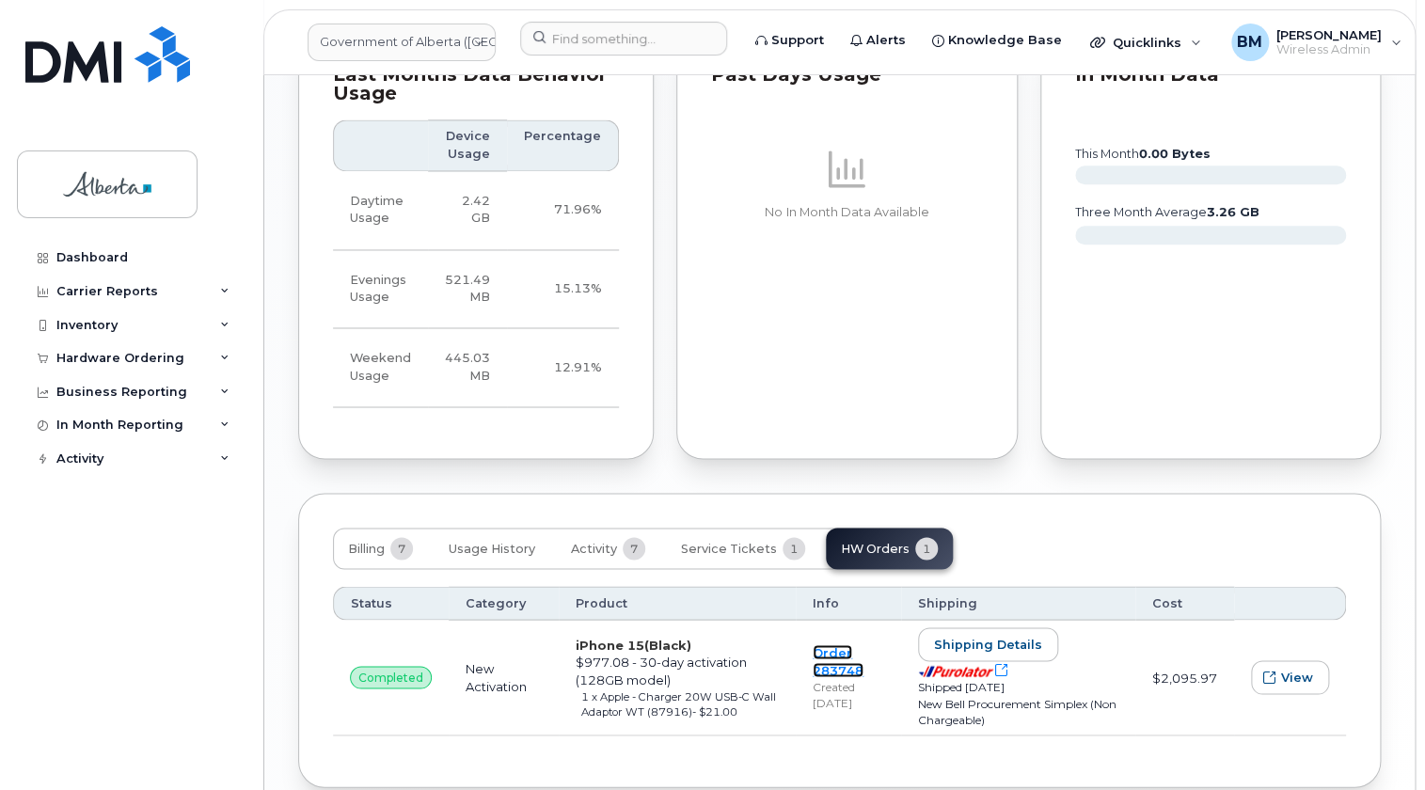
click at [832, 644] on link "Order 283748" at bounding box center [838, 660] width 51 height 33
click at [1293, 668] on span "View" at bounding box center [1297, 677] width 32 height 18
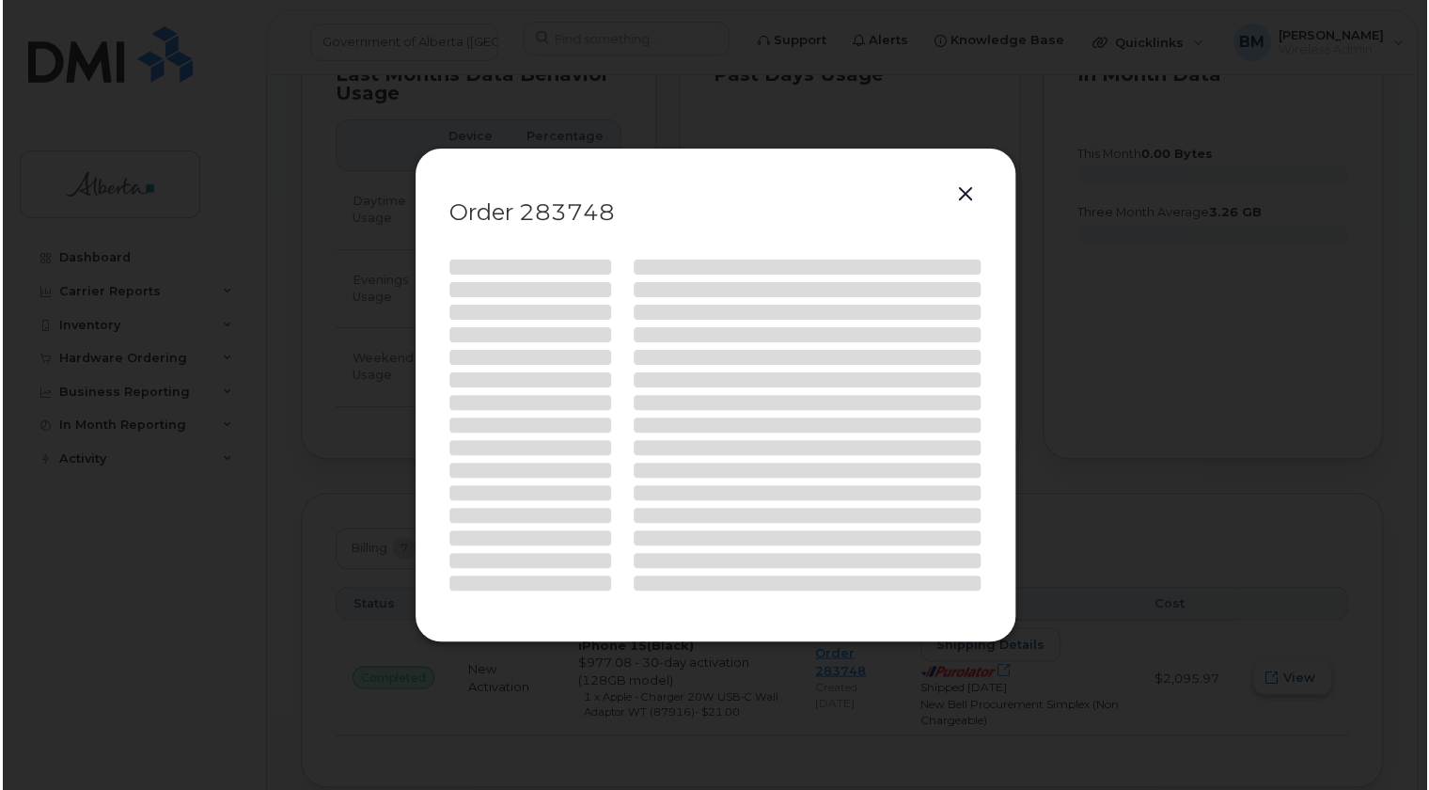
scroll to position [1163, 0]
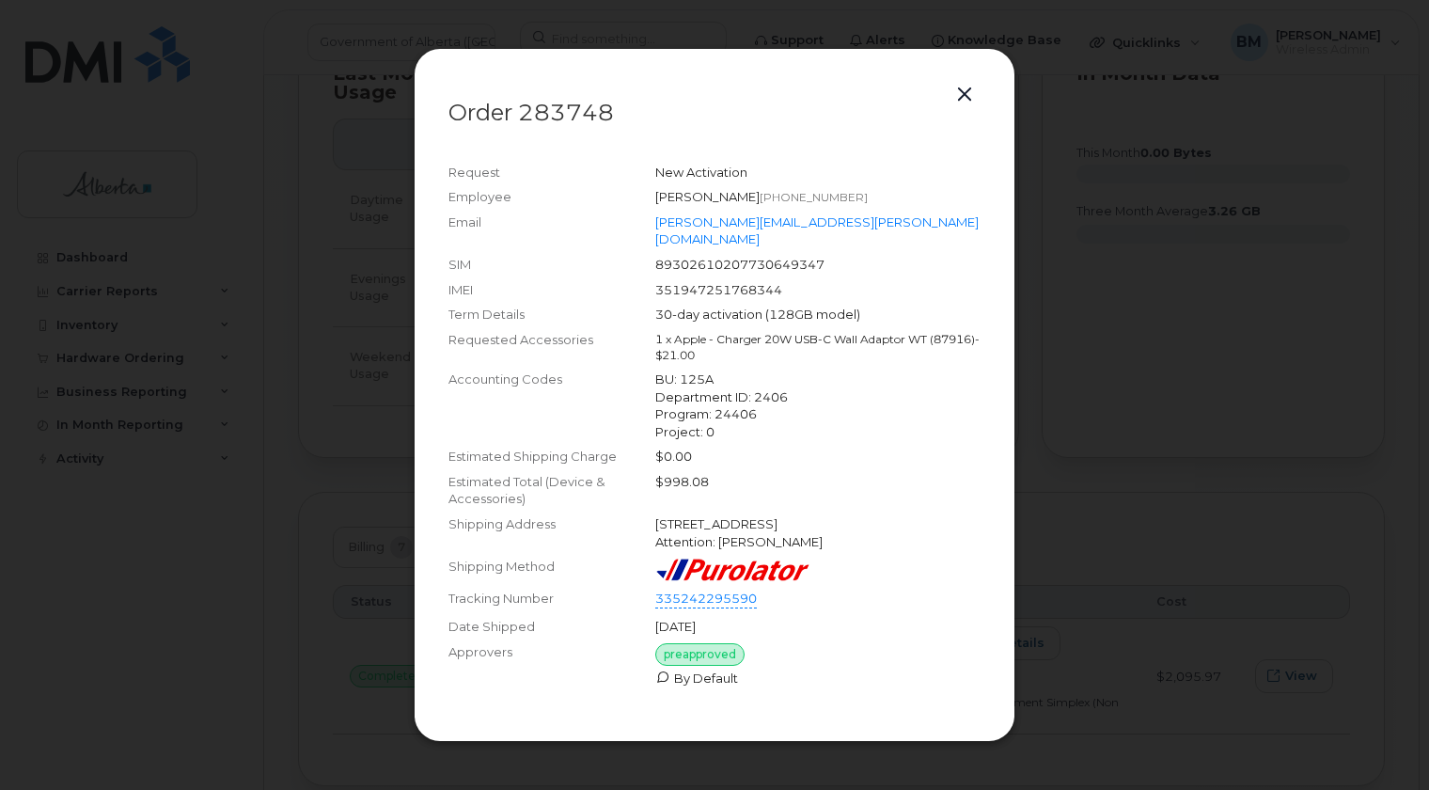
click at [970, 102] on button "button" at bounding box center [965, 95] width 28 height 26
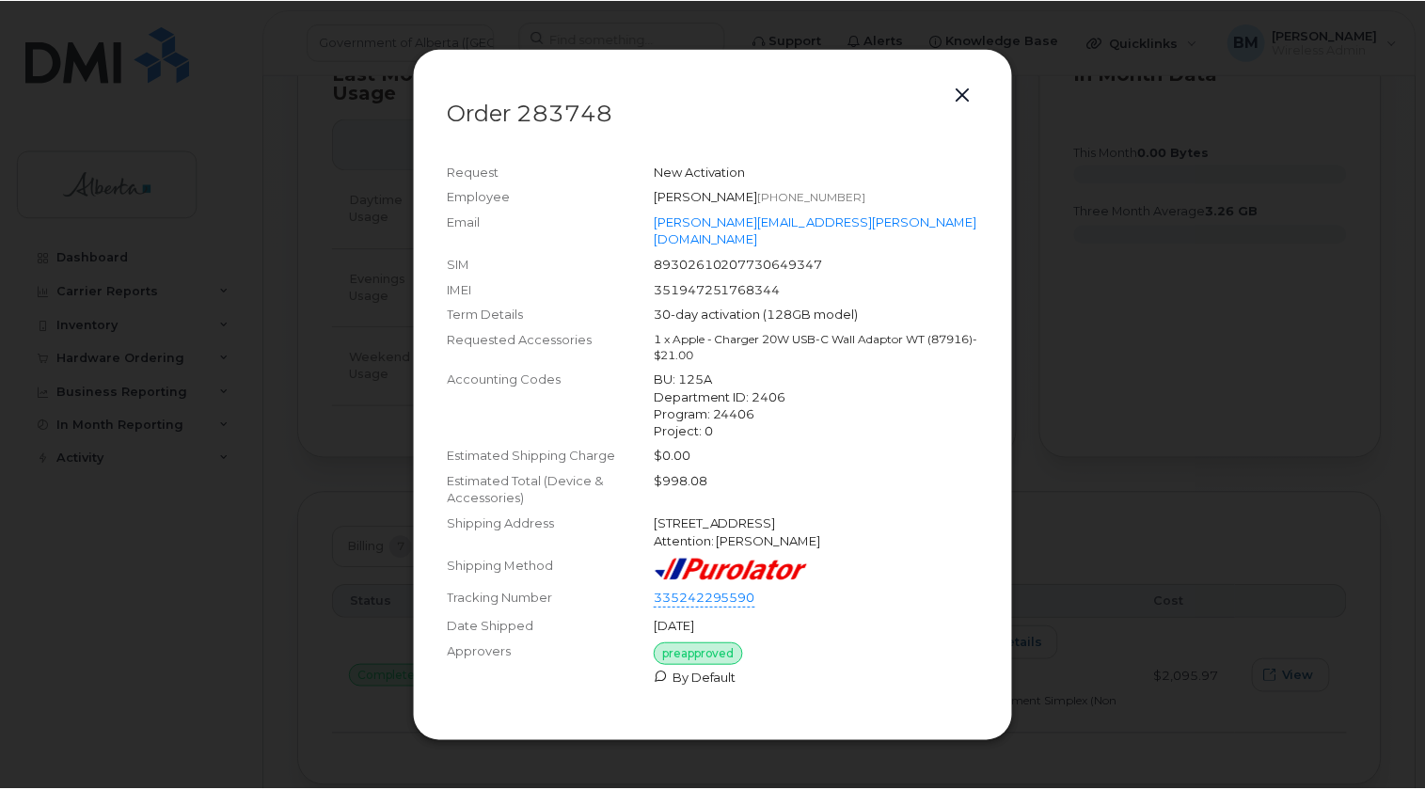
scroll to position [1196, 0]
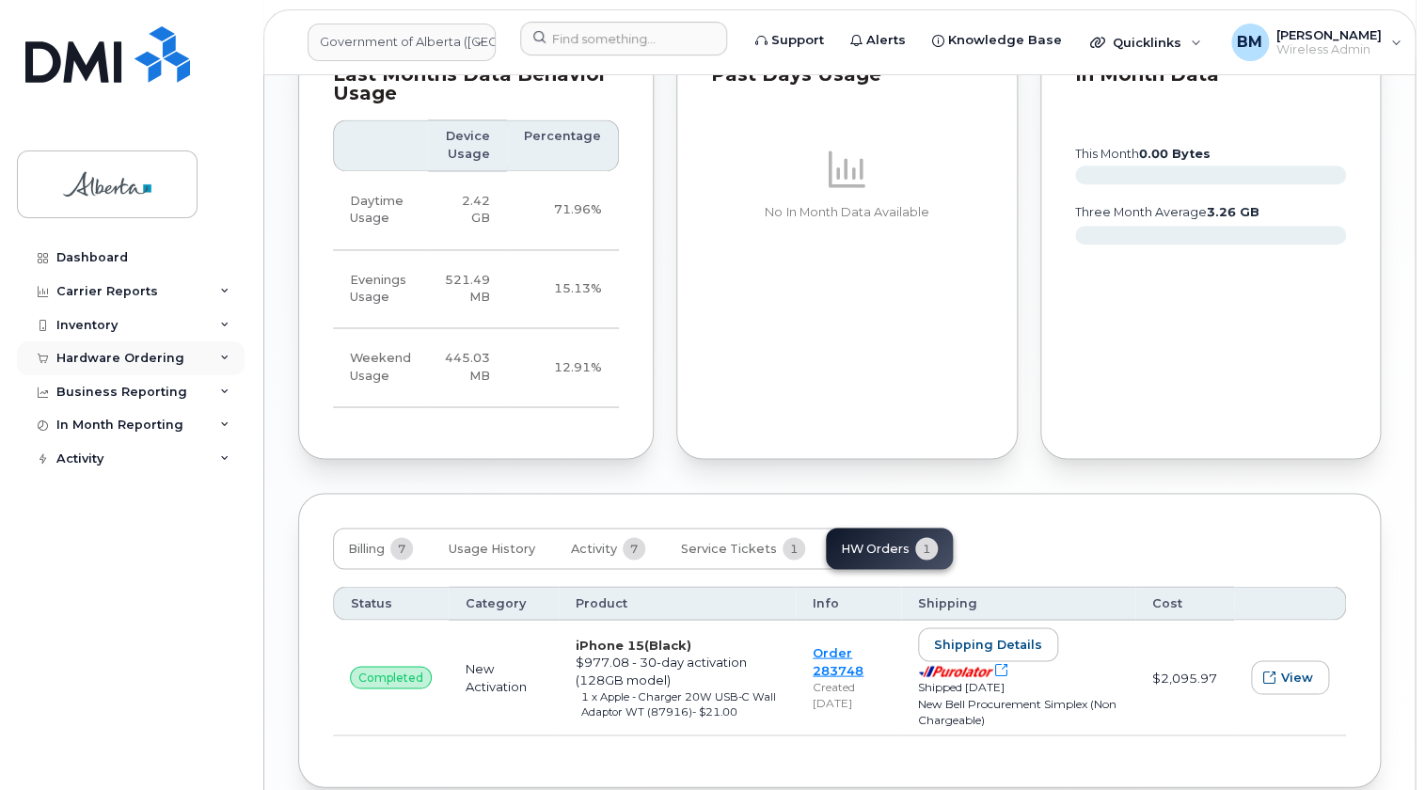
click at [74, 358] on div "Hardware Ordering" at bounding box center [120, 358] width 128 height 15
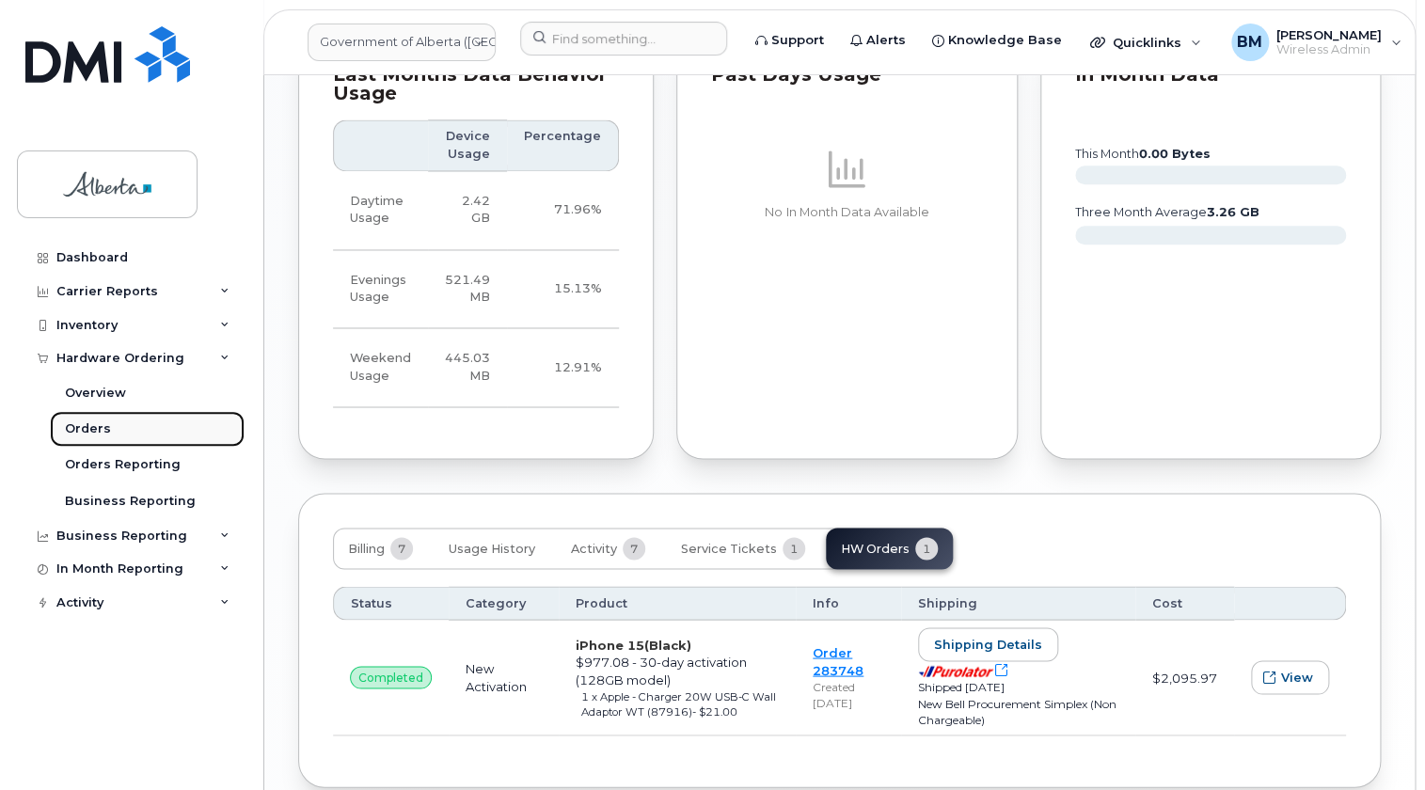
click at [99, 431] on div "Orders" at bounding box center [88, 428] width 46 height 17
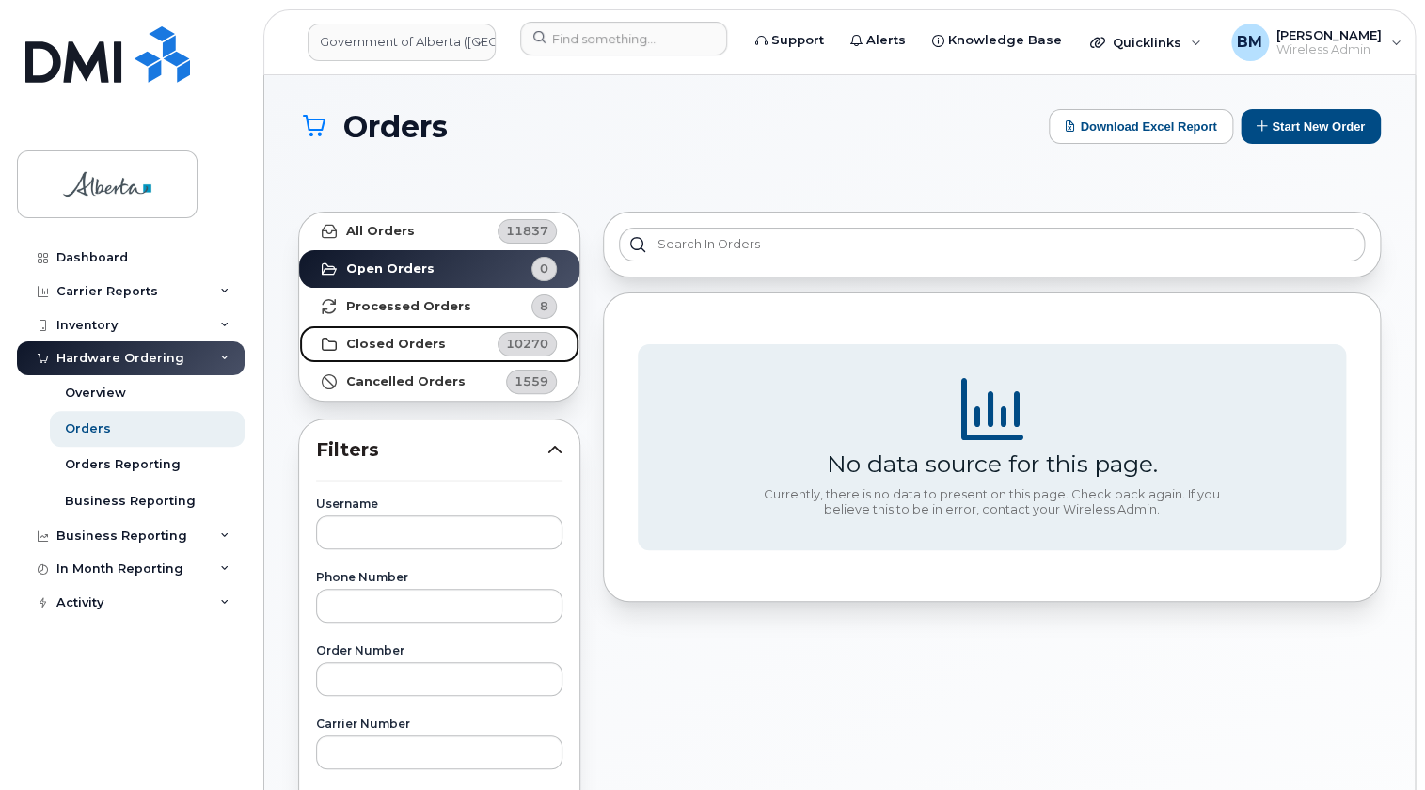
click at [346, 342] on strong "Closed Orders" at bounding box center [396, 344] width 100 height 15
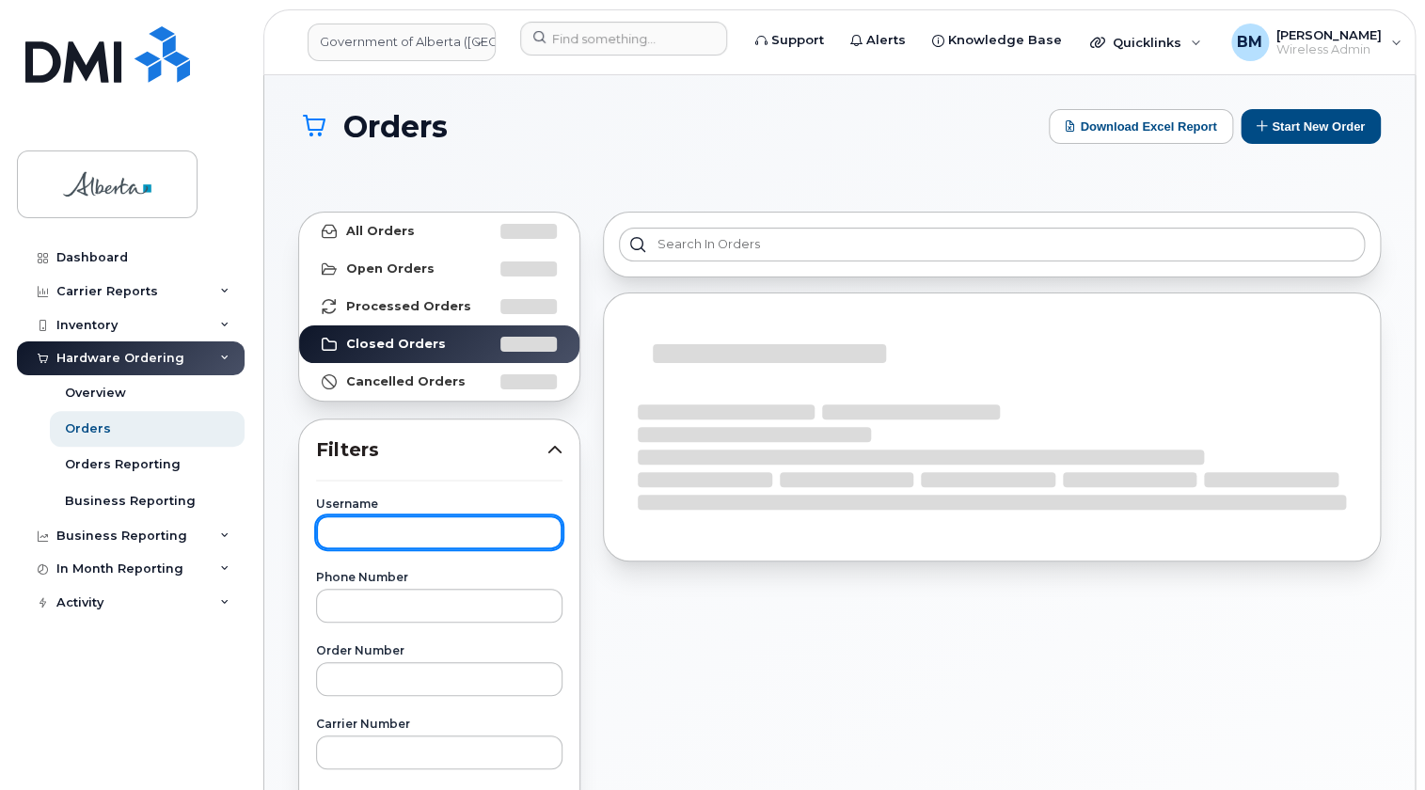
click at [378, 532] on input "text" at bounding box center [439, 532] width 246 height 34
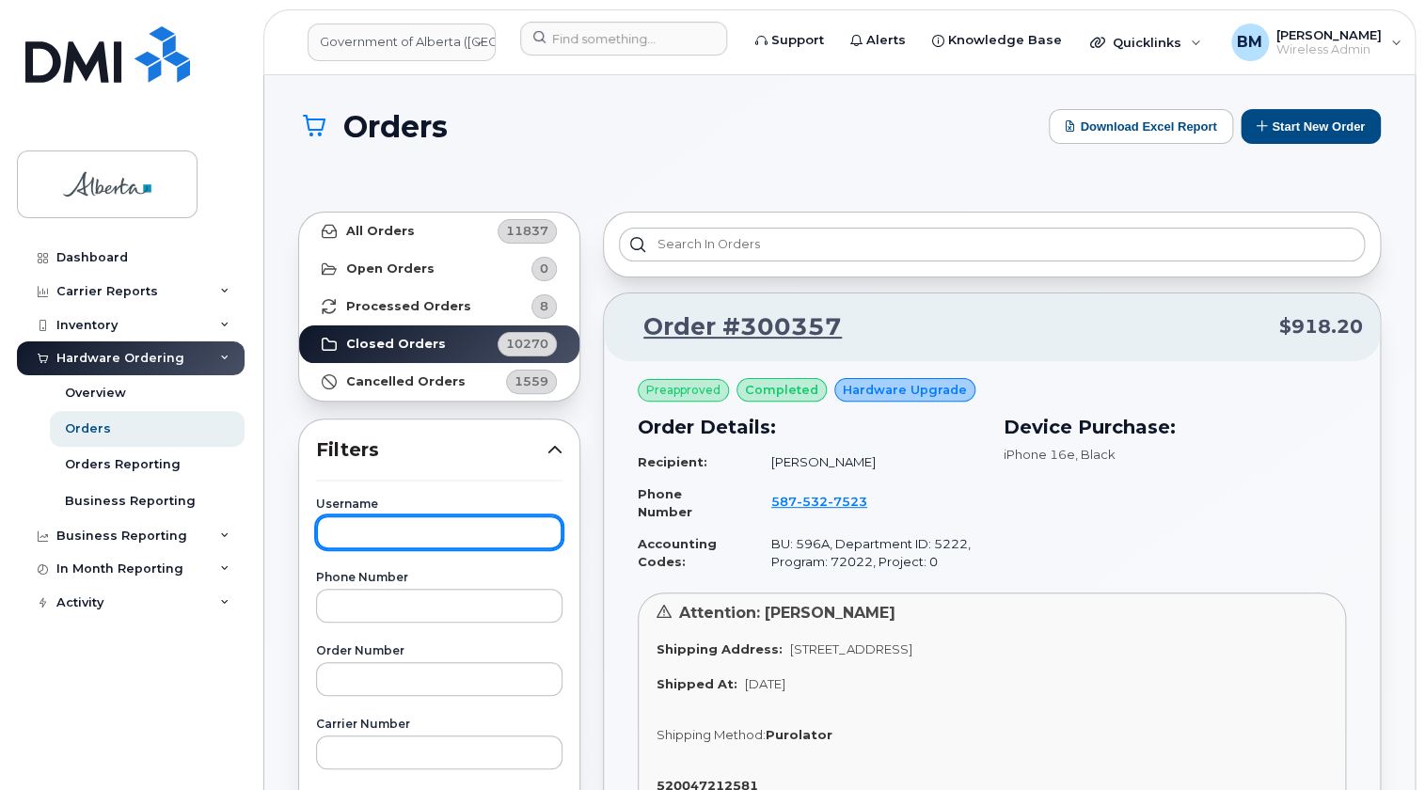
paste input "e"
type input "ellen stewart"
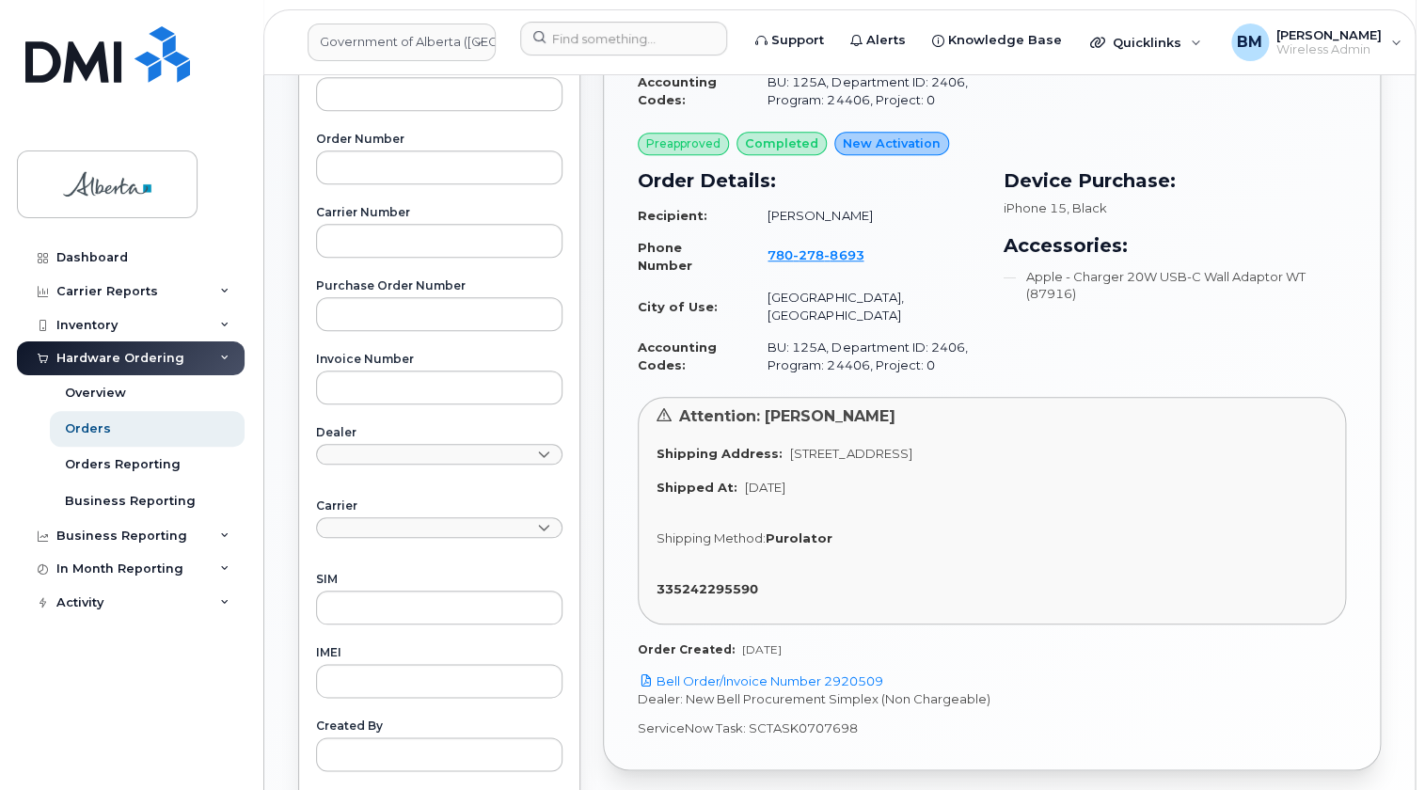
scroll to position [598, 0]
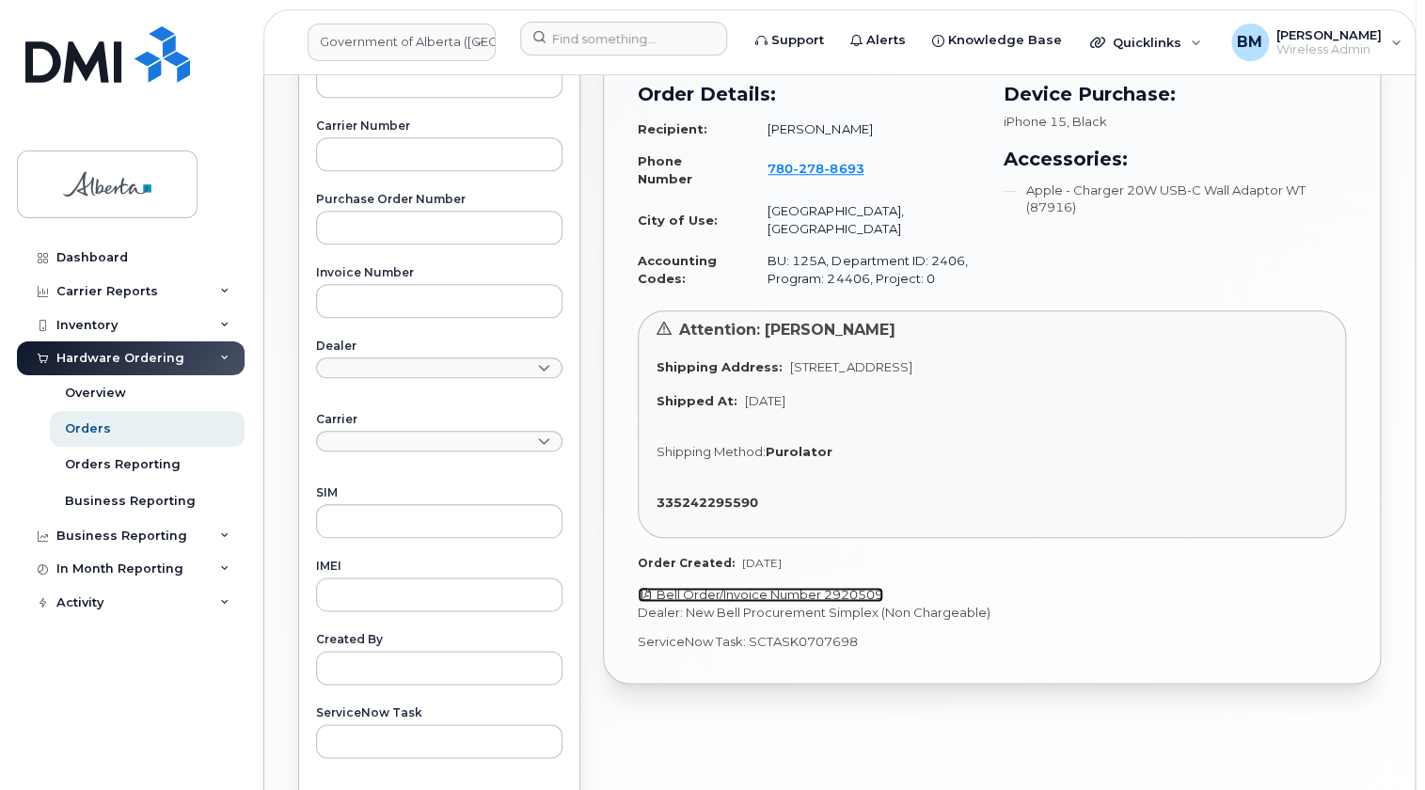
click at [857, 587] on link "Bell Order/Invoice Number 2920509" at bounding box center [760, 594] width 245 height 15
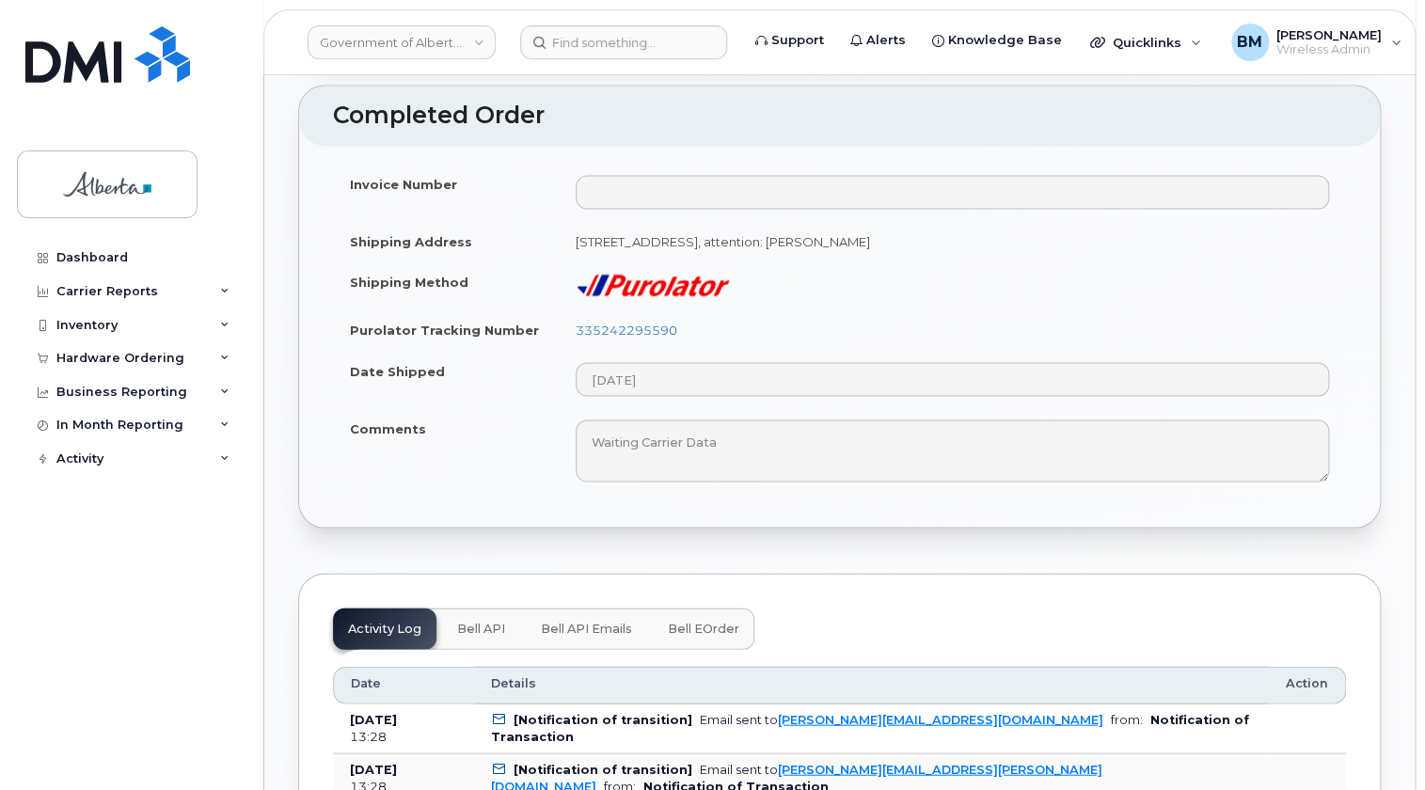
scroll to position [1539, 0]
